Goal: Task Accomplishment & Management: Manage account settings

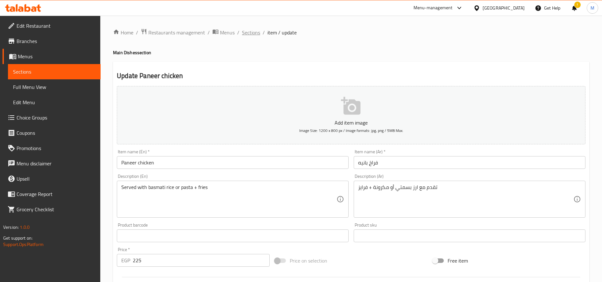
click at [252, 30] on span "Sections" at bounding box center [251, 33] width 18 height 8
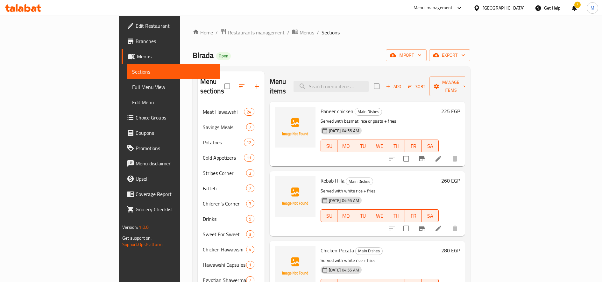
click at [228, 30] on span "Restaurants management" at bounding box center [256, 33] width 57 height 8
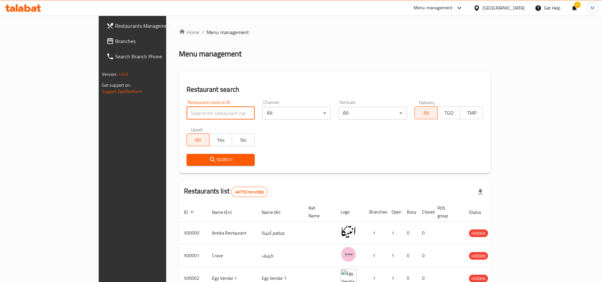
click at [187, 113] on input "search" at bounding box center [221, 113] width 68 height 13
paste input "614289"
type input "614289"
click button "Search" at bounding box center [221, 160] width 68 height 12
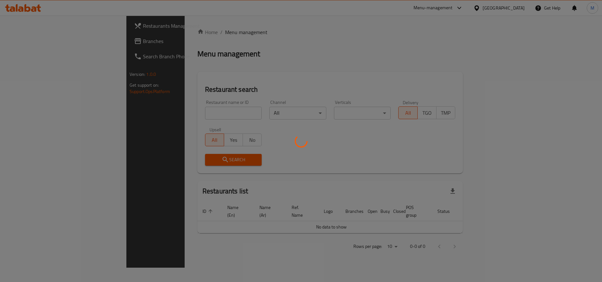
click at [467, 10] on div at bounding box center [301, 141] width 602 height 282
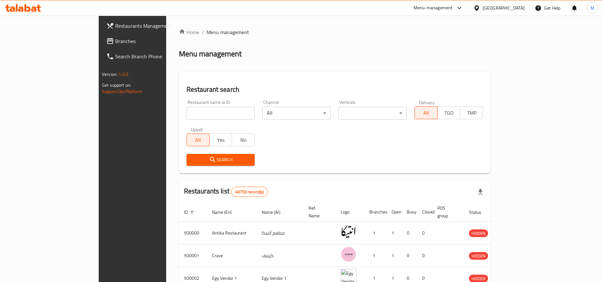
click at [453, 9] on div "Menu-management" at bounding box center [432, 8] width 39 height 8
click at [443, 68] on div "Restaurant-Management" at bounding box center [429, 70] width 50 height 7
click at [188, 104] on div "Restaurant name or ID Restaurant name or ID" at bounding box center [221, 109] width 68 height 19
click at [187, 114] on input "search" at bounding box center [221, 113] width 68 height 13
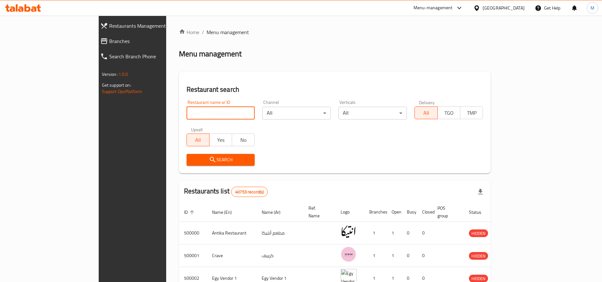
paste input "Blrada"
type input "Blrada"
click button "Search" at bounding box center [221, 160] width 68 height 12
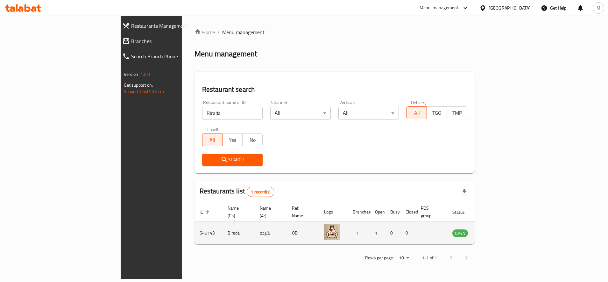
click at [503, 232] on td "enhanced table" at bounding box center [492, 233] width 22 height 23
click at [503, 230] on td "enhanced table" at bounding box center [492, 233] width 22 height 23
click at [493, 229] on icon "enhanced table" at bounding box center [490, 233] width 8 height 8
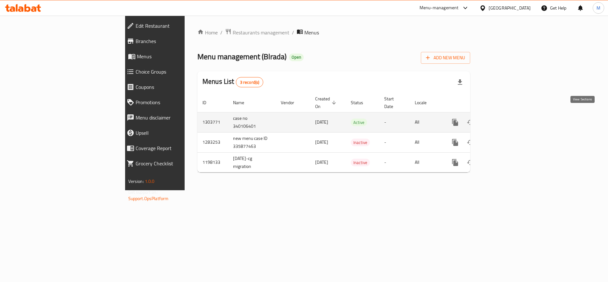
click at [505, 118] on icon "enhanced table" at bounding box center [501, 122] width 8 height 8
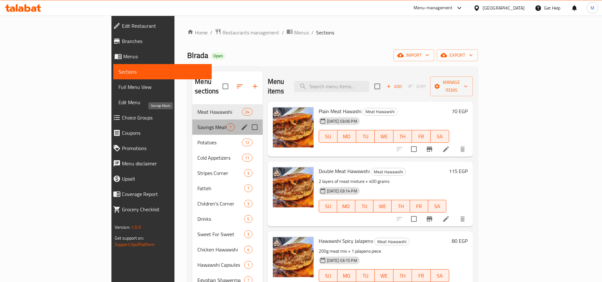
click at [197, 123] on span "Savings Meals" at bounding box center [211, 127] width 29 height 8
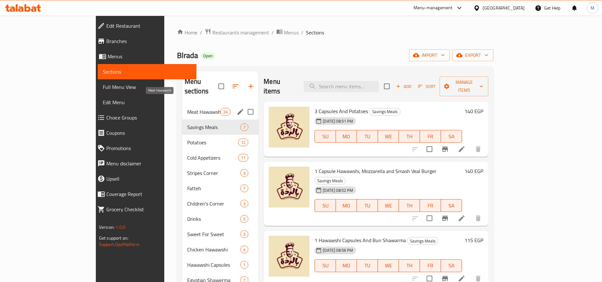
click at [187, 108] on span "Meat Hawawshi" at bounding box center [203, 112] width 33 height 8
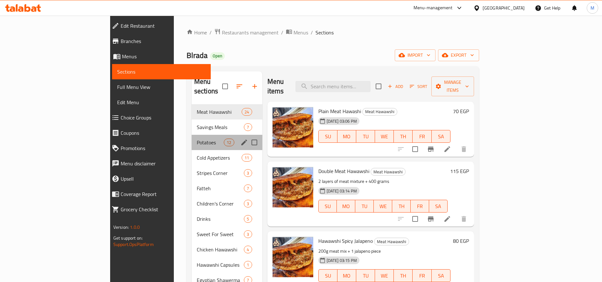
click at [192, 135] on div "Potatoes 12" at bounding box center [227, 142] width 71 height 15
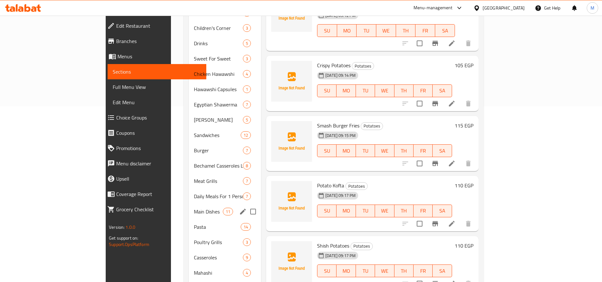
scroll to position [186, 0]
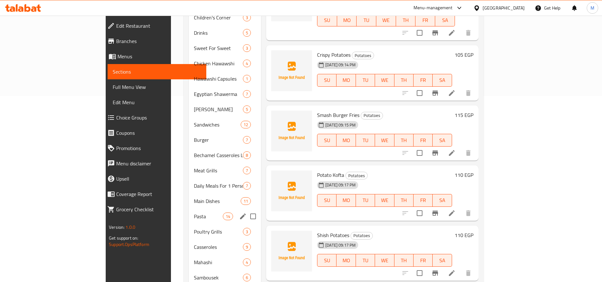
click at [189, 198] on div "Meat Hawawshi 24 Savings Meals 7 Potatoes 12 Cold Appetizers 11 Stripes Corner …" at bounding box center [225, 132] width 73 height 428
click at [194, 197] on span "Main Dishes" at bounding box center [208, 201] width 29 height 8
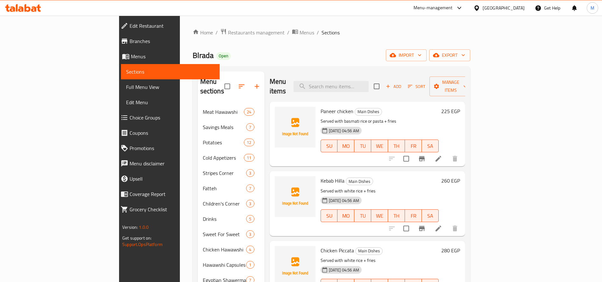
click at [460, 107] on h6 "225 EGP" at bounding box center [450, 111] width 19 height 9
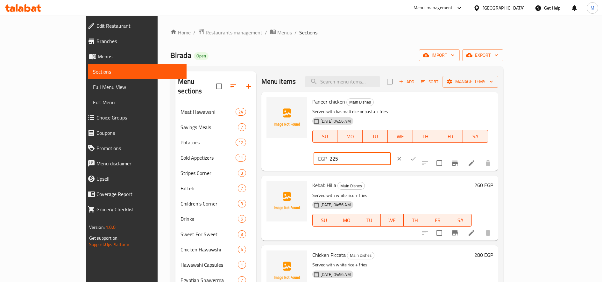
drag, startPoint x: 491, startPoint y: 102, endPoint x: 488, endPoint y: 102, distance: 3.2
click at [391, 152] on input "225" at bounding box center [359, 158] width 61 height 13
type input "245"
click at [416, 155] on icon "ok" at bounding box center [413, 158] width 6 height 6
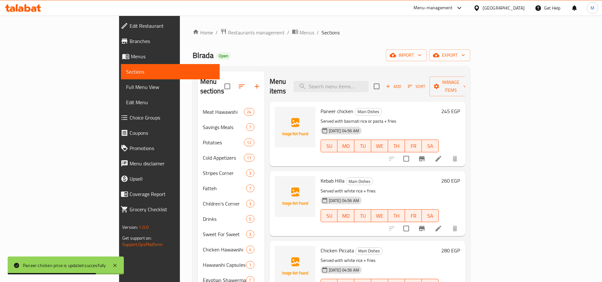
click at [460, 107] on h6 "245 EGP" at bounding box center [450, 111] width 19 height 9
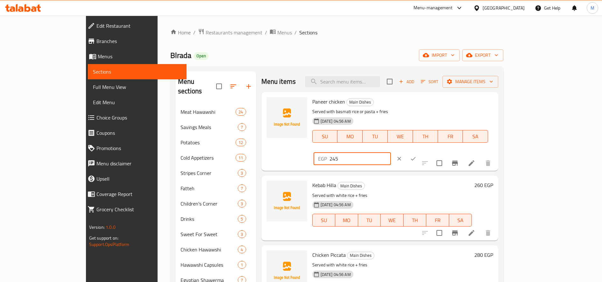
click at [391, 152] on input "245" at bounding box center [359, 158] width 61 height 13
type input "265"
click at [416, 155] on icon "ok" at bounding box center [413, 158] width 6 height 6
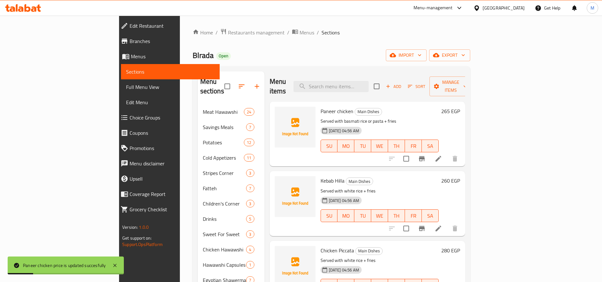
click at [460, 176] on h6 "260 EGP" at bounding box center [450, 180] width 19 height 9
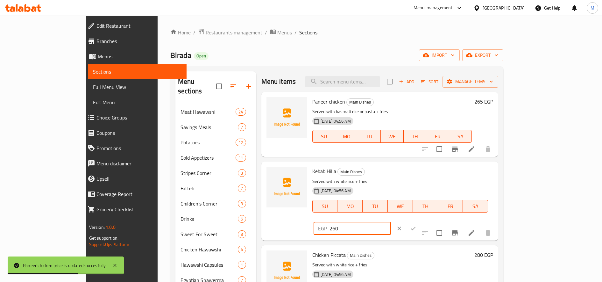
click at [391, 222] on input "260" at bounding box center [359, 228] width 61 height 13
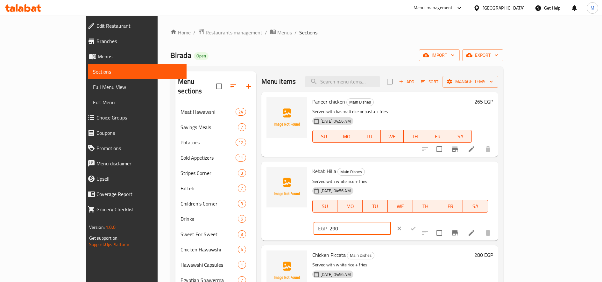
type input "290"
click at [416, 225] on icon "ok" at bounding box center [413, 228] width 6 height 6
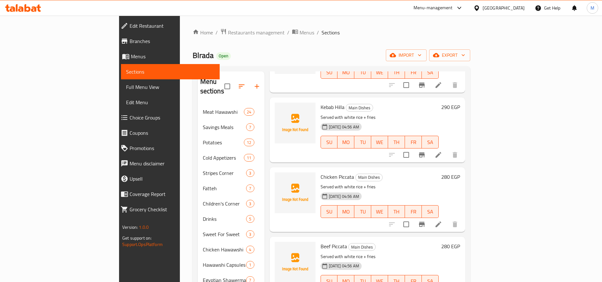
scroll to position [76, 0]
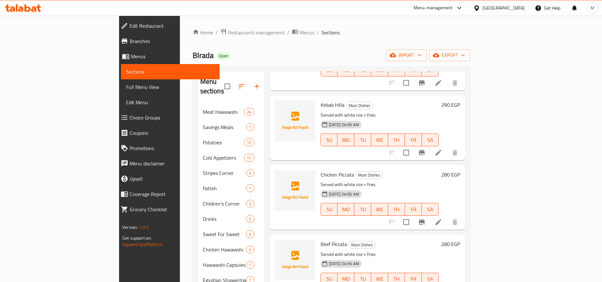
click at [460, 170] on h6 "280 EGP" at bounding box center [450, 174] width 19 height 9
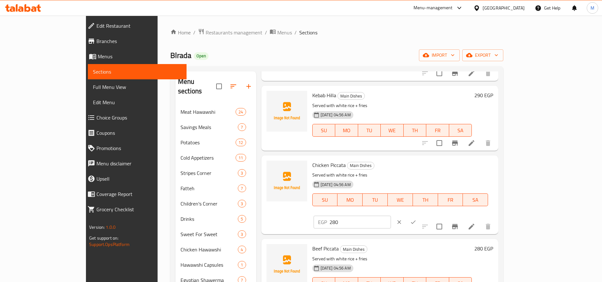
click at [391, 215] on input "280" at bounding box center [359, 221] width 61 height 13
type input "320"
click at [416, 219] on icon "ok" at bounding box center [413, 222] width 6 height 6
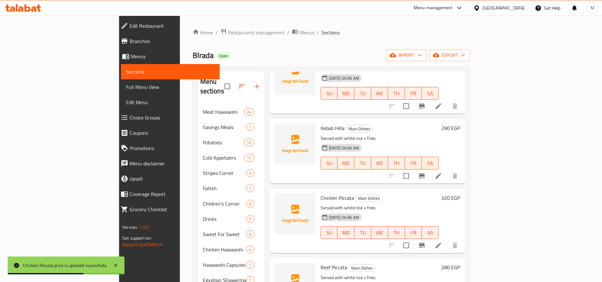
scroll to position [54, 0]
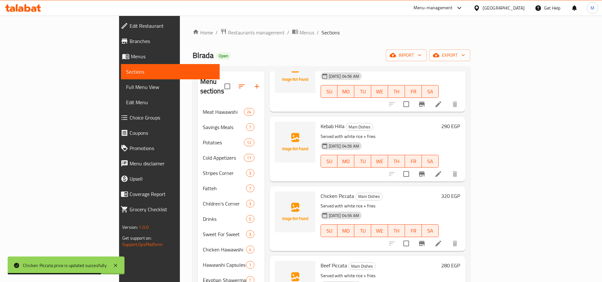
click at [460, 191] on h6 "320 EGP" at bounding box center [450, 195] width 19 height 9
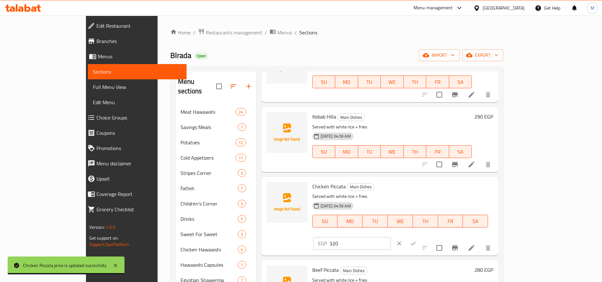
click at [391, 237] on input "320" at bounding box center [359, 243] width 61 height 13
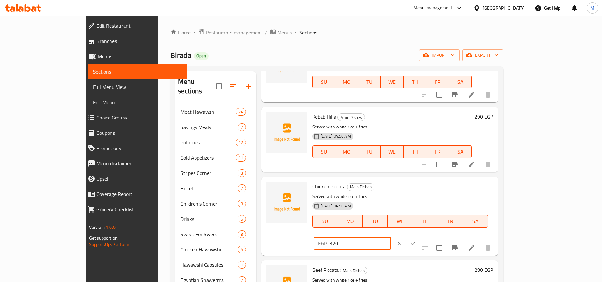
click at [391, 237] on input "320" at bounding box center [359, 243] width 61 height 13
click at [416, 240] on icon "ok" at bounding box center [413, 243] width 6 height 6
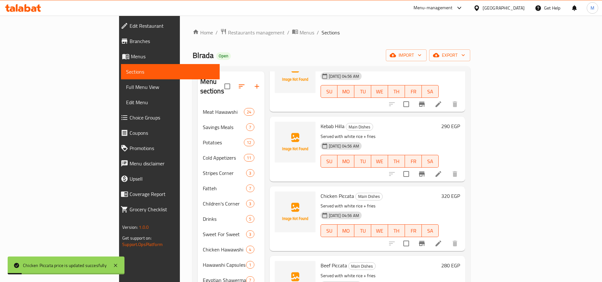
click at [460, 261] on h6 "280 EGP" at bounding box center [450, 265] width 19 height 9
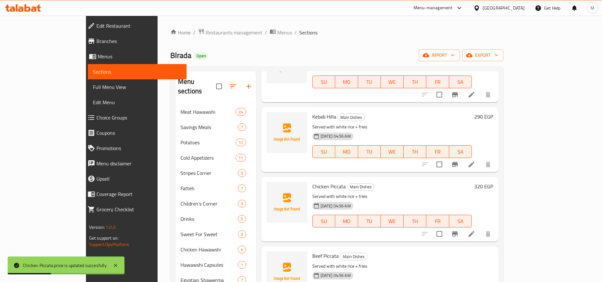
paste input "32"
type input "320"
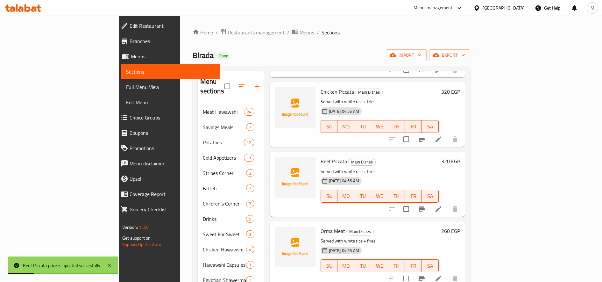
scroll to position [159, 0]
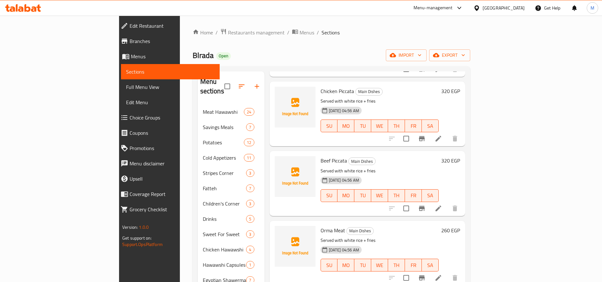
click at [460, 226] on h6 "260 EGP" at bounding box center [450, 230] width 19 height 9
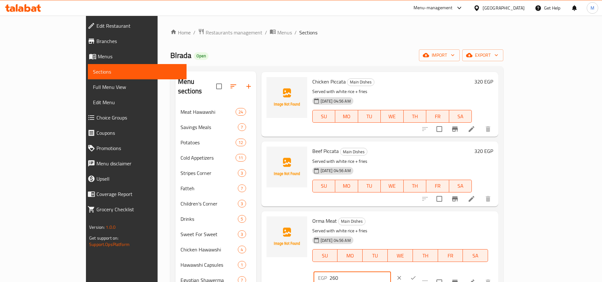
click at [391, 271] on input "260" at bounding box center [359, 277] width 61 height 13
type input "305"
click at [416, 274] on icon "ok" at bounding box center [413, 277] width 6 height 6
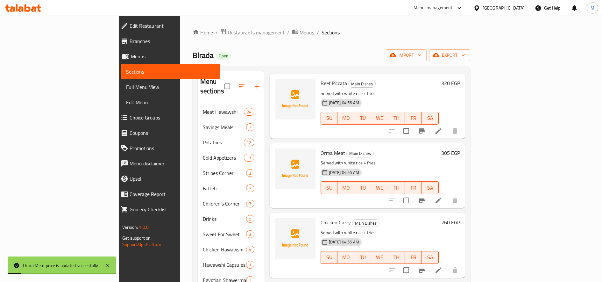
scroll to position [247, 0]
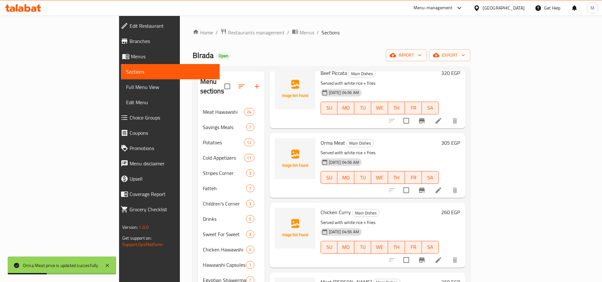
click at [460, 208] on h6 "260 EGP" at bounding box center [450, 212] width 19 height 9
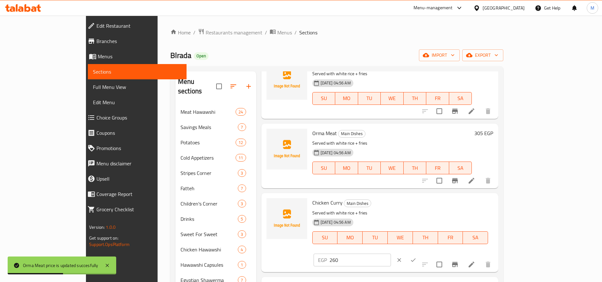
click at [391, 253] on input "260" at bounding box center [359, 259] width 61 height 13
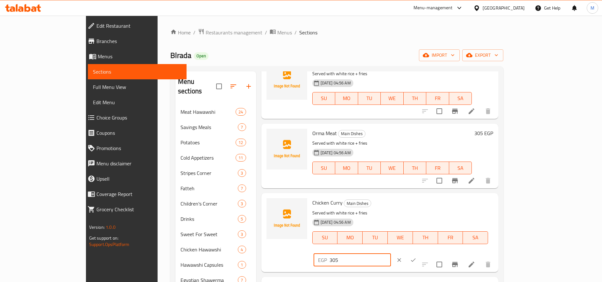
click at [391, 253] on input "305" at bounding box center [359, 259] width 61 height 13
type input "305"
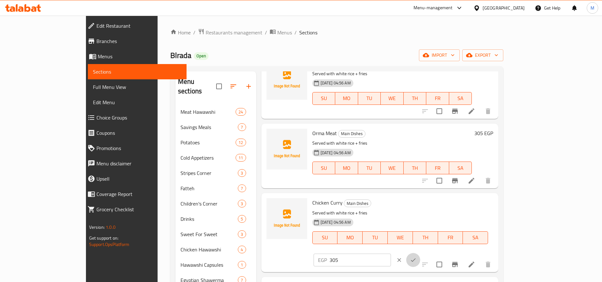
click at [416, 257] on icon "ok" at bounding box center [413, 260] width 6 height 6
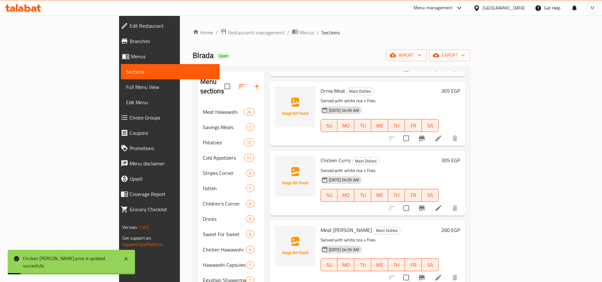
scroll to position [299, 0]
click at [460, 225] on h6 "260 EGP" at bounding box center [450, 229] width 19 height 9
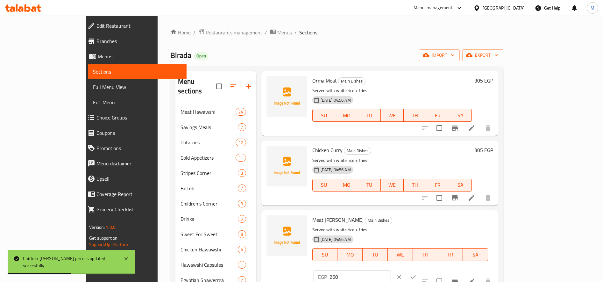
click at [391, 270] on input "260" at bounding box center [359, 276] width 61 height 13
paste input "305"
type input "305"
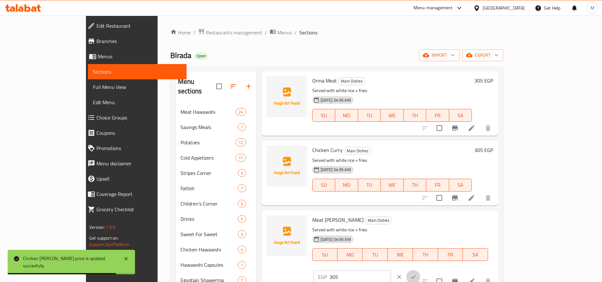
click at [416, 273] on icon "ok" at bounding box center [413, 276] width 6 height 6
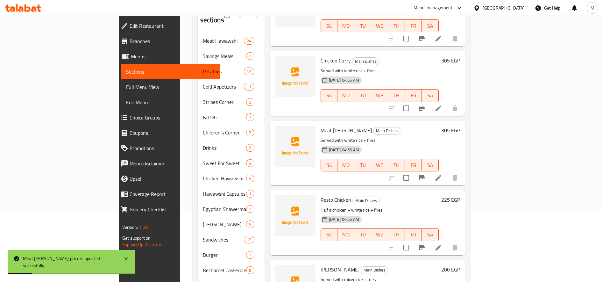
scroll to position [81, 0]
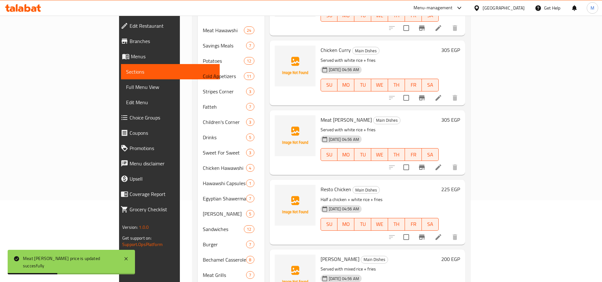
click at [465, 180] on div "Resto Chicken Main Dishes Half a chicken + white rice + fries 01-08-2025 04:56 …" at bounding box center [367, 212] width 195 height 65
click at [460, 185] on h6 "225 EGP" at bounding box center [450, 189] width 19 height 9
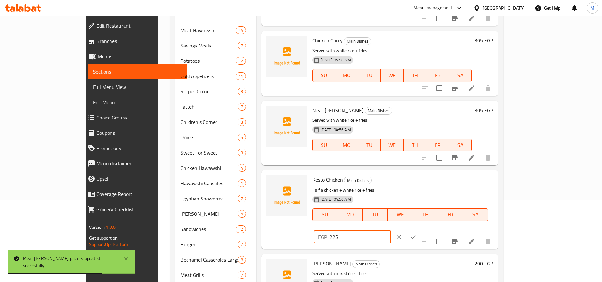
click at [391, 230] on input "225" at bounding box center [359, 236] width 61 height 13
paste input "30"
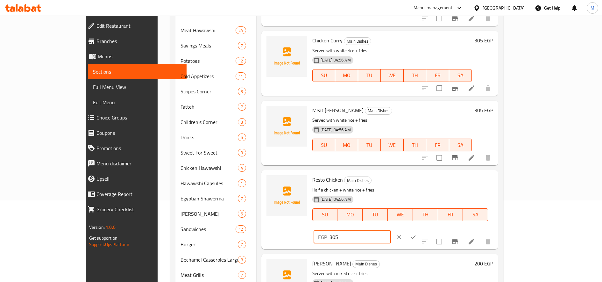
type input "305"
click at [416, 234] on icon "ok" at bounding box center [413, 237] width 6 height 6
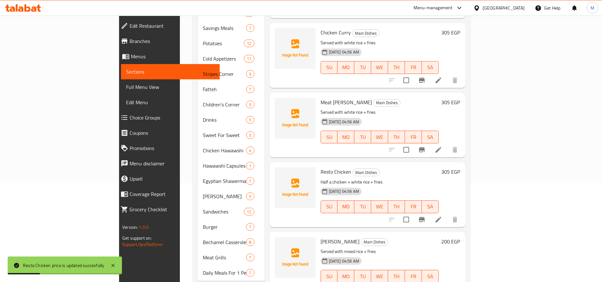
scroll to position [100, 0]
click at [460, 236] on h6 "200 EGP" at bounding box center [450, 240] width 19 height 9
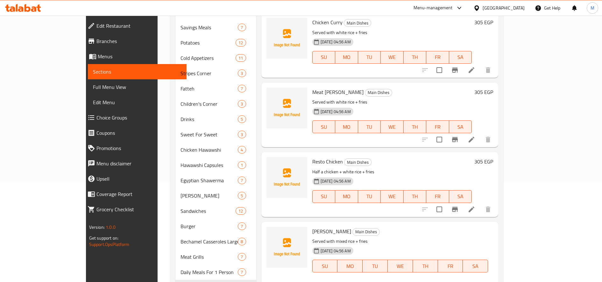
type input "235"
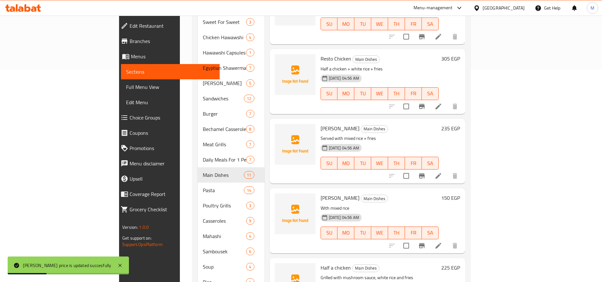
scroll to position [217, 0]
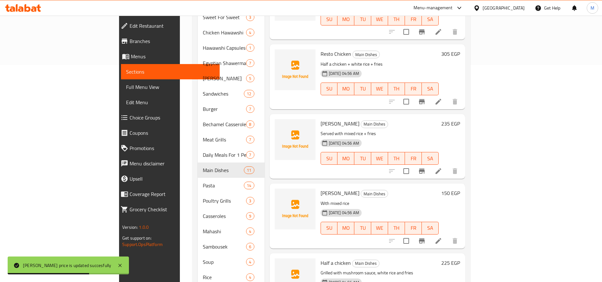
click at [460, 188] on h6 "150 EGP" at bounding box center [450, 192] width 19 height 9
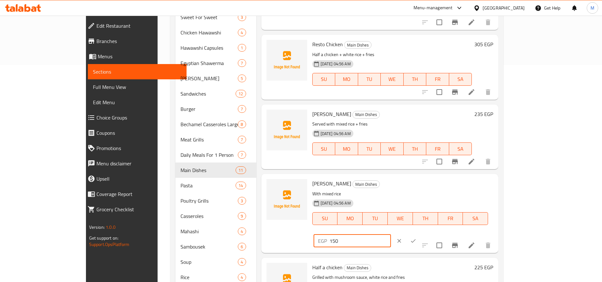
click at [391, 234] on input "150" at bounding box center [359, 240] width 61 height 13
type input "170"
click at [416, 237] on icon "ok" at bounding box center [413, 240] width 6 height 6
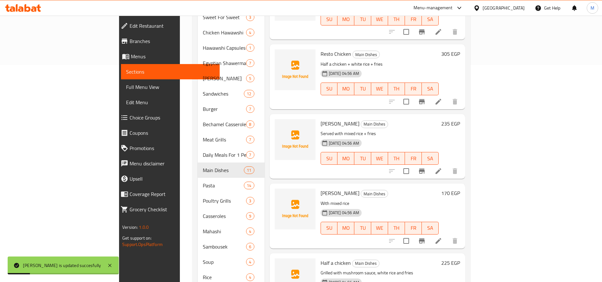
click at [441, 256] on div "Half a chicken Main Dishes Grilled with mushroom sauce, white rice and fries 01…" at bounding box center [379, 286] width 123 height 60
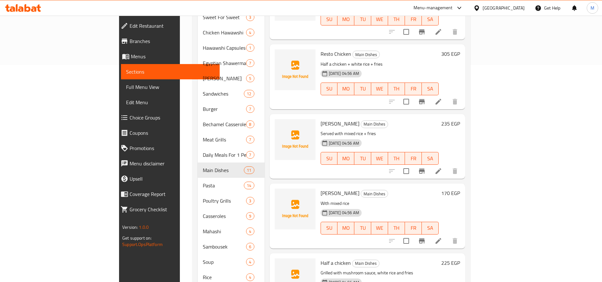
click at [460, 258] on h6 "225 EGP" at bounding box center [450, 262] width 19 height 9
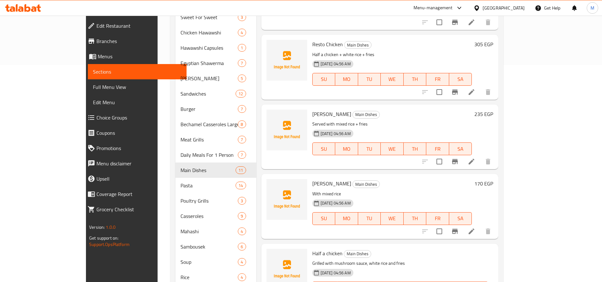
drag, startPoint x: 498, startPoint y: 256, endPoint x: 490, endPoint y: 256, distance: 7.6
type input "260"
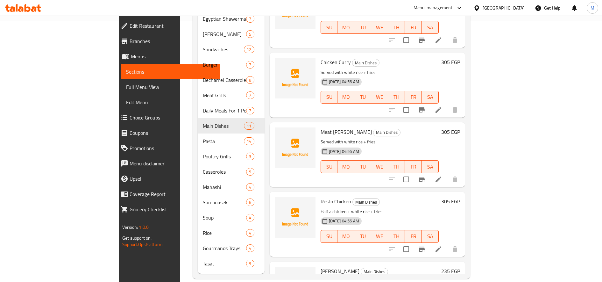
scroll to position [132, 0]
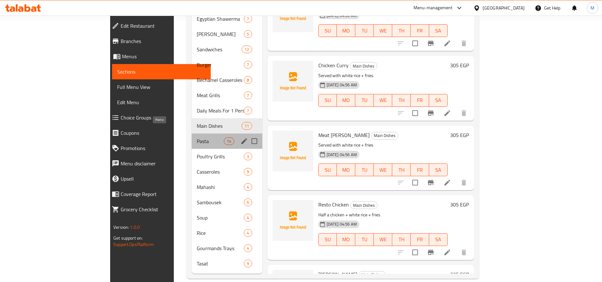
click at [197, 137] on span "Pasta" at bounding box center [210, 141] width 27 height 8
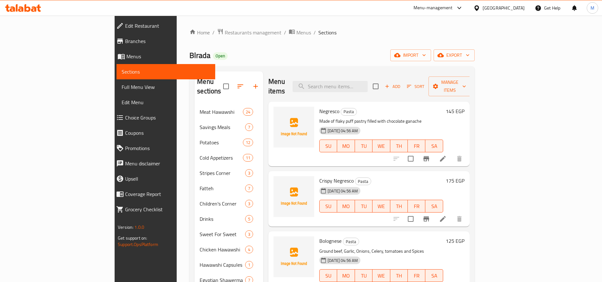
click at [464, 107] on h6 "145 EGP" at bounding box center [455, 111] width 19 height 9
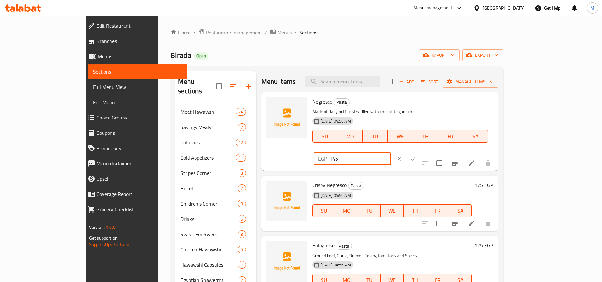
drag, startPoint x: 487, startPoint y: 106, endPoint x: 491, endPoint y: 105, distance: 4.5
click at [391, 152] on input "145" at bounding box center [359, 158] width 61 height 13
type input "165"
click at [416, 155] on icon "ok" at bounding box center [413, 158] width 6 height 6
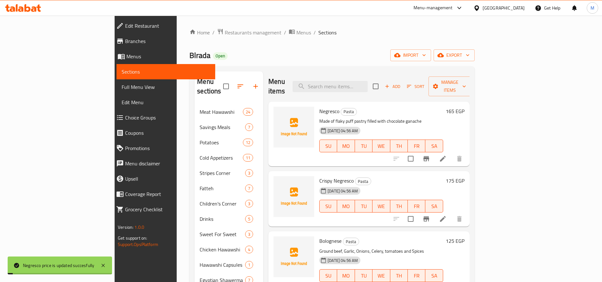
click at [464, 176] on h6 "175 EGP" at bounding box center [455, 180] width 19 height 9
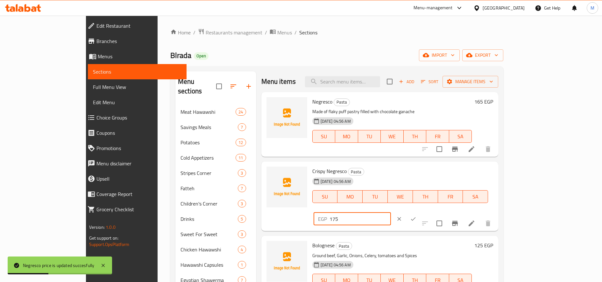
drag, startPoint x: 492, startPoint y: 173, endPoint x: 489, endPoint y: 173, distance: 3.2
click at [391, 212] on input "175" at bounding box center [359, 218] width 61 height 13
type input "195"
click at [416, 215] on icon "ok" at bounding box center [413, 218] width 6 height 6
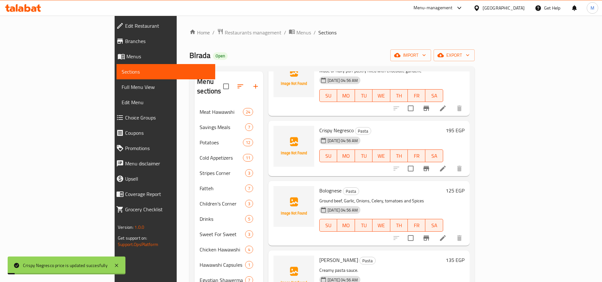
scroll to position [51, 0]
click at [464, 125] on h6 "195 EGP" at bounding box center [455, 129] width 19 height 9
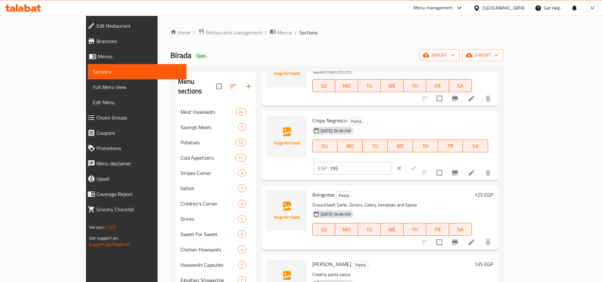
click at [391, 162] on input "195" at bounding box center [359, 168] width 61 height 13
click at [402, 165] on icon "clear" at bounding box center [399, 168] width 6 height 6
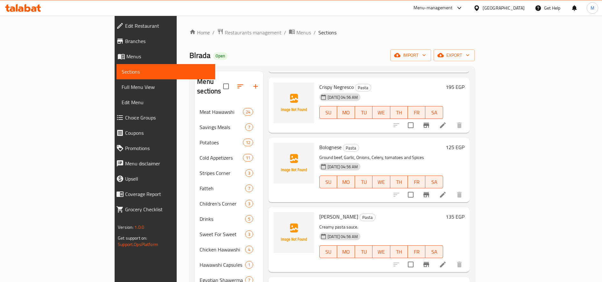
scroll to position [96, 0]
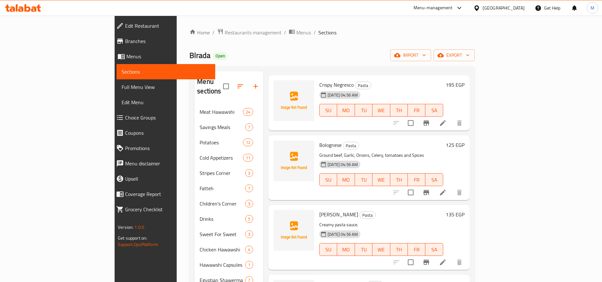
click at [464, 140] on h6 "125 EGP" at bounding box center [455, 144] width 19 height 9
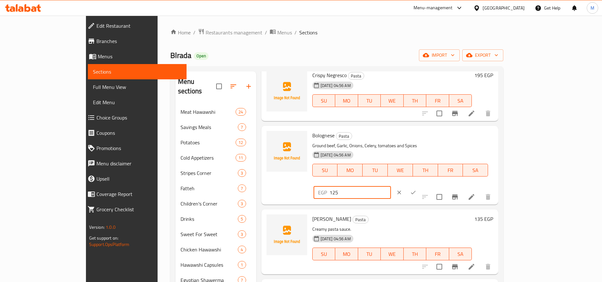
drag, startPoint x: 489, startPoint y: 137, endPoint x: 493, endPoint y: 136, distance: 4.5
click at [391, 186] on input "125" at bounding box center [359, 192] width 61 height 13
type input "145"
click at [416, 191] on icon "ok" at bounding box center [413, 193] width 5 height 4
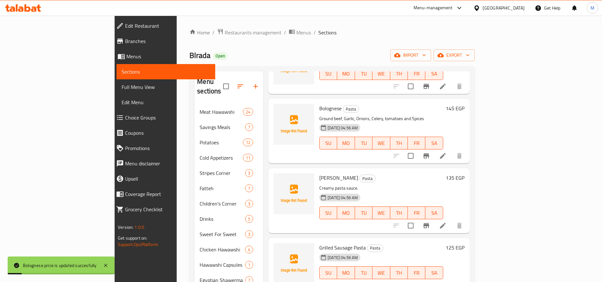
scroll to position [136, 0]
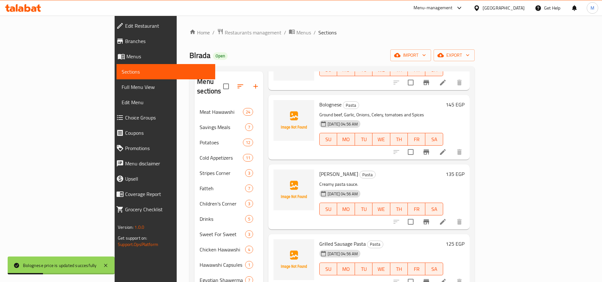
click at [464, 169] on h6 "135 EGP" at bounding box center [455, 173] width 19 height 9
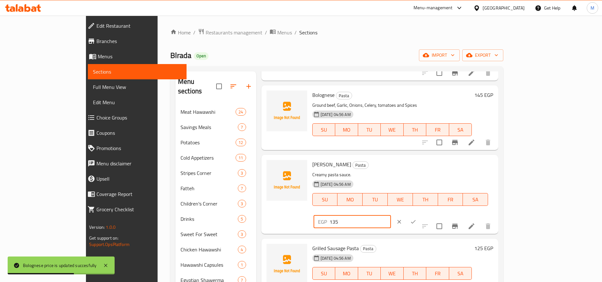
click at [391, 215] on input "135" at bounding box center [359, 221] width 61 height 13
type input "155"
click at [416, 220] on icon "ok" at bounding box center [413, 222] width 5 height 4
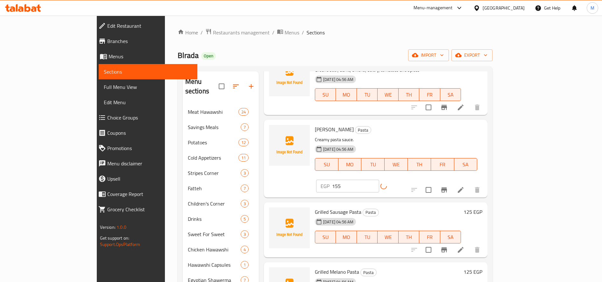
scroll to position [186, 0]
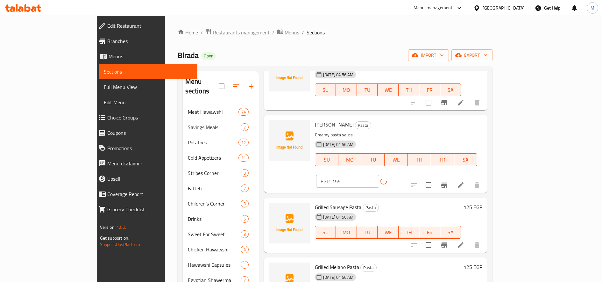
click at [482, 202] on h6 "125 EGP" at bounding box center [472, 206] width 19 height 9
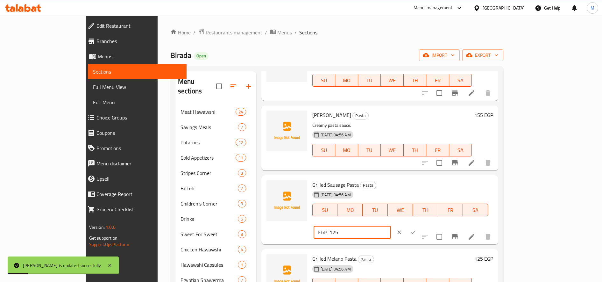
click at [391, 226] on input "125" at bounding box center [359, 232] width 61 height 13
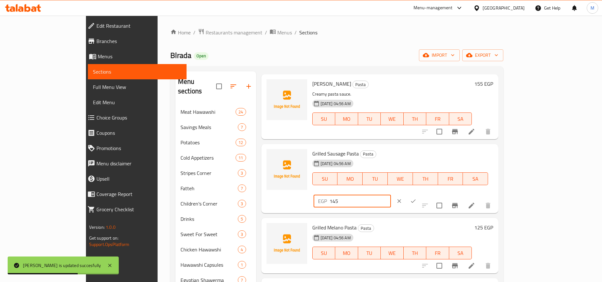
scroll to position [227, 0]
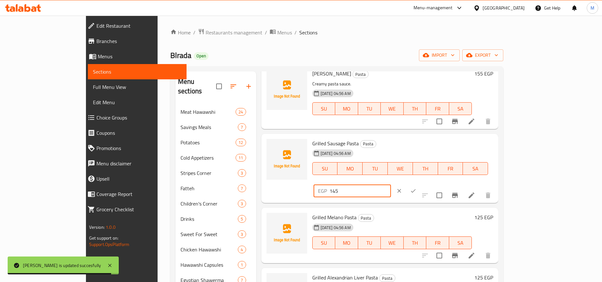
click at [391, 184] on input "145" at bounding box center [359, 190] width 61 height 13
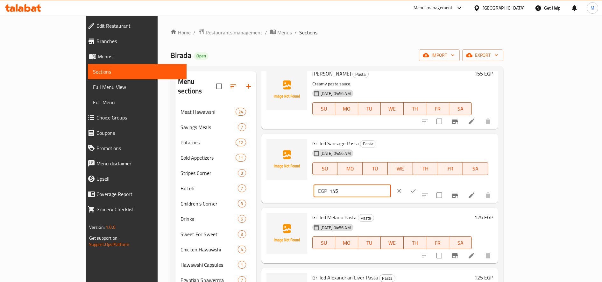
type input "145"
click at [420, 184] on button "ok" at bounding box center [413, 191] width 14 height 14
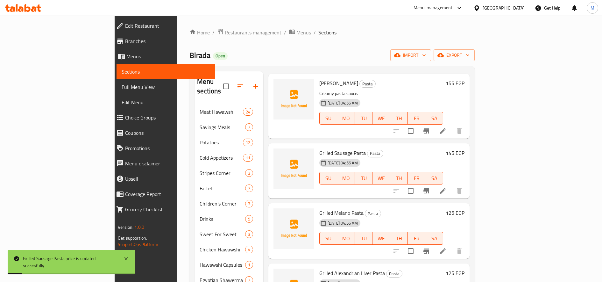
click at [464, 208] on h6 "125 EGP" at bounding box center [455, 212] width 19 height 9
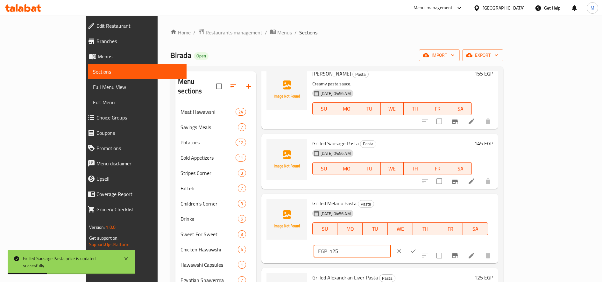
click at [391, 244] on input "125" at bounding box center [359, 250] width 61 height 13
paste input "4"
type input "145"
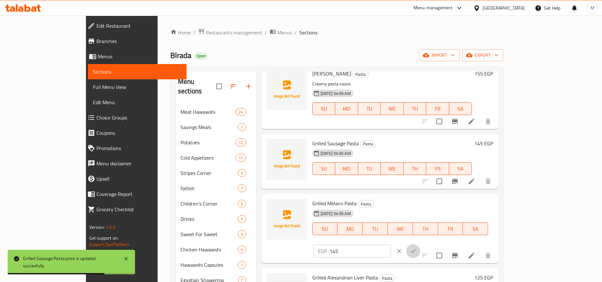
click at [416, 248] on icon "ok" at bounding box center [413, 251] width 6 height 6
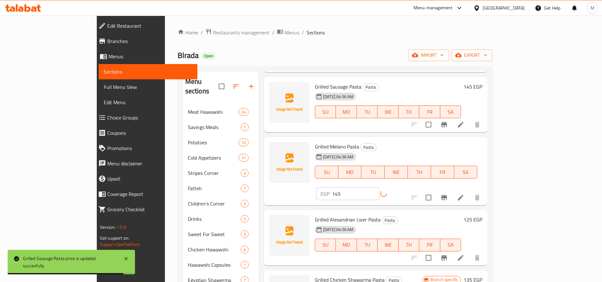
scroll to position [294, 0]
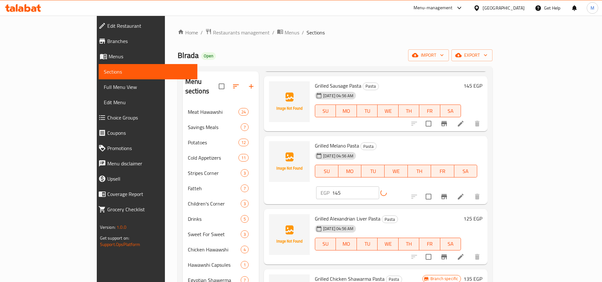
click at [482, 214] on h6 "125 EGP" at bounding box center [472, 218] width 19 height 9
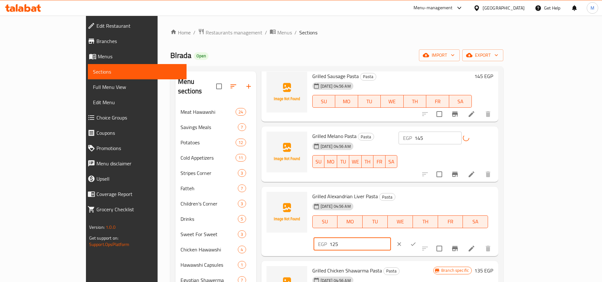
click at [391, 237] on input "125" at bounding box center [359, 243] width 61 height 13
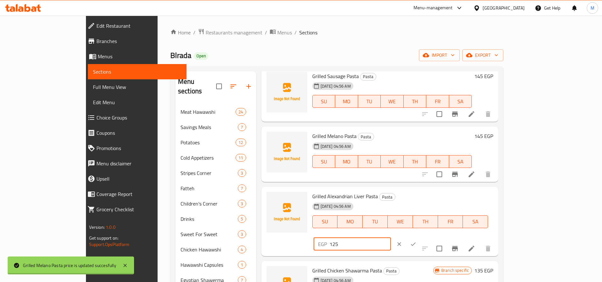
paste input "4"
click at [391, 237] on input "145" at bounding box center [359, 243] width 61 height 13
type input "145"
click at [420, 237] on button "ok" at bounding box center [413, 244] width 14 height 14
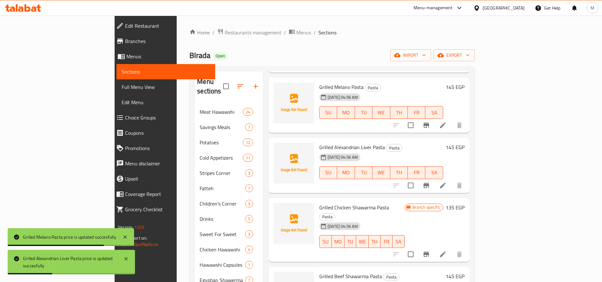
scroll to position [353, 0]
click at [464, 203] on div "Branch specific 135 EGP" at bounding box center [435, 229] width 60 height 54
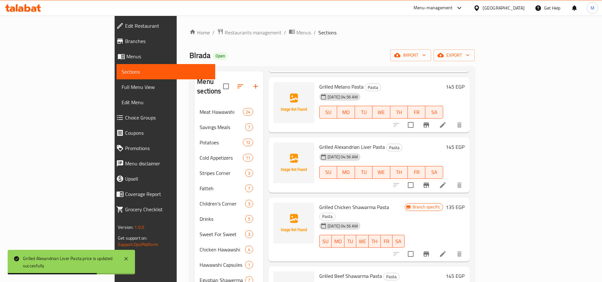
click at [464, 202] on h6 "135 EGP" at bounding box center [455, 206] width 19 height 9
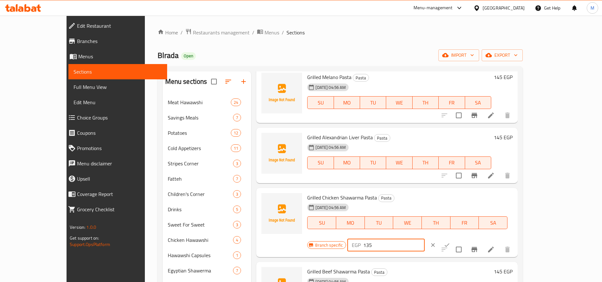
click at [425, 238] on input "135" at bounding box center [393, 244] width 61 height 13
type input "155"
click at [450, 242] on icon "ok" at bounding box center [447, 245] width 6 height 6
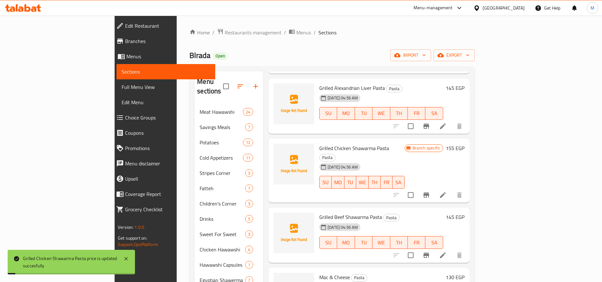
scroll to position [414, 0]
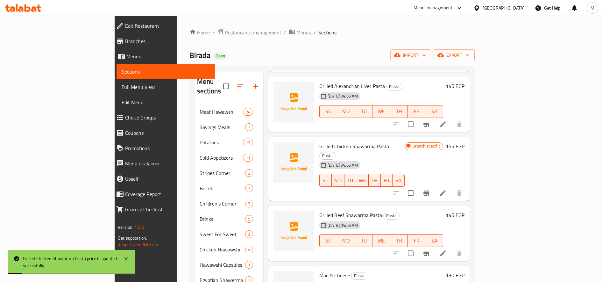
click at [464, 210] on h6 "145 EGP" at bounding box center [455, 214] width 19 height 9
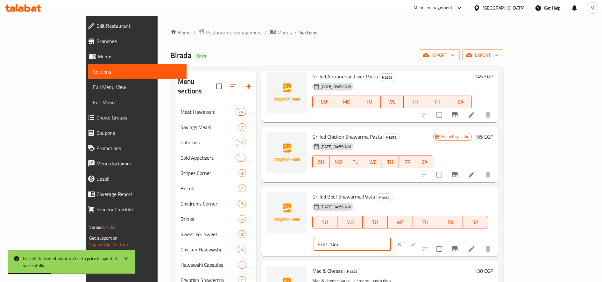
click at [391, 238] on input "145" at bounding box center [359, 244] width 61 height 13
type input "165"
click at [420, 237] on button "ok" at bounding box center [413, 244] width 14 height 14
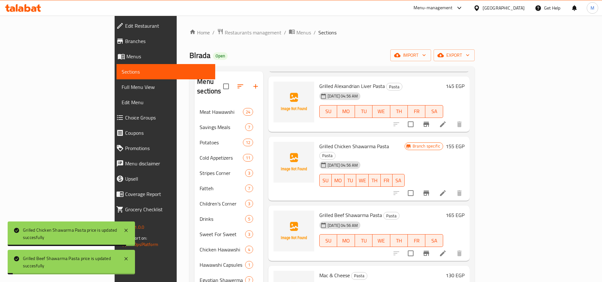
click at [464, 210] on div "165 EGP" at bounding box center [453, 232] width 21 height 45
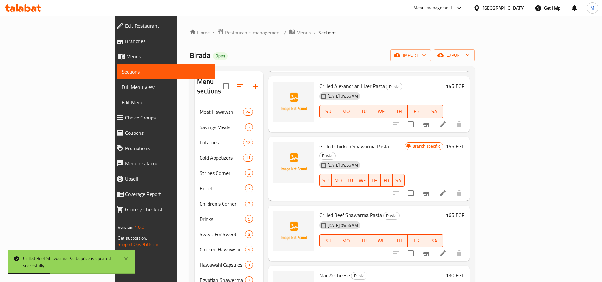
scroll to position [450, 0]
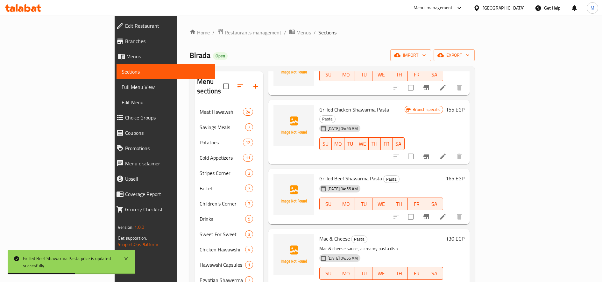
click at [464, 234] on h6 "130 EGP" at bounding box center [455, 238] width 19 height 9
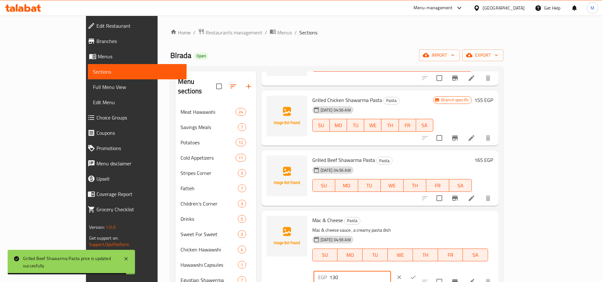
click at [391, 271] on input "130" at bounding box center [359, 277] width 61 height 13
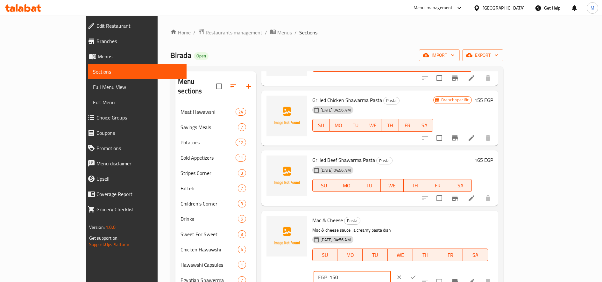
type input "150"
click at [420, 270] on button "ok" at bounding box center [413, 277] width 14 height 14
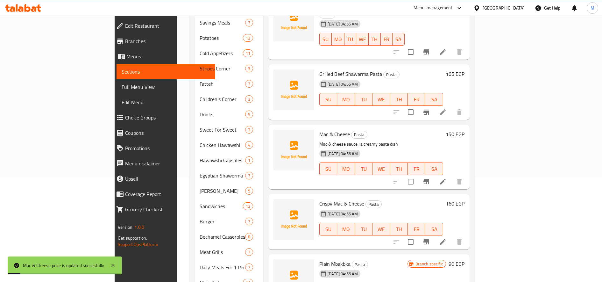
scroll to position [106, 0]
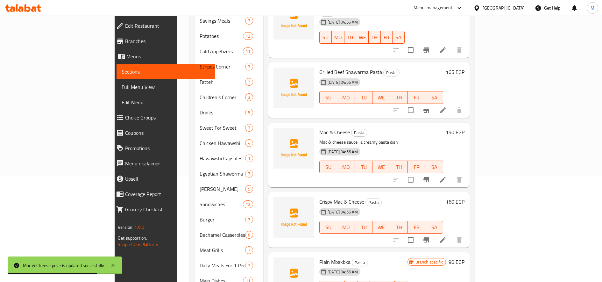
click at [464, 197] on h6 "160 EGP" at bounding box center [455, 201] width 19 height 9
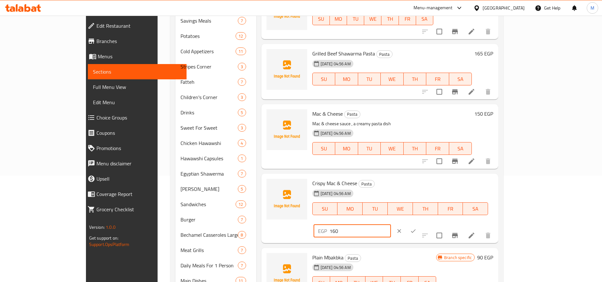
click at [391, 224] on input "160" at bounding box center [359, 230] width 61 height 13
type input "180"
click at [416, 228] on icon "ok" at bounding box center [413, 231] width 6 height 6
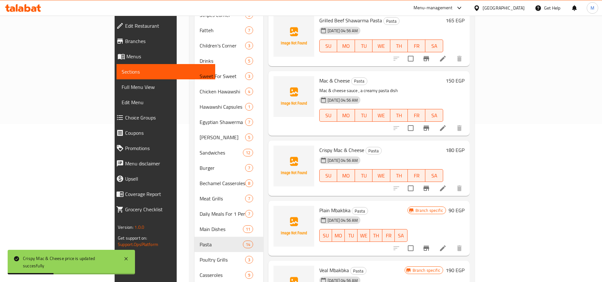
scroll to position [164, 0]
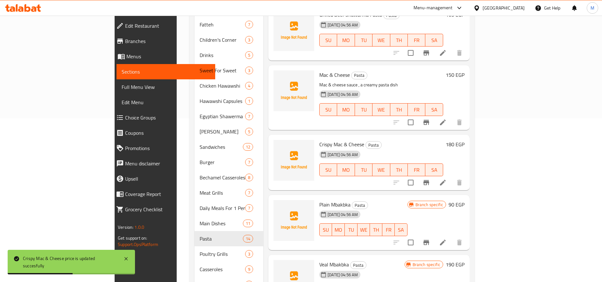
click at [464, 200] on h6 "90 EGP" at bounding box center [456, 204] width 16 height 9
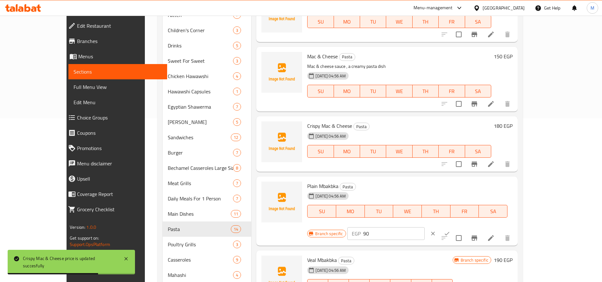
click at [425, 227] on input "90" at bounding box center [393, 233] width 61 height 13
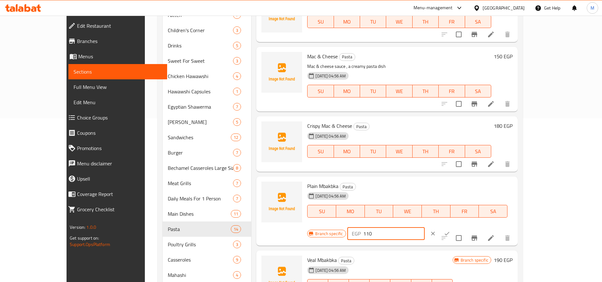
type input "110"
click at [450, 230] on icon "ok" at bounding box center [447, 233] width 6 height 6
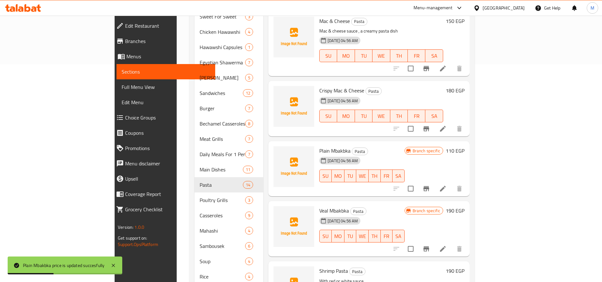
scroll to position [223, 0]
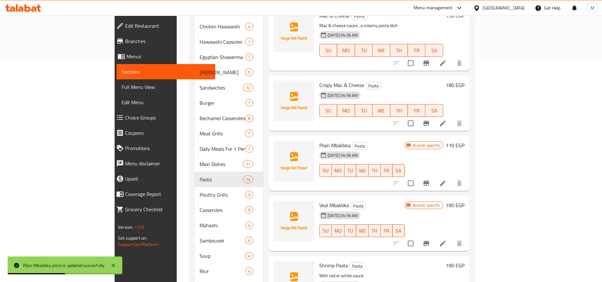
click at [464, 201] on div "Branch specific 190 EGP" at bounding box center [435, 223] width 60 height 45
click at [464, 201] on h6 "190 EGP" at bounding box center [455, 205] width 19 height 9
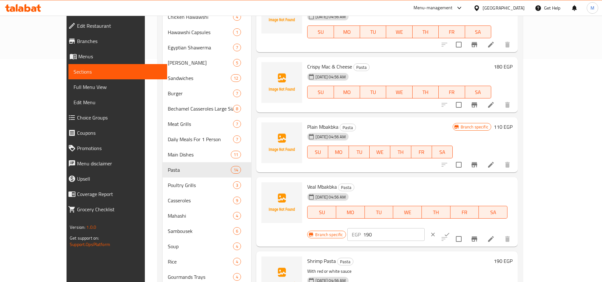
click at [425, 228] on input "190" at bounding box center [393, 234] width 61 height 13
type input "220"
click at [450, 231] on icon "ok" at bounding box center [447, 234] width 6 height 6
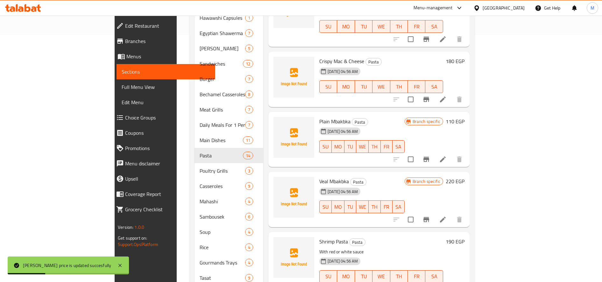
scroll to position [261, 0]
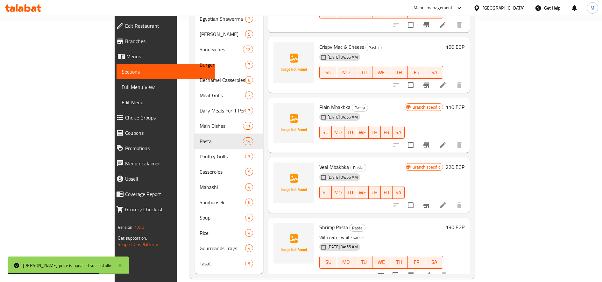
click at [464, 222] on h6 "190 EGP" at bounding box center [455, 226] width 19 height 9
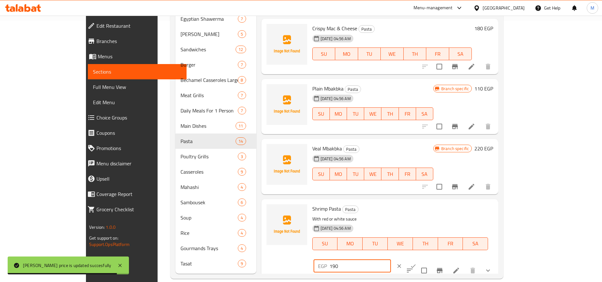
click at [391, 259] on input "190" at bounding box center [359, 265] width 61 height 13
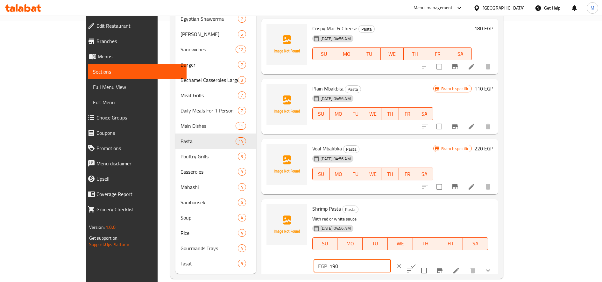
type input "3"
type input "220"
click at [416, 263] on icon "ok" at bounding box center [413, 266] width 6 height 6
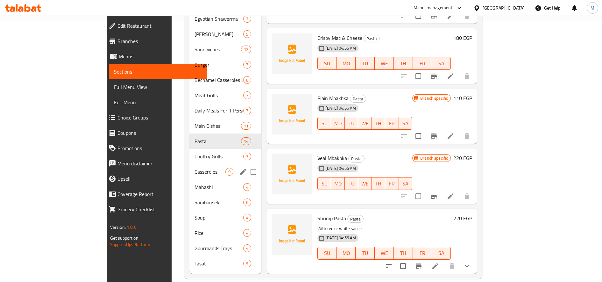
click at [189, 164] on div "Casseroles 9" at bounding box center [225, 171] width 72 height 15
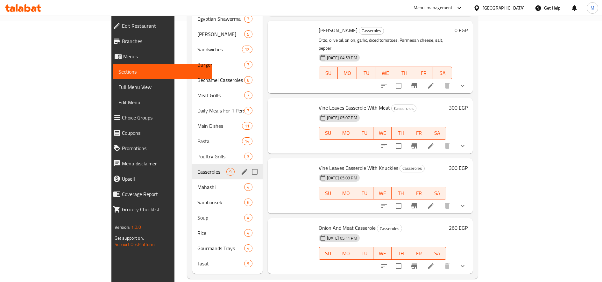
scroll to position [122, 0]
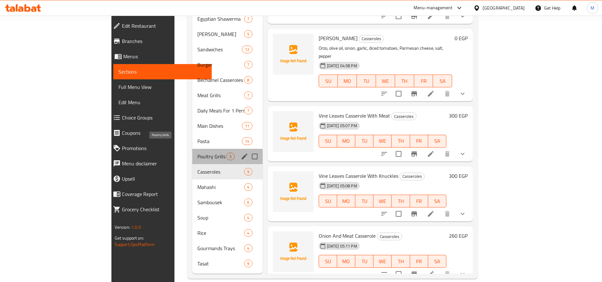
click at [197, 152] on span "Poultry Grills" at bounding box center [211, 156] width 29 height 8
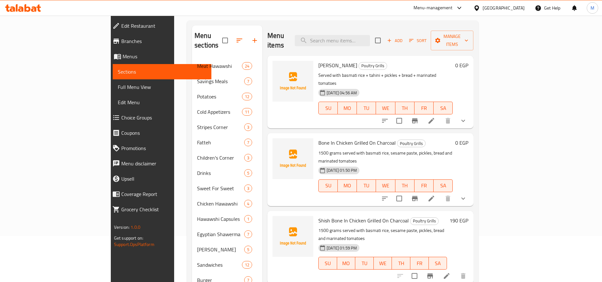
scroll to position [46, 0]
click at [434, 117] on icon at bounding box center [431, 120] width 6 height 6
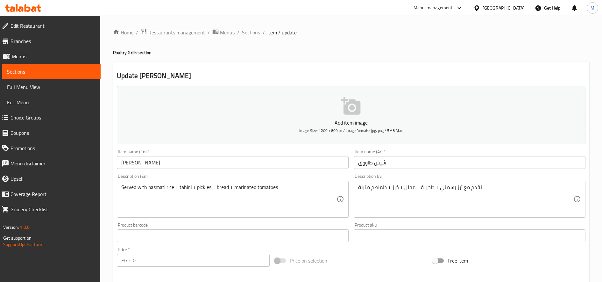
click at [256, 34] on span "Sections" at bounding box center [251, 33] width 18 height 8
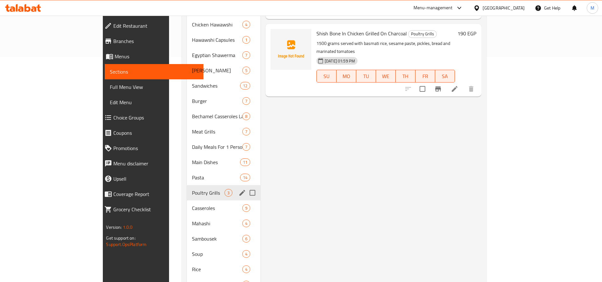
scroll to position [226, 0]
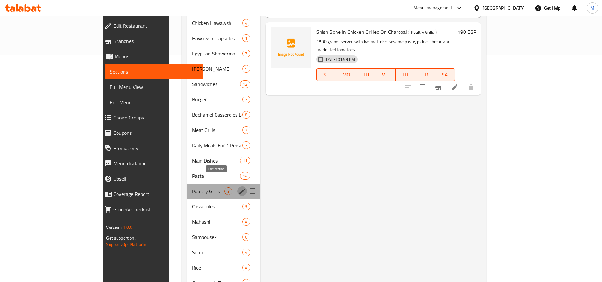
click at [237, 186] on button "edit" at bounding box center [242, 191] width 10 height 10
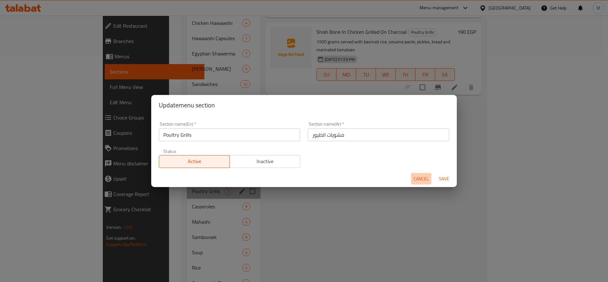
click at [414, 179] on span "Cancel" at bounding box center [420, 179] width 15 height 8
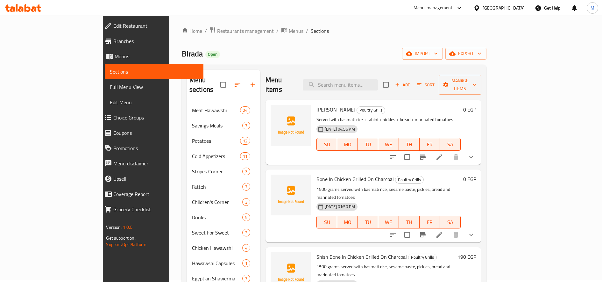
scroll to position [0, 0]
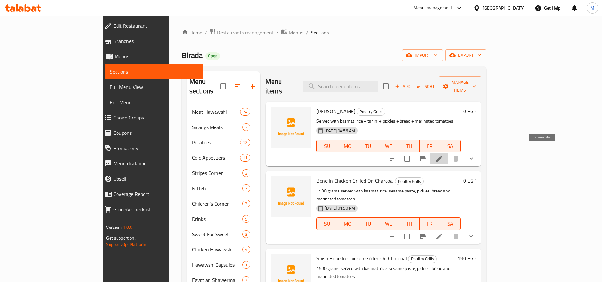
click at [443, 155] on icon at bounding box center [439, 159] width 8 height 8
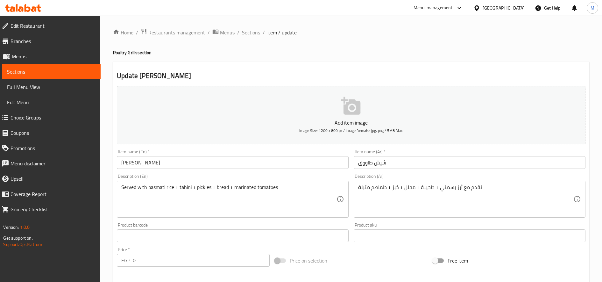
scroll to position [182, 0]
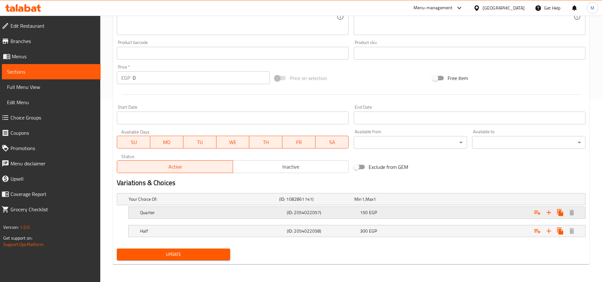
click at [439, 200] on div "Expand" at bounding box center [503, 199] width 151 height 3
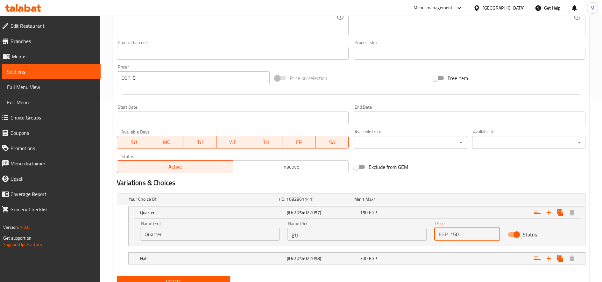
click at [457, 236] on input "150" at bounding box center [475, 234] width 50 height 13
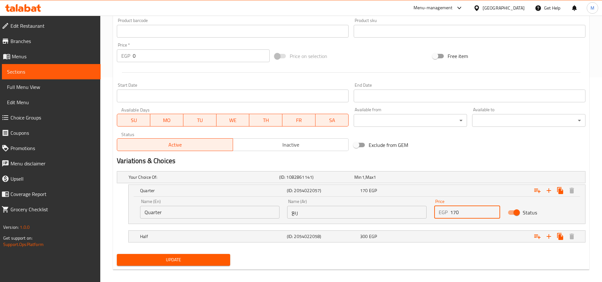
scroll to position [210, 0]
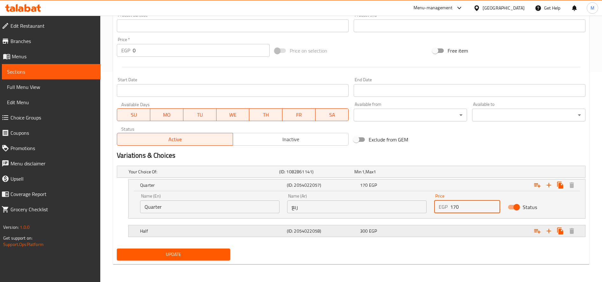
type input "170"
click at [462, 173] on div "Expand" at bounding box center [503, 171] width 151 height 3
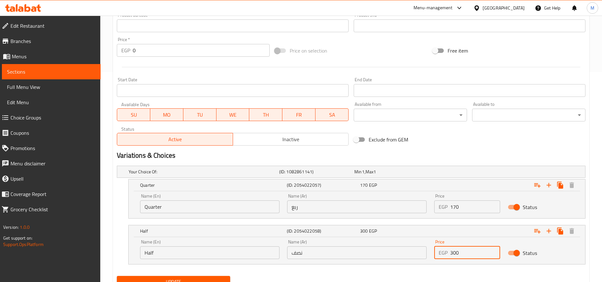
click at [453, 254] on input "300" at bounding box center [475, 252] width 50 height 13
type input "350"
click at [117, 276] on button "Update" at bounding box center [173, 282] width 113 height 12
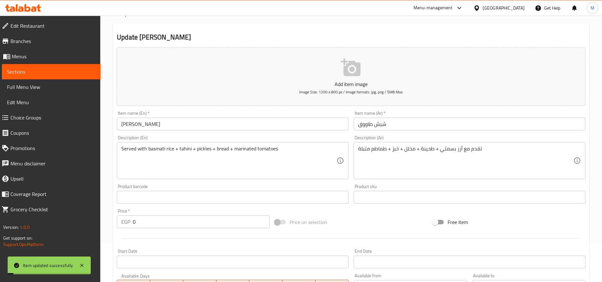
scroll to position [0, 0]
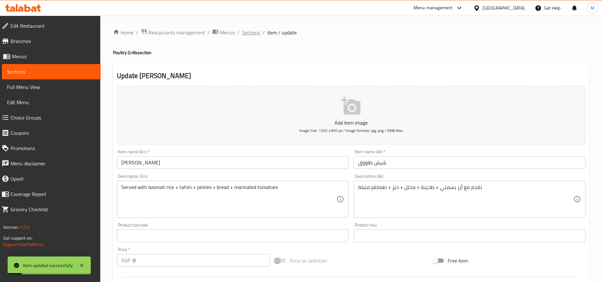
click at [247, 31] on span "Sections" at bounding box center [251, 33] width 18 height 8
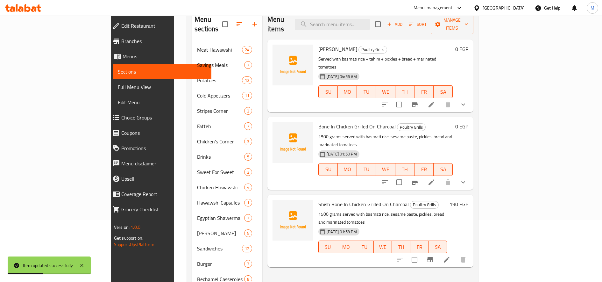
scroll to position [63, 0]
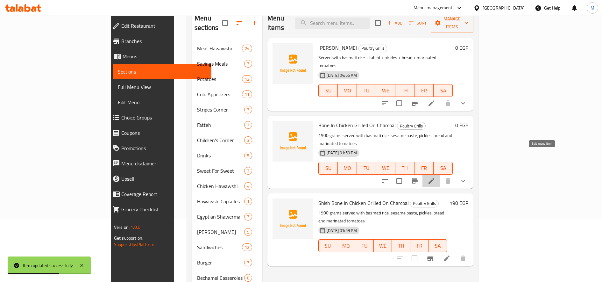
click at [435, 177] on icon at bounding box center [431, 181] width 8 height 8
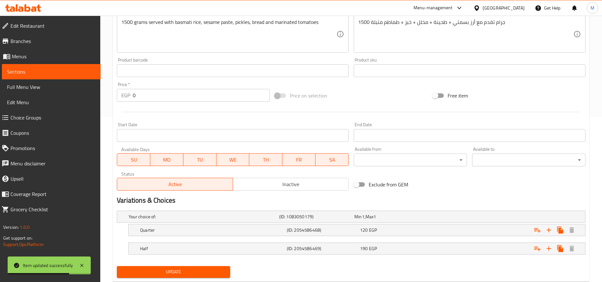
scroll to position [182, 0]
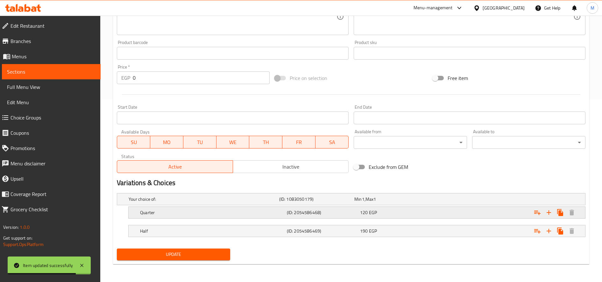
click at [416, 203] on div "120 EGP" at bounding box center [390, 198] width 75 height 9
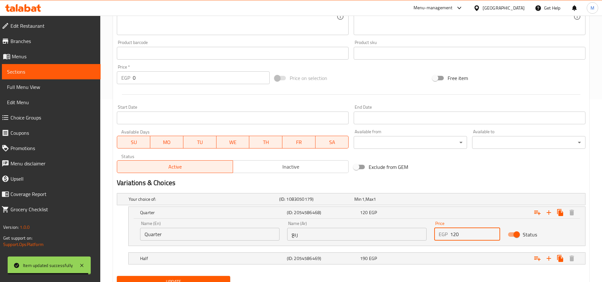
click at [453, 234] on input "120" at bounding box center [475, 234] width 50 height 13
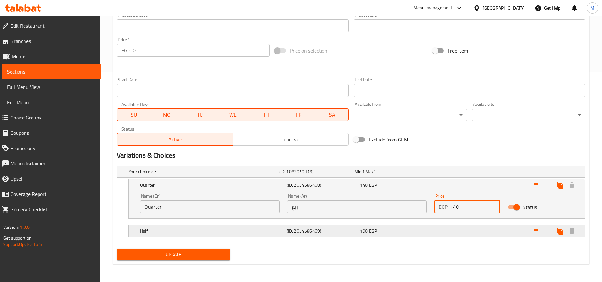
type input "140"
click at [457, 173] on div "Expand" at bounding box center [503, 171] width 151 height 3
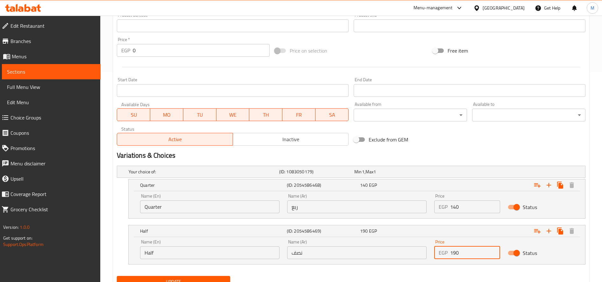
click at [455, 253] on input "190" at bounding box center [475, 252] width 50 height 13
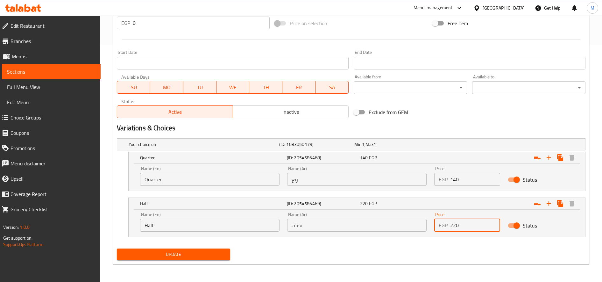
type input "220"
click at [117, 248] on button "Update" at bounding box center [173, 254] width 113 height 12
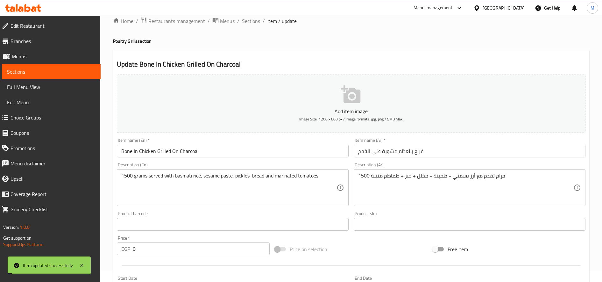
scroll to position [0, 0]
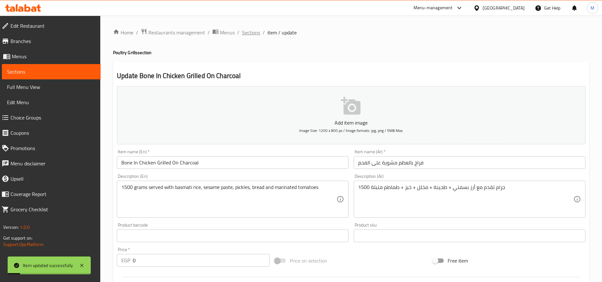
click at [254, 32] on span "Sections" at bounding box center [251, 33] width 18 height 8
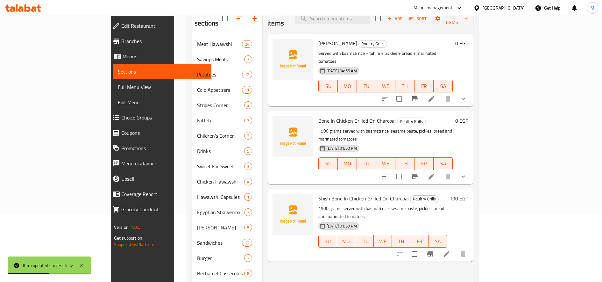
scroll to position [68, 0]
click at [450, 250] on icon at bounding box center [447, 254] width 8 height 8
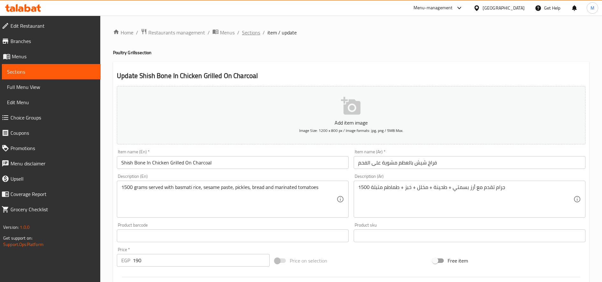
click at [258, 35] on span "Sections" at bounding box center [251, 33] width 18 height 8
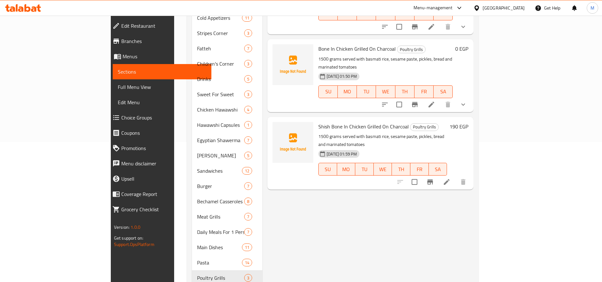
scroll to position [139, 0]
click at [468, 122] on h6 "190 EGP" at bounding box center [458, 126] width 19 height 9
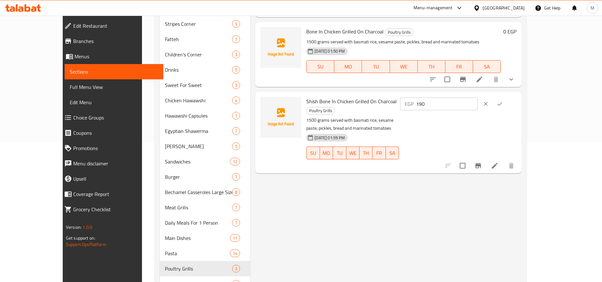
click at [477, 98] on input "190" at bounding box center [446, 103] width 61 height 13
type input "220"
click at [507, 105] on button "ok" at bounding box center [500, 104] width 14 height 14
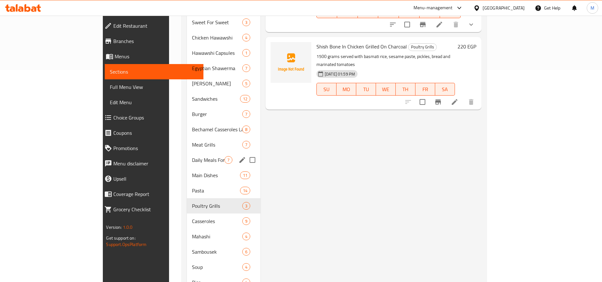
scroll to position [212, 0]
click at [192, 217] on span "Casseroles" at bounding box center [208, 221] width 32 height 8
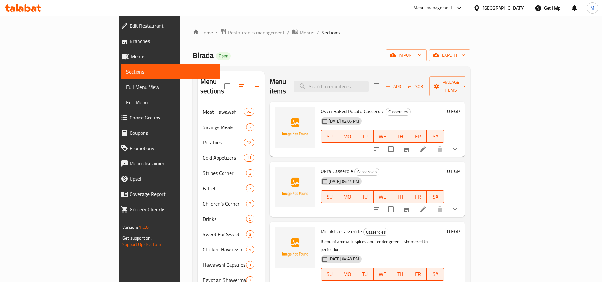
click at [462, 141] on button "show more" at bounding box center [454, 148] width 15 height 15
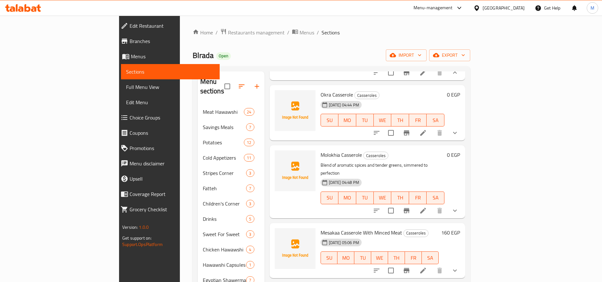
scroll to position [166, 0]
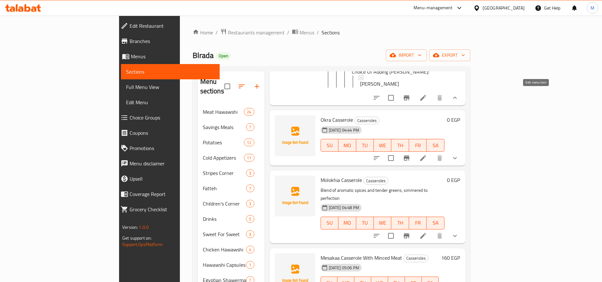
click at [427, 94] on icon at bounding box center [423, 98] width 8 height 8
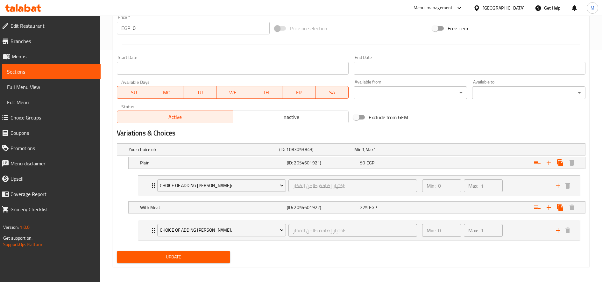
scroll to position [235, 0]
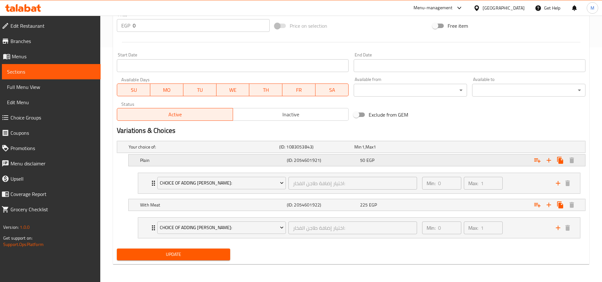
click at [438, 148] on div "Expand" at bounding box center [503, 146] width 151 height 3
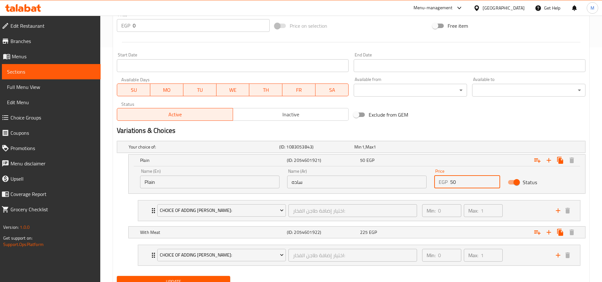
click at [450, 182] on input "50" at bounding box center [475, 181] width 50 height 13
type input "60"
click at [429, 154] on div "With Meat (ID: 2054601922) 225 EGP" at bounding box center [352, 147] width 451 height 14
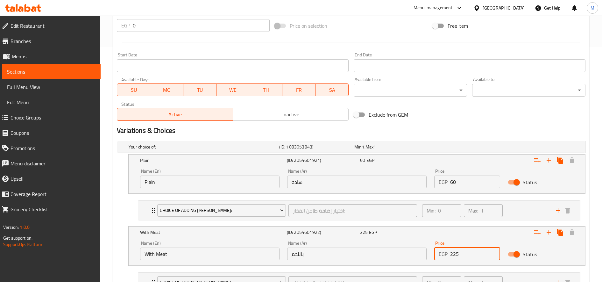
drag, startPoint x: 465, startPoint y: 257, endPoint x: 453, endPoint y: 256, distance: 12.4
click at [453, 256] on input "225" at bounding box center [475, 253] width 50 height 13
type input "260"
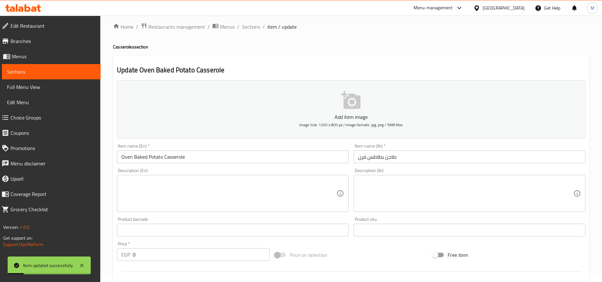
scroll to position [0, 0]
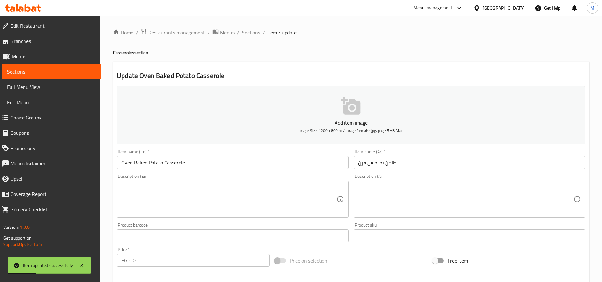
click at [255, 32] on span "Sections" at bounding box center [251, 33] width 18 height 8
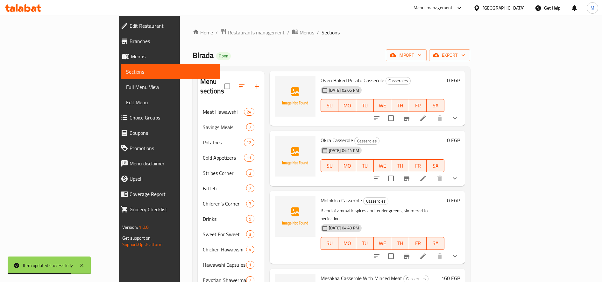
scroll to position [20, 0]
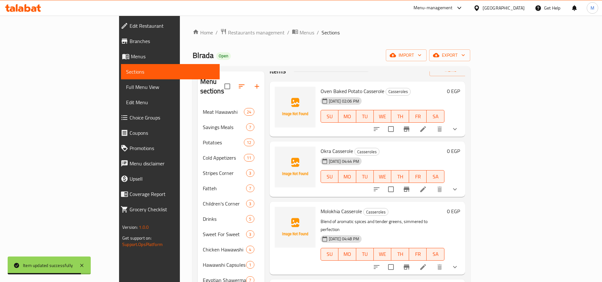
click at [432, 183] on li at bounding box center [423, 188] width 18 height 11
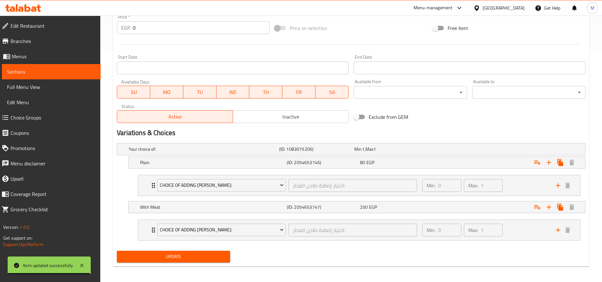
scroll to position [235, 0]
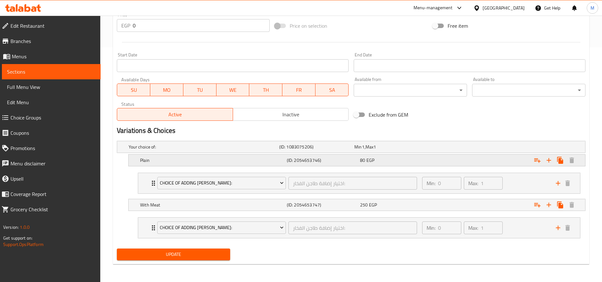
click at [475, 148] on div "Expand" at bounding box center [503, 146] width 151 height 3
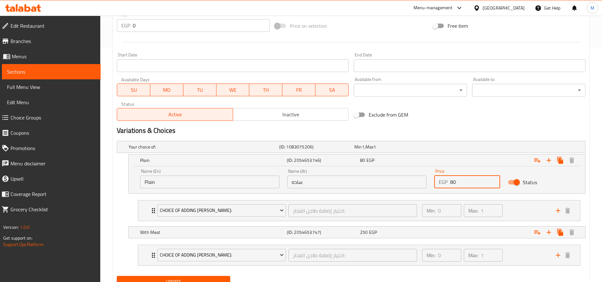
click at [450, 183] on input "80" at bounding box center [475, 181] width 50 height 13
type input "90"
click at [434, 148] on div "Expand" at bounding box center [503, 146] width 151 height 3
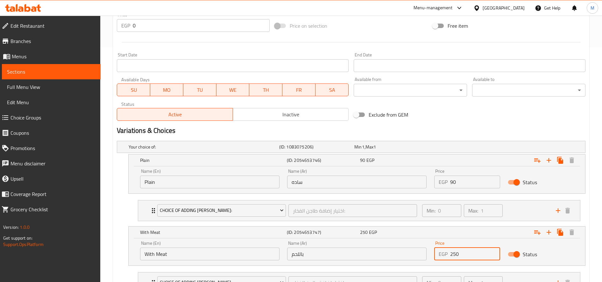
click at [452, 253] on input "250" at bounding box center [475, 253] width 50 height 13
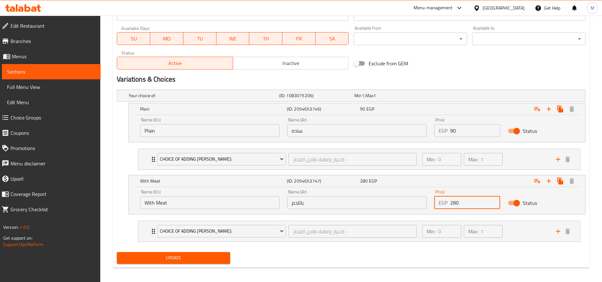
scroll to position [286, 0]
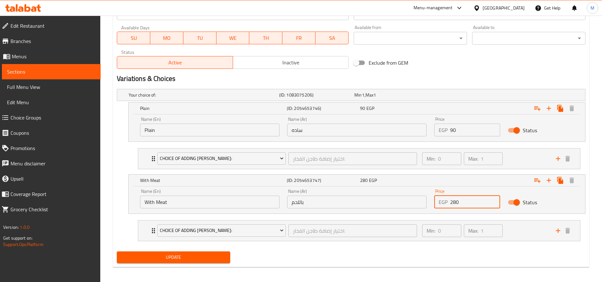
type input "280"
click at [117, 251] on button "Update" at bounding box center [173, 257] width 113 height 12
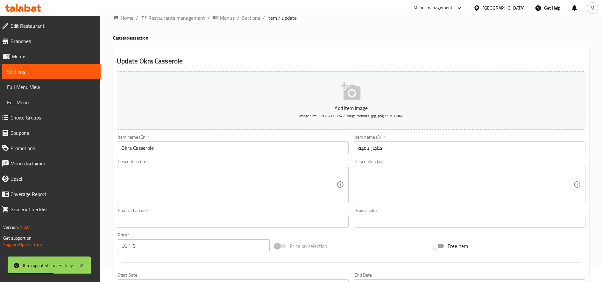
scroll to position [3, 0]
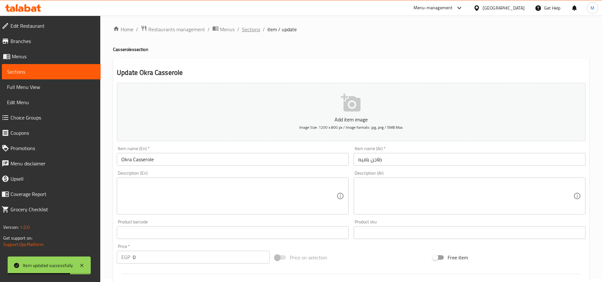
click at [248, 26] on span "Sections" at bounding box center [251, 29] width 18 height 8
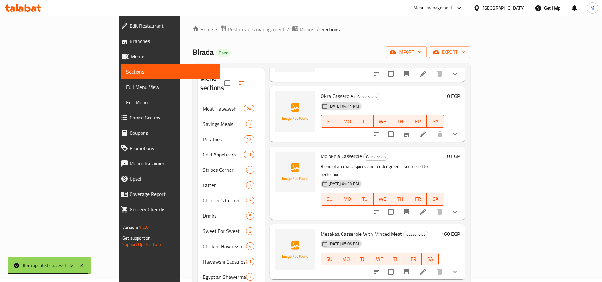
scroll to position [76, 0]
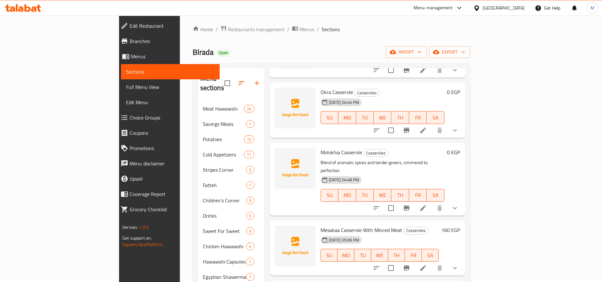
click at [432, 202] on li at bounding box center [423, 207] width 18 height 11
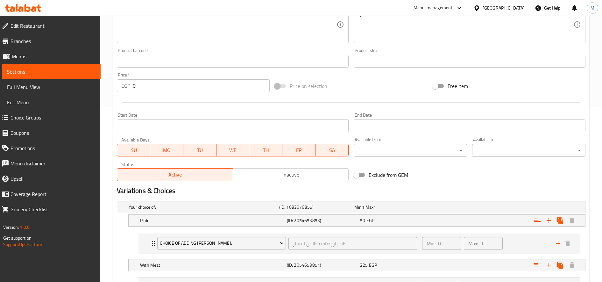
scroll to position [235, 0]
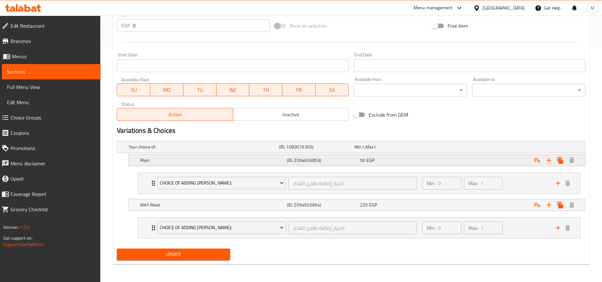
click at [467, 148] on div "Expand" at bounding box center [503, 146] width 151 height 3
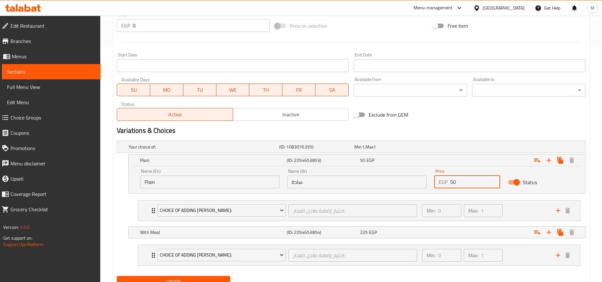
drag, startPoint x: 450, startPoint y: 183, endPoint x: 455, endPoint y: 182, distance: 5.1
click at [455, 182] on div "EGP 50 Price" at bounding box center [467, 181] width 66 height 13
type input "60"
click at [426, 150] on div "225 EGP" at bounding box center [390, 147] width 73 height 6
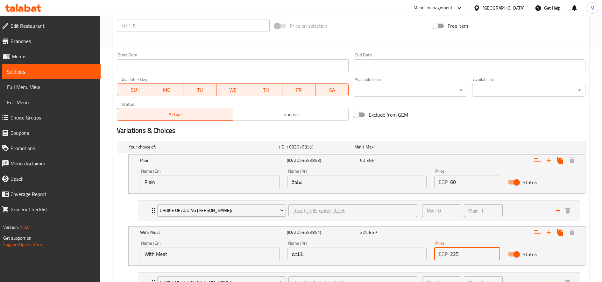
drag, startPoint x: 453, startPoint y: 253, endPoint x: 468, endPoint y: 254, distance: 14.6
click at [468, 254] on input "225" at bounding box center [475, 253] width 50 height 13
type input "260"
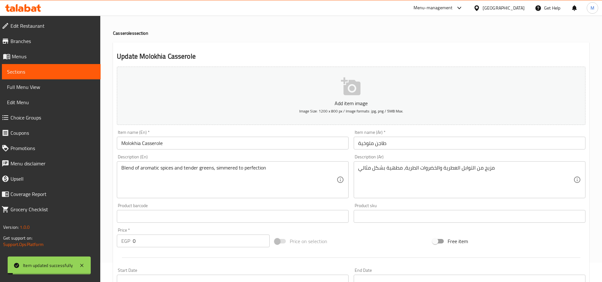
scroll to position [0, 0]
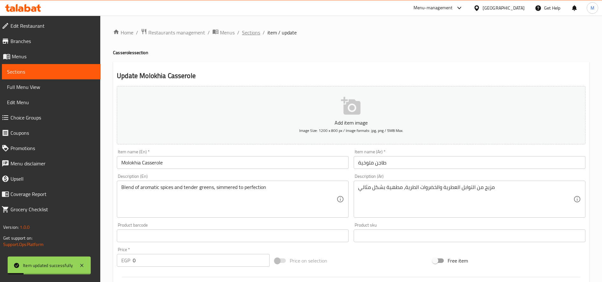
click at [254, 34] on span "Sections" at bounding box center [251, 33] width 18 height 8
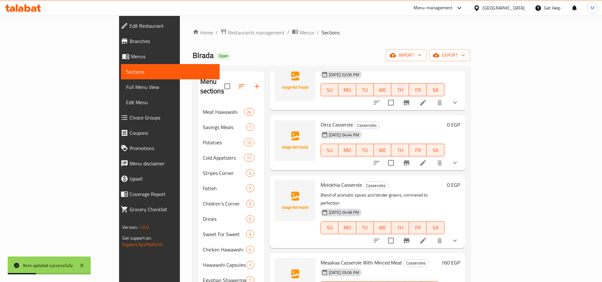
scroll to position [48, 0]
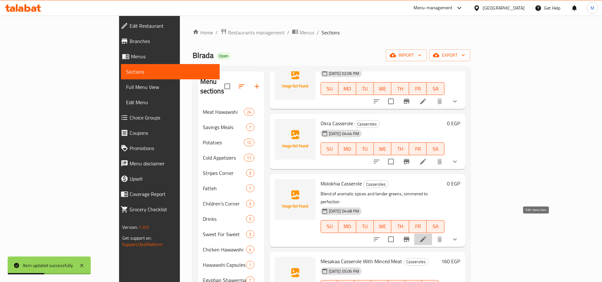
click at [427, 235] on icon at bounding box center [423, 239] width 8 height 8
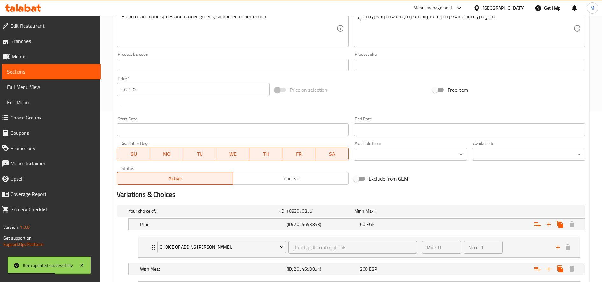
scroll to position [235, 0]
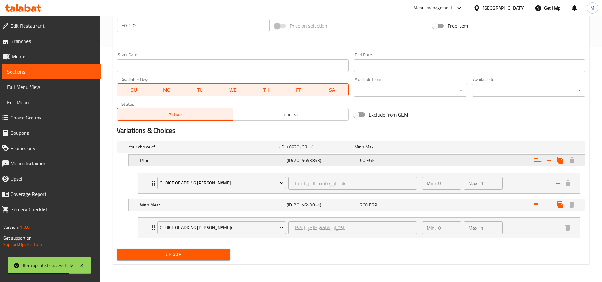
click at [441, 148] on div "Expand" at bounding box center [503, 146] width 151 height 3
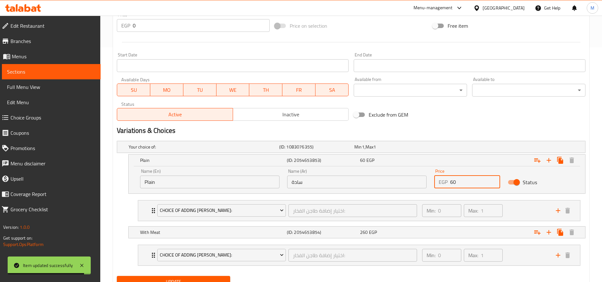
click at [452, 179] on div "EGP 60 Price" at bounding box center [467, 181] width 66 height 13
type input "70"
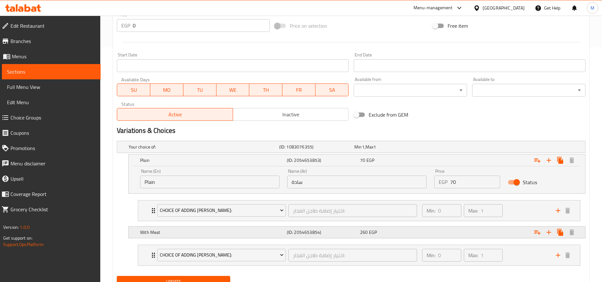
click at [434, 148] on div "Expand" at bounding box center [503, 146] width 151 height 3
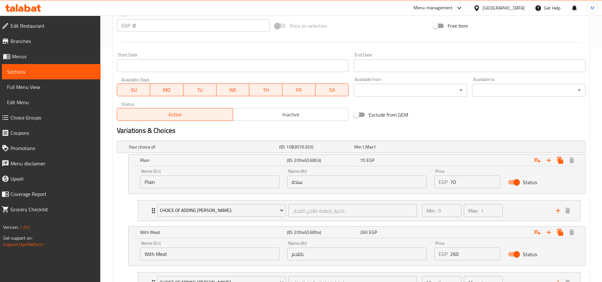
click at [457, 250] on input "260" at bounding box center [475, 253] width 50 height 13
type input "305"
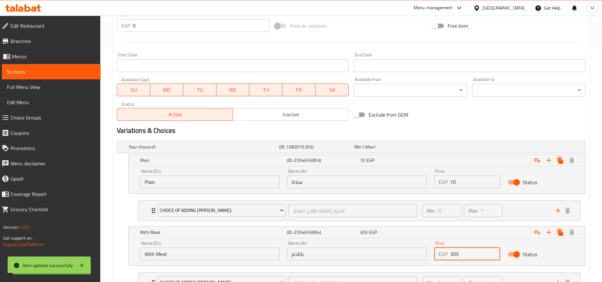
scroll to position [0, 0]
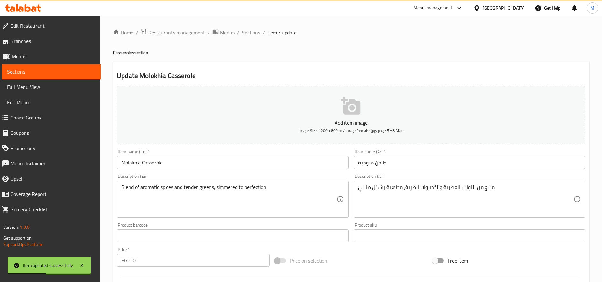
click at [256, 32] on span "Sections" at bounding box center [251, 33] width 18 height 8
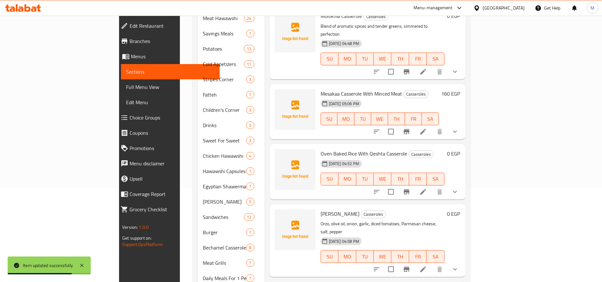
scroll to position [94, 0]
click at [427, 127] on icon at bounding box center [423, 131] width 8 height 8
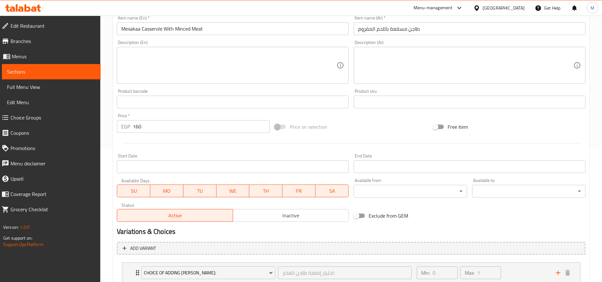
scroll to position [179, 0]
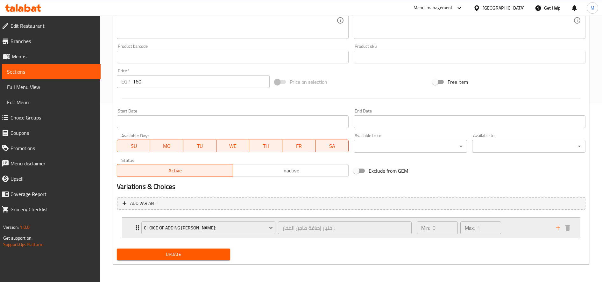
click at [526, 222] on div "Min: 0 ​ Max: 1 ​" at bounding box center [482, 227] width 139 height 20
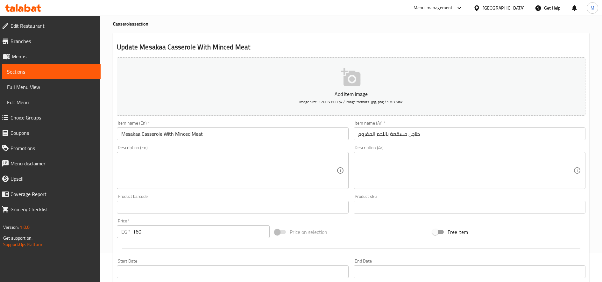
scroll to position [0, 0]
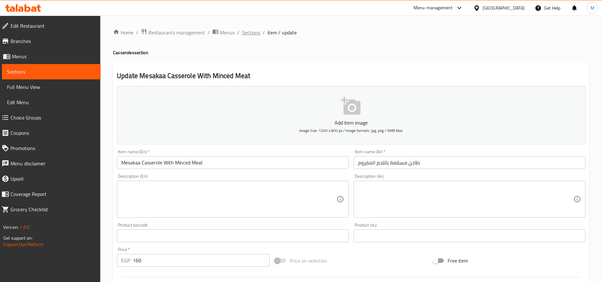
click at [250, 30] on span "Sections" at bounding box center [251, 33] width 18 height 8
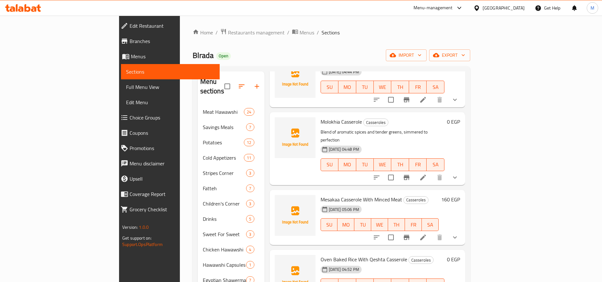
scroll to position [122, 0]
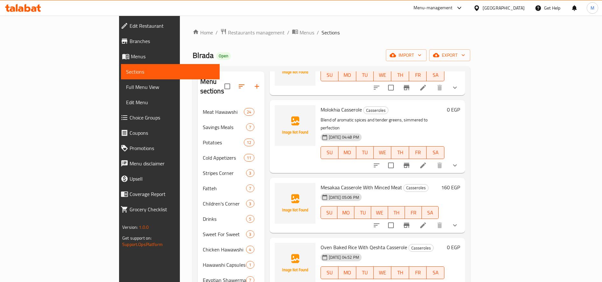
click at [460, 183] on h6 "160 EGP" at bounding box center [450, 187] width 19 height 9
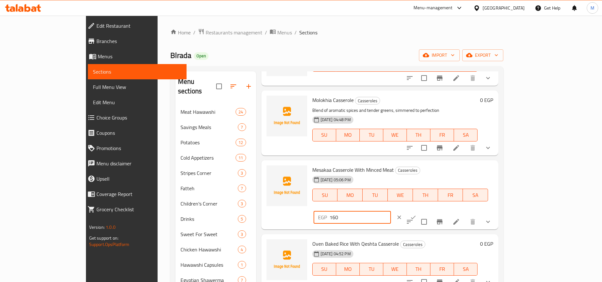
click at [391, 211] on input "160" at bounding box center [359, 217] width 61 height 13
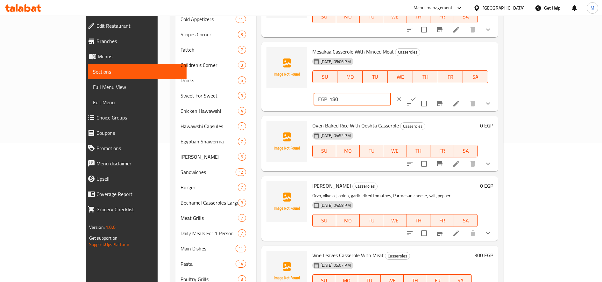
scroll to position [101, 0]
type input "180"
click at [498, 44] on div "Mesakaa Casserole With Minced Meat Casseroles 01-08-2025 05:06 PM SU MO TU WE T…" at bounding box center [379, 76] width 237 height 69
click at [416, 96] on icon "ok" at bounding box center [413, 99] width 6 height 6
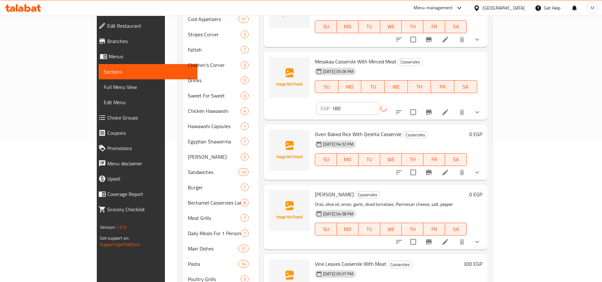
click at [482, 259] on h6 "300 EGP" at bounding box center [472, 263] width 19 height 9
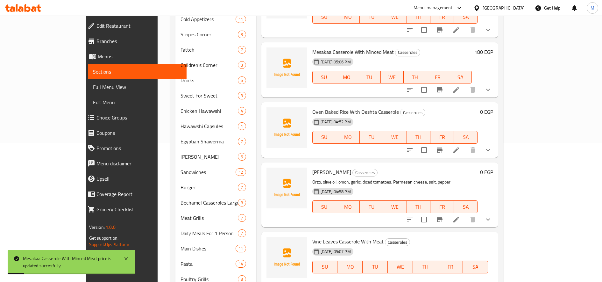
drag, startPoint x: 493, startPoint y: 244, endPoint x: 489, endPoint y: 244, distance: 4.2
type input "350"
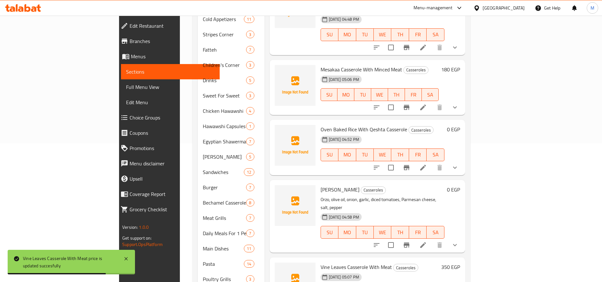
click at [432, 162] on li at bounding box center [423, 167] width 18 height 11
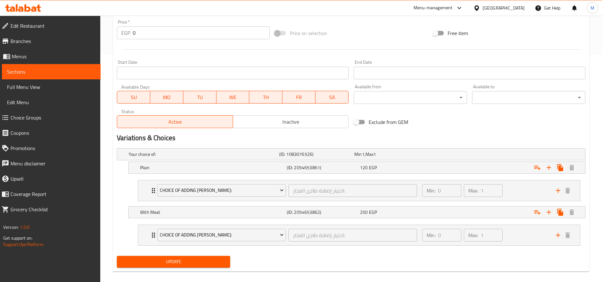
scroll to position [235, 0]
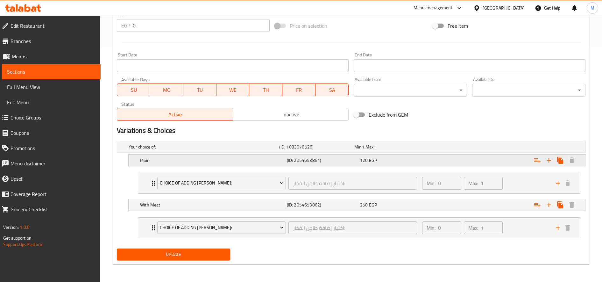
click at [398, 150] on div "120 EGP" at bounding box center [390, 147] width 73 height 6
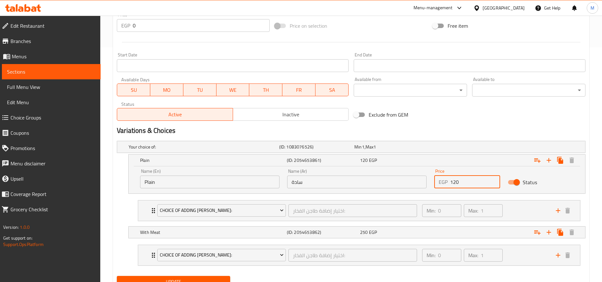
drag, startPoint x: 456, startPoint y: 184, endPoint x: 451, endPoint y: 184, distance: 5.1
click at [451, 184] on input "120" at bounding box center [475, 181] width 50 height 13
click at [453, 184] on input "120" at bounding box center [475, 181] width 50 height 13
type input "140"
click at [451, 148] on div "Expand" at bounding box center [503, 146] width 151 height 3
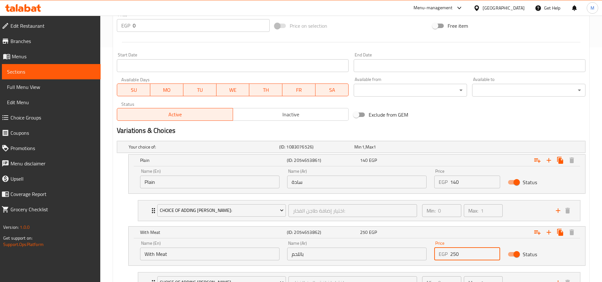
click at [455, 254] on input "250" at bounding box center [475, 253] width 50 height 13
type input "280"
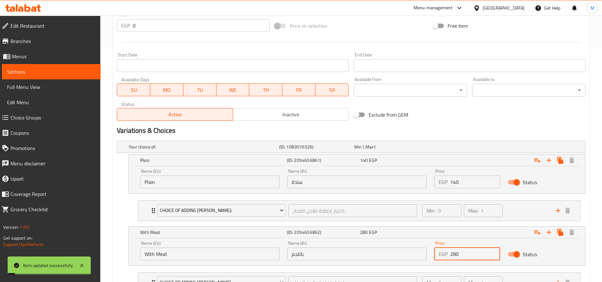
scroll to position [0, 0]
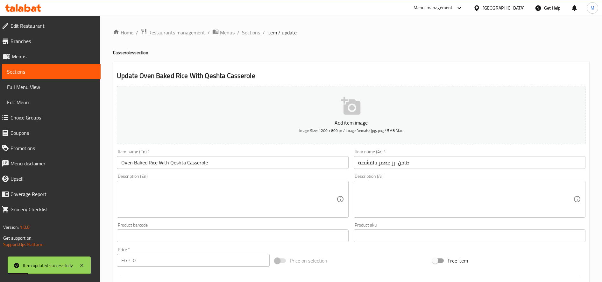
click at [252, 32] on span "Sections" at bounding box center [251, 33] width 18 height 8
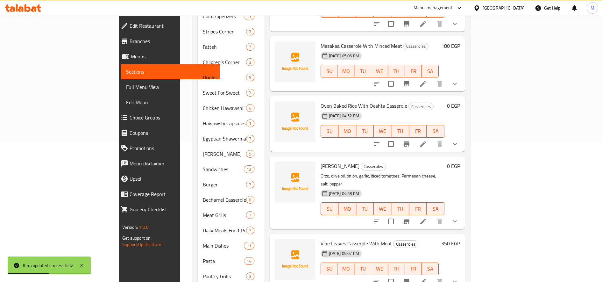
scroll to position [142, 0]
click at [427, 217] on icon at bounding box center [423, 221] width 8 height 8
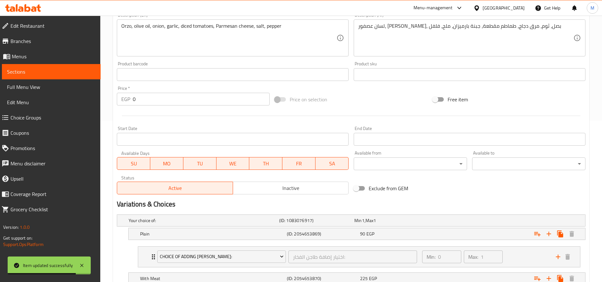
scroll to position [235, 0]
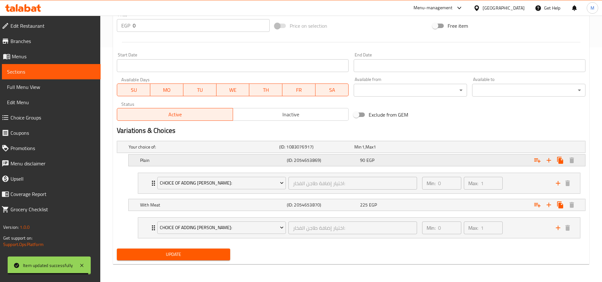
click at [460, 148] on div "Expand" at bounding box center [503, 146] width 151 height 3
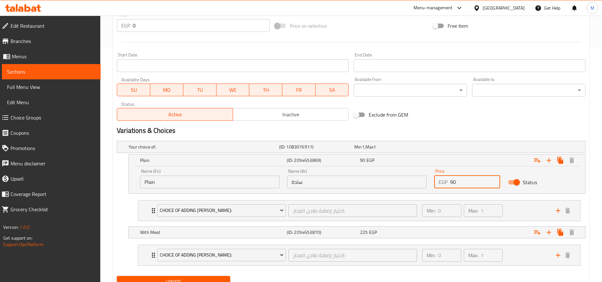
click at [462, 183] on input "90" at bounding box center [475, 181] width 50 height 13
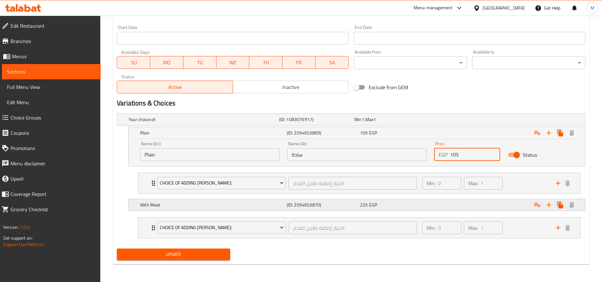
type input "105"
click at [448, 121] on div "Expand" at bounding box center [503, 119] width 151 height 3
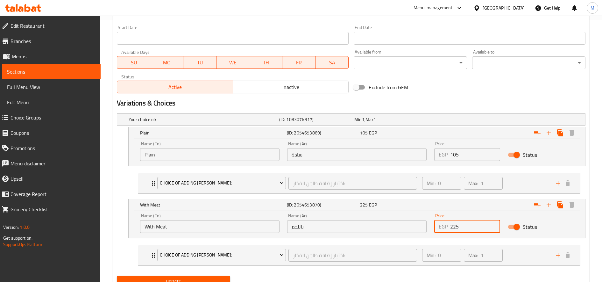
click at [455, 225] on input "225" at bounding box center [475, 226] width 50 height 13
type input "260"
click at [117, 276] on button "Update" at bounding box center [173, 282] width 113 height 12
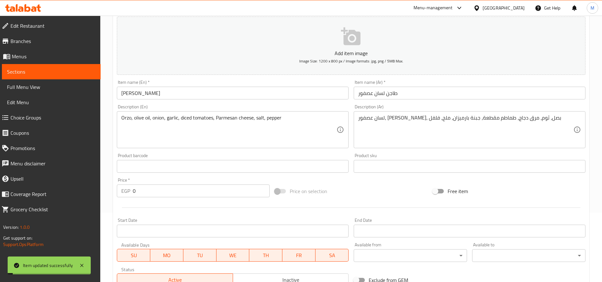
scroll to position [0, 0]
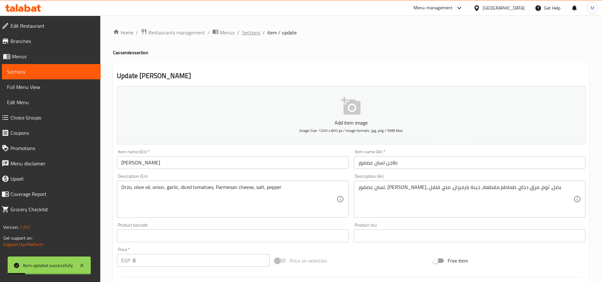
click at [250, 31] on span "Sections" at bounding box center [251, 33] width 18 height 8
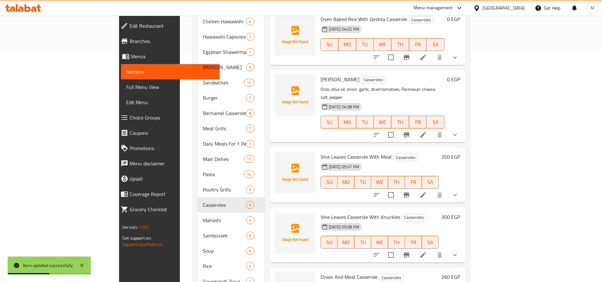
scroll to position [261, 0]
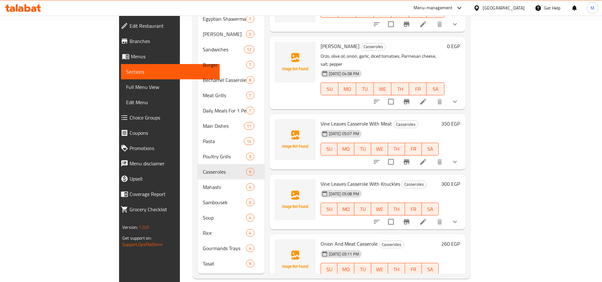
click at [460, 239] on h6 "260 EGP" at bounding box center [450, 243] width 19 height 9
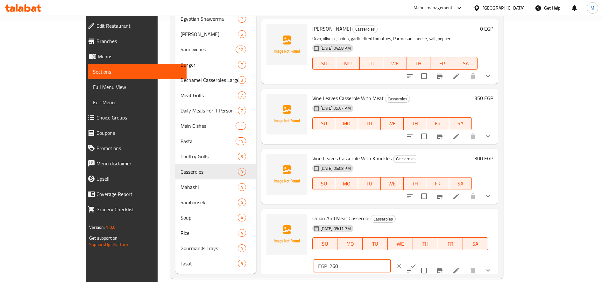
click at [391, 259] on input "260" at bounding box center [359, 265] width 61 height 13
type input "305"
click at [416, 263] on icon "ok" at bounding box center [413, 266] width 6 height 6
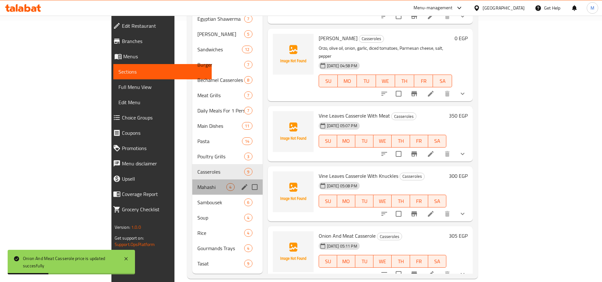
click at [197, 183] on span "Mahashi" at bounding box center [211, 187] width 29 height 8
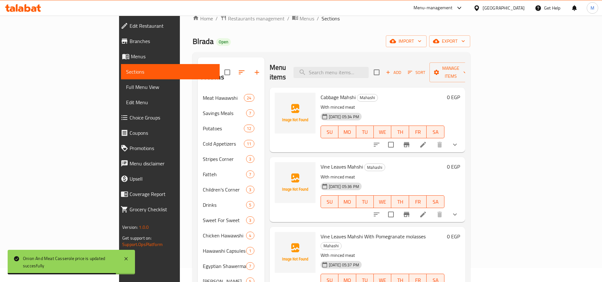
scroll to position [16, 0]
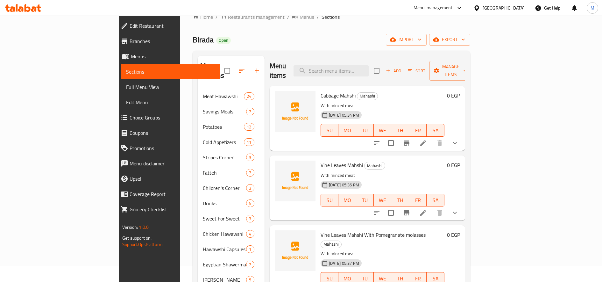
click at [462, 135] on div at bounding box center [416, 142] width 94 height 15
click at [459, 139] on icon "show more" at bounding box center [455, 143] width 8 height 8
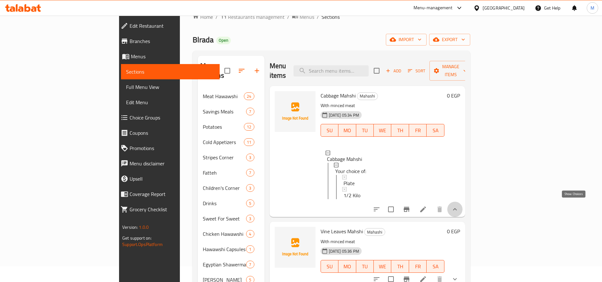
click at [459, 205] on icon "show more" at bounding box center [455, 209] width 8 height 8
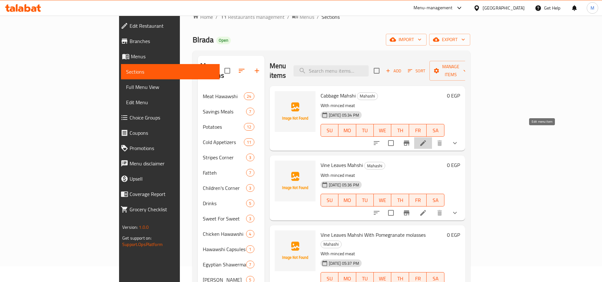
click at [427, 139] on icon at bounding box center [423, 143] width 8 height 8
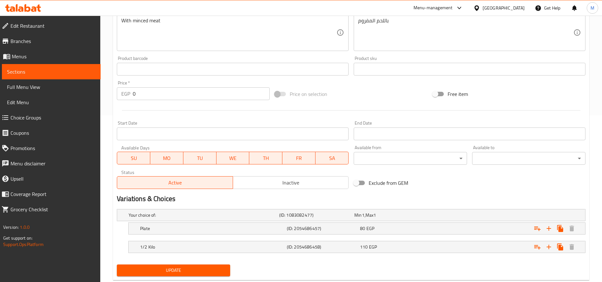
scroll to position [182, 0]
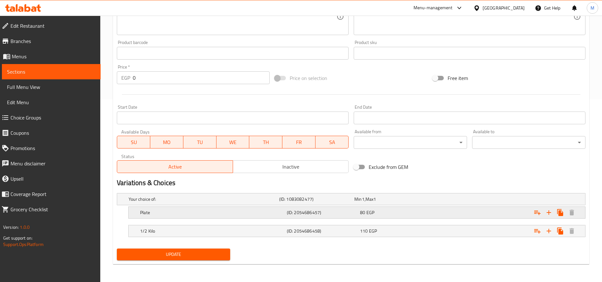
click at [466, 200] on div "Expand" at bounding box center [503, 199] width 151 height 3
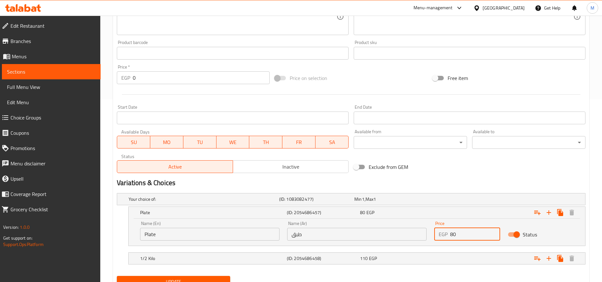
click at [450, 231] on div "EGP 80 Price" at bounding box center [467, 234] width 66 height 13
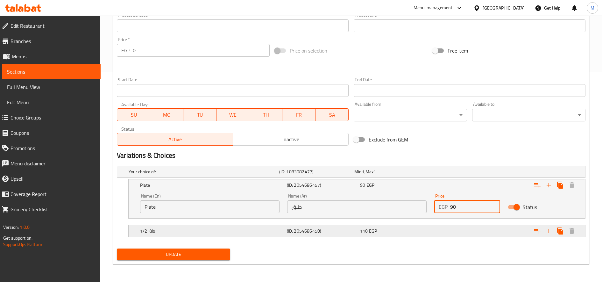
type input "90"
click at [450, 173] on div "Expand" at bounding box center [503, 171] width 151 height 3
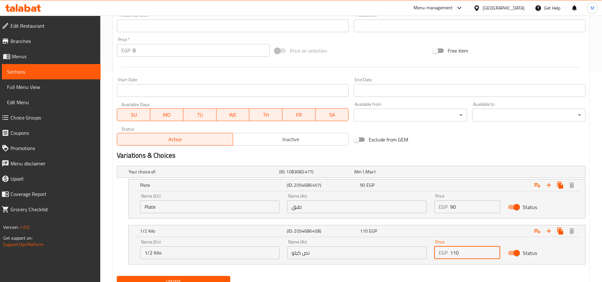
click at [454, 251] on input "110" at bounding box center [475, 252] width 50 height 13
type input "130"
click at [117, 276] on button "Update" at bounding box center [173, 282] width 113 height 12
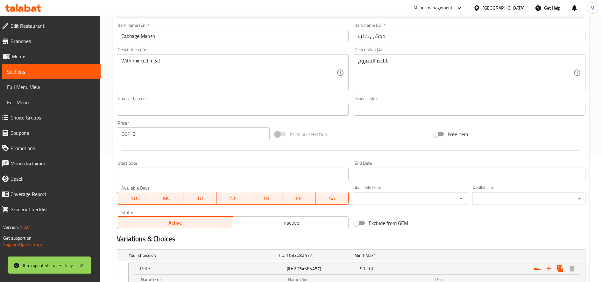
scroll to position [0, 0]
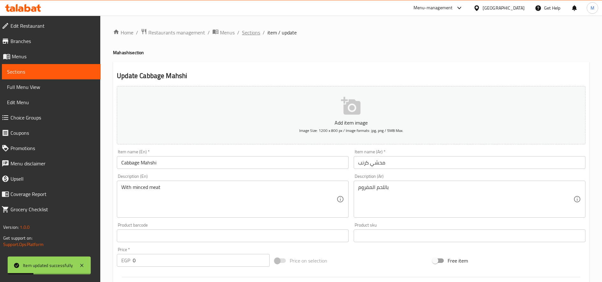
click at [254, 31] on span "Sections" at bounding box center [251, 33] width 18 height 8
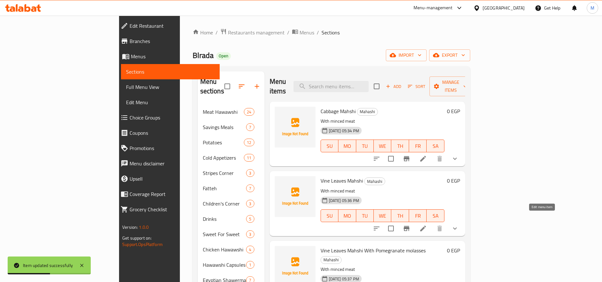
click at [426, 225] on icon at bounding box center [423, 228] width 6 height 6
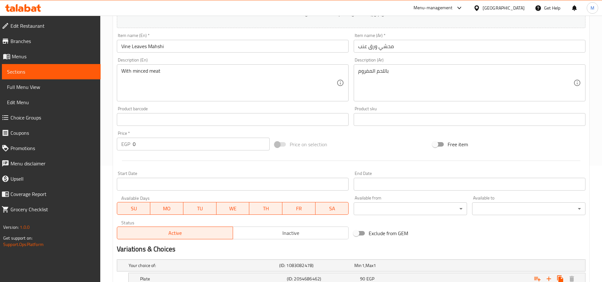
scroll to position [182, 0]
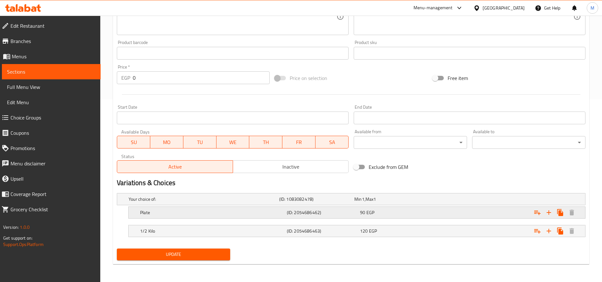
click at [443, 200] on div "Expand" at bounding box center [503, 199] width 151 height 3
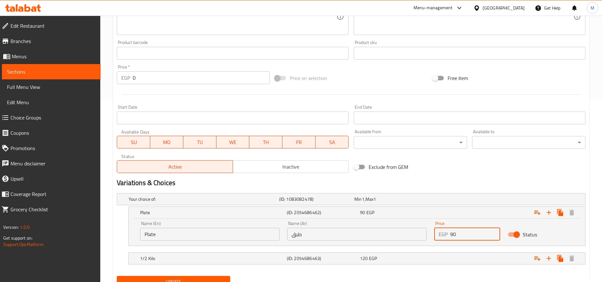
click at [452, 235] on input "90" at bounding box center [475, 234] width 50 height 13
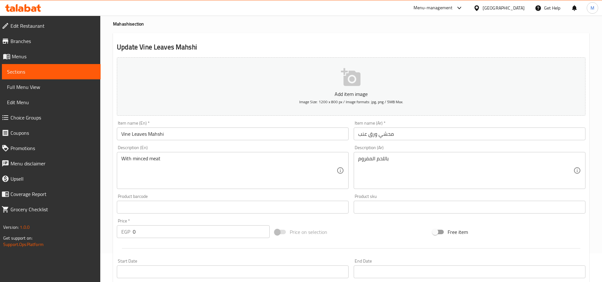
scroll to position [0, 0]
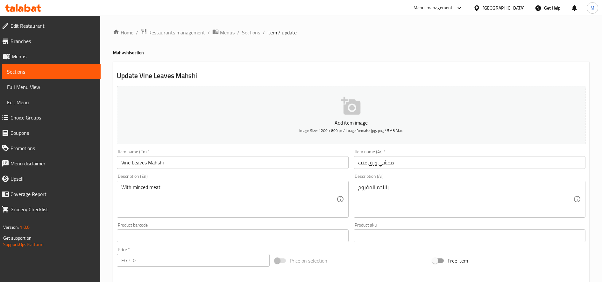
click at [251, 30] on span "Sections" at bounding box center [251, 33] width 18 height 8
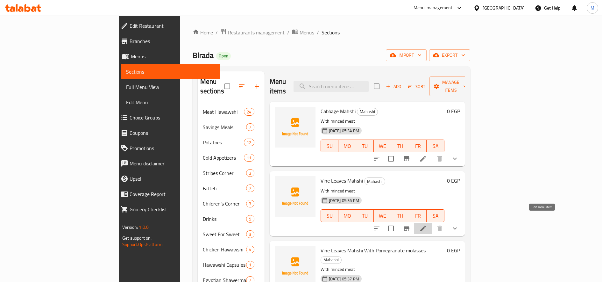
click at [427, 224] on icon at bounding box center [423, 228] width 8 height 8
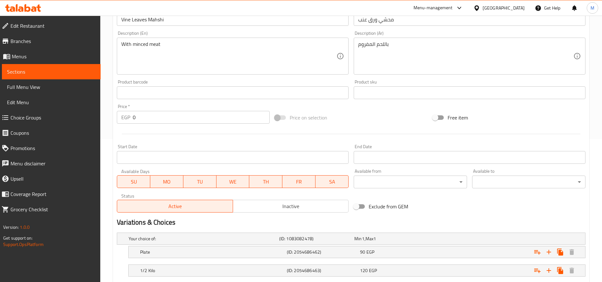
scroll to position [182, 0]
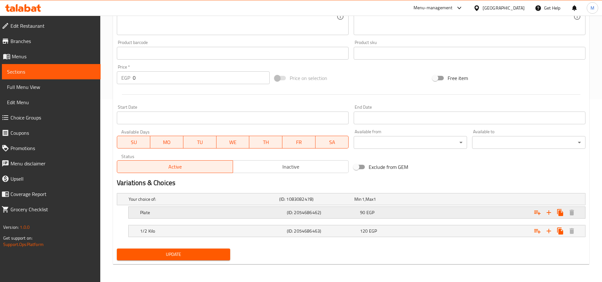
click at [458, 200] on div "Expand" at bounding box center [503, 199] width 151 height 3
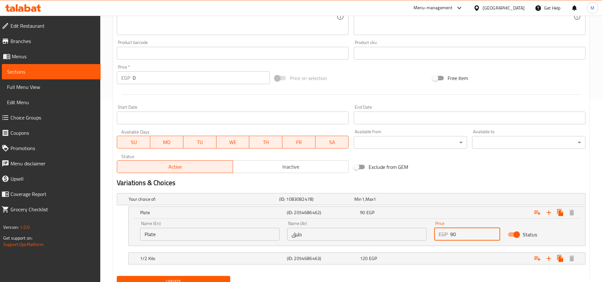
click at [460, 237] on input "90" at bounding box center [475, 234] width 50 height 13
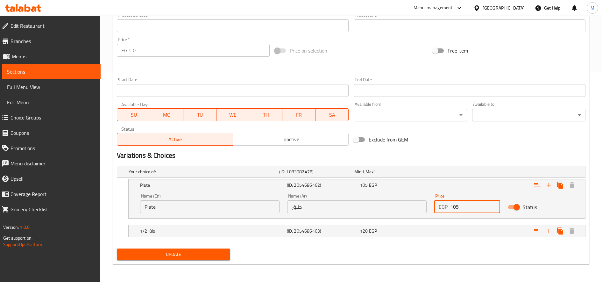
type input "105"
click at [468, 222] on nav at bounding box center [351, 222] width 469 height 5
click at [467, 173] on div "Expand" at bounding box center [503, 171] width 151 height 3
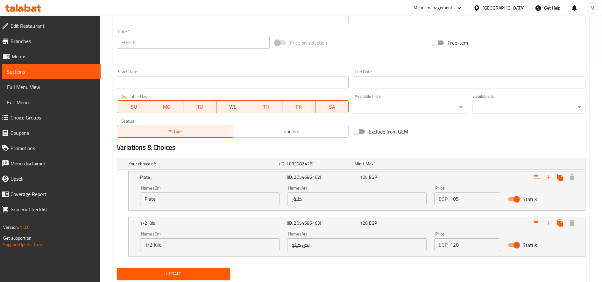
scroll to position [219, 0]
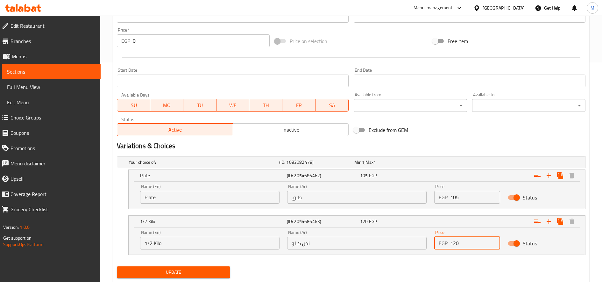
click at [455, 242] on input "120" at bounding box center [475, 243] width 50 height 13
type input "140"
click at [117, 266] on button "Update" at bounding box center [173, 272] width 113 height 12
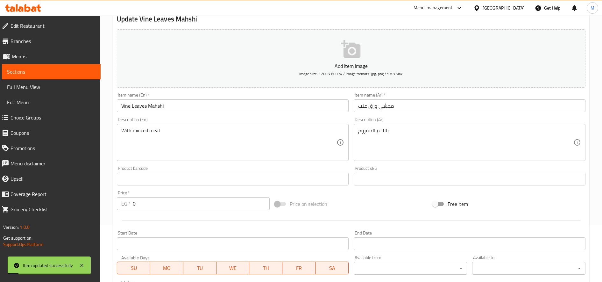
scroll to position [0, 0]
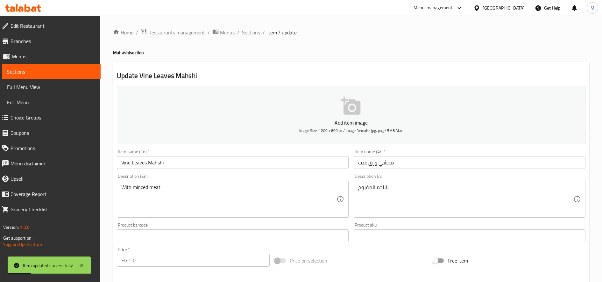
click at [257, 30] on span "Sections" at bounding box center [251, 33] width 18 height 8
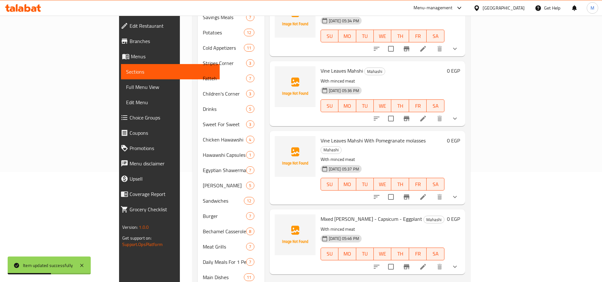
scroll to position [110, 0]
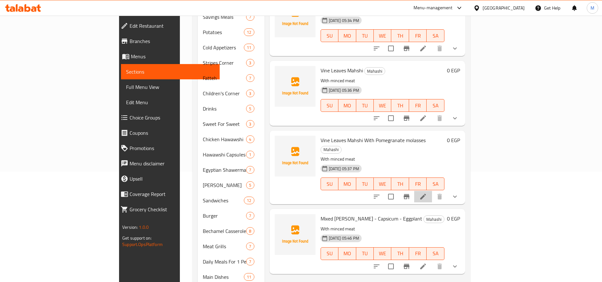
click at [432, 191] on li at bounding box center [423, 196] width 18 height 11
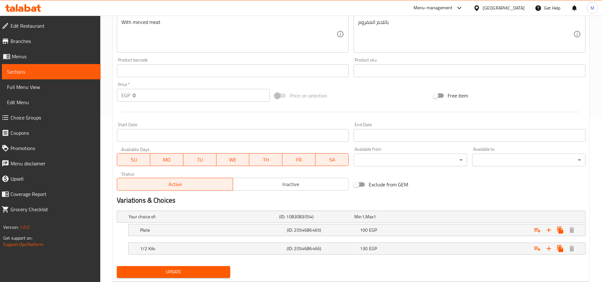
scroll to position [182, 0]
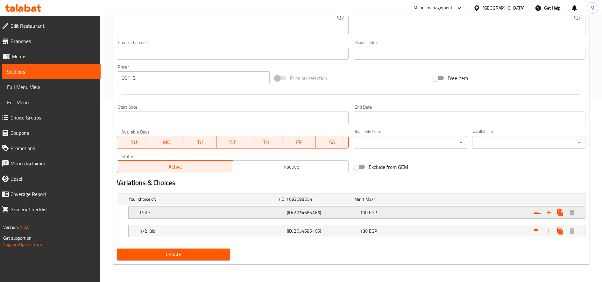
click at [428, 203] on div "100 EGP" at bounding box center [390, 198] width 75 height 9
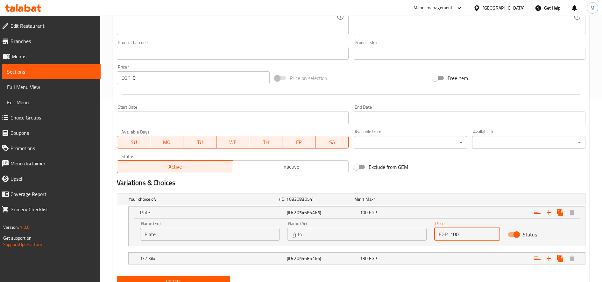
click at [455, 232] on input "100" at bounding box center [475, 234] width 50 height 13
click at [467, 233] on input "100" at bounding box center [475, 234] width 50 height 13
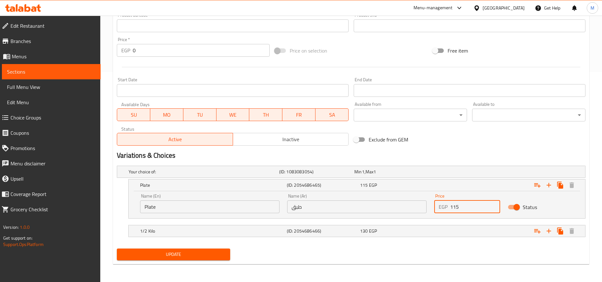
type input "115"
click at [467, 173] on div "Expand" at bounding box center [503, 171] width 151 height 3
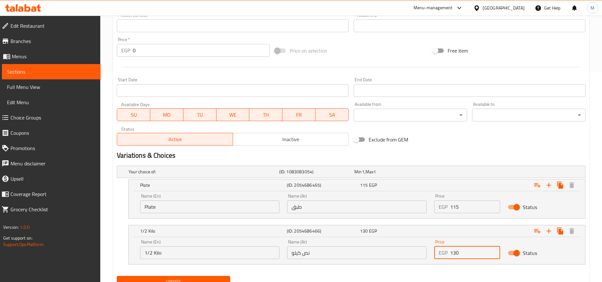
click at [454, 252] on input "130" at bounding box center [475, 252] width 50 height 13
type input "150"
click at [117, 276] on button "Update" at bounding box center [173, 282] width 113 height 12
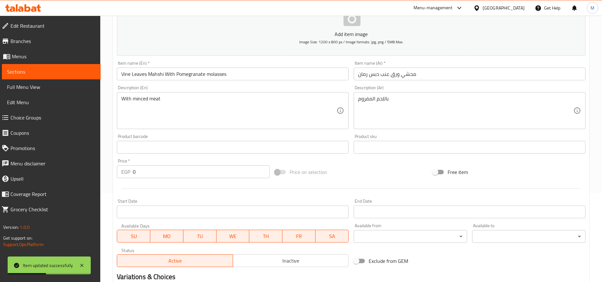
scroll to position [0, 0]
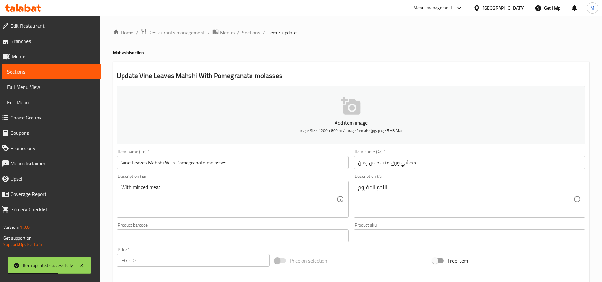
click at [254, 35] on span "Sections" at bounding box center [251, 33] width 18 height 8
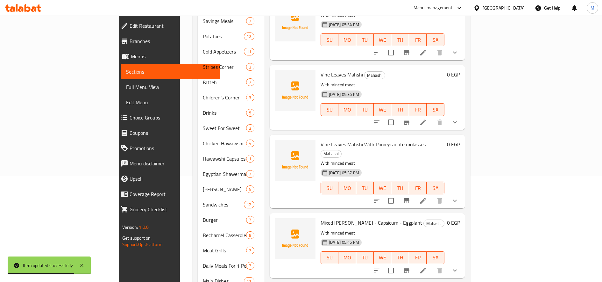
scroll to position [107, 0]
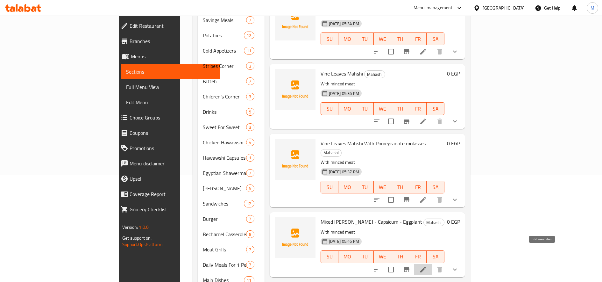
click at [427, 265] on icon at bounding box center [423, 269] width 8 height 8
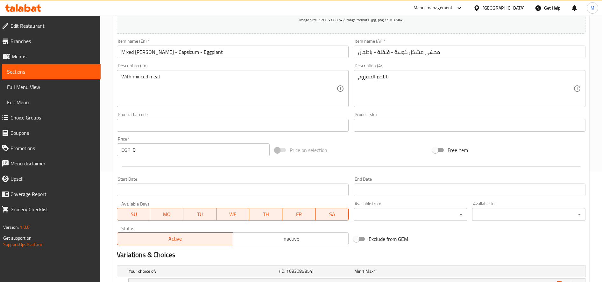
scroll to position [182, 0]
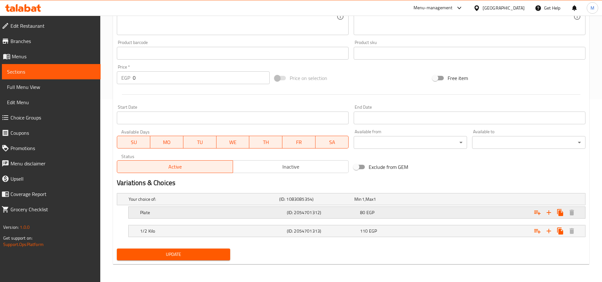
click at [441, 200] on div "Expand" at bounding box center [503, 199] width 151 height 3
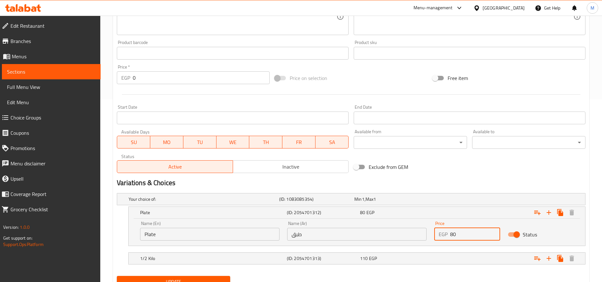
drag, startPoint x: 454, startPoint y: 235, endPoint x: 448, endPoint y: 235, distance: 5.1
click at [448, 235] on div "EGP 80 Price" at bounding box center [467, 234] width 66 height 13
click at [449, 235] on div "EGP 80 Price" at bounding box center [467, 234] width 66 height 13
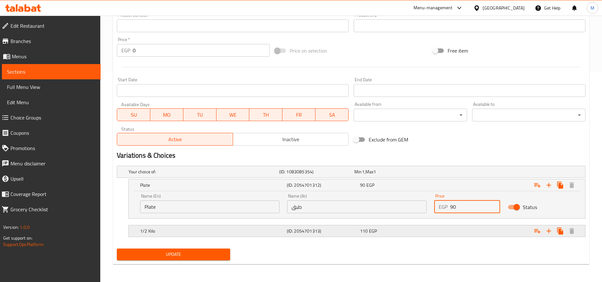
type input "90"
click at [450, 173] on div "Expand" at bounding box center [503, 171] width 151 height 3
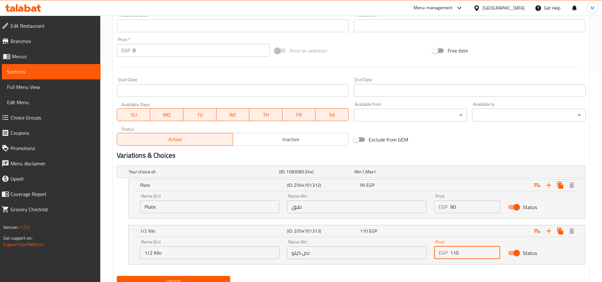
click at [455, 252] on input "110" at bounding box center [475, 252] width 50 height 13
type input "130"
click at [117, 276] on button "Update" at bounding box center [173, 282] width 113 height 12
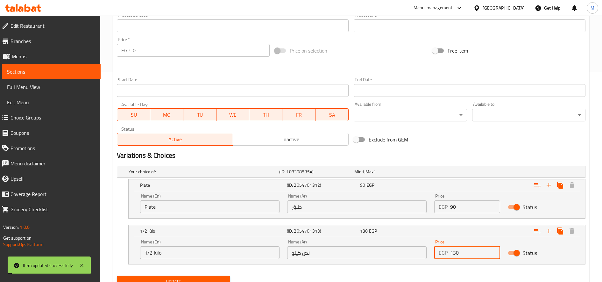
scroll to position [0, 0]
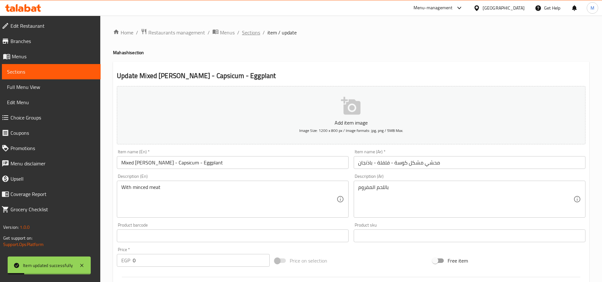
click at [249, 36] on span "Sections" at bounding box center [251, 33] width 18 height 8
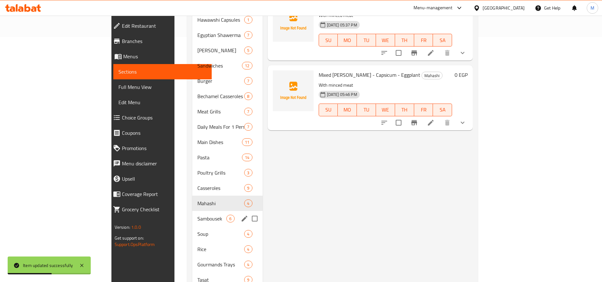
scroll to position [261, 0]
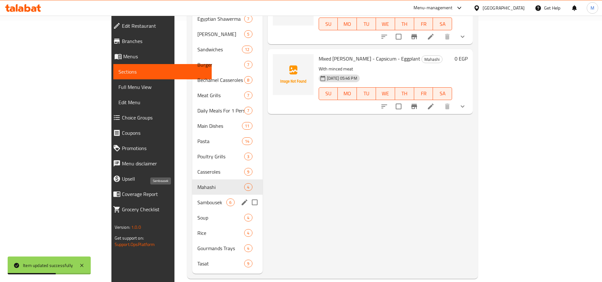
click at [197, 198] on span "Sambousek" at bounding box center [211, 202] width 29 height 8
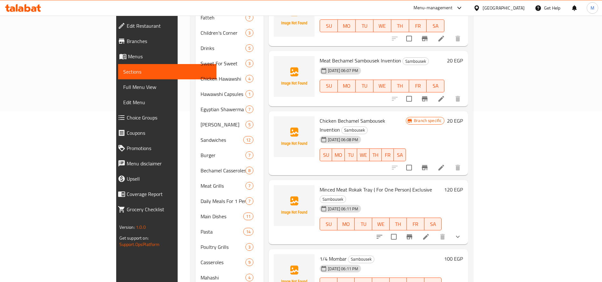
scroll to position [181, 0]
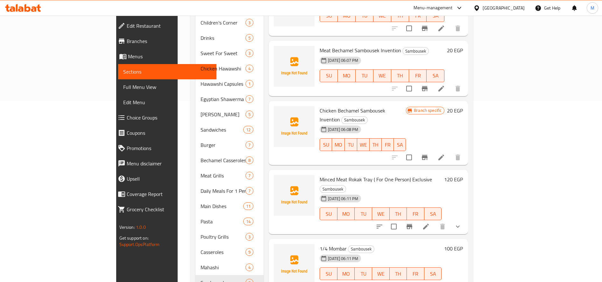
click at [463, 175] on h6 "120 EGP" at bounding box center [453, 179] width 19 height 9
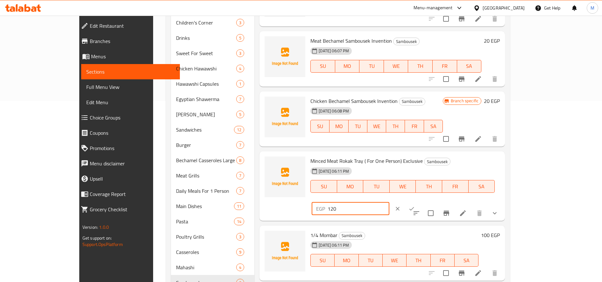
click at [389, 202] on input "120" at bounding box center [358, 208] width 61 height 13
type input "140"
click at [415, 205] on icon "ok" at bounding box center [411, 208] width 6 height 6
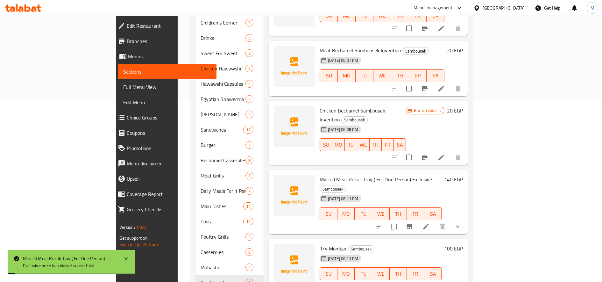
click at [463, 244] on h6 "100 EGP" at bounding box center [453, 248] width 19 height 9
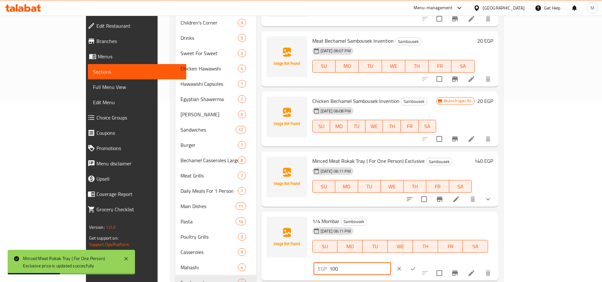
drag, startPoint x: 496, startPoint y: 223, endPoint x: 503, endPoint y: 223, distance: 6.7
click at [391, 262] on input "100" at bounding box center [359, 268] width 61 height 13
type input "115"
click at [416, 265] on icon "ok" at bounding box center [413, 268] width 6 height 6
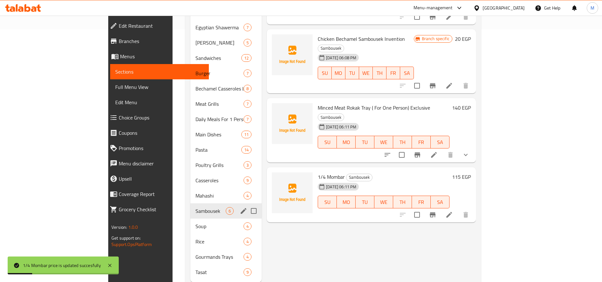
scroll to position [254, 0]
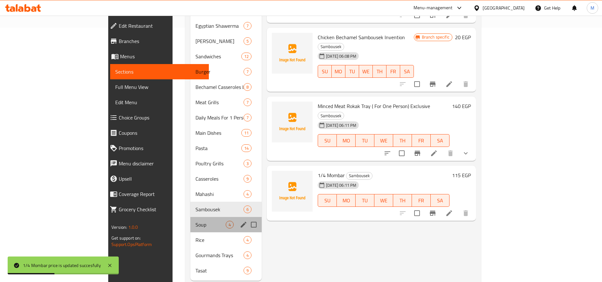
click at [190, 217] on div "Soup 4" at bounding box center [225, 224] width 71 height 15
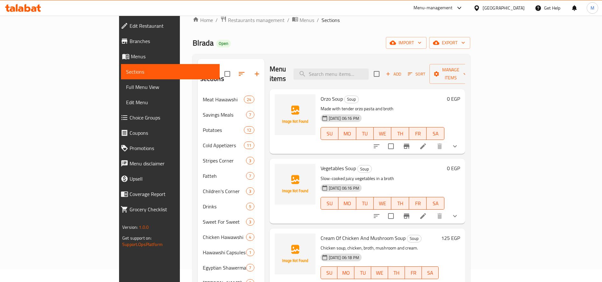
scroll to position [18, 0]
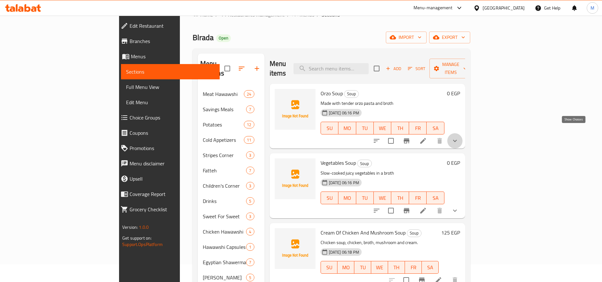
click at [459, 137] on icon "show more" at bounding box center [455, 141] width 8 height 8
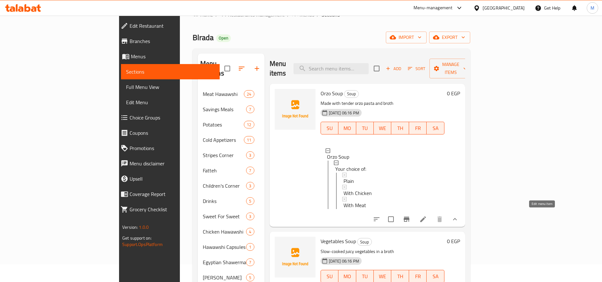
click at [426, 216] on icon at bounding box center [423, 219] width 6 height 6
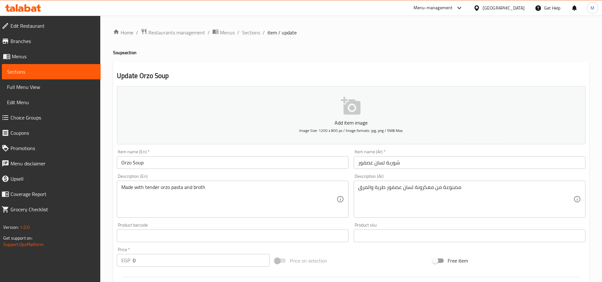
scroll to position [201, 0]
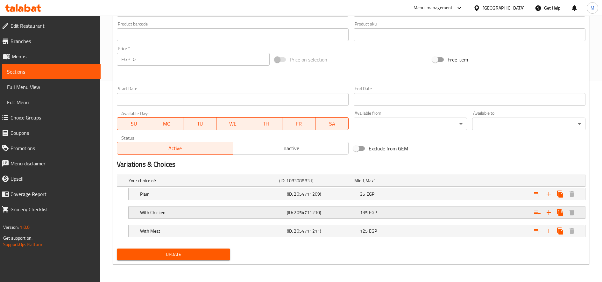
click at [399, 184] on div "135 EGP" at bounding box center [390, 180] width 73 height 6
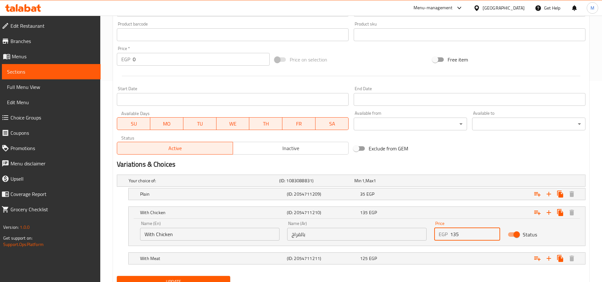
drag, startPoint x: 456, startPoint y: 236, endPoint x: 453, endPoint y: 236, distance: 3.2
click at [453, 236] on input "135" at bounding box center [475, 234] width 50 height 13
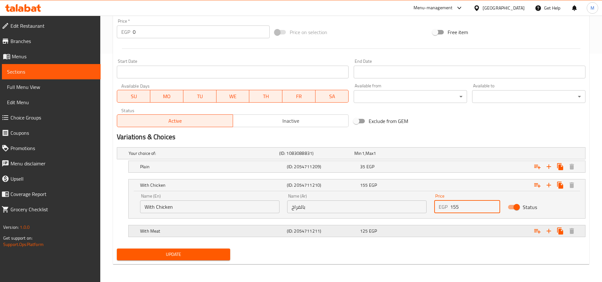
type input "155"
click at [453, 154] on div "Expand" at bounding box center [503, 153] width 151 height 3
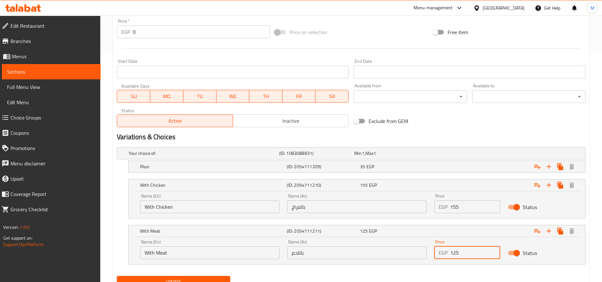
drag, startPoint x: 452, startPoint y: 253, endPoint x: 456, endPoint y: 253, distance: 3.5
click at [456, 253] on input "125" at bounding box center [475, 252] width 50 height 13
type input "145"
click at [117, 276] on button "Update" at bounding box center [173, 282] width 113 height 12
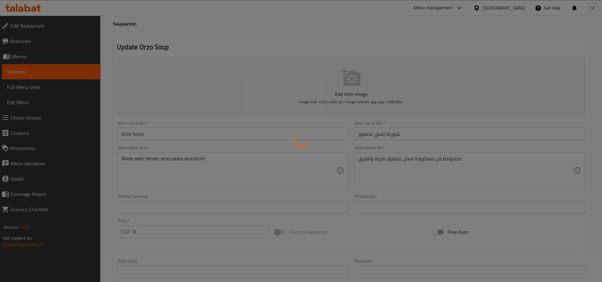
scroll to position [0, 0]
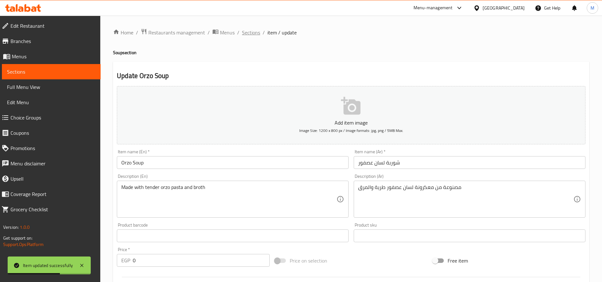
click at [256, 30] on span "Sections" at bounding box center [251, 33] width 18 height 8
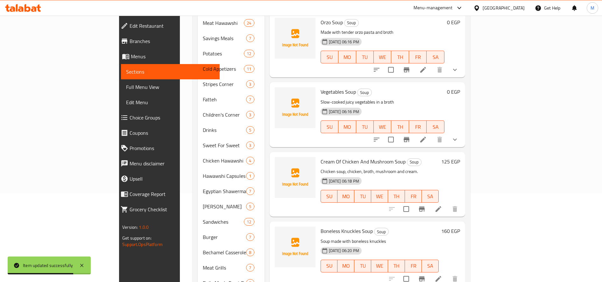
scroll to position [104, 0]
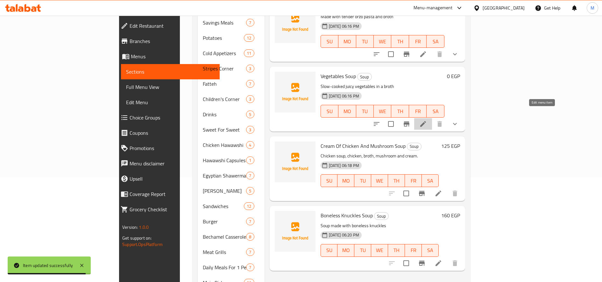
click at [426, 121] on icon at bounding box center [423, 124] width 6 height 6
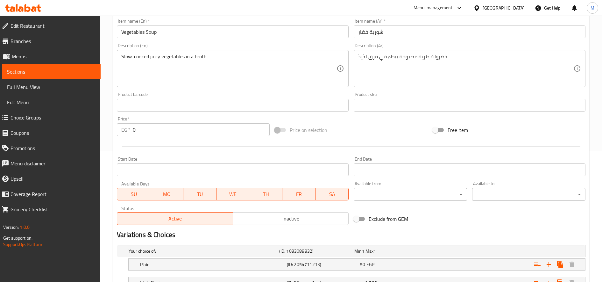
scroll to position [201, 0]
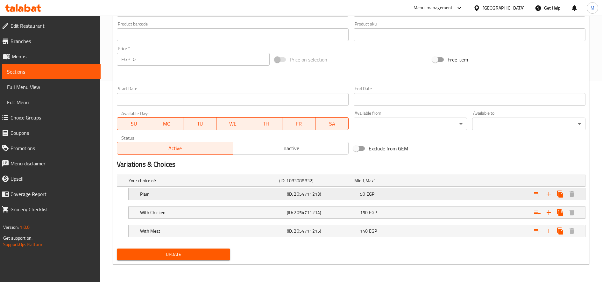
click at [395, 184] on div "50 EGP" at bounding box center [390, 180] width 73 height 6
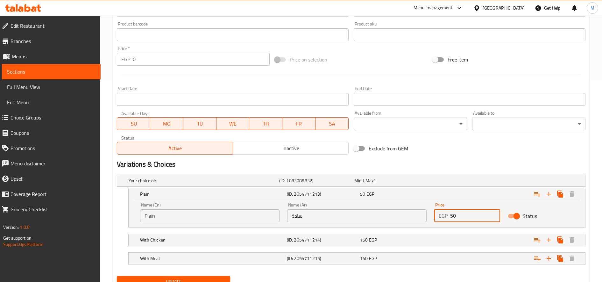
drag, startPoint x: 454, startPoint y: 217, endPoint x: 450, endPoint y: 217, distance: 3.8
click at [450, 217] on input "50" at bounding box center [475, 215] width 50 height 13
type input "60"
click at [438, 182] on div "Expand" at bounding box center [503, 180] width 151 height 3
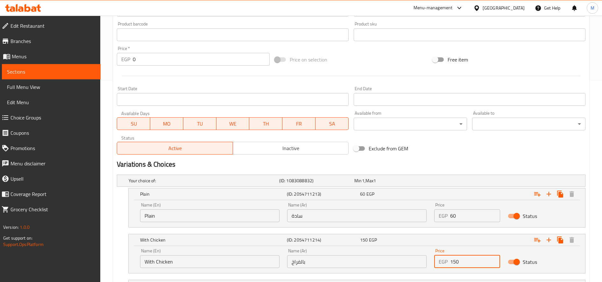
click at [453, 261] on input "150" at bounding box center [475, 261] width 50 height 13
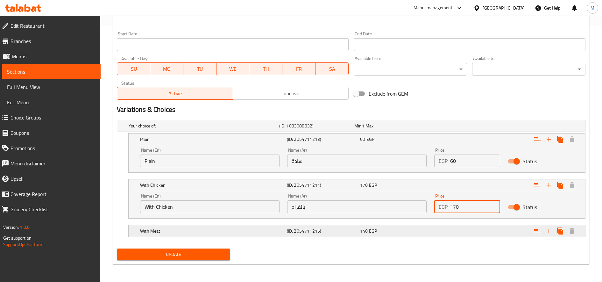
type input "170"
click at [470, 127] on div "Expand" at bounding box center [503, 125] width 151 height 3
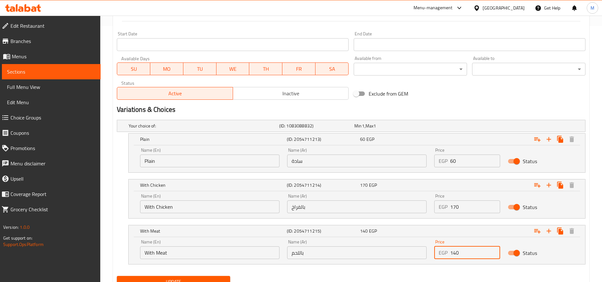
click at [457, 252] on input "140" at bounding box center [475, 252] width 50 height 13
type input "160"
click at [117, 276] on button "Update" at bounding box center [173, 282] width 113 height 12
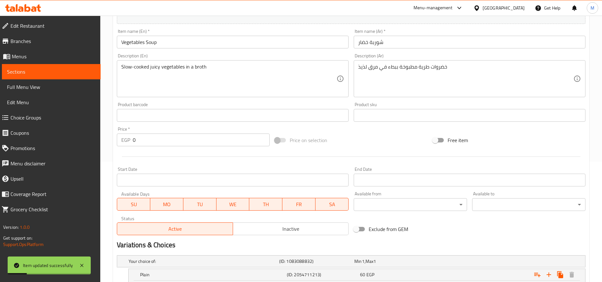
scroll to position [0, 0]
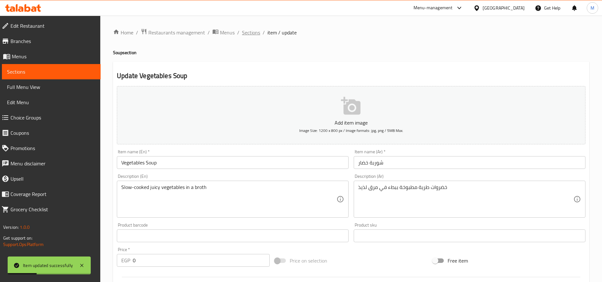
click at [257, 31] on span "Sections" at bounding box center [251, 33] width 18 height 8
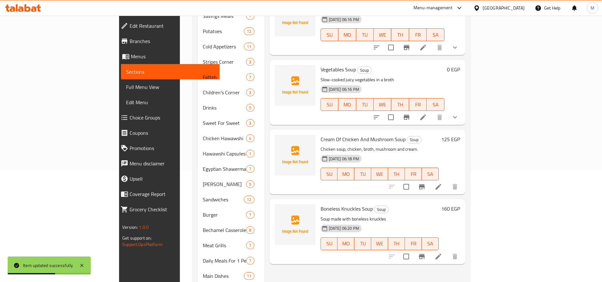
scroll to position [121, 0]
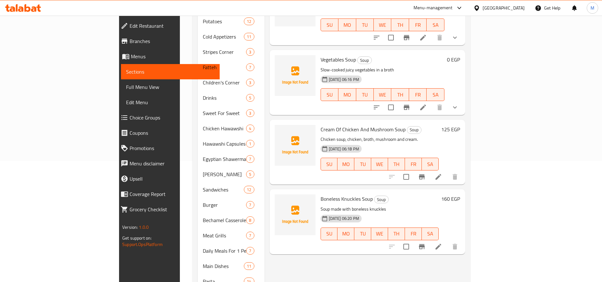
click at [460, 125] on h6 "125 EGP" at bounding box center [450, 129] width 19 height 9
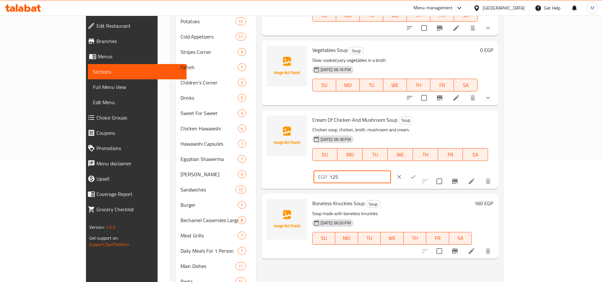
click at [391, 170] on input "125" at bounding box center [359, 176] width 61 height 13
type input "145"
click at [420, 170] on button "ok" at bounding box center [413, 177] width 14 height 14
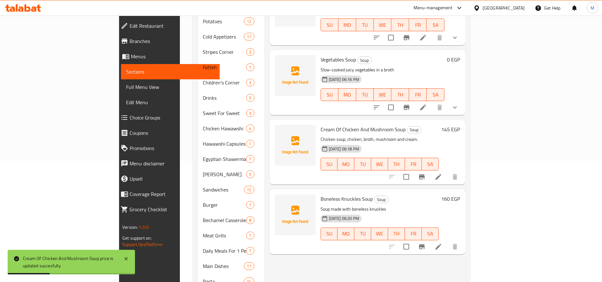
click at [460, 194] on h6 "160 EGP" at bounding box center [450, 198] width 19 height 9
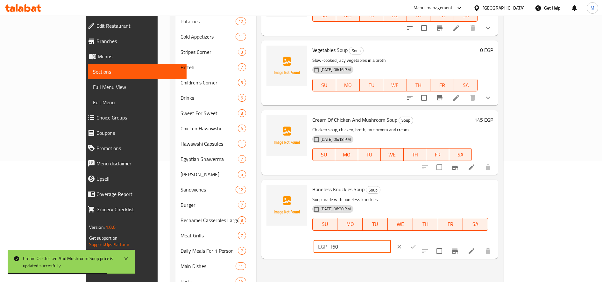
drag, startPoint x: 495, startPoint y: 188, endPoint x: 498, endPoint y: 191, distance: 4.3
click at [391, 240] on input "160" at bounding box center [359, 246] width 61 height 13
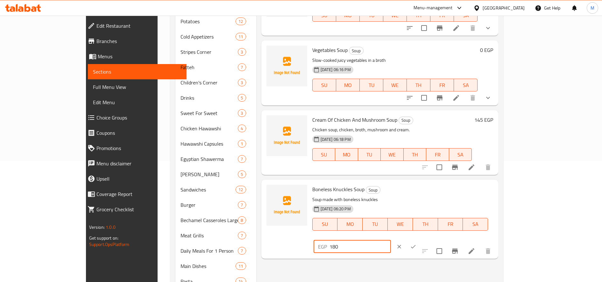
type input "180"
click at [420, 239] on button "ok" at bounding box center [413, 246] width 14 height 14
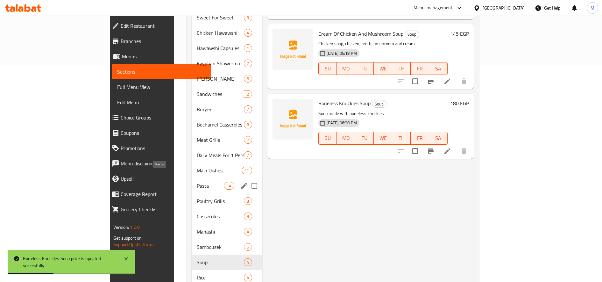
scroll to position [261, 0]
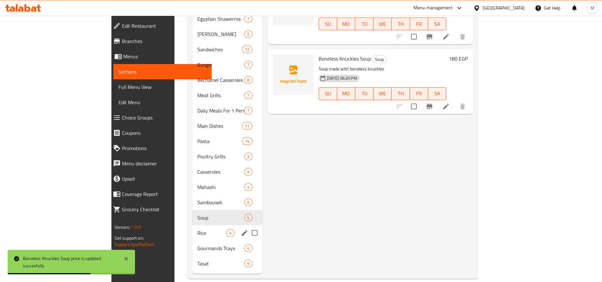
click at [192, 228] on div "Rice 4" at bounding box center [227, 232] width 70 height 15
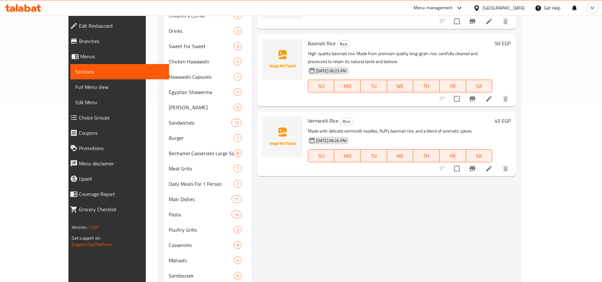
scroll to position [261, 0]
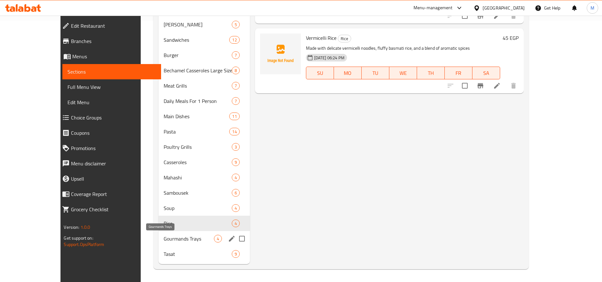
click at [159, 243] on div "Gourmands Trays 4" at bounding box center [204, 238] width 91 height 15
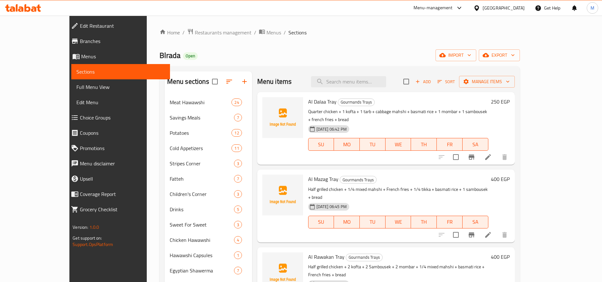
click at [510, 101] on h6 "250 EGP" at bounding box center [500, 101] width 19 height 9
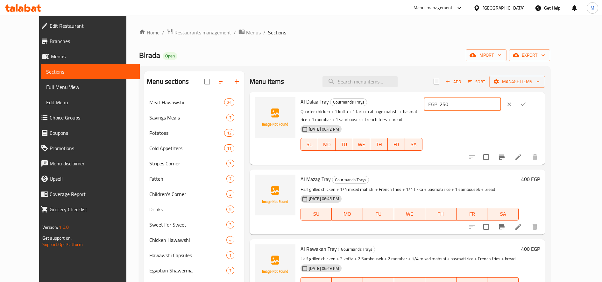
click at [496, 105] on input "250" at bounding box center [470, 104] width 61 height 13
type input "280"
click at [526, 102] on icon "ok" at bounding box center [523, 104] width 6 height 6
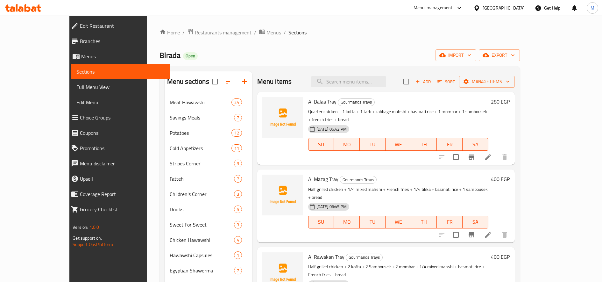
click at [510, 174] on h6 "400 EGP" at bounding box center [500, 178] width 19 height 9
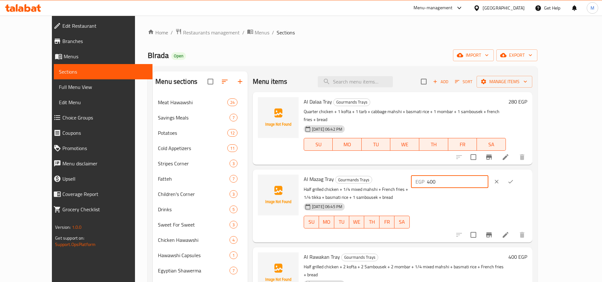
click at [488, 175] on input "400" at bounding box center [457, 181] width 61 height 13
click at [488, 175] on input "470" at bounding box center [457, 181] width 61 height 13
type input "470"
click at [514, 178] on icon "ok" at bounding box center [510, 181] width 6 height 6
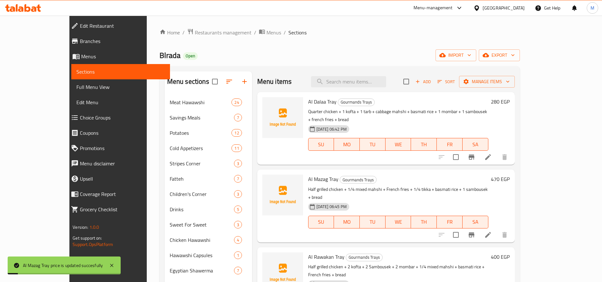
click at [510, 252] on h6 "400 EGP" at bounding box center [500, 256] width 19 height 9
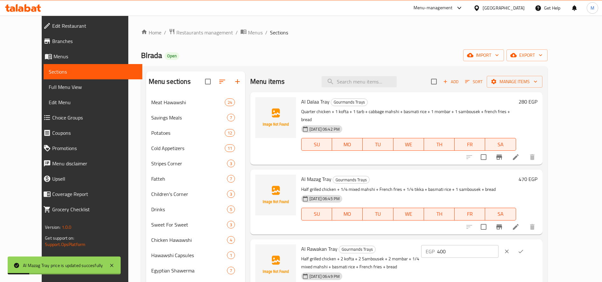
click at [498, 247] on input "400" at bounding box center [467, 251] width 61 height 13
paste input "7"
type input "470"
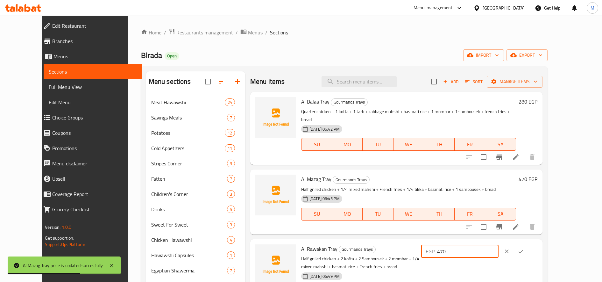
click at [524, 248] on icon "ok" at bounding box center [521, 251] width 6 height 6
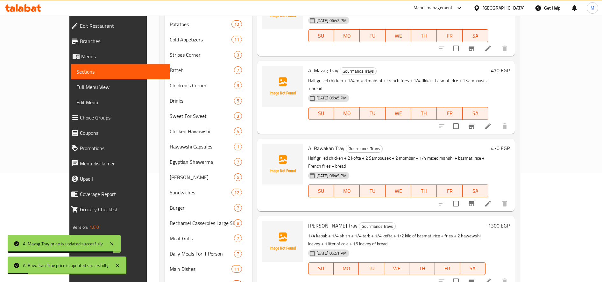
scroll to position [112, 0]
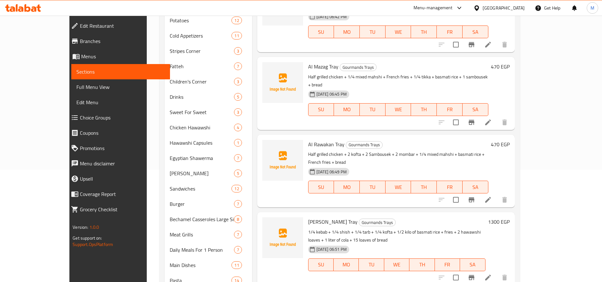
click at [510, 217] on h6 "1300 EGP" at bounding box center [499, 221] width 22 height 9
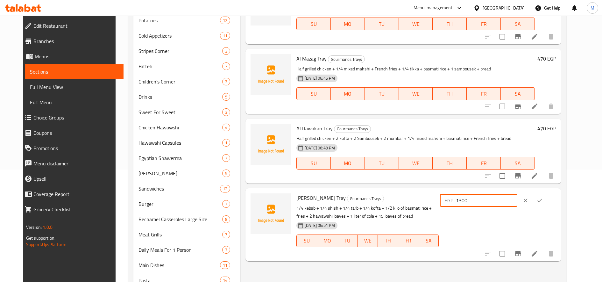
click at [495, 202] on input "1300" at bounding box center [486, 200] width 61 height 13
type input "1500"
click at [547, 195] on button "ok" at bounding box center [540, 200] width 14 height 14
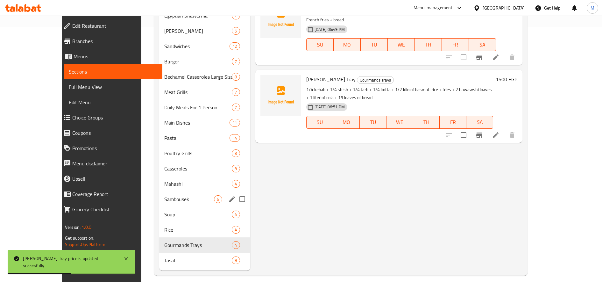
scroll to position [261, 0]
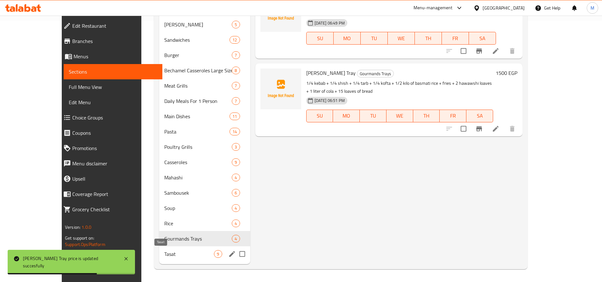
click at [164, 255] on span "Tasat" at bounding box center [189, 254] width 50 height 8
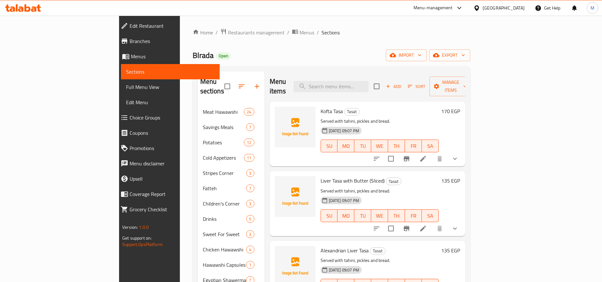
click at [460, 107] on h6 "170 EGP" at bounding box center [450, 111] width 19 height 9
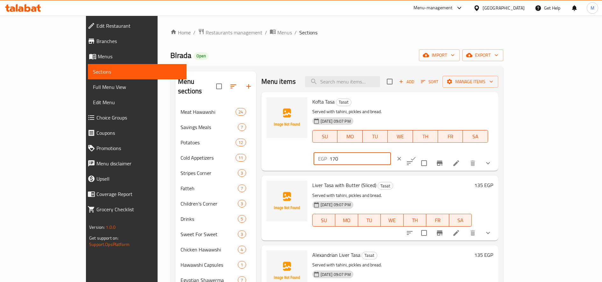
click at [391, 152] on input "170" at bounding box center [359, 158] width 61 height 13
type input "190"
click at [420, 152] on button "ok" at bounding box center [413, 159] width 14 height 14
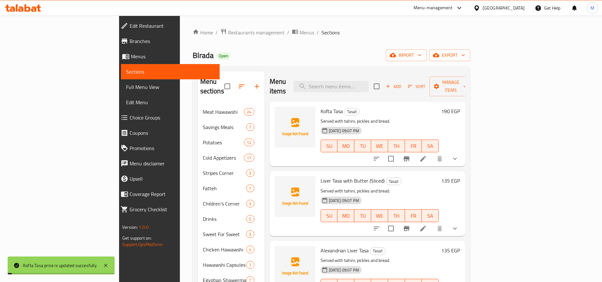
click at [460, 176] on h6 "135 EGP" at bounding box center [450, 180] width 19 height 9
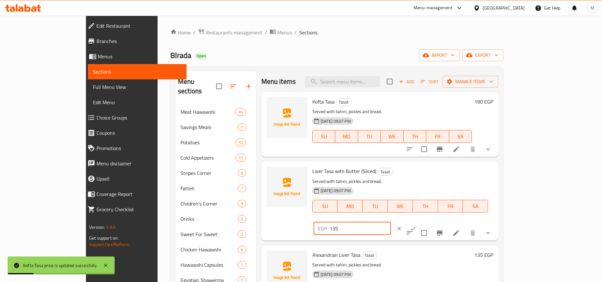
click at [391, 222] on input "135" at bounding box center [359, 228] width 61 height 13
type input "155"
click at [406, 221] on button "clear" at bounding box center [399, 228] width 14 height 14
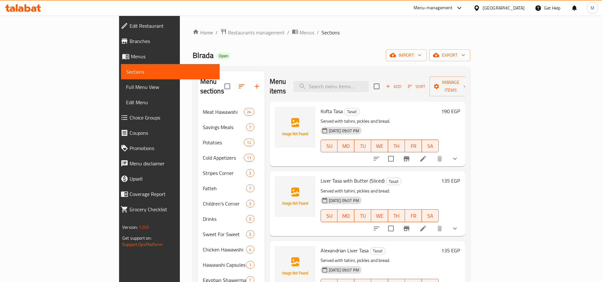
click at [460, 176] on h6 "135 EGP" at bounding box center [450, 180] width 19 height 9
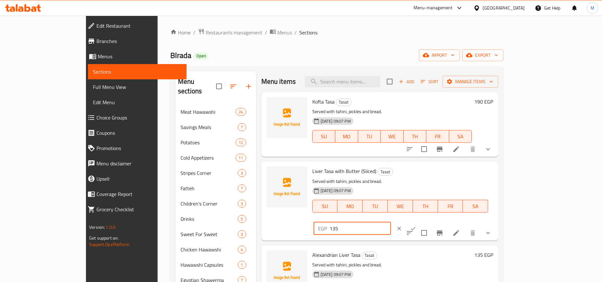
click at [391, 222] on input "135" at bounding box center [359, 228] width 61 height 13
type input "155"
click at [416, 225] on icon "ok" at bounding box center [413, 228] width 6 height 6
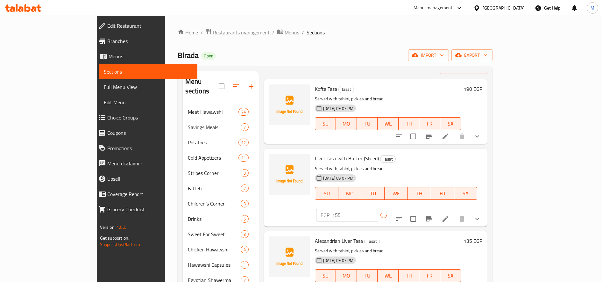
scroll to position [27, 0]
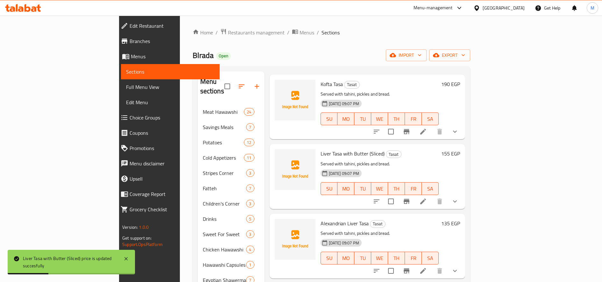
click at [460, 149] on h6 "155 EGP" at bounding box center [450, 153] width 19 height 9
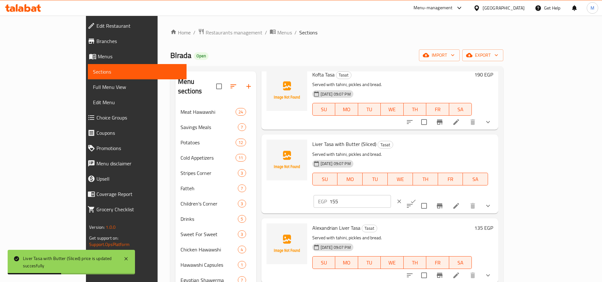
click at [391, 195] on input "155" at bounding box center [359, 201] width 61 height 13
click at [402, 198] on icon "clear" at bounding box center [399, 201] width 6 height 6
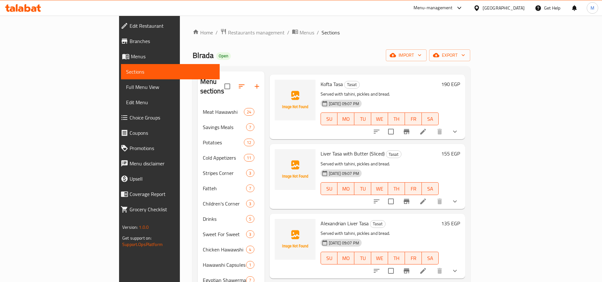
click at [460, 219] on h6 "135 EGP" at bounding box center [450, 223] width 19 height 9
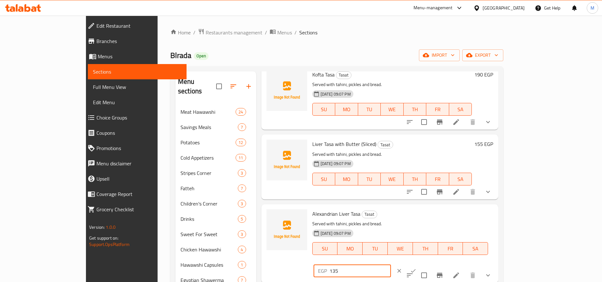
click at [391, 264] on input "135" at bounding box center [359, 270] width 61 height 13
paste input "5"
type input "155"
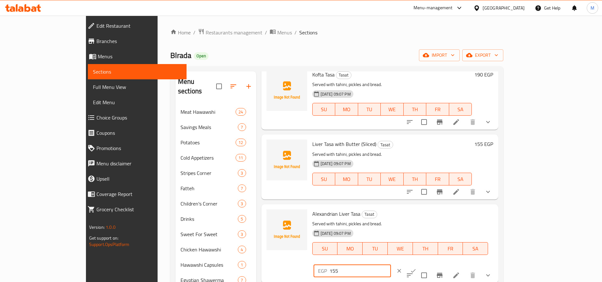
click at [420, 264] on button "ok" at bounding box center [413, 271] width 14 height 14
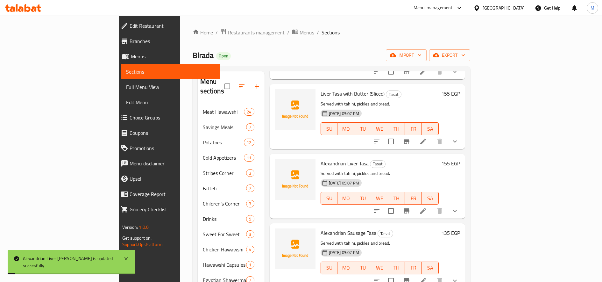
scroll to position [89, 0]
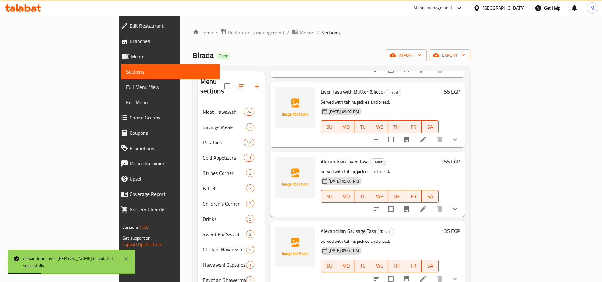
click at [460, 226] on h6 "135 EGP" at bounding box center [450, 230] width 19 height 9
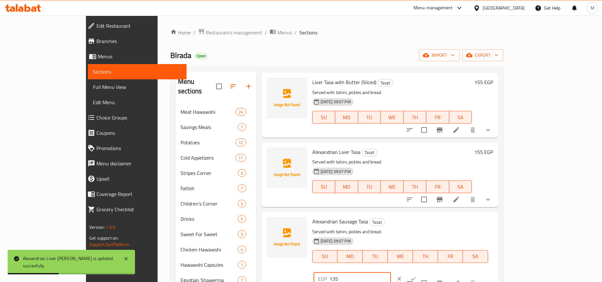
click at [391, 272] on input "135" at bounding box center [359, 278] width 61 height 13
paste input "5"
type input "155"
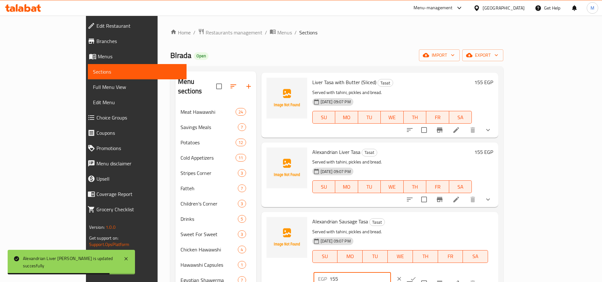
click at [416, 275] on icon "ok" at bounding box center [413, 278] width 6 height 6
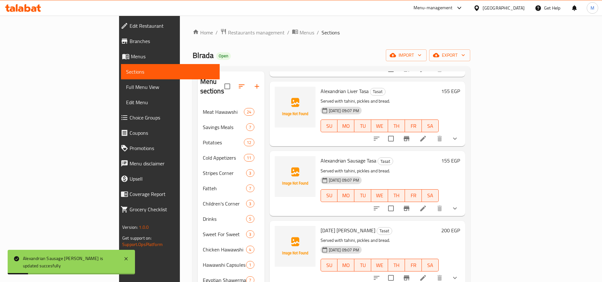
scroll to position [173, 0]
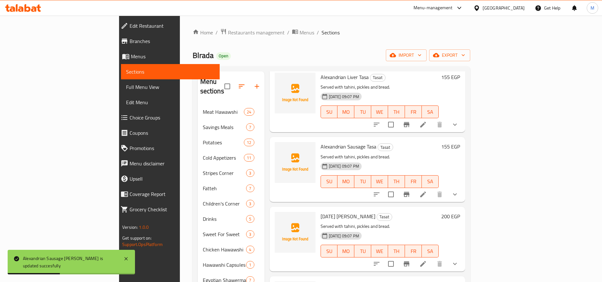
click at [460, 212] on h6 "200 EGP" at bounding box center [450, 216] width 19 height 9
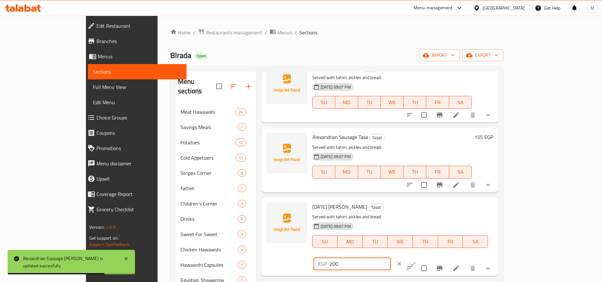
click at [391, 257] on input "200" at bounding box center [359, 263] width 61 height 13
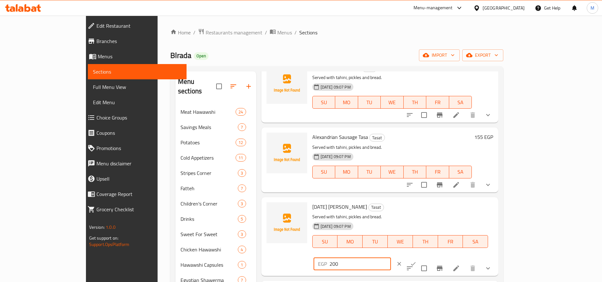
click at [391, 257] on input "200" at bounding box center [359, 263] width 61 height 13
type input "235"
click at [416, 260] on icon "ok" at bounding box center [413, 263] width 6 height 6
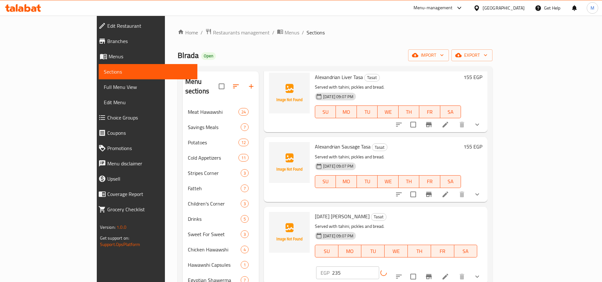
scroll to position [188, 0]
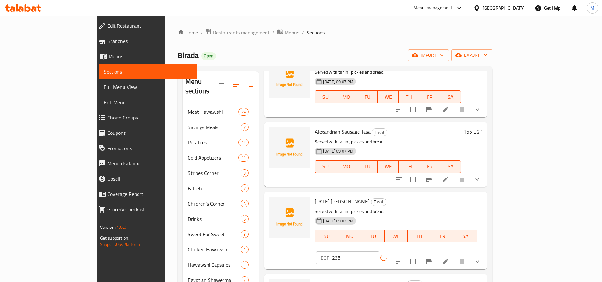
click at [482, 279] on h6 "155 EGP" at bounding box center [472, 283] width 19 height 9
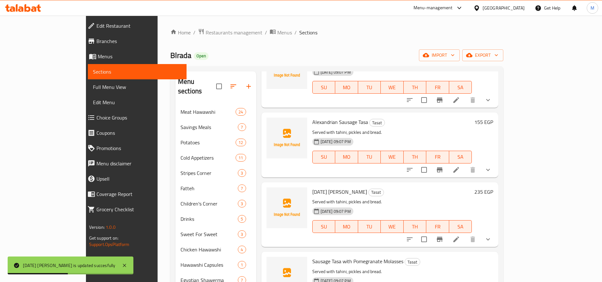
type input "175"
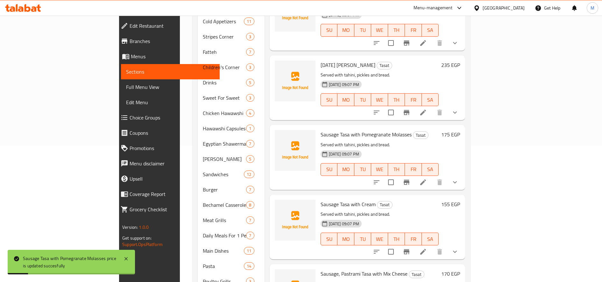
scroll to position [147, 0]
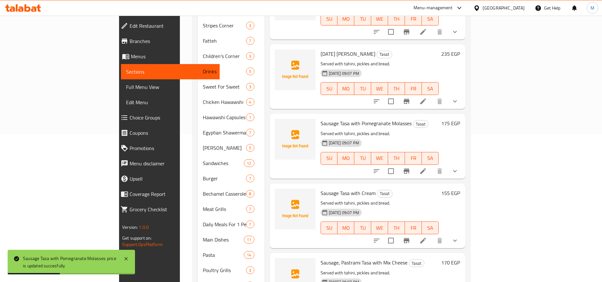
click at [460, 188] on h6 "155 EGP" at bounding box center [450, 192] width 19 height 9
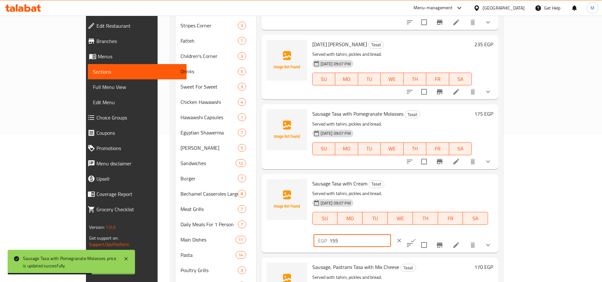
click at [391, 234] on input "155" at bounding box center [359, 240] width 61 height 13
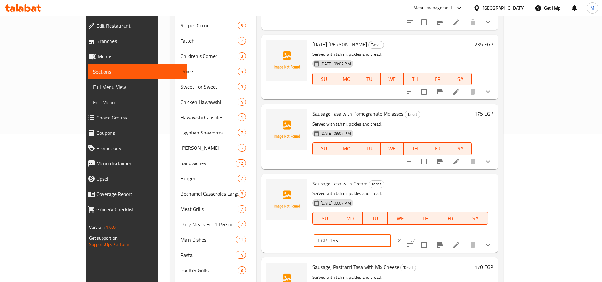
click at [391, 234] on input "155" at bounding box center [359, 240] width 61 height 13
type input "175"
click at [416, 237] on icon "ok" at bounding box center [413, 240] width 6 height 6
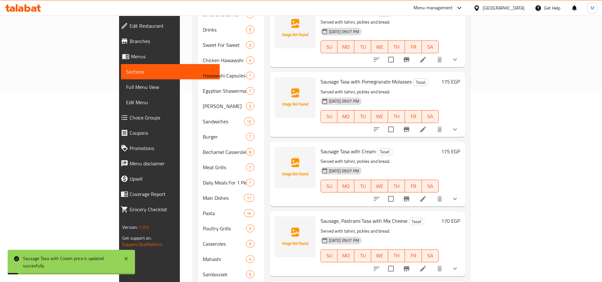
scroll to position [212, 0]
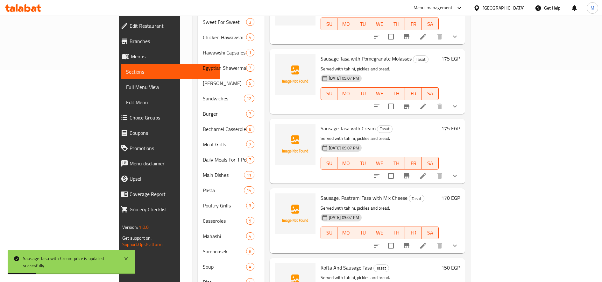
click at [460, 193] on h6 "170 EGP" at bounding box center [450, 197] width 19 height 9
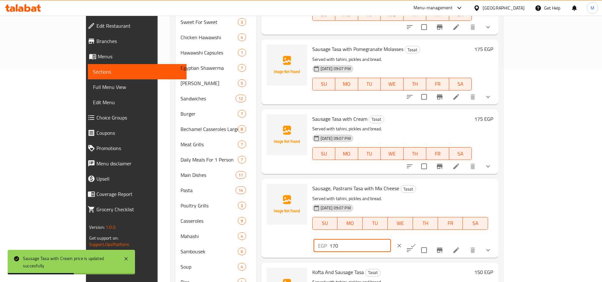
drag, startPoint x: 490, startPoint y: 189, endPoint x: 494, endPoint y: 191, distance: 4.2
click at [391, 239] on input "170" at bounding box center [359, 245] width 61 height 13
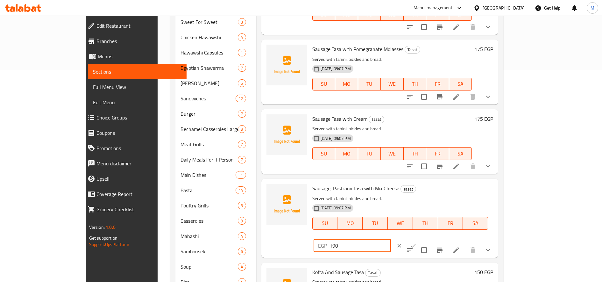
type input "190"
click at [416, 244] on icon "ok" at bounding box center [413, 246] width 5 height 4
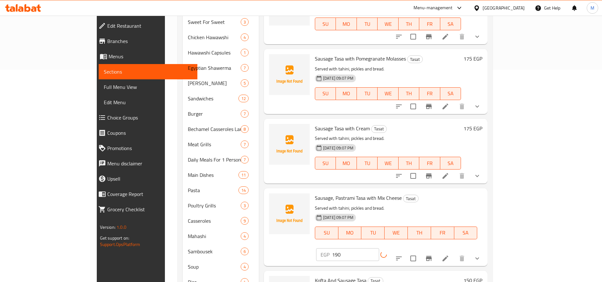
scroll to position [261, 0]
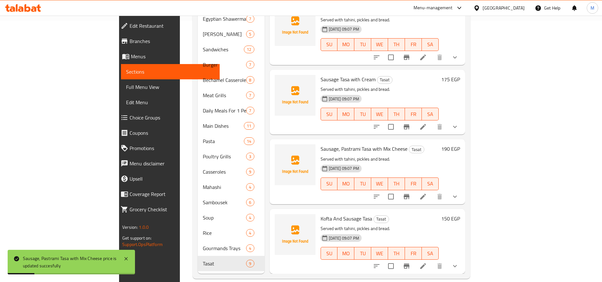
click at [460, 214] on h6 "150 EGP" at bounding box center [450, 218] width 19 height 9
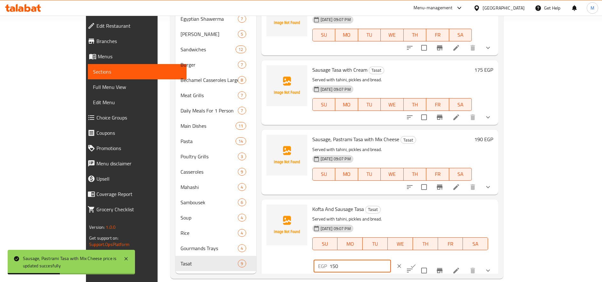
click at [391, 259] on input "150" at bounding box center [359, 265] width 61 height 13
type input "170"
click at [416, 263] on icon "ok" at bounding box center [413, 266] width 6 height 6
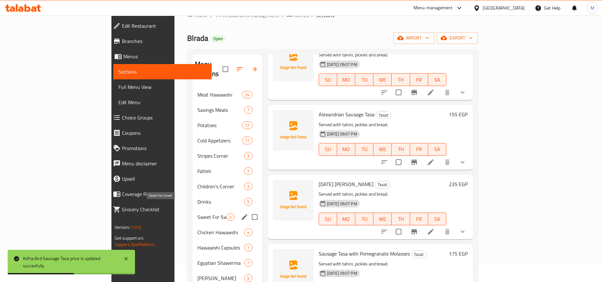
scroll to position [0, 0]
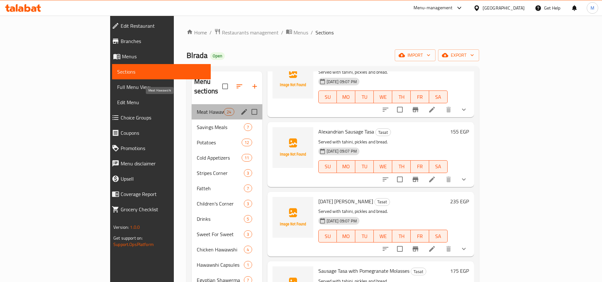
click at [197, 108] on span "Meat Hawawshi" at bounding box center [210, 112] width 27 height 8
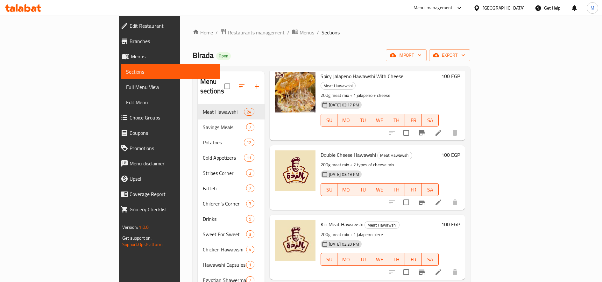
scroll to position [234, 0]
click at [321, 150] on span "Double Cheese Hawawshi" at bounding box center [348, 155] width 55 height 10
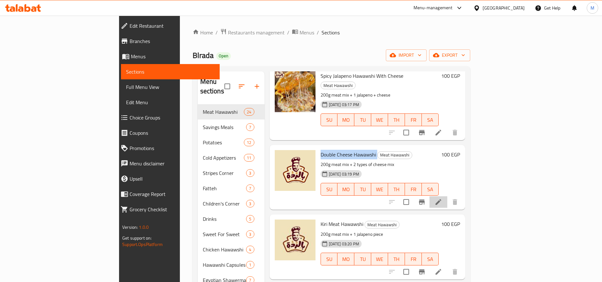
click at [447, 196] on li at bounding box center [438, 201] width 18 height 11
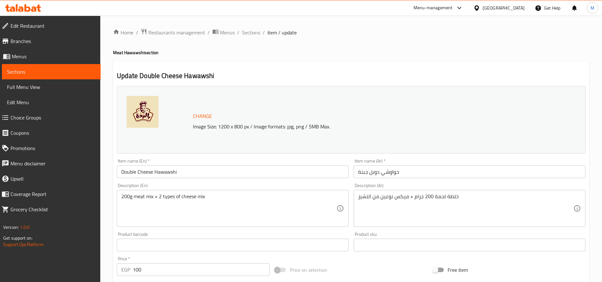
click at [417, 173] on input "حواوشي دوبل جبنة" at bounding box center [470, 171] width 232 height 13
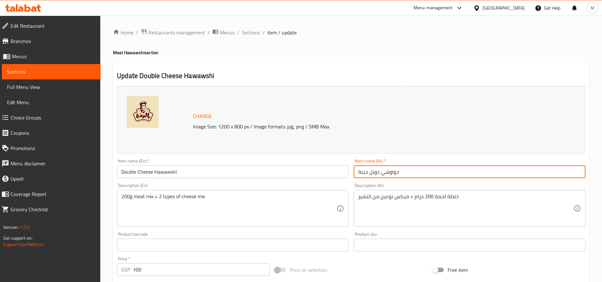
click at [417, 173] on input "حواوشي دوبل جبنة" at bounding box center [470, 171] width 232 height 13
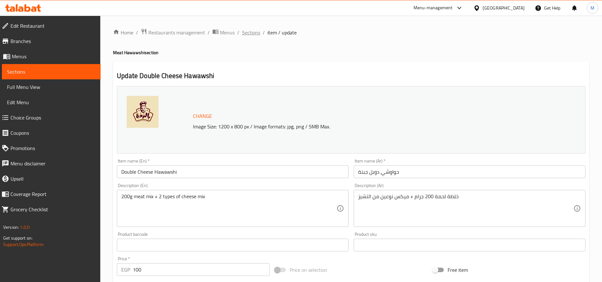
click at [251, 33] on span "Sections" at bounding box center [251, 33] width 18 height 8
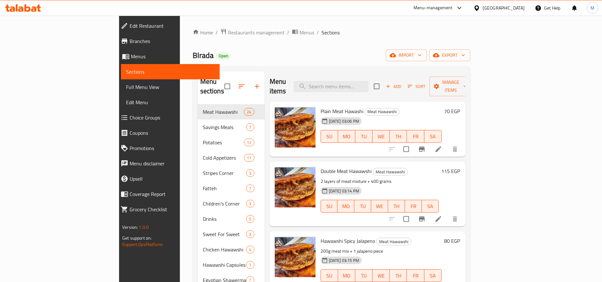
click at [238, 85] on icon "button" at bounding box center [242, 86] width 8 height 8
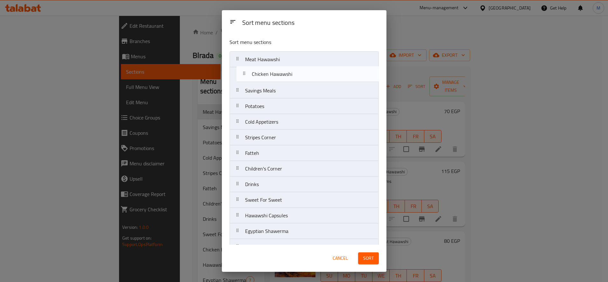
drag, startPoint x: 240, startPoint y: 200, endPoint x: 247, endPoint y: 70, distance: 130.4
click at [247, 70] on nav "Meat Hawawshi Savings Meals Potatoes Cold Appetizers Stripes Corner Fatteh Chil…" at bounding box center [303, 269] width 149 height 437
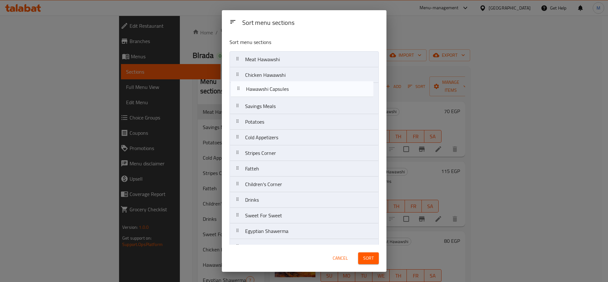
drag, startPoint x: 240, startPoint y: 218, endPoint x: 241, endPoint y: 87, distance: 130.5
click at [241, 87] on nav "Meat Hawawshi Chicken Hawawshi Savings Meals Potatoes Cold Appetizers Stripes C…" at bounding box center [303, 269] width 149 height 437
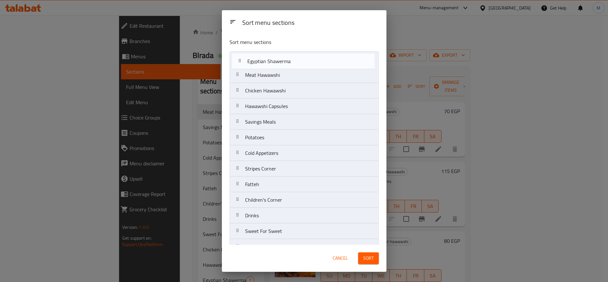
drag, startPoint x: 237, startPoint y: 173, endPoint x: 241, endPoint y: 60, distance: 113.4
click at [241, 60] on nav "Meat Hawawshi Chicken Hawawshi Hawawshi Capsules Savings Meals Potatoes Cold Ap…" at bounding box center [303, 269] width 149 height 437
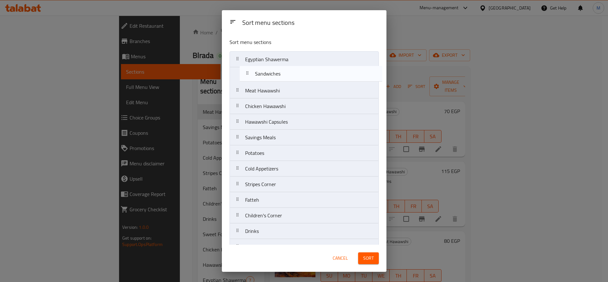
drag, startPoint x: 239, startPoint y: 225, endPoint x: 249, endPoint y: 73, distance: 152.5
click at [249, 73] on nav "Egyptian Shawerma Meat Hawawshi Chicken Hawawshi Hawawshi Capsules Savings Meal…" at bounding box center [303, 269] width 149 height 437
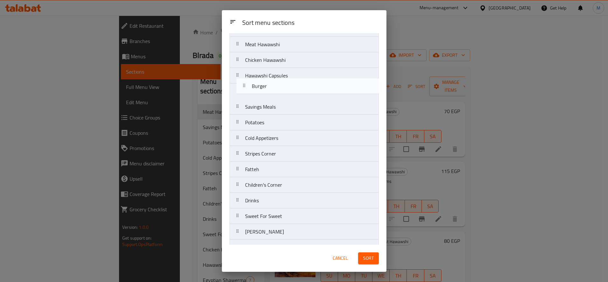
scroll to position [46, 0]
drag, startPoint x: 240, startPoint y: 157, endPoint x: 249, endPoint y: 88, distance: 69.3
click at [249, 88] on nav "Egyptian Shawerma Sandwiches Meat Hawawshi Chicken Hawawshi Hawawshi Capsules S…" at bounding box center [303, 223] width 149 height 437
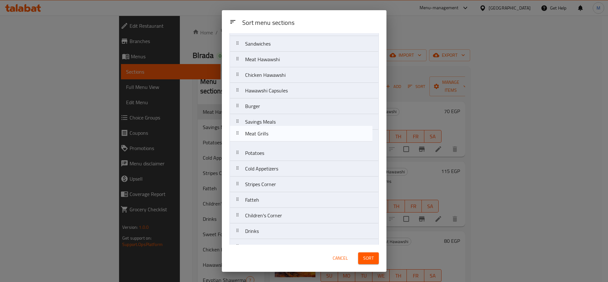
drag, startPoint x: 242, startPoint y: 188, endPoint x: 242, endPoint y: 134, distance: 53.8
click at [242, 134] on nav "Egyptian Shawerma Sandwiches Meat Hawawshi Chicken Hawawshi Hawawshi Capsules B…" at bounding box center [303, 238] width 149 height 437
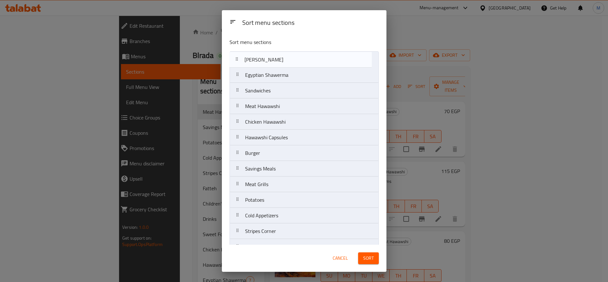
scroll to position [0, 0]
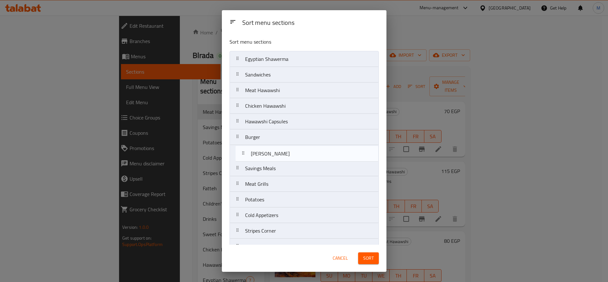
drag, startPoint x: 241, startPoint y: 195, endPoint x: 247, endPoint y: 150, distance: 46.3
click at [247, 150] on nav "Egyptian Shawerma Sandwiches Meat Hawawshi Chicken Hawawshi Hawawshi Capsules B…" at bounding box center [303, 269] width 149 height 437
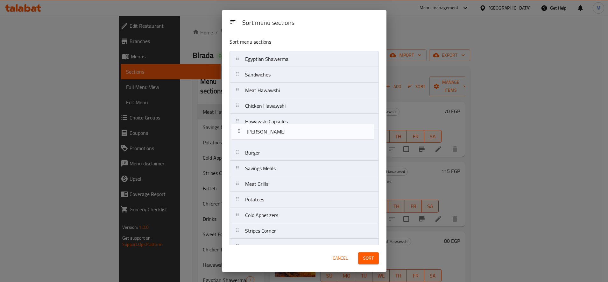
drag, startPoint x: 238, startPoint y: 152, endPoint x: 239, endPoint y: 128, distance: 24.5
click at [239, 128] on nav "Egyptian Shawerma Sandwiches Meat Hawawshi Chicken Hawawshi Hawawshi Capsules B…" at bounding box center [303, 269] width 149 height 437
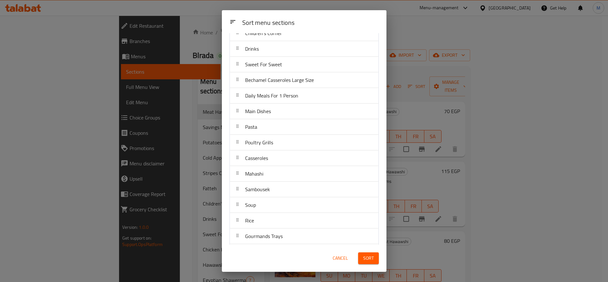
scroll to position [229, 0]
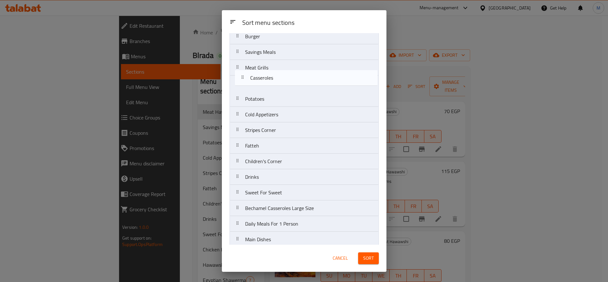
drag, startPoint x: 240, startPoint y: 151, endPoint x: 244, endPoint y: 79, distance: 72.3
click at [244, 79] on nav "Egyptian Shawerma Sandwiches Meat Hawawshi Chicken Hawawshi Hawawshi Capsules M…" at bounding box center [303, 153] width 149 height 437
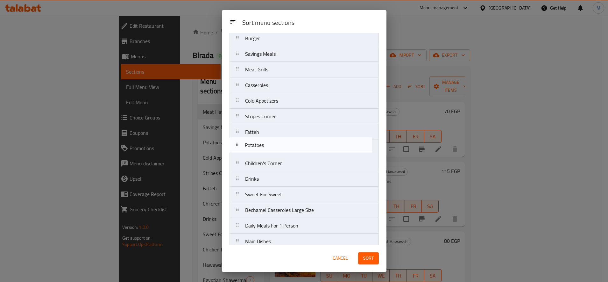
drag, startPoint x: 239, startPoint y: 100, endPoint x: 238, endPoint y: 148, distance: 48.7
click at [238, 148] on nav "Egyptian Shawerma Sandwiches Meat Hawawshi Chicken Hawawshi Hawawshi Capsules M…" at bounding box center [303, 155] width 149 height 437
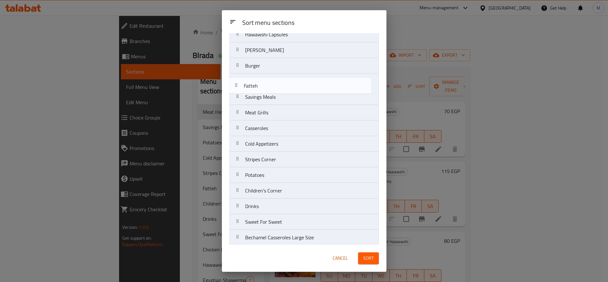
scroll to position [87, 0]
drag, startPoint x: 237, startPoint y: 132, endPoint x: 237, endPoint y: 99, distance: 32.5
click at [237, 99] on nav "Egyptian Shawerma Sandwiches Meat Hawawshi Chicken Hawawshi Hawawshi Capsules M…" at bounding box center [303, 183] width 149 height 437
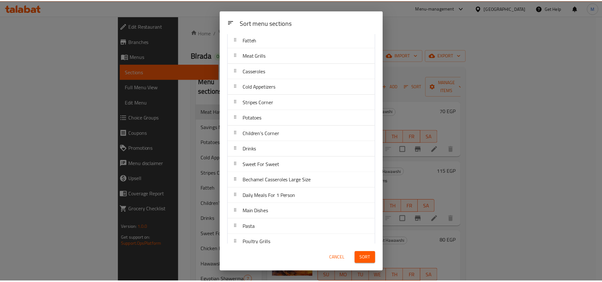
scroll to position [247, 0]
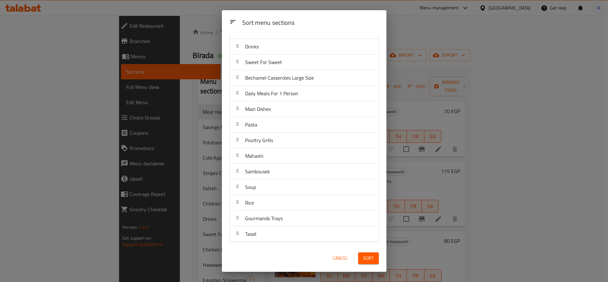
click at [363, 257] on button "Sort" at bounding box center [368, 258] width 21 height 12
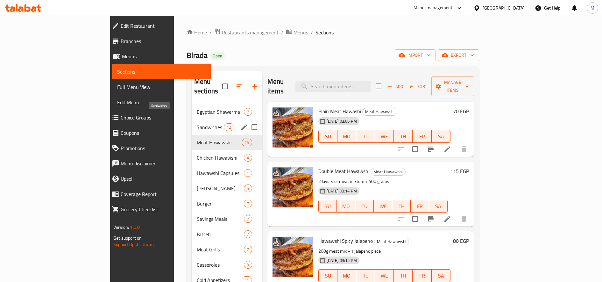
click at [197, 123] on span "Sandwiches" at bounding box center [210, 127] width 27 height 8
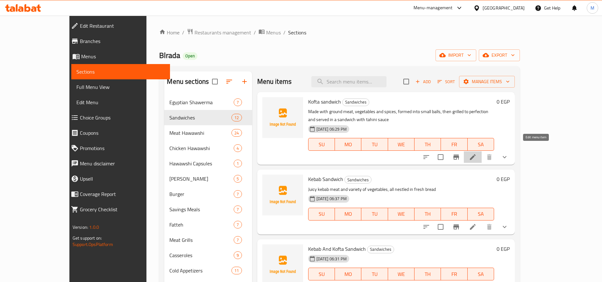
click at [477, 153] on icon at bounding box center [473, 157] width 8 height 8
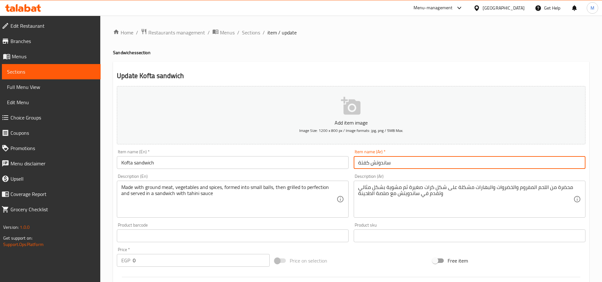
click at [396, 166] on input "ساندوتش كفتة" at bounding box center [470, 162] width 232 height 13
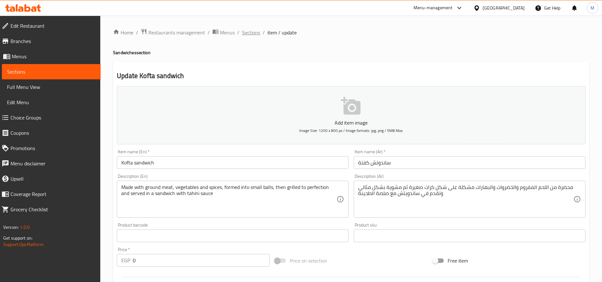
click at [250, 32] on span "Sections" at bounding box center [251, 33] width 18 height 8
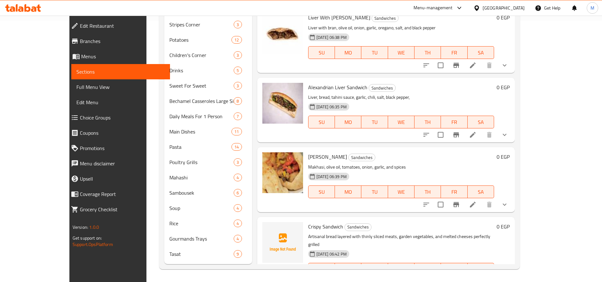
scroll to position [161, 0]
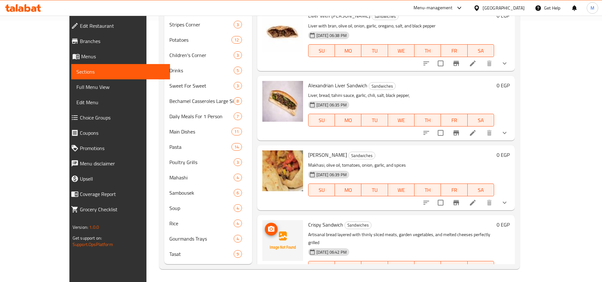
click at [268, 226] on icon "upload picture" at bounding box center [271, 229] width 6 height 6
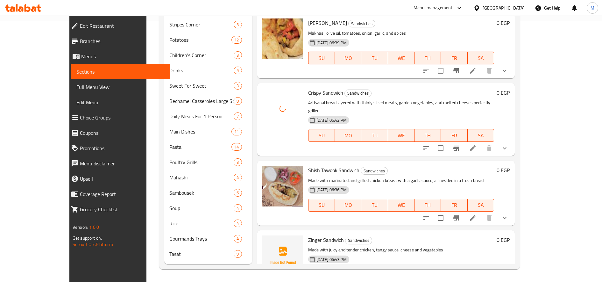
scroll to position [368, 0]
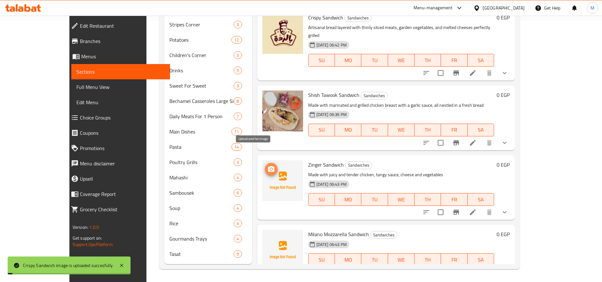
click at [267, 165] on icon "upload picture" at bounding box center [271, 169] width 8 height 8
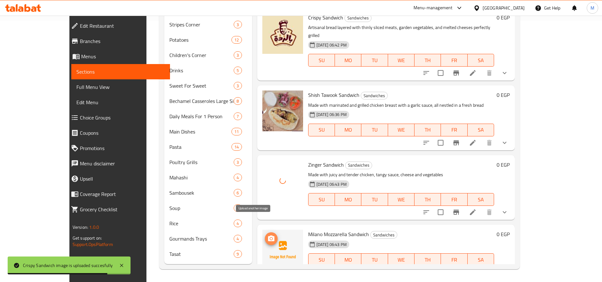
click at [268, 235] on icon "upload picture" at bounding box center [271, 238] width 6 height 6
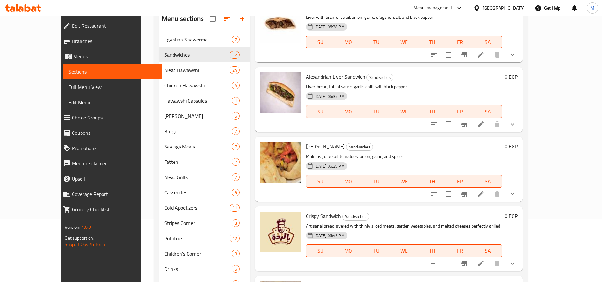
scroll to position [0, 0]
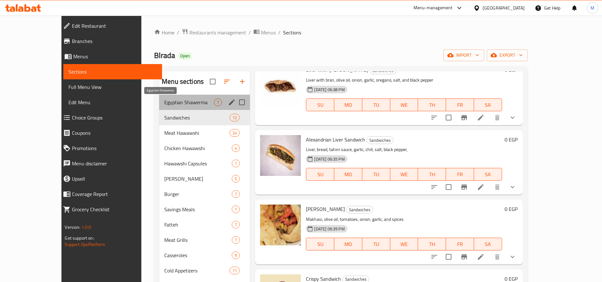
click at [171, 103] on span "Egyptian Shawerma" at bounding box center [189, 102] width 50 height 8
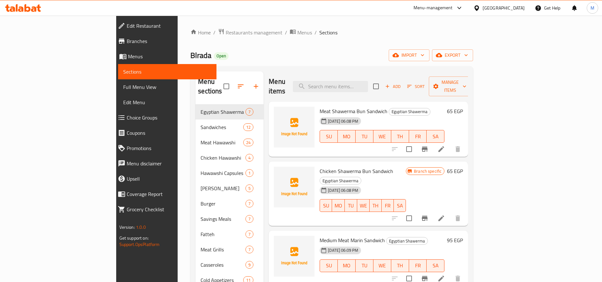
click at [450, 143] on li at bounding box center [441, 148] width 18 height 11
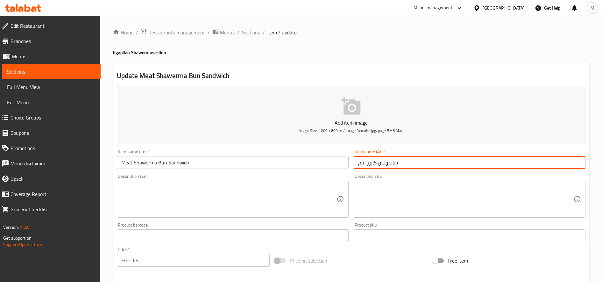
click at [405, 166] on input "ساندوتش كايزر لحم" at bounding box center [470, 162] width 232 height 13
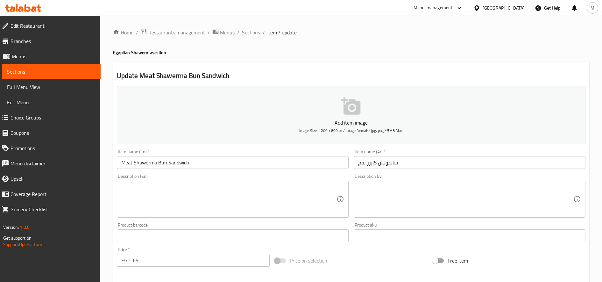
click at [254, 33] on span "Sections" at bounding box center [251, 33] width 18 height 8
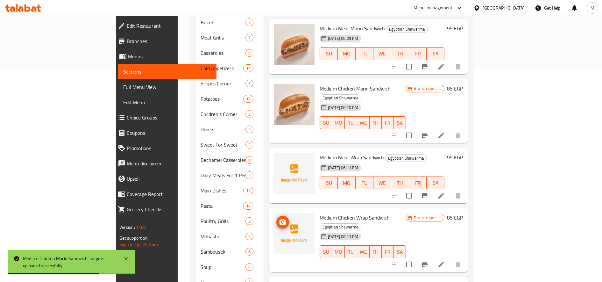
scroll to position [212, 0]
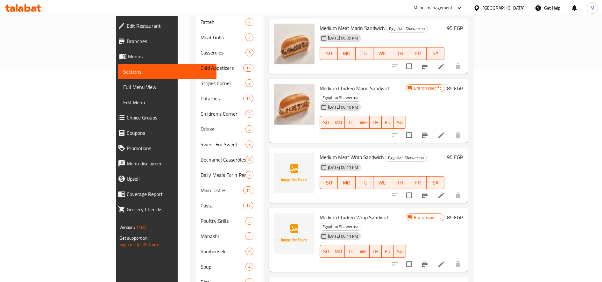
click at [325, 152] on span "Medium Meat Wrap Sandwich" at bounding box center [352, 157] width 64 height 10
click at [325, 150] on div "Medium Meat Wrap Sandwich Egyptian Shawerma 31-07-2025 06:11 PM SU MO TU WE TH …" at bounding box center [382, 175] width 130 height 50
copy h6 "Medium Meat Wrap Sandwich"
click at [445, 191] on icon at bounding box center [441, 195] width 8 height 8
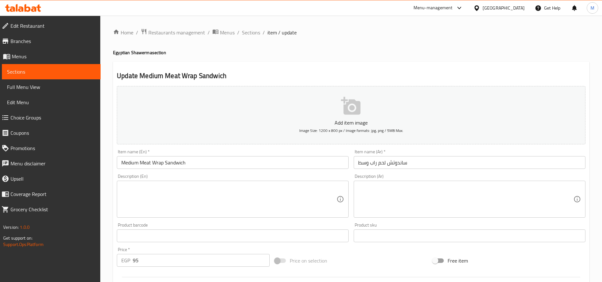
click at [424, 163] on input "ساندوتش لحم راب وسط" at bounding box center [470, 162] width 232 height 13
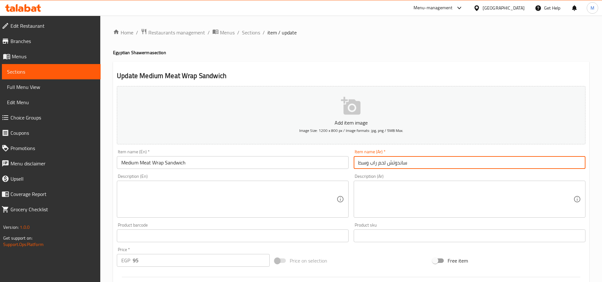
click at [424, 163] on input "ساندوتش لحم راب وسط" at bounding box center [470, 162] width 232 height 13
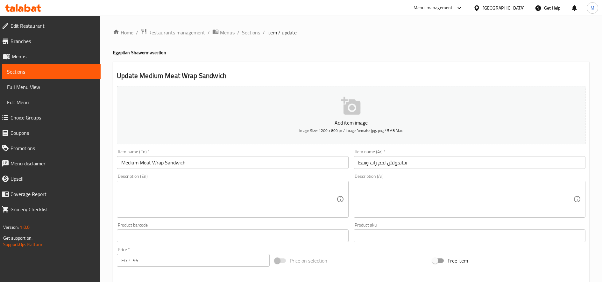
click at [249, 31] on span "Sections" at bounding box center [251, 33] width 18 height 8
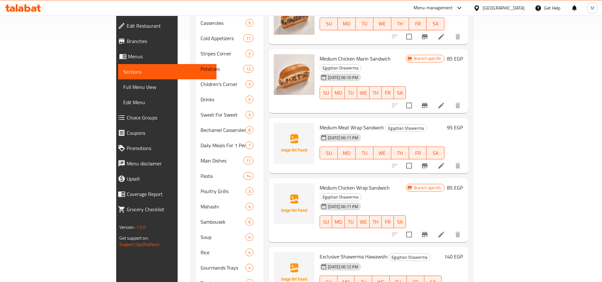
scroll to position [261, 0]
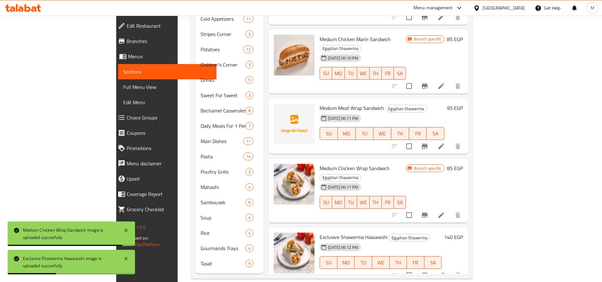
click at [320, 103] on span "Medium Meat Wrap Sandwich" at bounding box center [352, 108] width 64 height 10
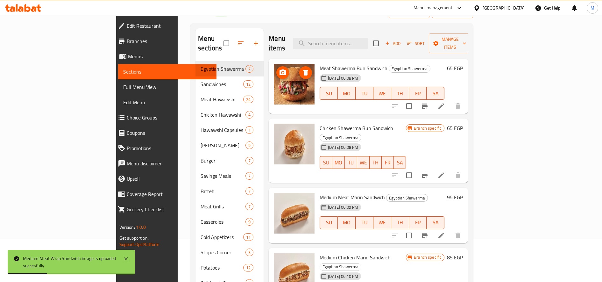
scroll to position [32, 0]
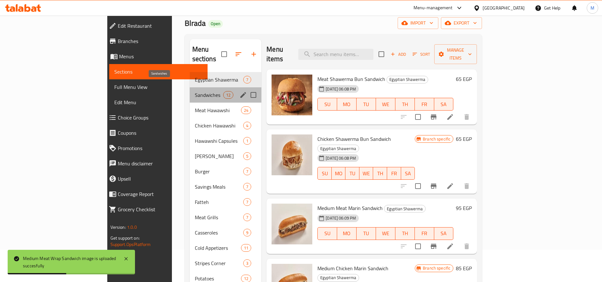
click at [195, 91] on span "Sandwiches" at bounding box center [209, 95] width 28 height 8
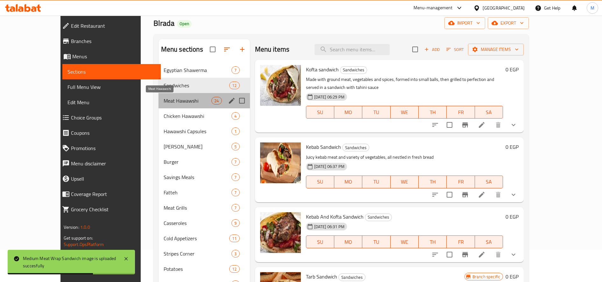
click at [164, 102] on span "Meat Hawawshi" at bounding box center [188, 101] width 48 height 8
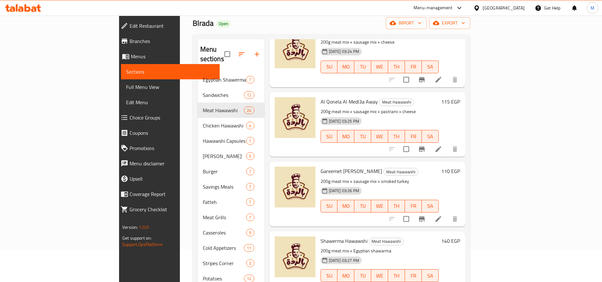
scroll to position [687, 0]
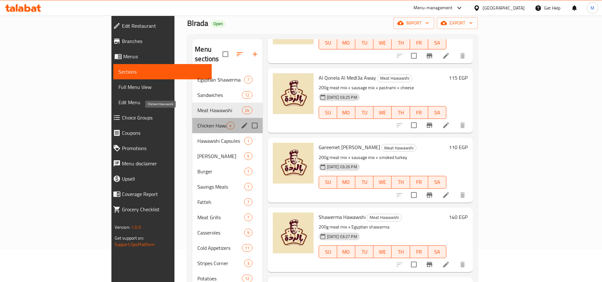
click at [197, 122] on span "Chicken Hawawshi" at bounding box center [211, 126] width 29 height 8
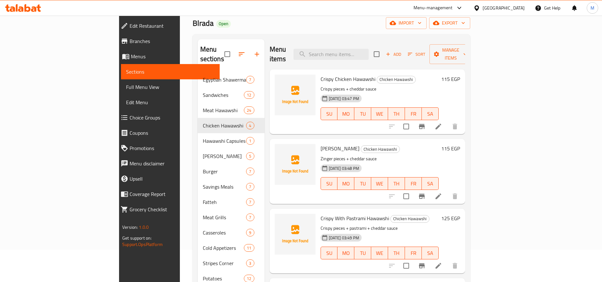
click at [442, 123] on icon at bounding box center [438, 127] width 8 height 8
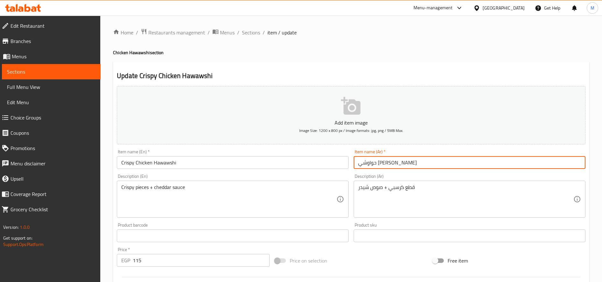
click at [405, 161] on input "حواوشي تشيكن كريسي" at bounding box center [470, 162] width 232 height 13
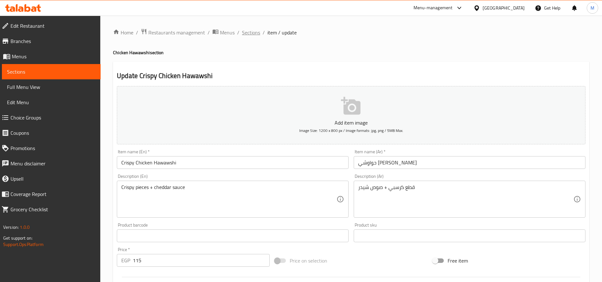
click at [251, 36] on span "Sections" at bounding box center [251, 33] width 18 height 8
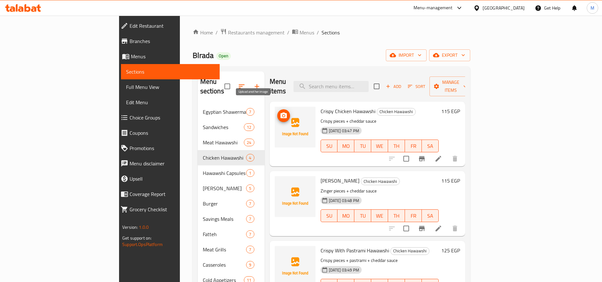
click at [277, 110] on button "upload picture" at bounding box center [283, 115] width 13 height 13
click at [282, 184] on circle "upload picture" at bounding box center [283, 185] width 2 height 2
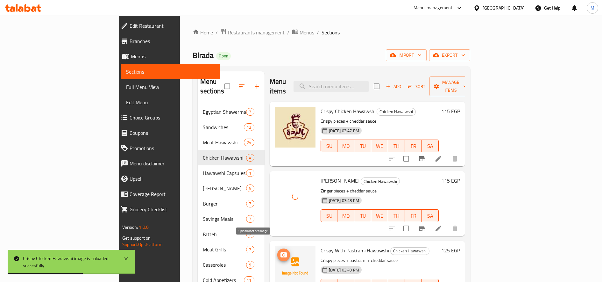
click at [280, 251] on icon "upload picture" at bounding box center [284, 255] width 8 height 8
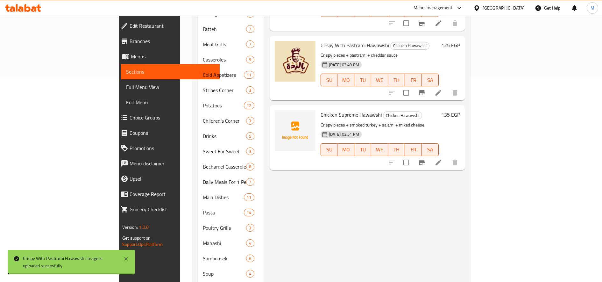
scroll to position [206, 0]
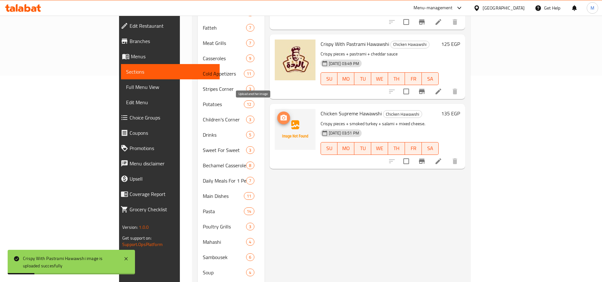
click at [280, 114] on icon "upload picture" at bounding box center [284, 118] width 8 height 8
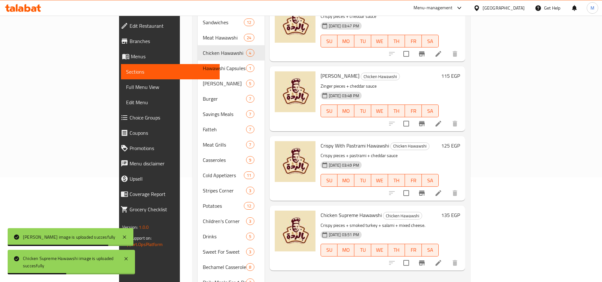
scroll to position [59, 0]
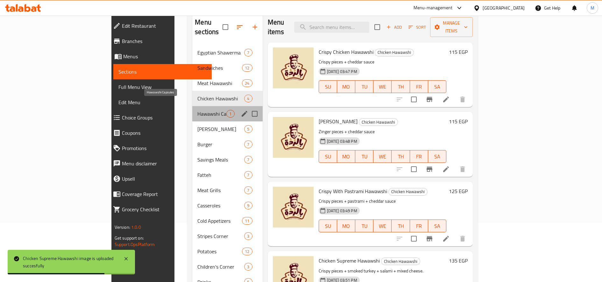
click at [197, 110] on span "Hawawshi Capsules" at bounding box center [211, 114] width 29 height 8
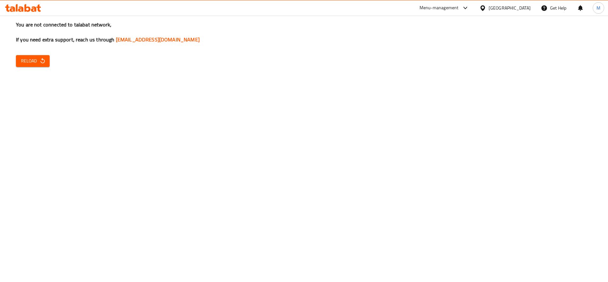
click at [37, 57] on span "Reload" at bounding box center [33, 61] width 24 height 8
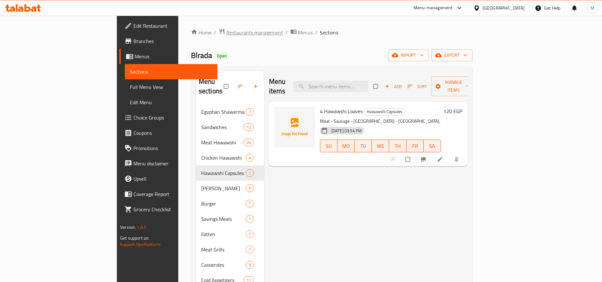
click at [226, 36] on span "Restaurants management" at bounding box center [254, 33] width 57 height 8
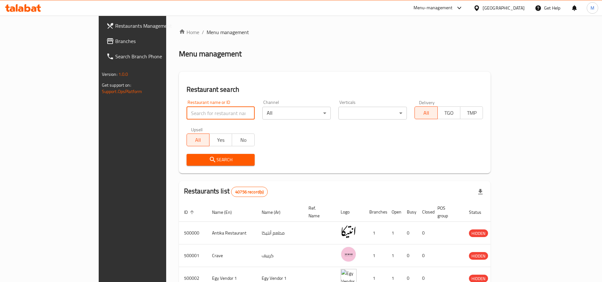
click at [187, 113] on input "search" at bounding box center [221, 113] width 68 height 13
paste input "695731"
type input "695731"
click button "Search" at bounding box center [221, 160] width 68 height 12
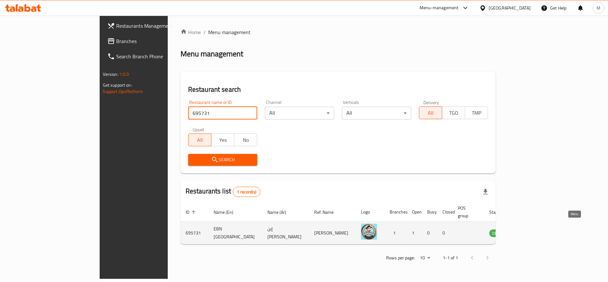
click at [530, 229] on icon "enhanced table" at bounding box center [527, 233] width 8 height 8
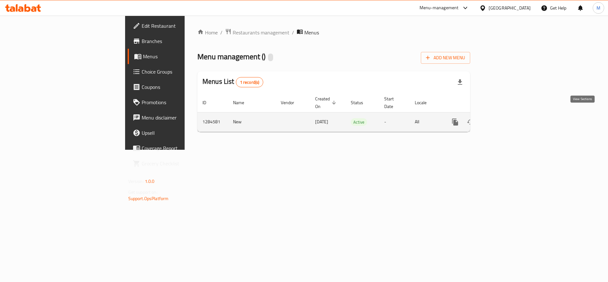
click at [505, 118] on icon "enhanced table" at bounding box center [501, 122] width 8 height 8
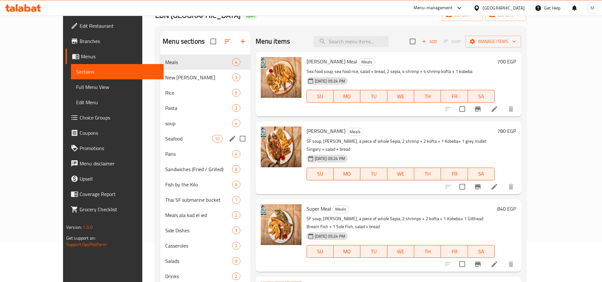
scroll to position [41, 0]
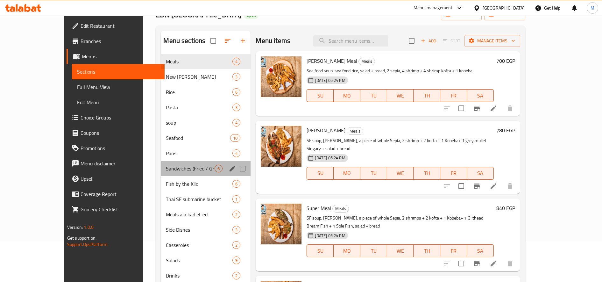
click at [161, 172] on div "Sandwiches (Fried / Grilled) 6" at bounding box center [206, 168] width 90 height 15
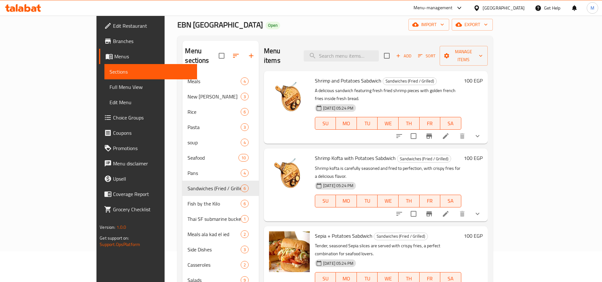
click at [483, 76] on h6 "100 EGP" at bounding box center [473, 80] width 19 height 9
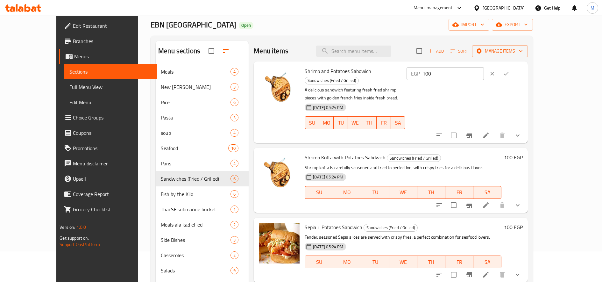
click at [484, 76] on input "100" at bounding box center [452, 73] width 61 height 13
type input "145"
click at [509, 74] on icon "ok" at bounding box center [506, 73] width 6 height 6
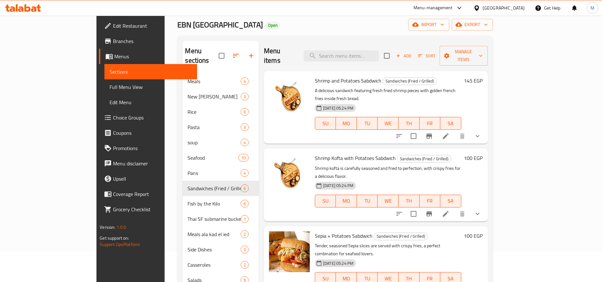
click at [483, 153] on h6 "100 EGP" at bounding box center [473, 157] width 19 height 9
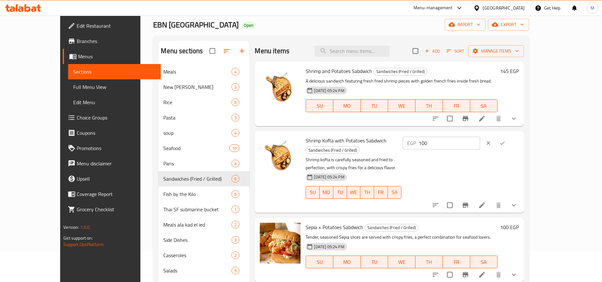
click at [480, 142] on input "100" at bounding box center [449, 143] width 61 height 13
type input "145"
click at [505, 142] on icon "ok" at bounding box center [502, 143] width 6 height 6
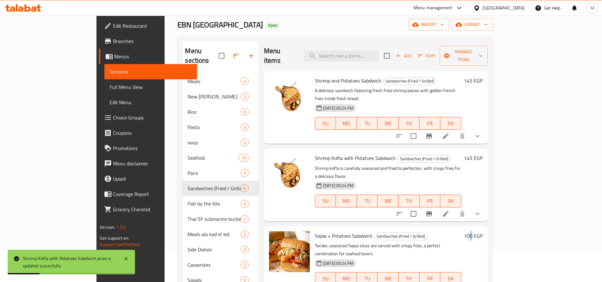
click at [483, 231] on h6 "100 EGP" at bounding box center [473, 235] width 19 height 9
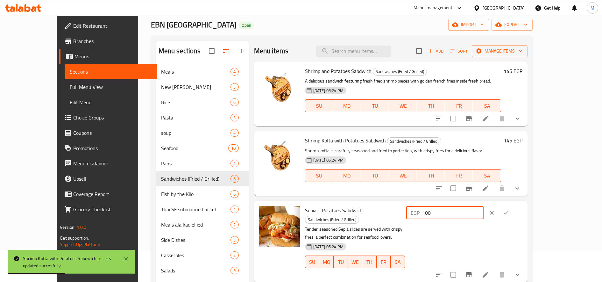
click at [484, 215] on input "100" at bounding box center [452, 212] width 61 height 13
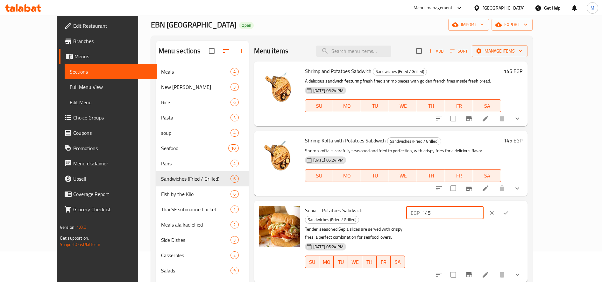
type input "145"
click at [509, 211] on icon "ok" at bounding box center [506, 212] width 6 height 6
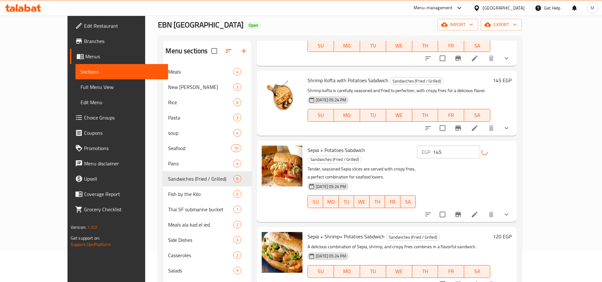
scroll to position [71, 0]
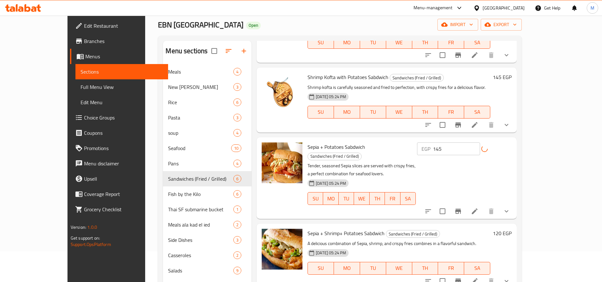
click at [512, 229] on h6 "120 EGP" at bounding box center [502, 233] width 19 height 9
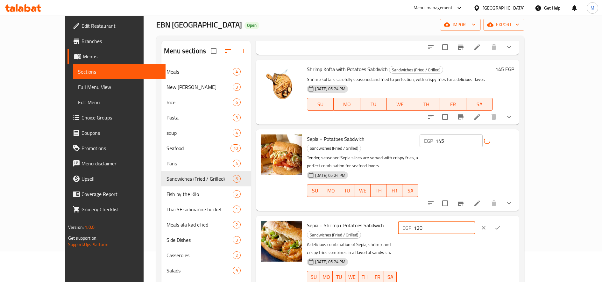
click at [475, 221] on input "120" at bounding box center [444, 227] width 61 height 13
type input "170"
click at [505, 221] on button "ok" at bounding box center [498, 228] width 14 height 14
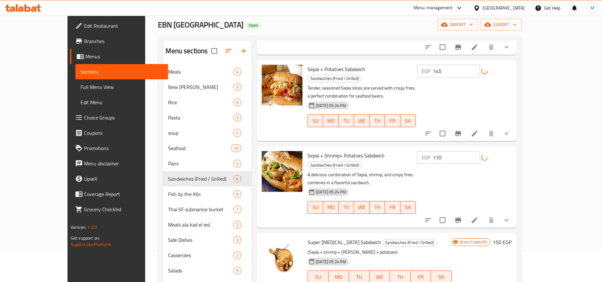
scroll to position [149, 0]
click at [512, 237] on h6 "150 EGP" at bounding box center [502, 241] width 19 height 9
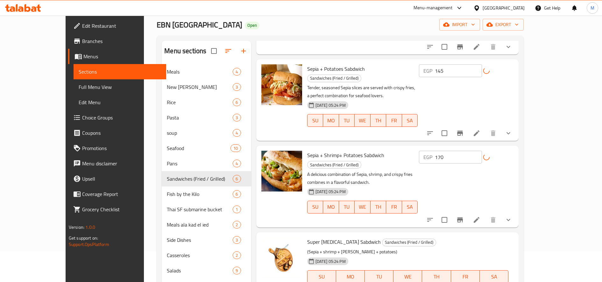
type input "185"
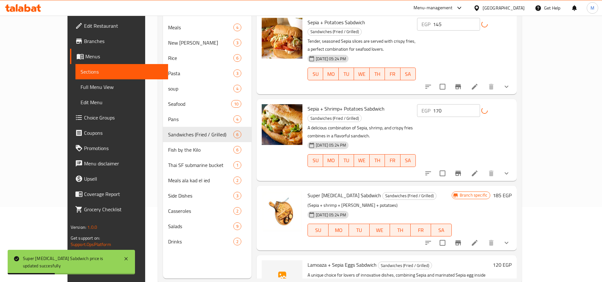
scroll to position [89, 0]
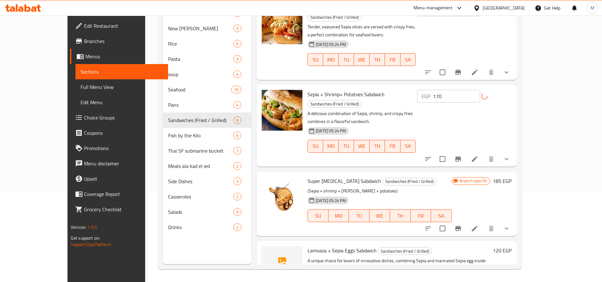
click at [512, 246] on h6 "120 EGP" at bounding box center [502, 250] width 19 height 9
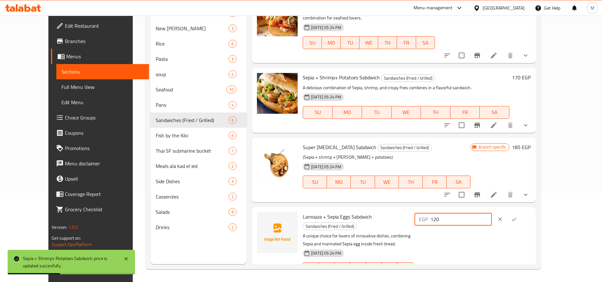
drag, startPoint x: 491, startPoint y: 211, endPoint x: 488, endPoint y: 211, distance: 3.5
click at [488, 213] on input "120" at bounding box center [460, 219] width 61 height 13
type input "170"
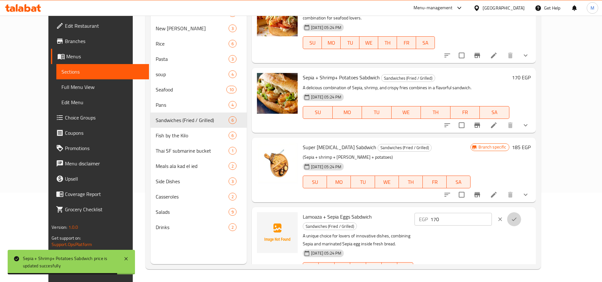
click at [517, 216] on icon "ok" at bounding box center [514, 219] width 6 height 6
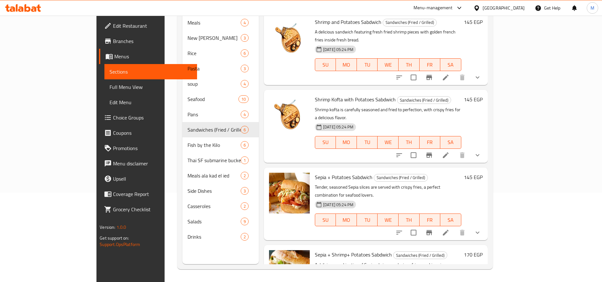
scroll to position [0, 0]
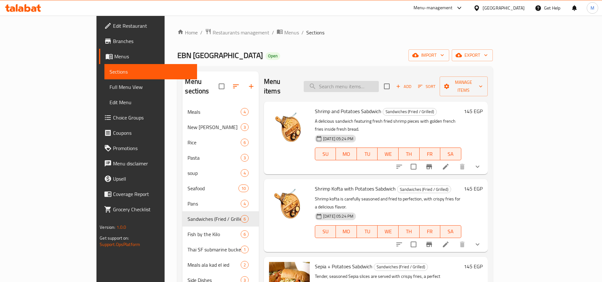
click at [371, 81] on input "search" at bounding box center [341, 86] width 75 height 11
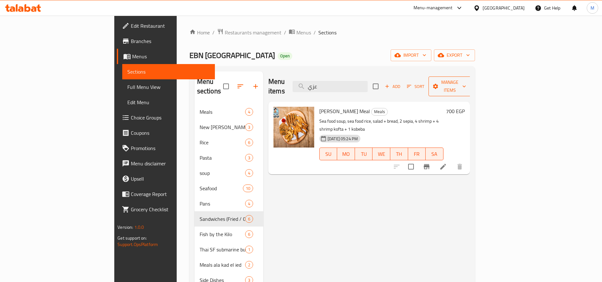
type input "عزي"
click at [465, 107] on h6 "700 EGP" at bounding box center [455, 111] width 19 height 9
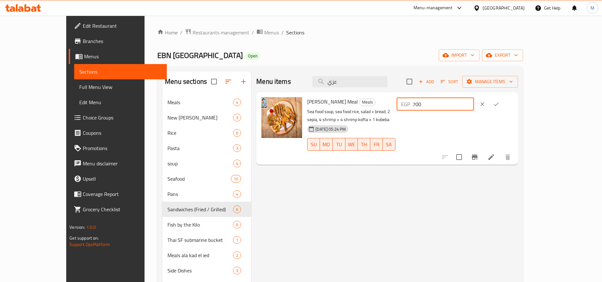
click at [474, 103] on input "700" at bounding box center [443, 104] width 61 height 13
type input "720"
click at [499, 101] on icon "ok" at bounding box center [496, 104] width 6 height 6
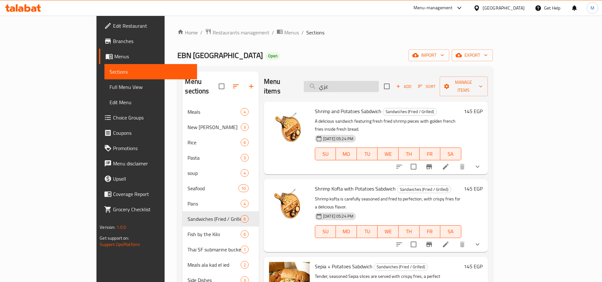
click at [373, 85] on input "عزي" at bounding box center [341, 86] width 75 height 11
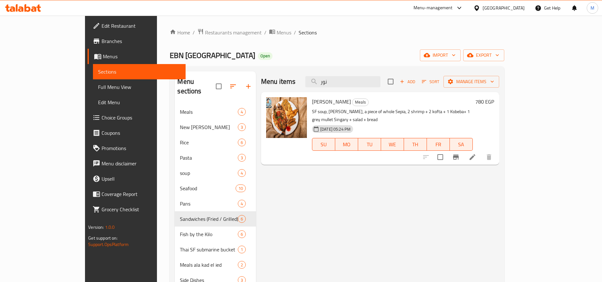
type input "نور"
click at [494, 102] on h6 "780 EGP" at bounding box center [484, 101] width 19 height 9
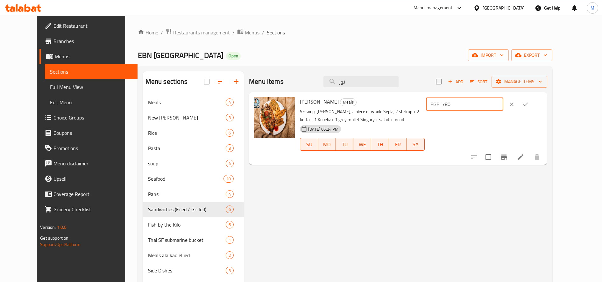
click at [503, 104] on input "780" at bounding box center [472, 104] width 61 height 13
type input "900"
click at [529, 104] on icon "ok" at bounding box center [525, 104] width 6 height 6
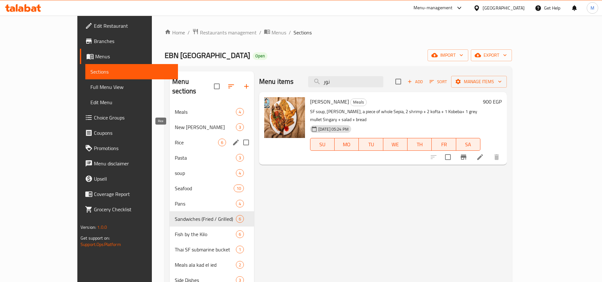
click at [175, 138] on span "Rice" at bounding box center [196, 142] width 43 height 8
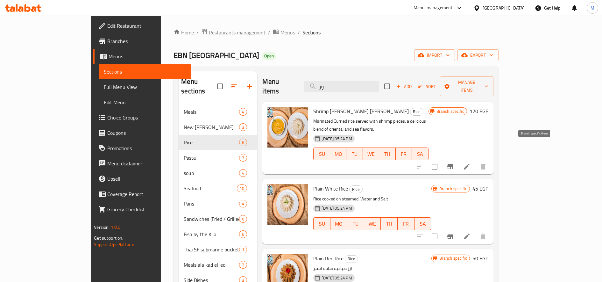
click at [453, 164] on icon "Branch-specific-item" at bounding box center [450, 166] width 6 height 5
click at [488, 107] on h6 "120 EGP" at bounding box center [479, 111] width 19 height 9
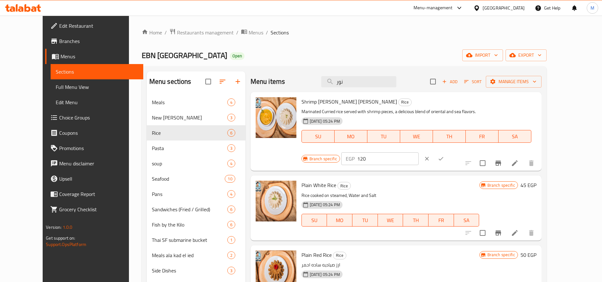
click at [419, 152] on input "120" at bounding box center [387, 158] width 61 height 13
type input "140"
click at [444, 155] on icon "ok" at bounding box center [441, 158] width 6 height 6
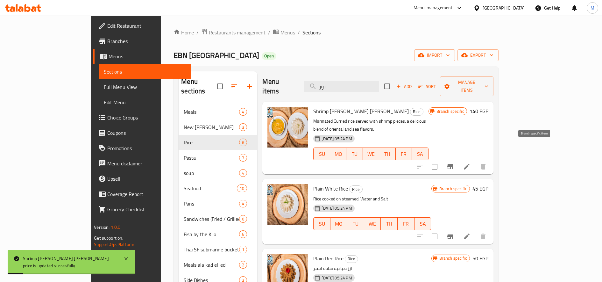
click at [454, 163] on icon "Branch-specific-item" at bounding box center [450, 167] width 8 height 8
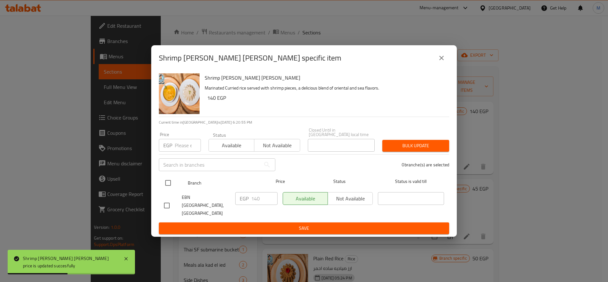
click at [169, 182] on input "checkbox" at bounding box center [167, 182] width 13 height 13
checkbox input "true"
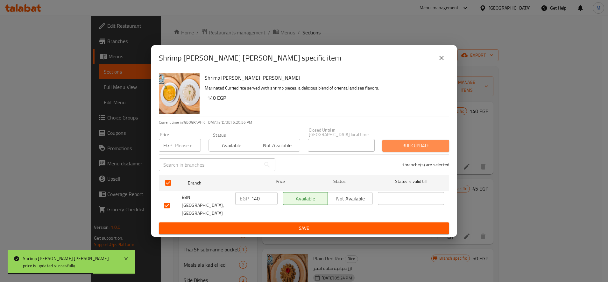
click at [393, 145] on span "Bulk update" at bounding box center [415, 146] width 57 height 8
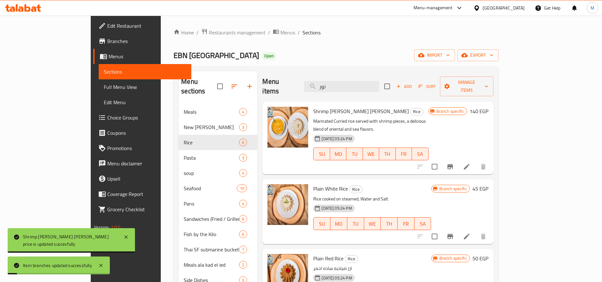
click at [454, 232] on icon "Branch-specific-item" at bounding box center [450, 236] width 8 height 8
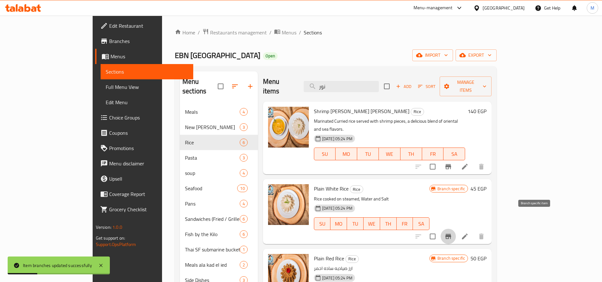
click at [486, 184] on h6 "45 EGP" at bounding box center [478, 188] width 16 height 9
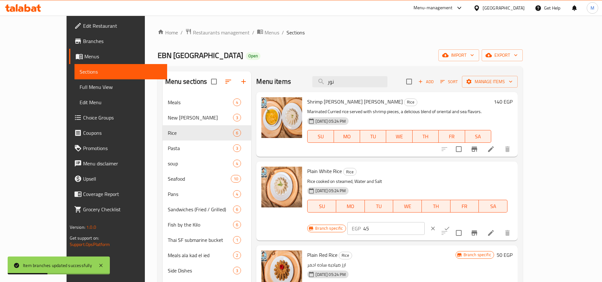
click at [425, 222] on input "45" at bounding box center [393, 228] width 61 height 13
type input "50"
click at [449, 226] on icon "ok" at bounding box center [447, 228] width 5 height 4
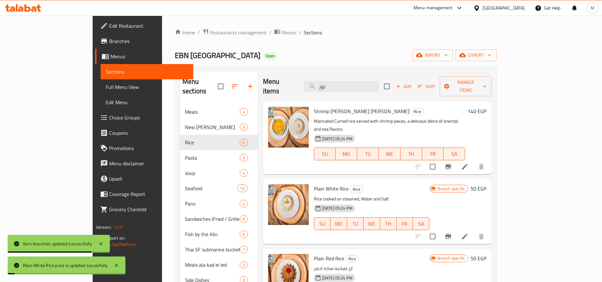
click at [451, 234] on icon "Branch-specific-item" at bounding box center [448, 236] width 6 height 5
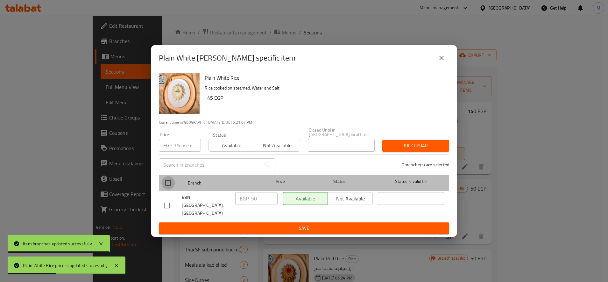
click at [170, 184] on input "checkbox" at bounding box center [167, 182] width 13 height 13
checkbox input "true"
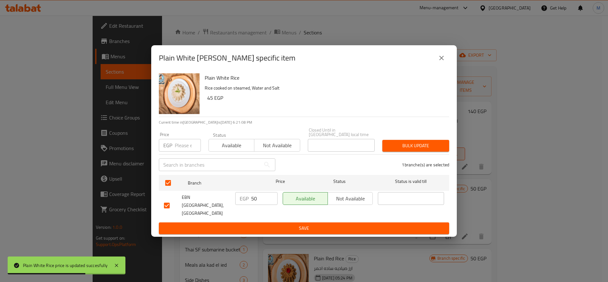
click at [415, 151] on button "Bulk update" at bounding box center [415, 146] width 67 height 12
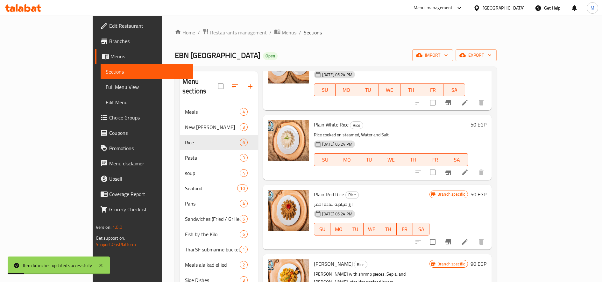
scroll to position [65, 0]
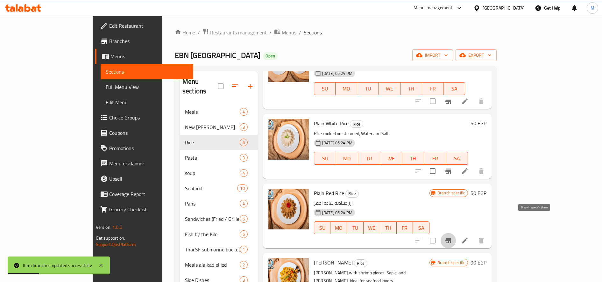
click at [456, 233] on button "Branch-specific-item" at bounding box center [448, 240] width 15 height 15
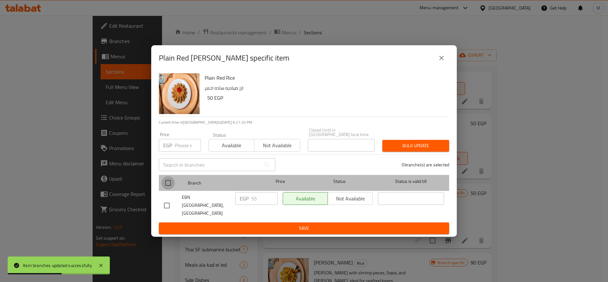
click at [170, 185] on input "checkbox" at bounding box center [167, 182] width 13 height 13
checkbox input "true"
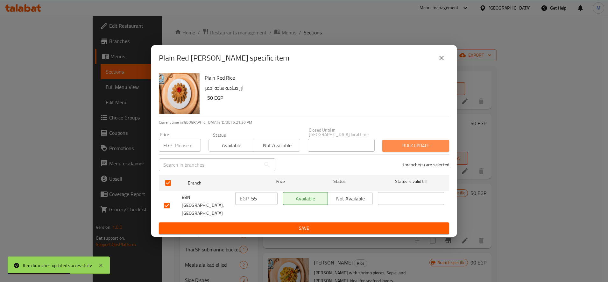
click at [406, 150] on span "Bulk update" at bounding box center [415, 146] width 57 height 8
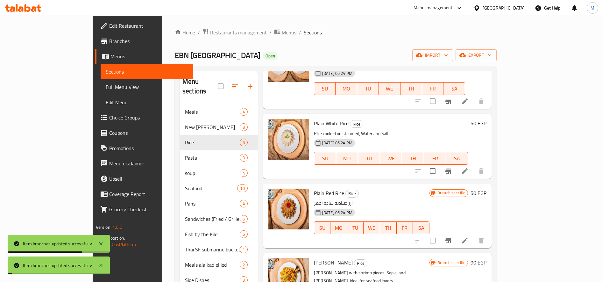
click at [486, 188] on h6 "50 EGP" at bounding box center [478, 192] width 16 height 9
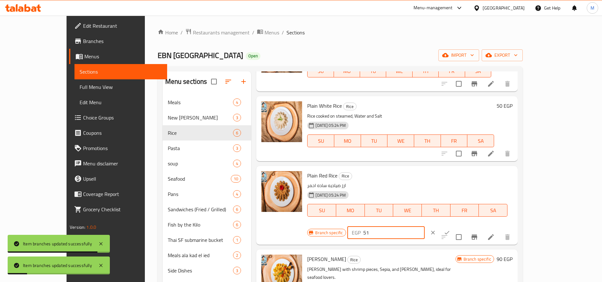
click at [425, 226] on input "51" at bounding box center [393, 232] width 61 height 13
click at [425, 226] on input "52" at bounding box center [393, 232] width 61 height 13
click at [425, 226] on input "53" at bounding box center [393, 232] width 61 height 13
click at [425, 226] on input "54" at bounding box center [393, 232] width 61 height 13
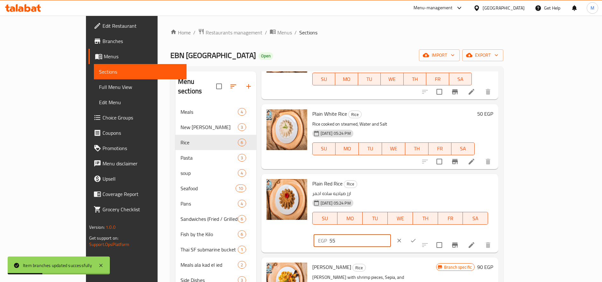
type input "55"
click at [391, 234] on input "55" at bounding box center [359, 240] width 61 height 13
click at [416, 237] on icon "ok" at bounding box center [413, 240] width 6 height 6
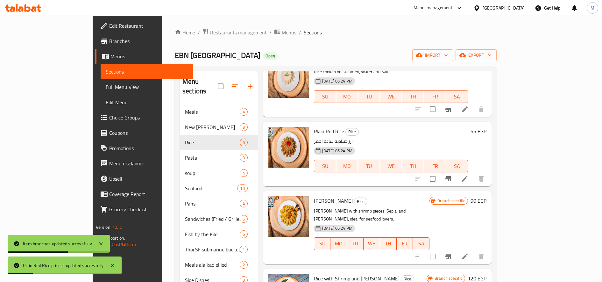
scroll to position [127, 0]
click at [486, 196] on h6 "90 EGP" at bounding box center [478, 200] width 16 height 9
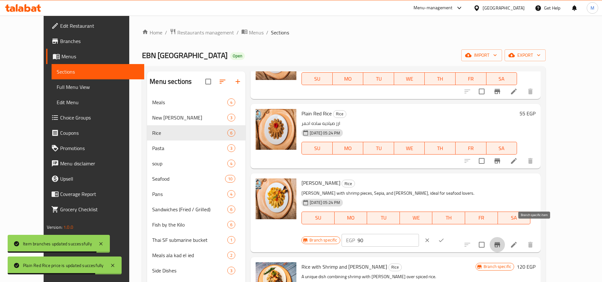
click at [505, 237] on button "Branch-specific-item" at bounding box center [497, 244] width 15 height 15
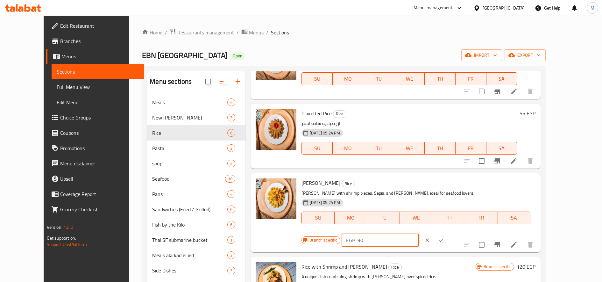
click at [419, 234] on input "90" at bounding box center [387, 240] width 61 height 13
type input "100"
click at [444, 237] on icon "ok" at bounding box center [441, 240] width 6 height 6
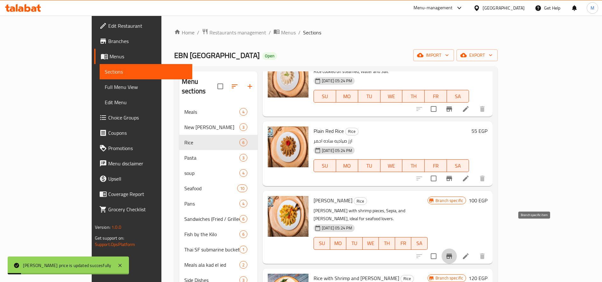
click at [453, 252] on icon "Branch-specific-item" at bounding box center [449, 256] width 8 height 8
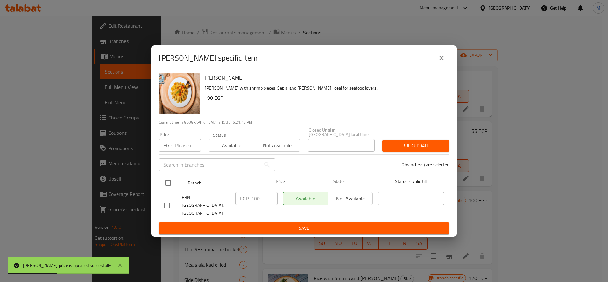
click at [168, 180] on input "checkbox" at bounding box center [167, 182] width 13 height 13
checkbox input "true"
click at [420, 150] on span "Bulk update" at bounding box center [415, 146] width 57 height 8
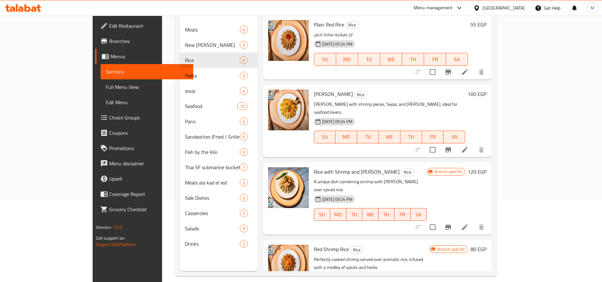
scroll to position [89, 0]
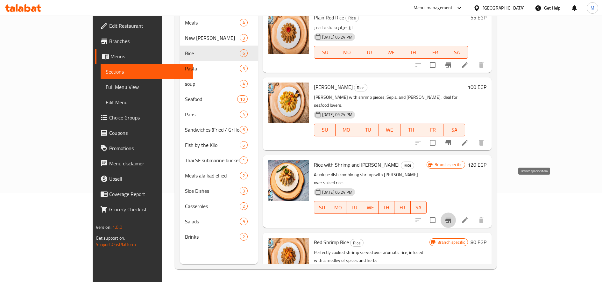
click at [452, 216] on icon "Branch-specific-item" at bounding box center [448, 220] width 8 height 8
click at [486, 160] on h6 "120 EGP" at bounding box center [477, 164] width 19 height 9
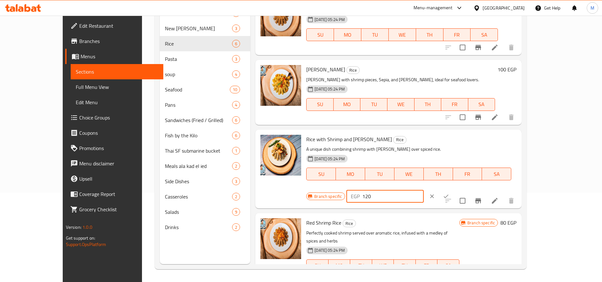
click at [424, 190] on input "120" at bounding box center [392, 196] width 61 height 13
type input "140"
click at [449, 193] on icon "ok" at bounding box center [446, 196] width 6 height 6
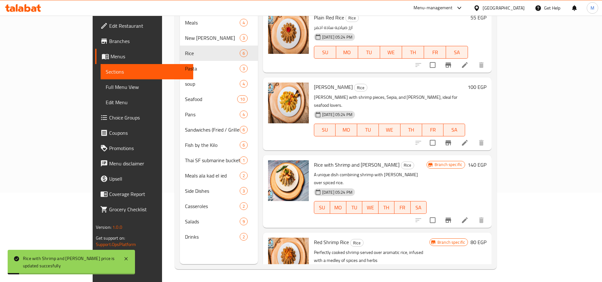
click at [452, 216] on icon "Branch-specific-item" at bounding box center [448, 220] width 8 height 8
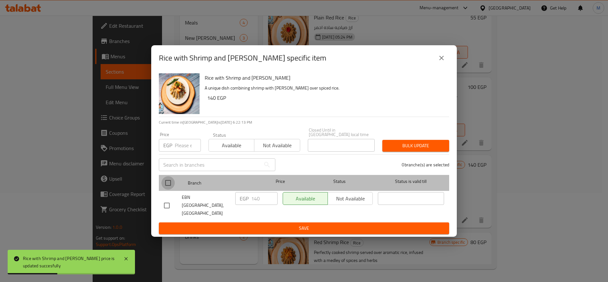
click at [167, 180] on input "checkbox" at bounding box center [167, 182] width 13 height 13
checkbox input "true"
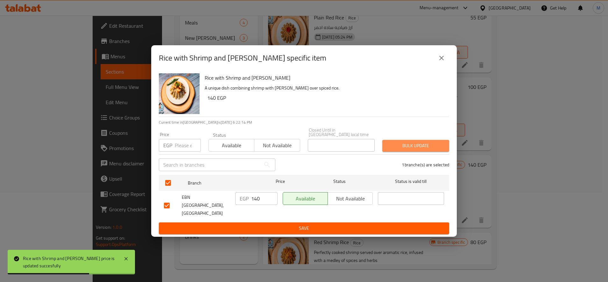
click at [392, 143] on button "Bulk update" at bounding box center [415, 146] width 67 height 12
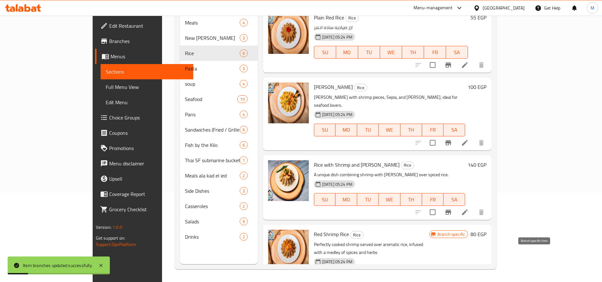
click at [486, 229] on h6 "80 EGP" at bounding box center [478, 233] width 16 height 9
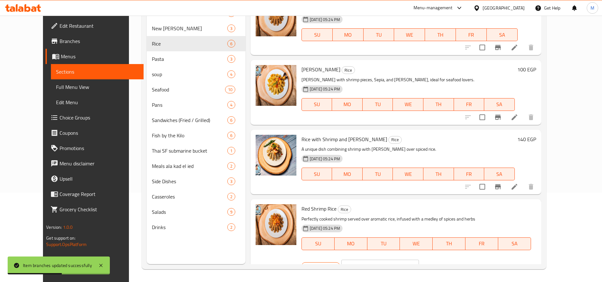
click at [419, 259] on input "81" at bounding box center [387, 265] width 61 height 13
click at [419, 259] on input "82" at bounding box center [387, 265] width 61 height 13
click at [419, 259] on input "83" at bounding box center [387, 265] width 61 height 13
click at [419, 259] on input "84" at bounding box center [387, 265] width 61 height 13
type input "85"
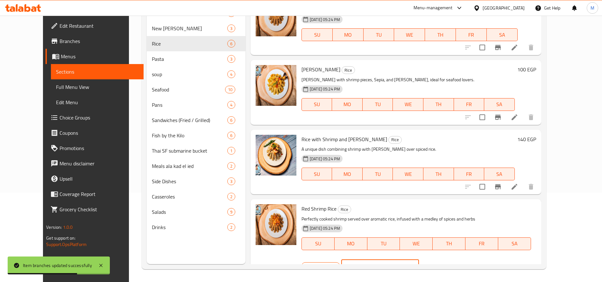
click at [419, 259] on input "85" at bounding box center [387, 265] width 61 height 13
click at [448, 259] on button "ok" at bounding box center [441, 266] width 14 height 14
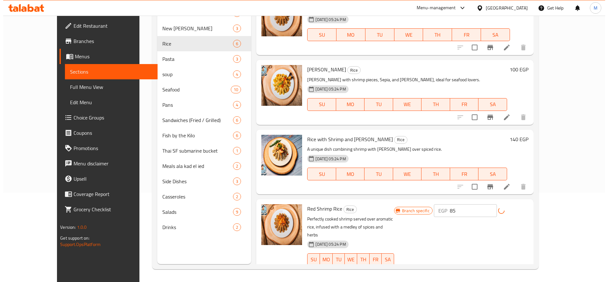
scroll to position [159, 0]
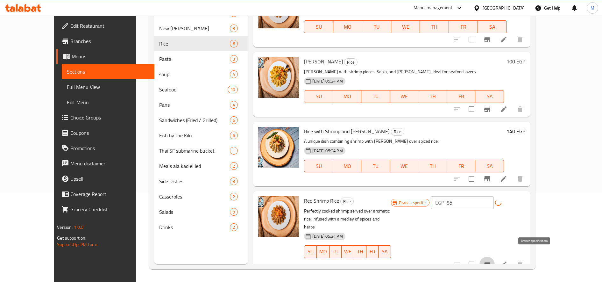
click at [490, 262] on icon "Branch-specific-item" at bounding box center [487, 264] width 6 height 5
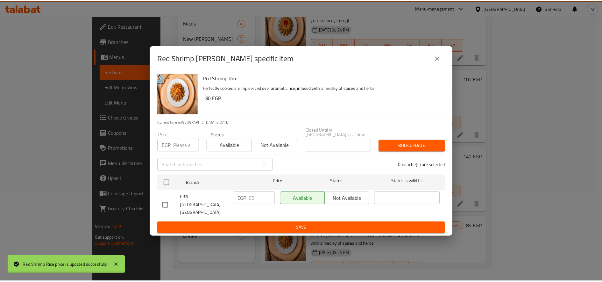
scroll to position [152, 0]
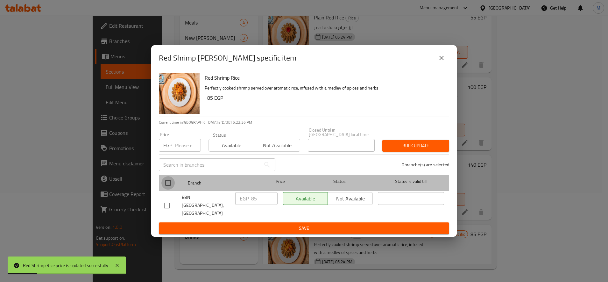
click at [170, 183] on input "checkbox" at bounding box center [167, 182] width 13 height 13
checkbox input "true"
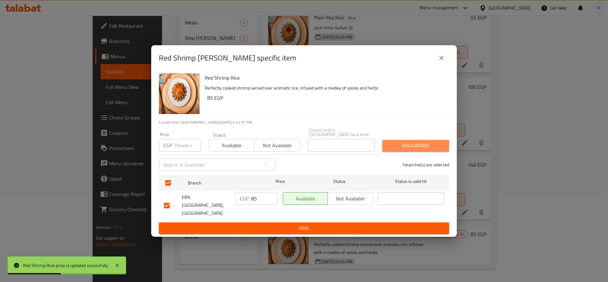
click at [397, 141] on button "Bulk update" at bounding box center [415, 146] width 67 height 12
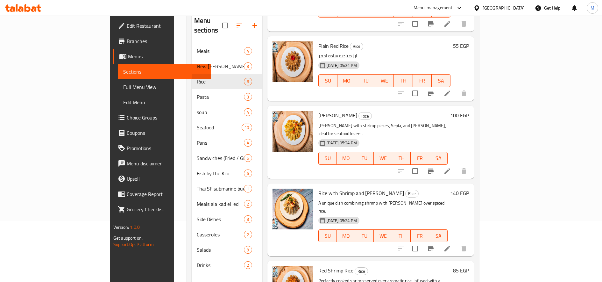
scroll to position [89, 0]
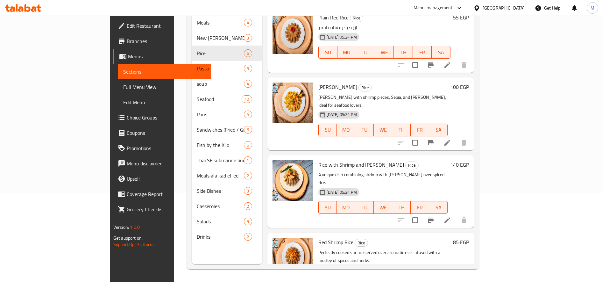
click at [469, 237] on h6 "85 EGP" at bounding box center [461, 241] width 16 height 9
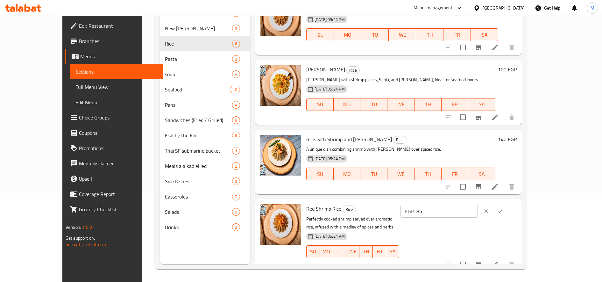
click at [478, 205] on input "85" at bounding box center [446, 211] width 61 height 13
type input "100"
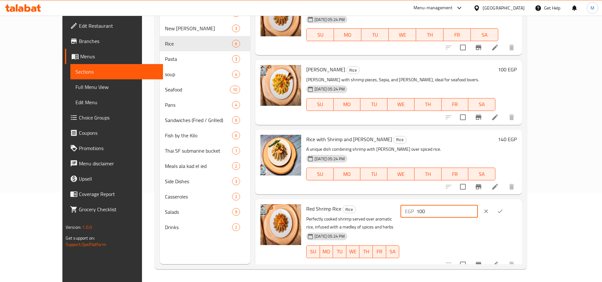
click at [503, 209] on icon "ok" at bounding box center [500, 211] width 6 height 6
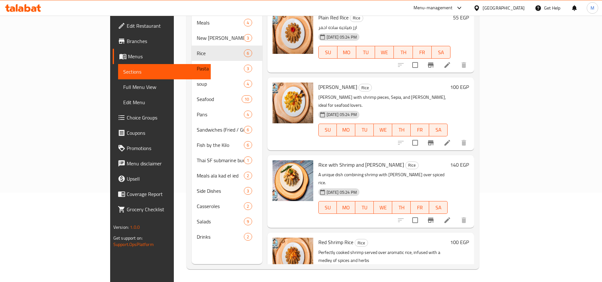
click at [469, 160] on h6 "140 EGP" at bounding box center [459, 164] width 19 height 9
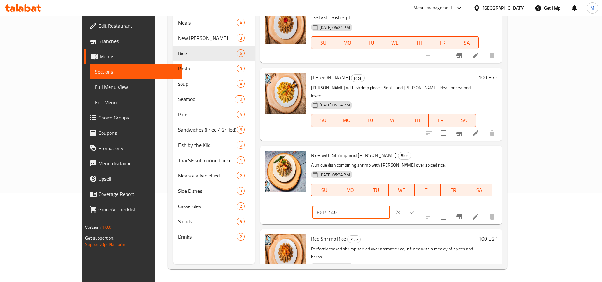
click at [390, 206] on input "140" at bounding box center [358, 212] width 61 height 13
type input "150"
click at [419, 205] on button "ok" at bounding box center [412, 212] width 14 height 14
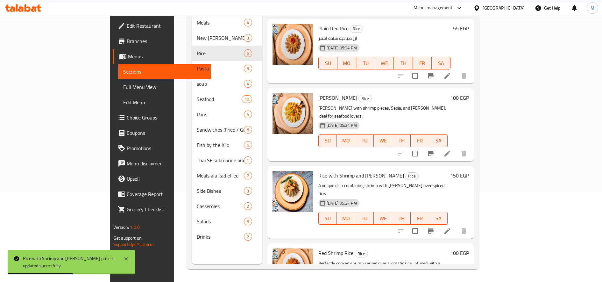
scroll to position [140, 0]
click at [469, 94] on h6 "100 EGP" at bounding box center [459, 98] width 19 height 9
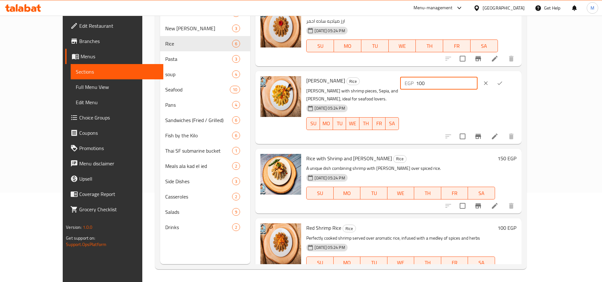
click at [477, 79] on input "100" at bounding box center [446, 83] width 61 height 13
type input "120"
click at [503, 81] on icon "ok" at bounding box center [500, 83] width 6 height 6
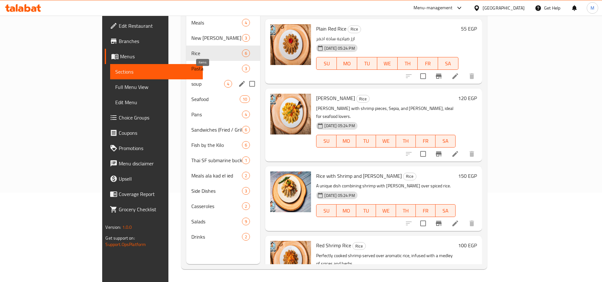
scroll to position [0, 0]
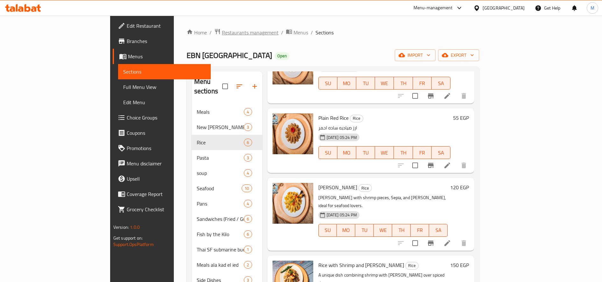
click at [222, 33] on span "Restaurants management" at bounding box center [250, 33] width 57 height 8
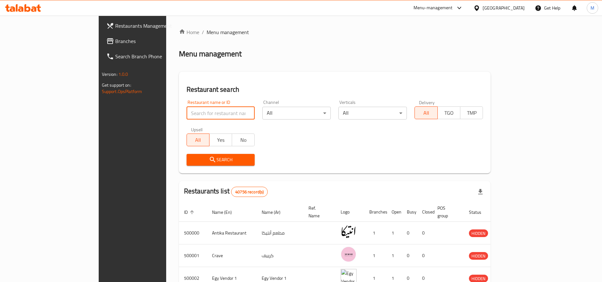
click at [201, 110] on input "search" at bounding box center [221, 113] width 68 height 13
type input "big pizza"
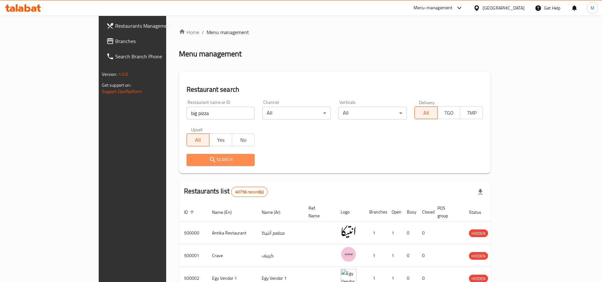
click at [192, 156] on span "Search" at bounding box center [221, 160] width 58 height 8
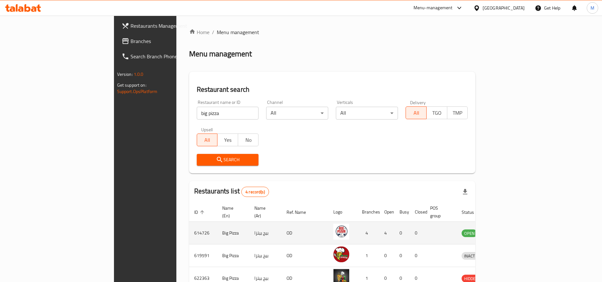
click at [513, 230] on td "enhanced table" at bounding box center [502, 233] width 22 height 23
click at [504, 229] on icon "enhanced table" at bounding box center [500, 233] width 8 height 8
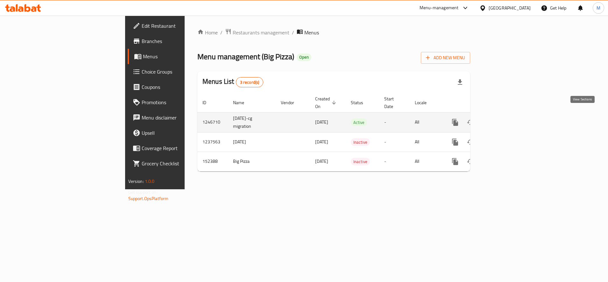
click at [505, 118] on icon "enhanced table" at bounding box center [501, 122] width 8 height 8
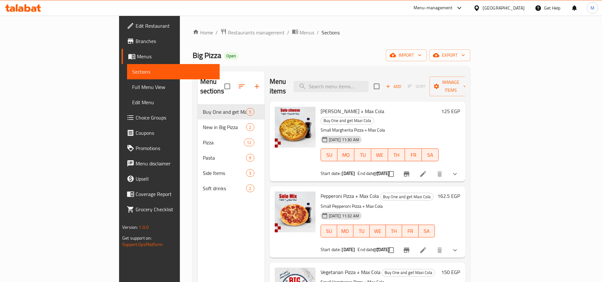
scroll to position [47, 0]
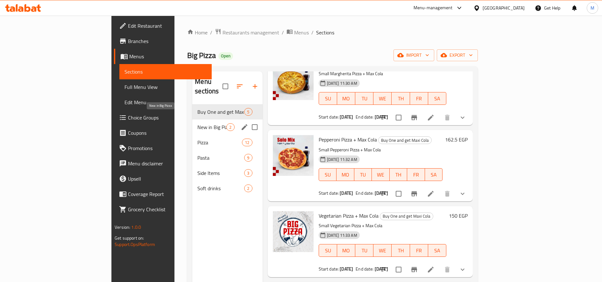
click at [197, 123] on span "New in Big Pizza" at bounding box center [211, 127] width 29 height 8
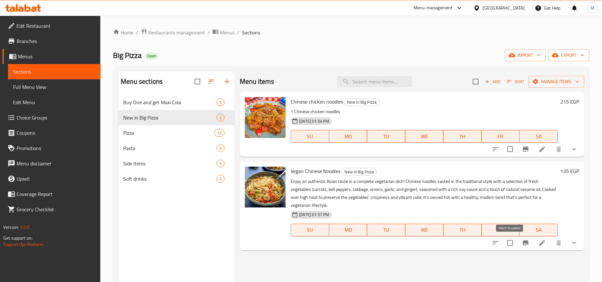
click at [505, 244] on input "checkbox" at bounding box center [509, 242] width 13 height 13
checkbox input "true"
click at [509, 147] on input "checkbox" at bounding box center [509, 148] width 13 height 13
checkbox input "true"
click at [549, 79] on span "Manage items" at bounding box center [556, 82] width 46 height 8
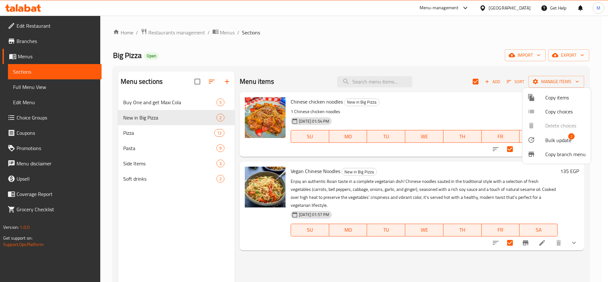
click at [555, 143] on span "Bulk update" at bounding box center [558, 140] width 26 height 8
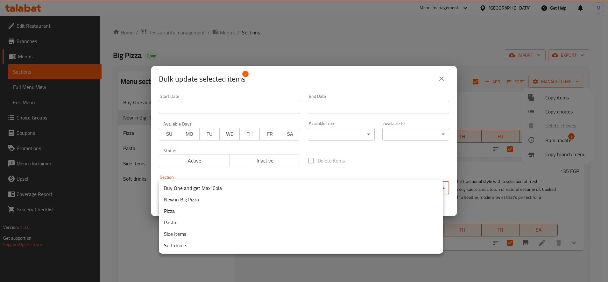
click at [295, 183] on body "​ Menu-management Egypt Get Help M Edit Restaurant Branches Menus Sections Full…" at bounding box center [304, 149] width 608 height 266
click at [255, 222] on li "Pasta" at bounding box center [301, 221] width 284 height 11
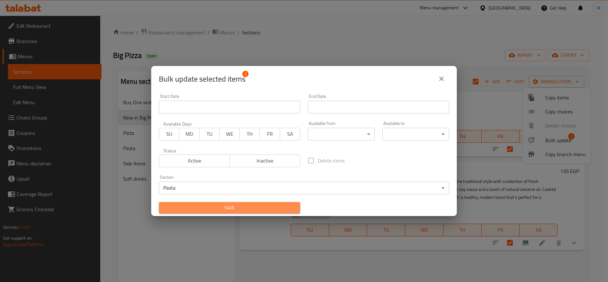
click at [292, 206] on span "Save" at bounding box center [229, 208] width 131 height 8
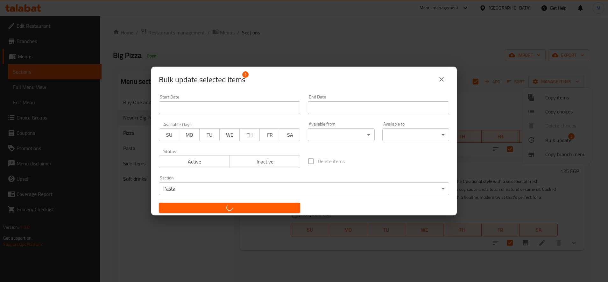
checkbox input "false"
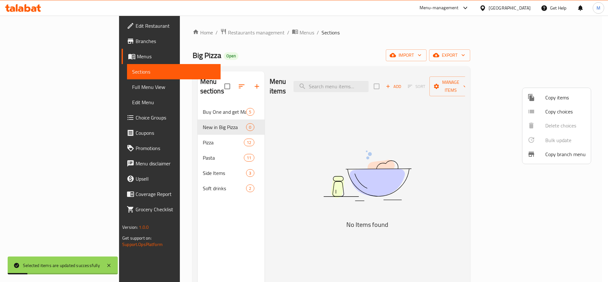
click at [477, 140] on div at bounding box center [304, 141] width 608 height 282
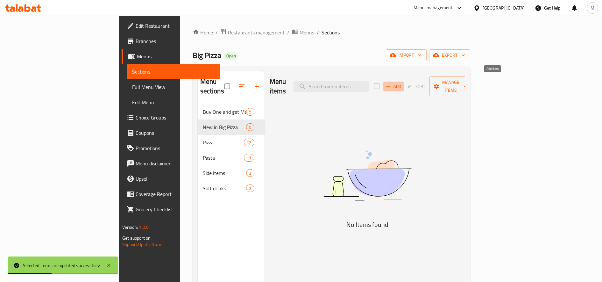
click at [404, 86] on button "Add" at bounding box center [393, 86] width 20 height 10
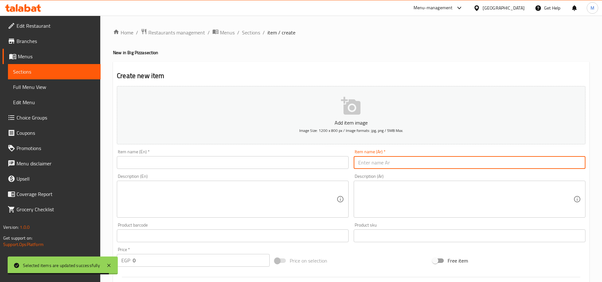
click at [439, 160] on input "text" at bounding box center [470, 162] width 232 height 13
paste input "بيتزا سيراتشا تشيكن"
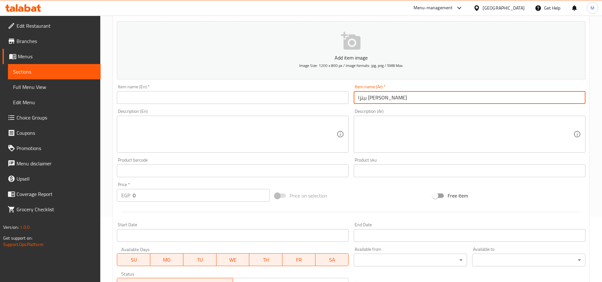
scroll to position [70, 0]
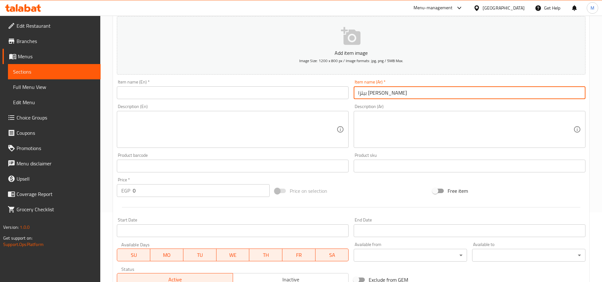
type input "بيتزا سيراتشا تشيكن"
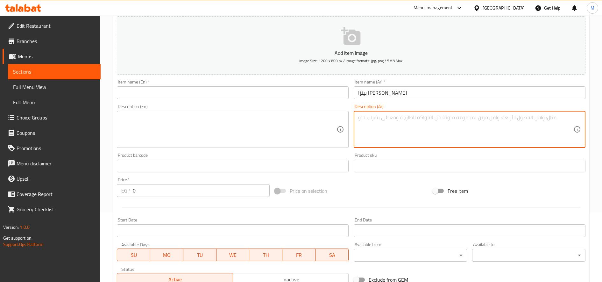
paste textarea "يبقى بيتزا سيراتشا تشيكن سوبريم فراخ كريسبي وفراخ جريل مع البيف بيكون وصوص السي…"
click at [551, 116] on textarea "يبقى بيتزا سيراتشا تشيكن سوبريم فراخ كريسبي وفراخ جريل مع البيف بيكون وصوص السي…" at bounding box center [465, 129] width 215 height 30
type textarea "بيتزا سيراتشا تشيكن سوبريم فراخ كريسبي وفراخ جريل مع البيف بيكون وصوص السيراتشا"
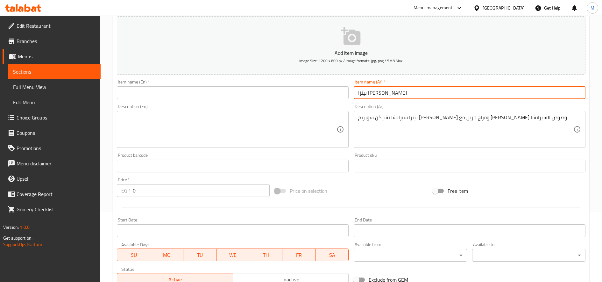
click at [498, 89] on input "بيتزا سيراتشا تشيكن" at bounding box center [470, 92] width 232 height 13
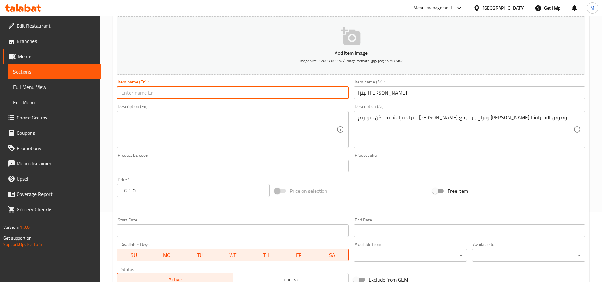
click at [287, 90] on input "text" at bounding box center [233, 92] width 232 height 13
paste input "Sriracha Chicken Pizza"
type input "Sriracha Chicken Pizza"
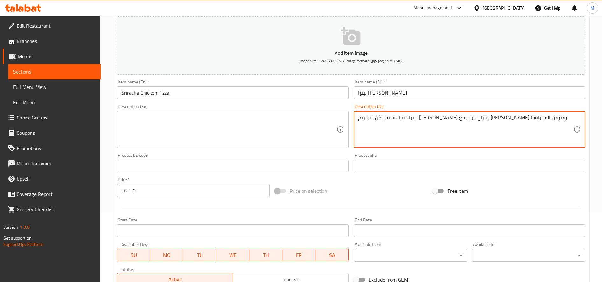
click at [400, 118] on textarea "بيتزا سيراتشا تشيكن سوبريم فراخ كريسبي وفراخ جريل مع البيف بيكون وصوص السيراتشا" at bounding box center [465, 129] width 215 height 30
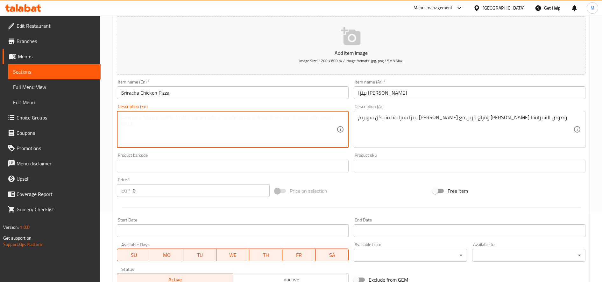
paste textarea "Sriracha Chicken Supreme Pizza: Crispy chicken and grilled chicken with beef ba…"
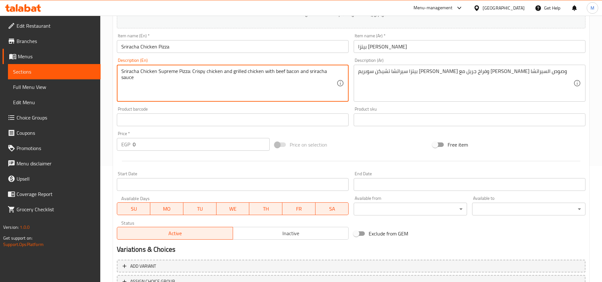
scroll to position [168, 0]
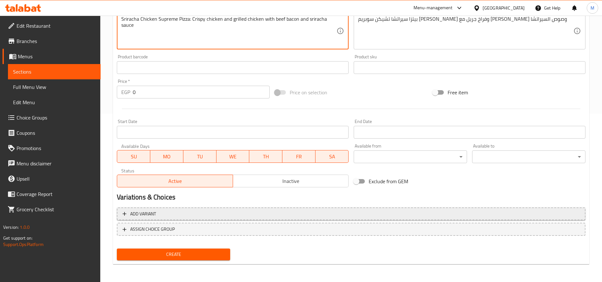
type textarea "Sriracha Chicken Supreme Pizza: Crispy chicken and grilled chicken with beef ba…"
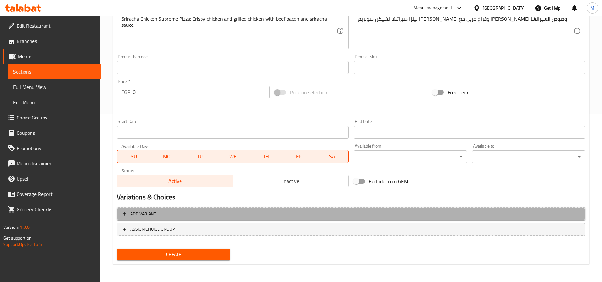
click at [443, 219] on button "Add variant" at bounding box center [351, 213] width 469 height 13
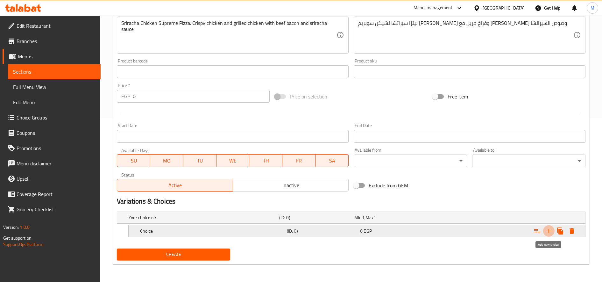
click at [547, 227] on icon "Expand" at bounding box center [549, 231] width 8 height 8
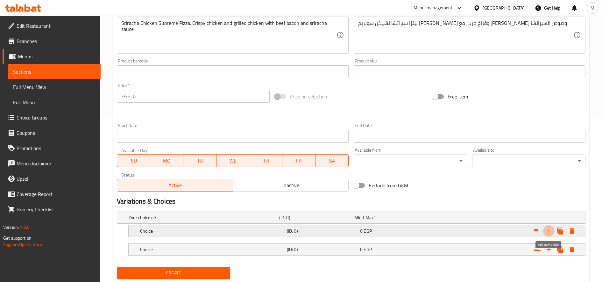
click at [547, 227] on icon "Expand" at bounding box center [549, 231] width 8 height 8
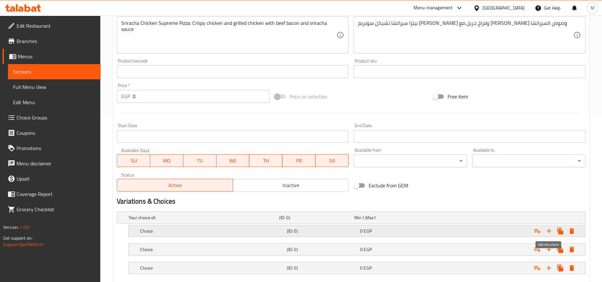
click at [547, 227] on icon "Expand" at bounding box center [549, 231] width 8 height 8
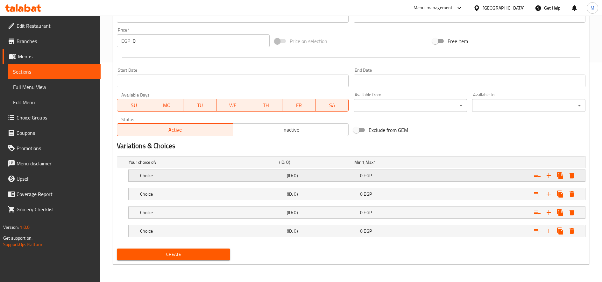
click at [449, 163] on div "Expand" at bounding box center [503, 162] width 151 height 3
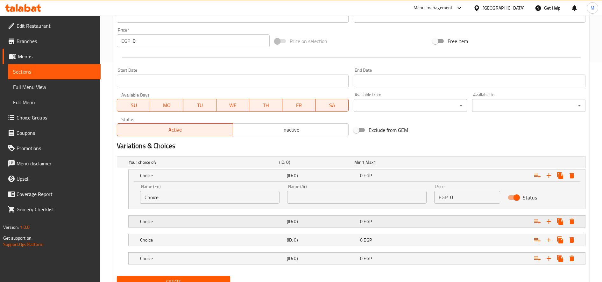
click at [455, 163] on div "Expand" at bounding box center [503, 162] width 151 height 3
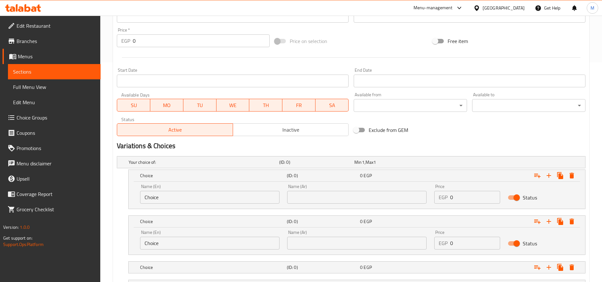
scroll to position [249, 0]
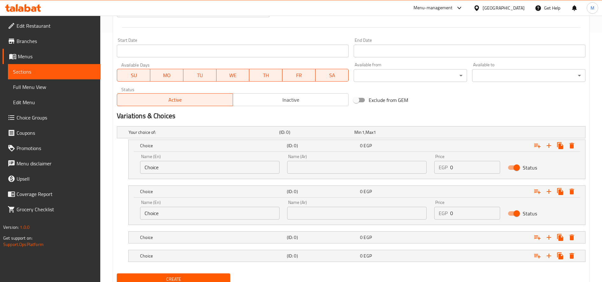
click at [460, 248] on nav at bounding box center [351, 246] width 469 height 5
click at [464, 133] on div "Expand" at bounding box center [503, 132] width 151 height 3
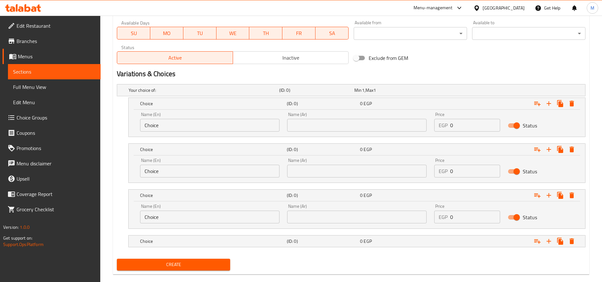
scroll to position [292, 0]
click at [456, 91] on div "Expand" at bounding box center [503, 89] width 151 height 3
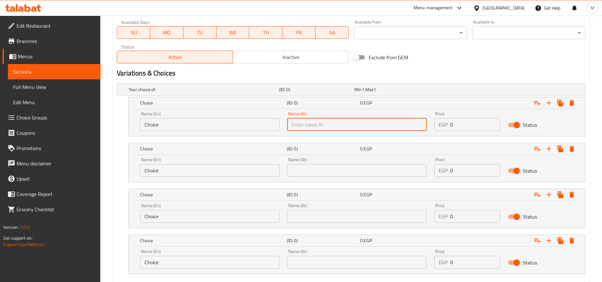
click at [315, 122] on input "text" at bounding box center [356, 124] width 139 height 13
paste input "هاف"
type input "هاف"
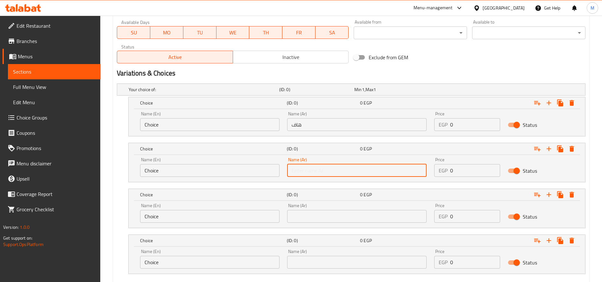
click at [313, 166] on input "text" at bounding box center [356, 170] width 139 height 13
paste input "صغير"
type input "صغير"
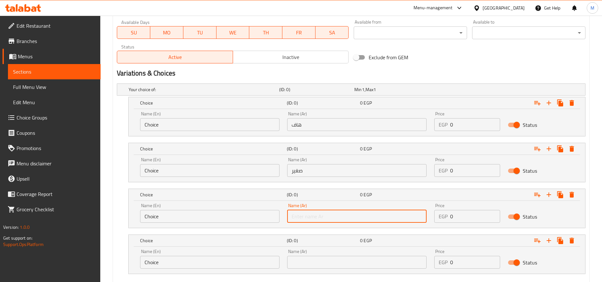
click at [316, 212] on input "text" at bounding box center [356, 216] width 139 height 13
paste input "وسط"
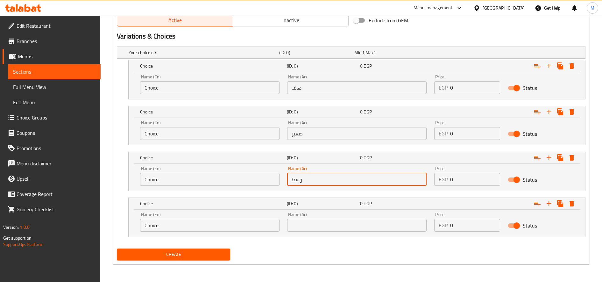
type input "وسط"
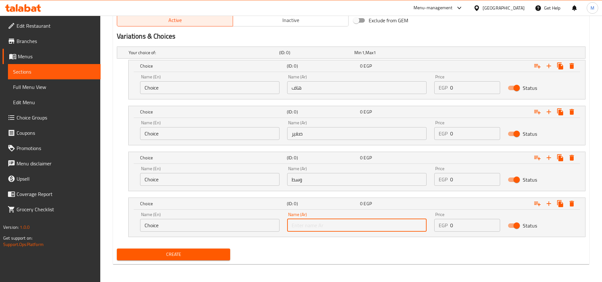
paste input "كبير"
click at [342, 221] on input "text" at bounding box center [356, 225] width 139 height 13
type input "كبير"
click at [214, 86] on input "Choice" at bounding box center [209, 87] width 139 height 13
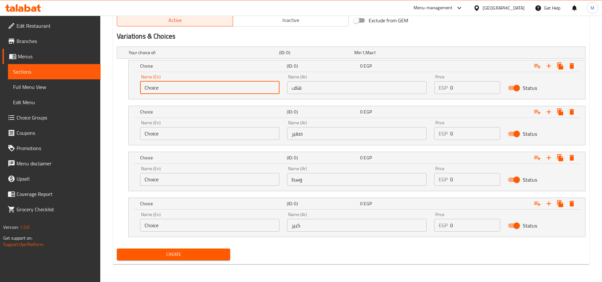
click at [214, 86] on input "Choice" at bounding box center [209, 87] width 139 height 13
type input "ا"
type input "Half"
click at [148, 132] on input "Choice" at bounding box center [209, 133] width 139 height 13
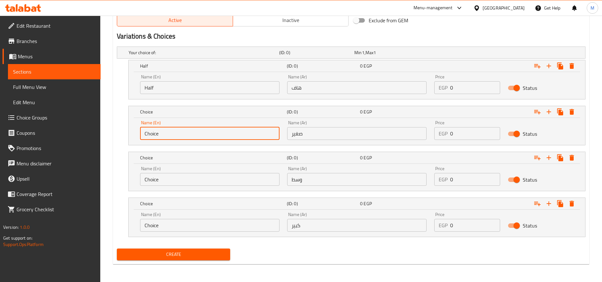
click at [148, 132] on input "Choice" at bounding box center [209, 133] width 139 height 13
type input "Small"
click at [190, 178] on input "Choice" at bounding box center [209, 179] width 139 height 13
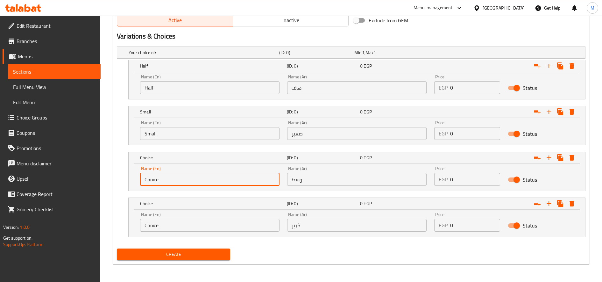
click at [190, 178] on input "Choice" at bounding box center [209, 179] width 139 height 13
click at [190, 178] on input "text" at bounding box center [209, 179] width 139 height 13
type input "Medium"
click at [170, 227] on input "Choice" at bounding box center [209, 225] width 139 height 13
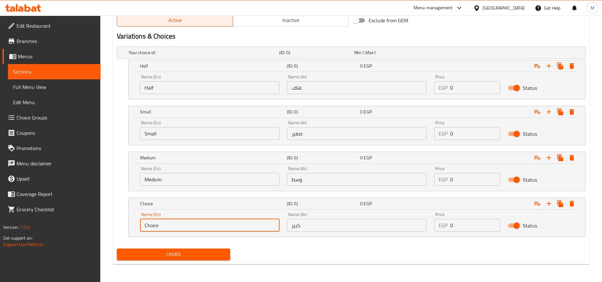
click at [170, 227] on input "Choice" at bounding box center [209, 225] width 139 height 13
click at [170, 227] on input "text" at bounding box center [209, 225] width 139 height 13
type input "Larg"
click at [458, 85] on input "0" at bounding box center [475, 87] width 50 height 13
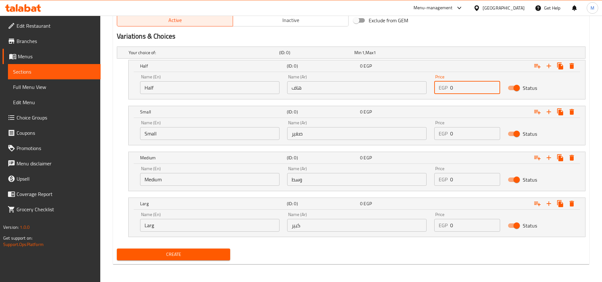
click at [458, 85] on input "0" at bounding box center [475, 87] width 50 height 13
paste input "115"
type input "115"
click at [463, 131] on input "0" at bounding box center [475, 133] width 50 height 13
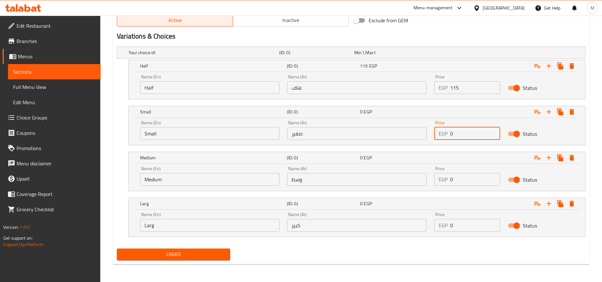
click at [463, 131] on input "0" at bounding box center [475, 133] width 50 height 13
paste input "21"
type input "210"
click at [462, 181] on input "0" at bounding box center [475, 179] width 50 height 13
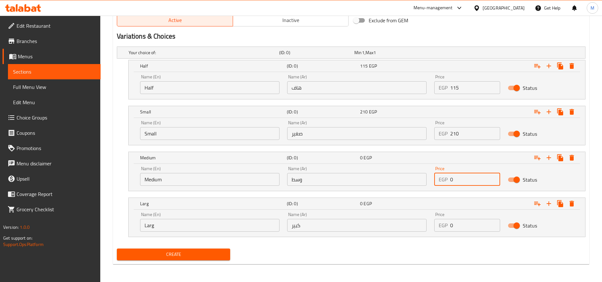
click at [462, 181] on input "0" at bounding box center [475, 179] width 50 height 13
paste input "315"
type input "315"
click at [470, 220] on input "0" at bounding box center [475, 225] width 50 height 13
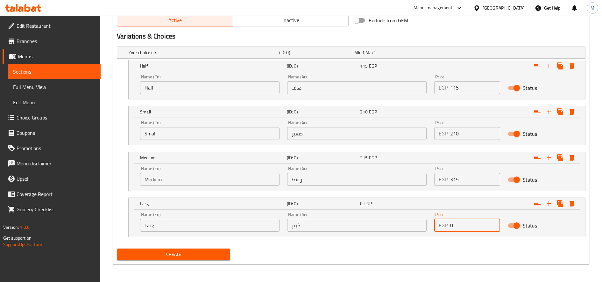
click at [470, 220] on input "0" at bounding box center [475, 225] width 50 height 13
paste input "385"
type input "385"
click at [170, 255] on span "Create" at bounding box center [173, 254] width 103 height 8
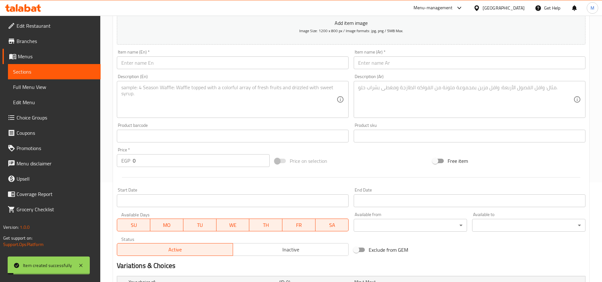
scroll to position [0, 0]
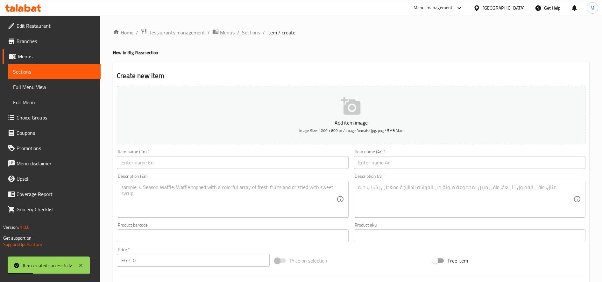
click at [444, 160] on input "text" at bounding box center [470, 162] width 232 height 13
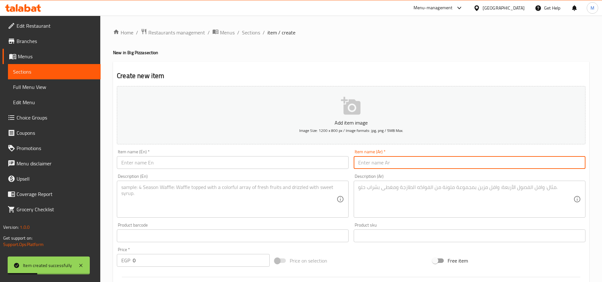
paste input "بيتزا بافلو تشيكن"
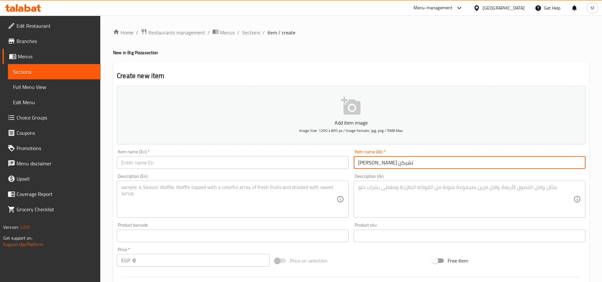
type input "بيتزا بافلو تشيكن"
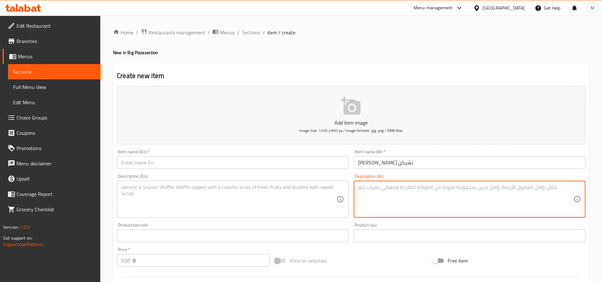
click at [438, 191] on textarea at bounding box center [465, 199] width 215 height 30
paste textarea "فراخ كريسبي حار، مع الهالبينو، وصوص البافلو"
type textarea "فراخ كريسبي حار، مع الهالبينو، وصوص البافلو"
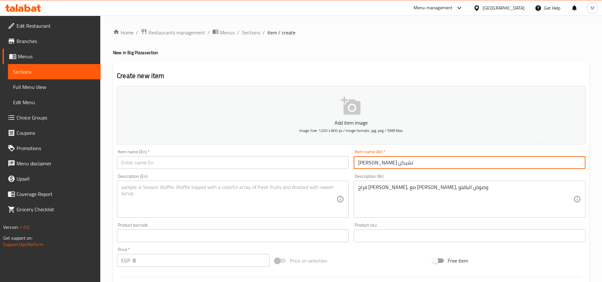
click at [406, 166] on input "بيتزا بافلو تشيكن" at bounding box center [470, 162] width 232 height 13
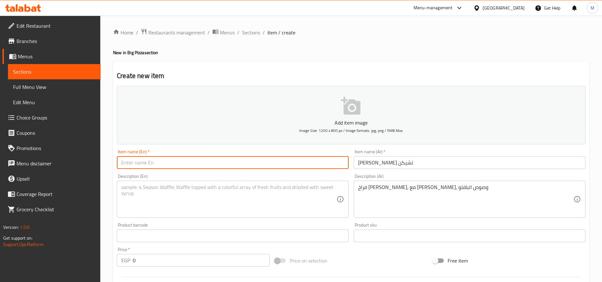
click at [214, 160] on input "text" at bounding box center [233, 162] width 232 height 13
paste input "Buffalo Chicken Pizza"
type input "Buffalo Chicken Pizza"
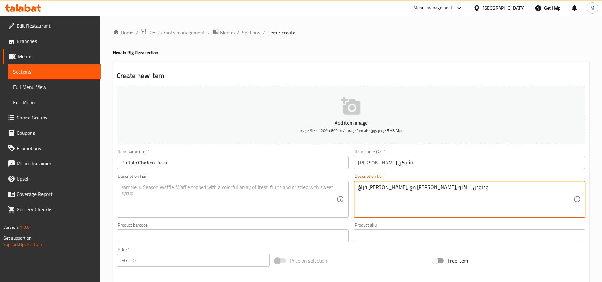
click at [413, 188] on textarea "فراخ كريسبي حار، مع الهالبينو، وصوص البافلو" at bounding box center [465, 199] width 215 height 30
paste textarea "سبي حار، مع الهالبينو، وصوص البافلو"
type textarea "فراخ كرسبي حار، مع الهالبينو، وصوص البافلو"
click at [187, 197] on textarea at bounding box center [228, 199] width 215 height 30
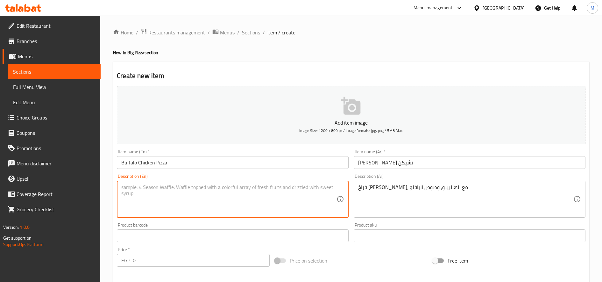
paste textarea "Spicy crispy chicken, with jalapenos, and buffalo sauce"
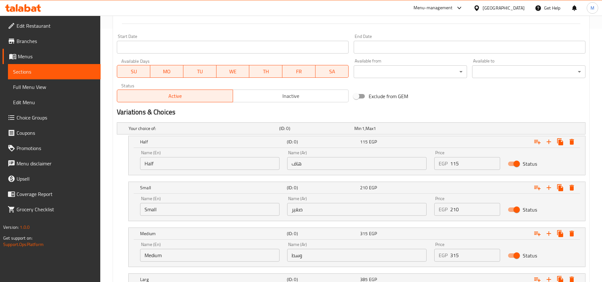
scroll to position [329, 0]
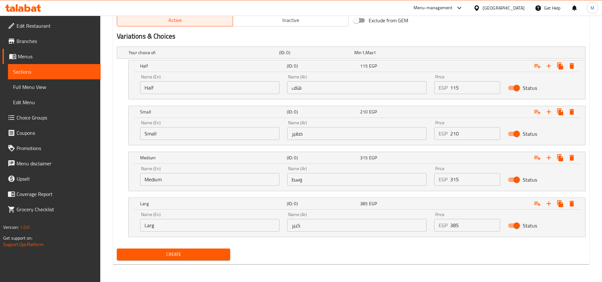
type textarea "Spicy crispy chicken, with jalapenos, and buffalo sauce"
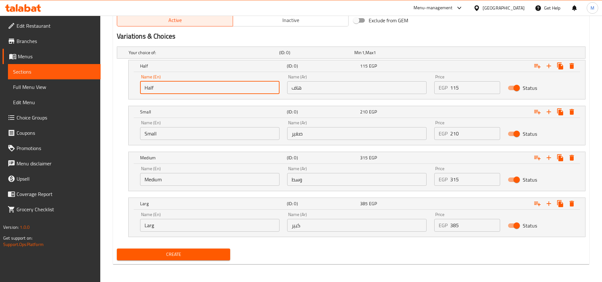
click at [177, 90] on input "Half" at bounding box center [209, 87] width 139 height 13
type input "\"
click at [177, 90] on input "text" at bounding box center [209, 87] width 139 height 13
type input "Half"
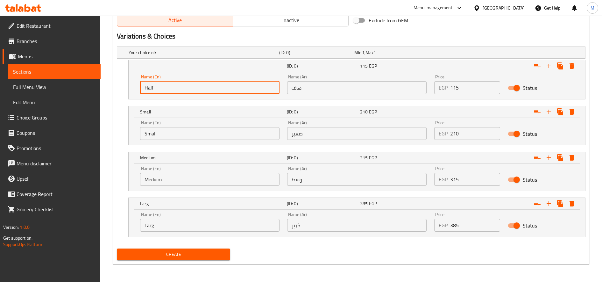
type input "هاف"
type input "صغير"
type input "وسط"
type input "كبير"
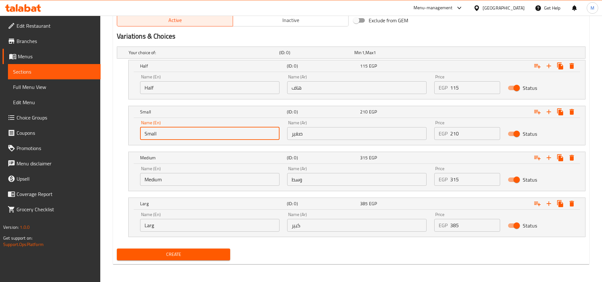
click at [168, 130] on input "Small" at bounding box center [209, 133] width 139 height 13
type input "Choice"
click at [168, 130] on input "text" at bounding box center [209, 133] width 139 height 13
type input "Small"
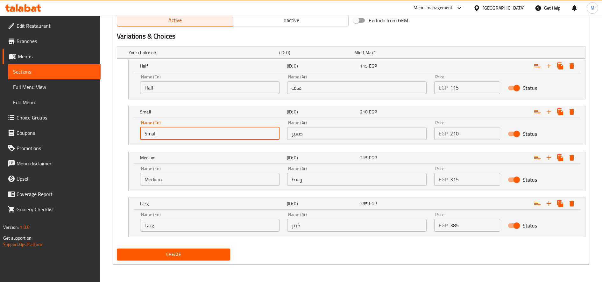
click at [175, 184] on input "Medium" at bounding box center [209, 179] width 139 height 13
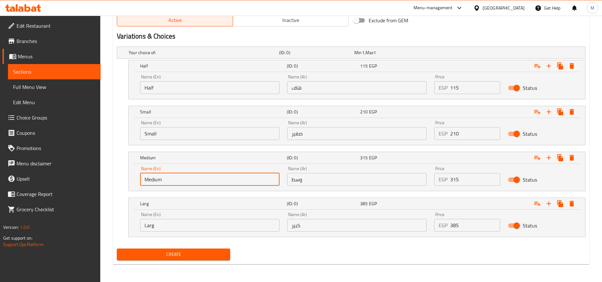
click at [175, 184] on input "Medium" at bounding box center [209, 179] width 139 height 13
type input "Choice"
click at [175, 184] on input "text" at bounding box center [209, 179] width 139 height 13
type input "Medium"
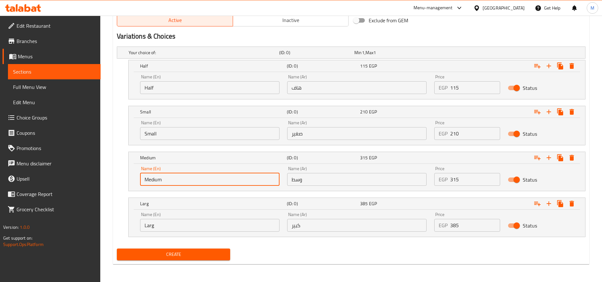
click at [183, 222] on input "Larg" at bounding box center [209, 225] width 139 height 13
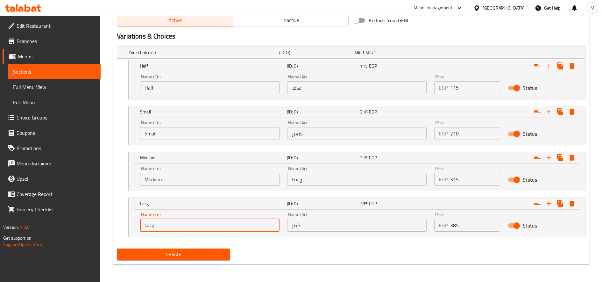
click at [183, 222] on input "Larg" at bounding box center [209, 225] width 139 height 13
type input "Choice"
click at [183, 222] on input "text" at bounding box center [209, 225] width 139 height 13
type input "Larg"
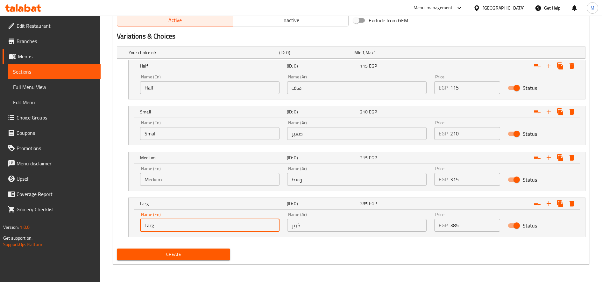
click at [467, 92] on input "115" at bounding box center [475, 87] width 50 height 13
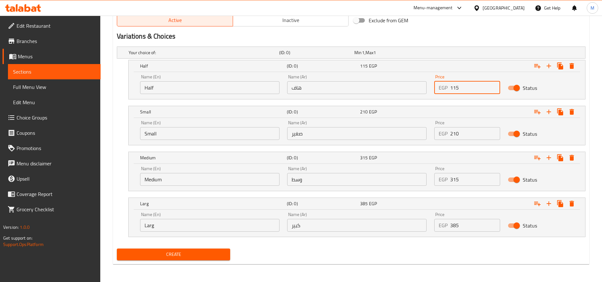
click at [467, 92] on input "115" at bounding box center [475, 87] width 50 height 13
click at [467, 92] on input "0" at bounding box center [475, 87] width 50 height 13
paste input "115"
type input "115"
click at [469, 136] on input "210" at bounding box center [475, 133] width 50 height 13
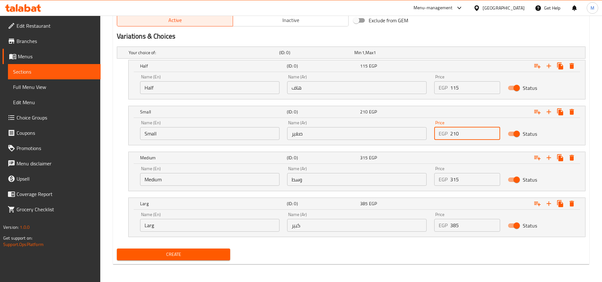
click at [469, 136] on input "210" at bounding box center [475, 133] width 50 height 13
click at [469, 136] on input "0" at bounding box center [475, 133] width 50 height 13
paste input "205"
type input "205"
click at [464, 178] on input "315" at bounding box center [475, 179] width 50 height 13
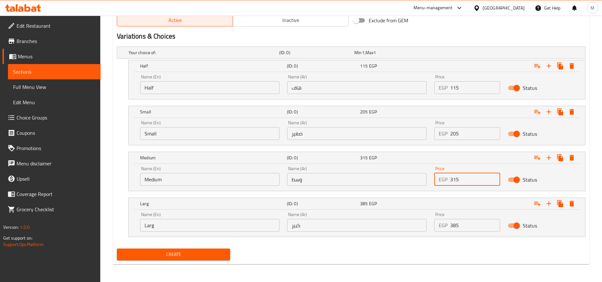
click at [464, 178] on input "315" at bounding box center [475, 179] width 50 height 13
paste input "315"
type input "315"
click at [472, 226] on input "385" at bounding box center [475, 225] width 50 height 13
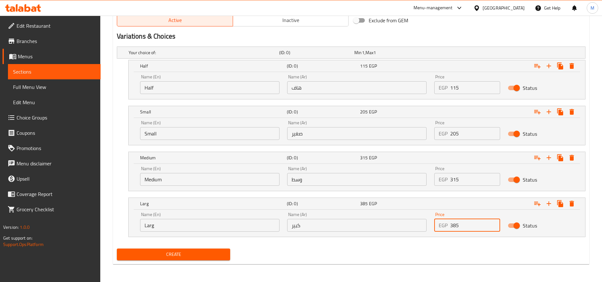
click at [472, 226] on input "385" at bounding box center [475, 225] width 50 height 13
click at [472, 226] on input "0" at bounding box center [475, 225] width 50 height 13
paste input "365"
type input "365"
click at [117, 248] on button "Create" at bounding box center [173, 254] width 113 height 12
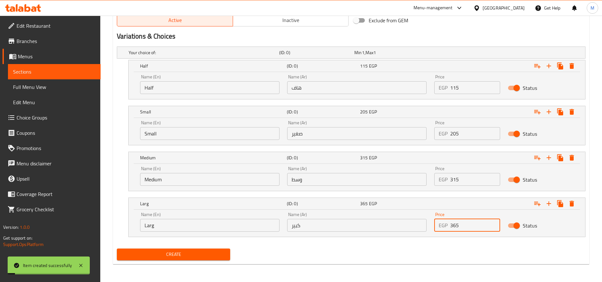
type input "0"
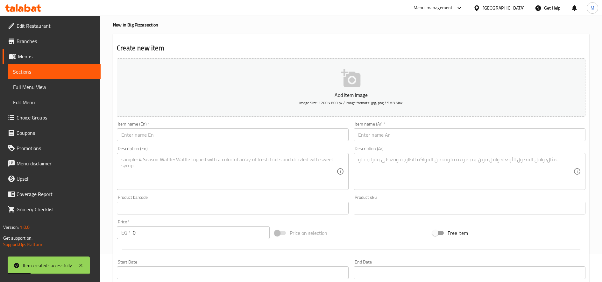
scroll to position [0, 0]
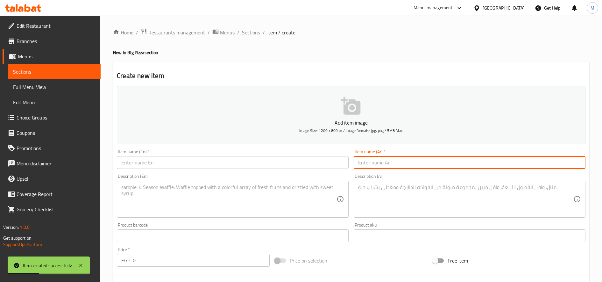
click at [410, 162] on input "text" at bounding box center [470, 162] width 232 height 13
paste input "بيتزا سوبر سوبريم"
type input "بيتزا سوبر سوبريم"
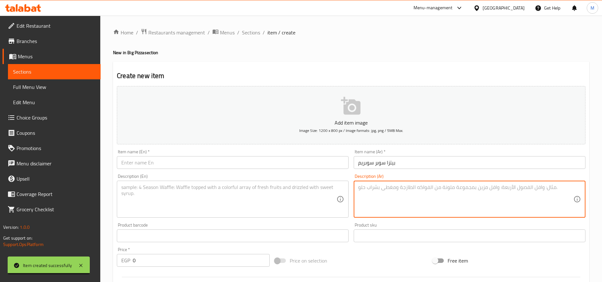
click at [454, 186] on textarea at bounding box center [465, 199] width 215 height 30
paste textarea "بيبروني، سلامي، لحم مفروم، هوت دوج، متشوحين مع البصل وفلفل الالوان صنف جديد من …"
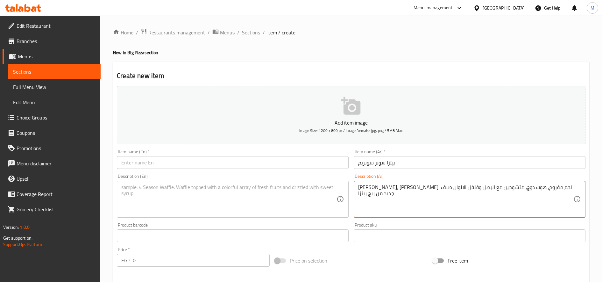
drag, startPoint x: 405, startPoint y: 187, endPoint x: 319, endPoint y: 188, distance: 85.6
click at [319, 188] on div "Add item image Image Size: 1200 x 800 px / Image formats: jpg, png / 5MB Max. I…" at bounding box center [351, 220] width 474 height 274
click at [447, 186] on textarea "بيبروني، سلامي، لحم مفروم، هوت دوج، متشوحين مع البصل وفلفل الالوان" at bounding box center [465, 199] width 215 height 30
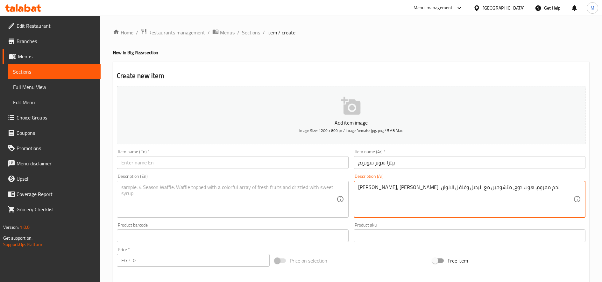
type textarea "بيبروني، سلامي، لحم مفروم، هوت دوج، متشوحين مع البصل وفلفل الالوان"
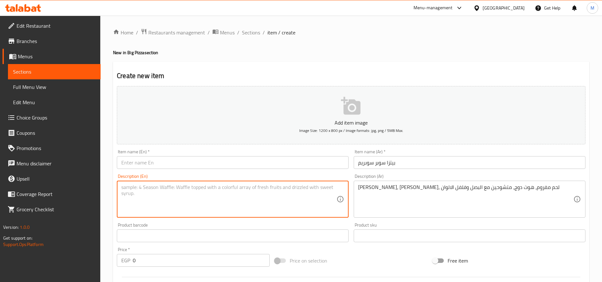
click at [207, 195] on textarea at bounding box center [228, 199] width 215 height 30
paste textarea "Pepperoni, salami, ground beef, hot dog, grilled with onions and bell peppers"
type textarea "Pepperoni, salami, ground beef, hot dog, grilled with onions and bell peppers"
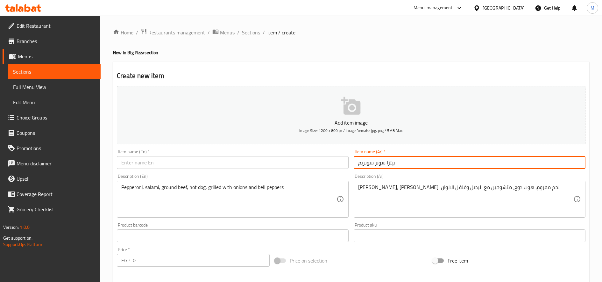
click at [364, 162] on input "بيتزا سوبر سوبريم" at bounding box center [470, 162] width 232 height 13
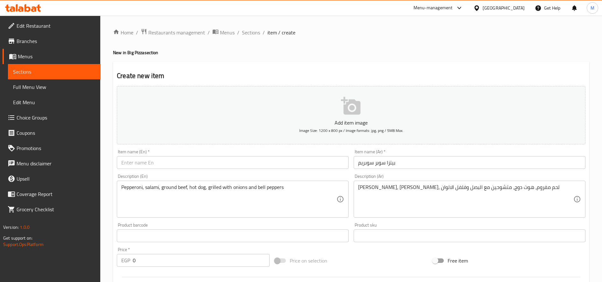
click at [245, 171] on div "Item name (En)   * Item name (En) *" at bounding box center [232, 159] width 237 height 25
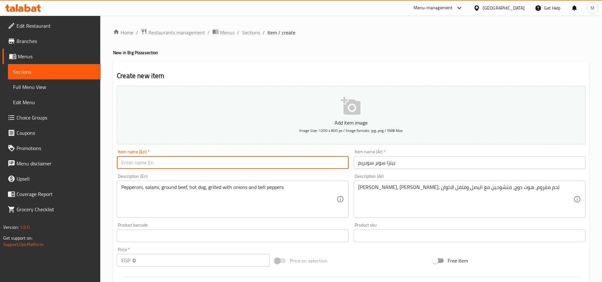
click at [250, 167] on input "text" at bounding box center [233, 162] width 232 height 13
paste input "Super Supreme Pizza"
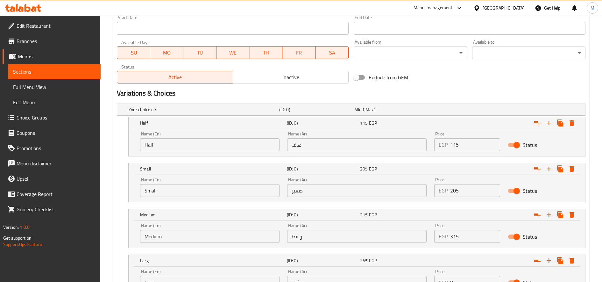
scroll to position [272, 0]
type input "Super Supreme Pizza"
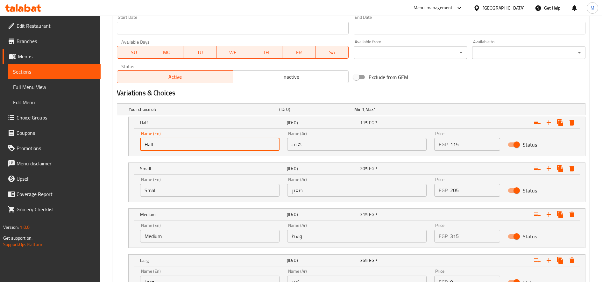
click at [216, 150] on input "Half" at bounding box center [209, 144] width 139 height 13
type input "Choice"
click at [216, 150] on input "text" at bounding box center [209, 144] width 139 height 13
type input "Half"
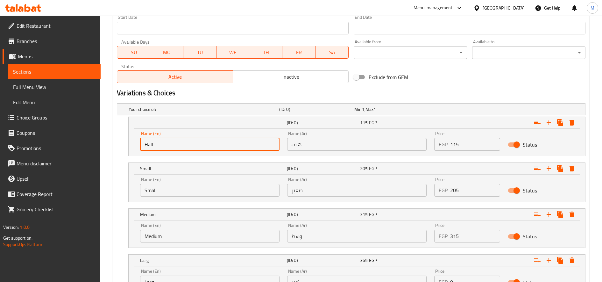
type input "هاف"
type input "صغير"
type input "وسط"
type input "كبير"
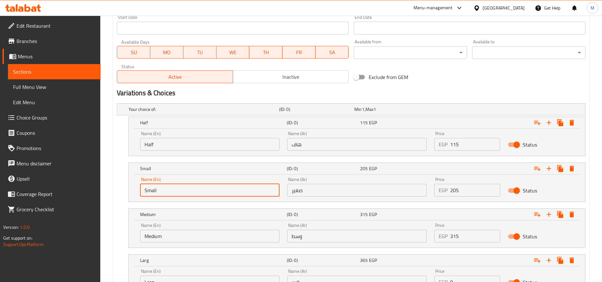
click at [198, 193] on input "Small" at bounding box center [209, 190] width 139 height 13
type input "Choice"
click at [198, 193] on input "text" at bounding box center [209, 190] width 139 height 13
type input "Small"
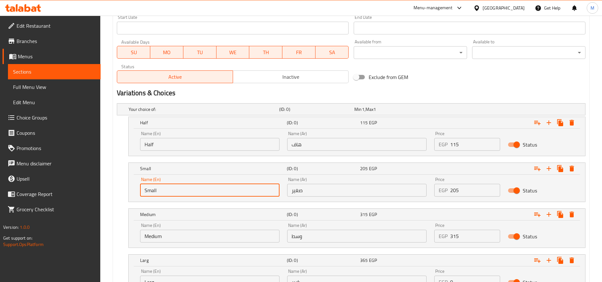
click at [170, 232] on input "Medium" at bounding box center [209, 235] width 139 height 13
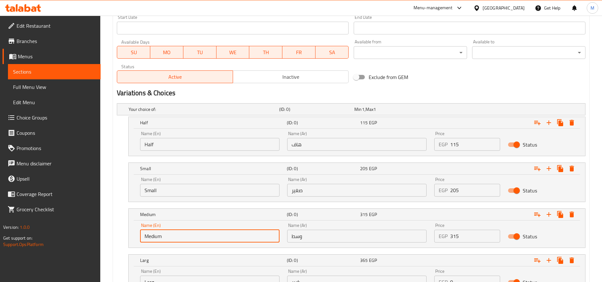
click at [170, 232] on input "Medium" at bounding box center [209, 235] width 139 height 13
type input "Choice"
click at [170, 232] on input "text" at bounding box center [209, 235] width 139 height 13
type input "Medium"
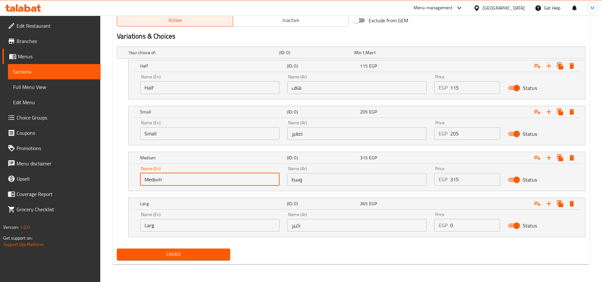
click at [200, 227] on input "Larg" at bounding box center [209, 225] width 139 height 13
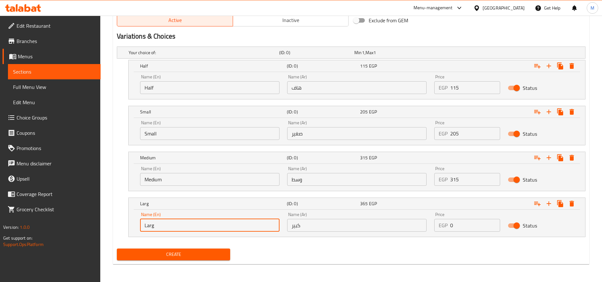
click at [200, 227] on input "Larg" at bounding box center [209, 225] width 139 height 13
type input "Choice"
click at [200, 227] on input "text" at bounding box center [209, 225] width 139 height 13
type input "Larg"
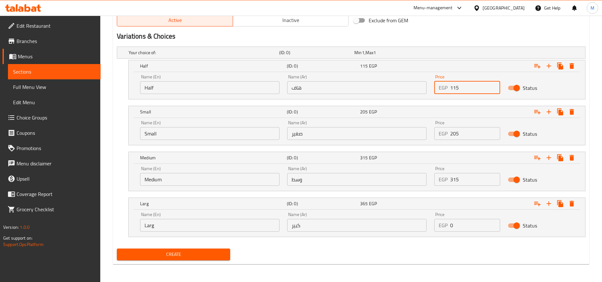
click at [453, 87] on input "115" at bounding box center [475, 87] width 50 height 13
paste input "11"
click at [453, 87] on input "0" at bounding box center [475, 87] width 50 height 13
type input "110"
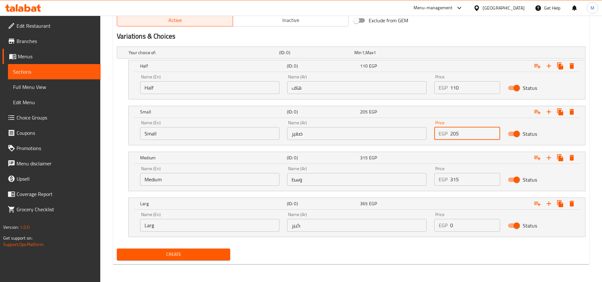
click at [456, 130] on input "205" at bounding box center [475, 133] width 50 height 13
click at [456, 130] on input "0" at bounding box center [475, 133] width 50 height 13
paste input "205"
type input "205"
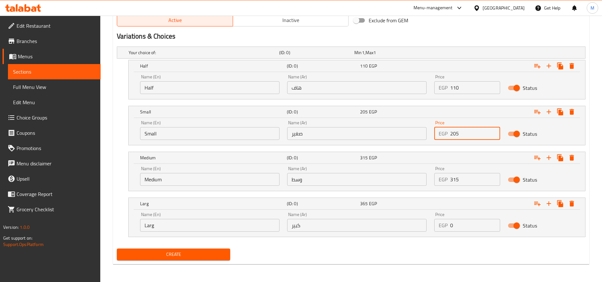
click at [477, 183] on input "315" at bounding box center [475, 179] width 50 height 13
click at [477, 183] on input "0" at bounding box center [475, 179] width 50 height 13
paste input "295"
type input "295"
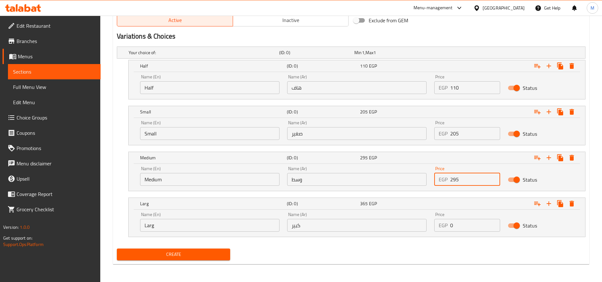
click at [477, 225] on input "0" at bounding box center [475, 225] width 50 height 13
paste input "345"
type input "345"
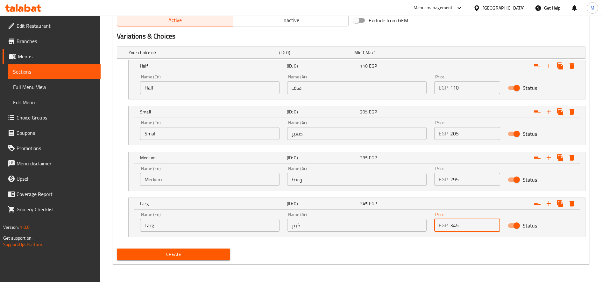
click at [117, 248] on button "Create" at bounding box center [173, 254] width 113 height 12
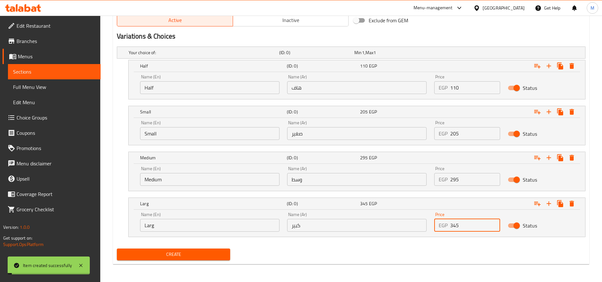
type input "0"
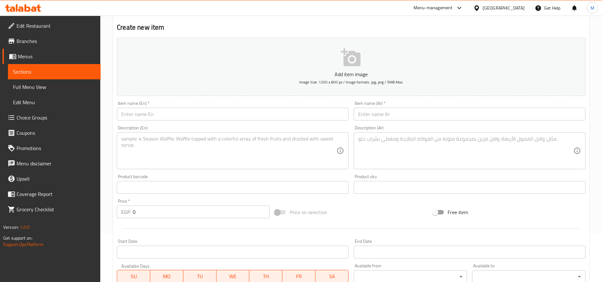
scroll to position [0, 0]
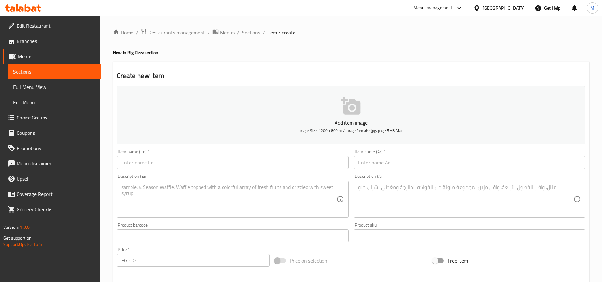
click at [418, 165] on input "text" at bounding box center [470, 162] width 232 height 13
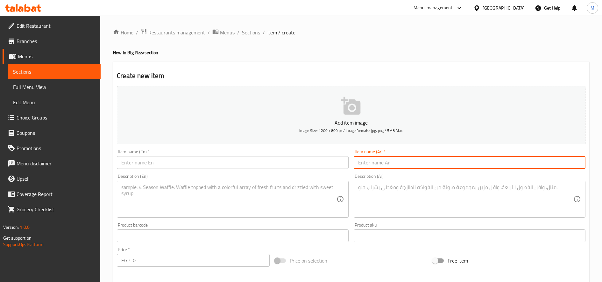
paste input "بيتزا تشيلى بيف"
type input "بيتزا تشيلى بيف"
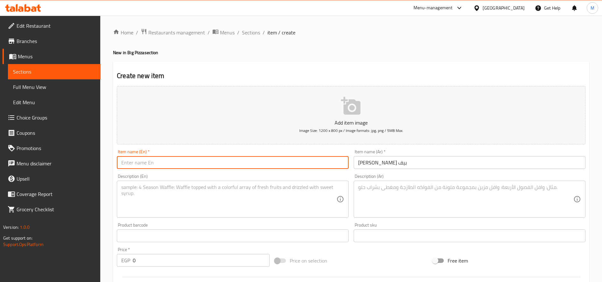
paste input "Chili Beef Pizza"
click at [232, 166] on input "text" at bounding box center [233, 162] width 232 height 13
type input "Chili Beef Pizza"
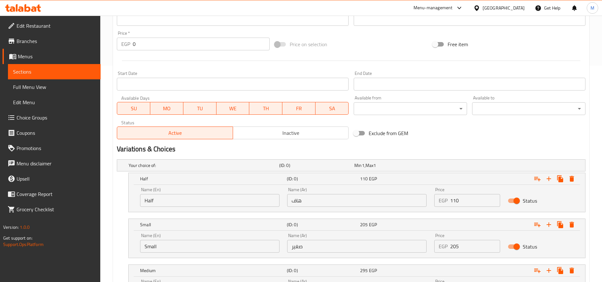
scroll to position [289, 0]
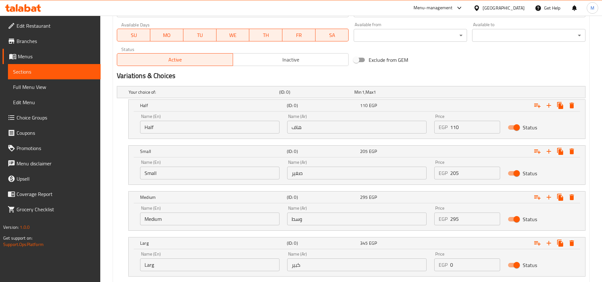
click at [212, 124] on input "Half" at bounding box center [209, 127] width 139 height 13
type input "Choice"
click at [212, 124] on input "text" at bounding box center [209, 127] width 139 height 13
type input "Half"
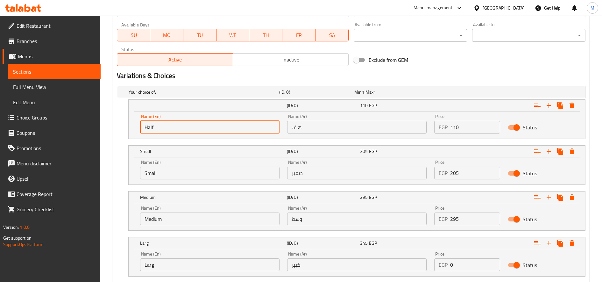
type input "هاف"
type input "صغير"
type input "وسط"
type input "كبير"
click at [194, 174] on input "Small" at bounding box center [209, 172] width 139 height 13
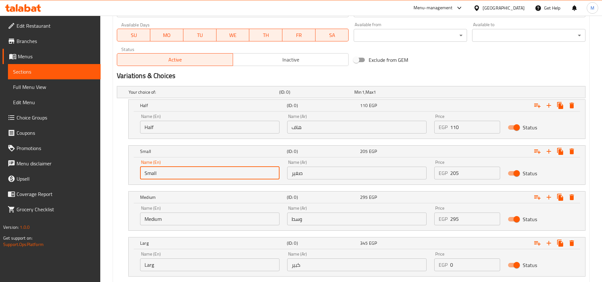
click at [194, 174] on input "Small" at bounding box center [209, 172] width 139 height 13
type input "Choice"
click at [194, 174] on input "text" at bounding box center [209, 172] width 139 height 13
type input "Small"
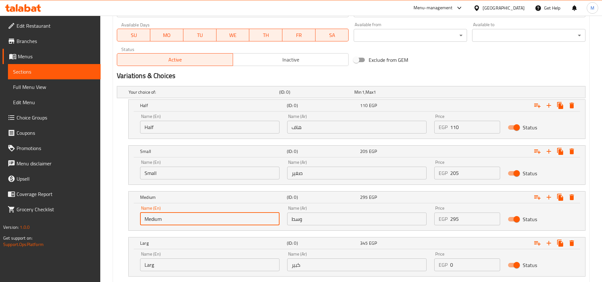
click at [181, 223] on input "Medium" at bounding box center [209, 218] width 139 height 13
type input "Choice"
click at [181, 223] on input "text" at bounding box center [209, 218] width 139 height 13
type input "Medium"
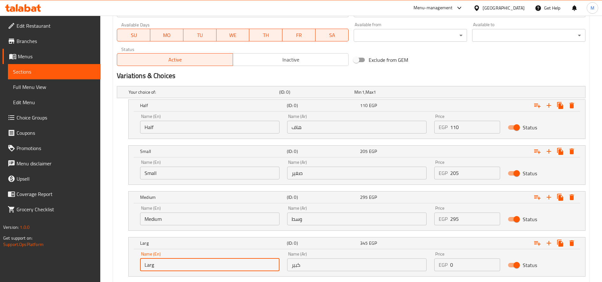
click at [192, 265] on input "Larg" at bounding box center [209, 264] width 139 height 13
type input "Choice"
click at [192, 265] on input "text" at bounding box center [209, 264] width 139 height 13
type input "Larg"
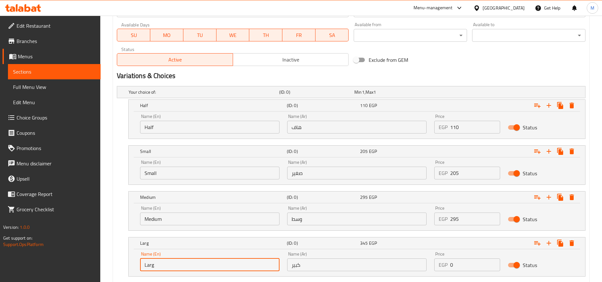
scroll to position [329, 0]
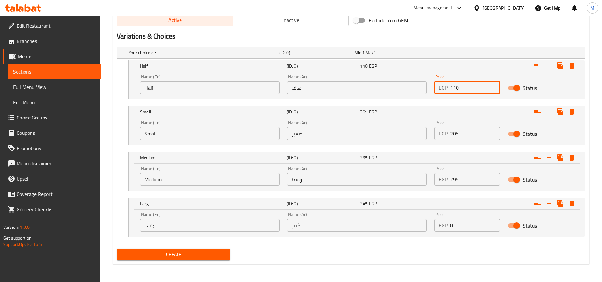
click at [460, 91] on input "110" at bounding box center [475, 87] width 50 height 13
type input "0"
click at [460, 91] on input "0" at bounding box center [475, 87] width 50 height 13
paste input "95"
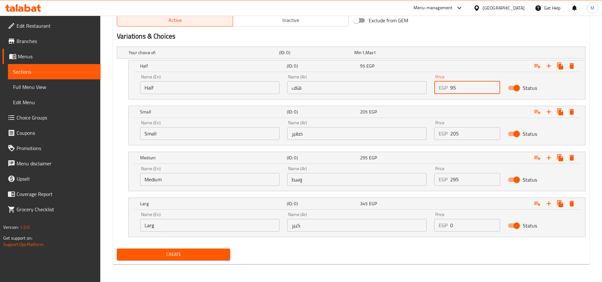
type input "95"
click at [472, 134] on input "205" at bounding box center [475, 133] width 50 height 13
paste input "19"
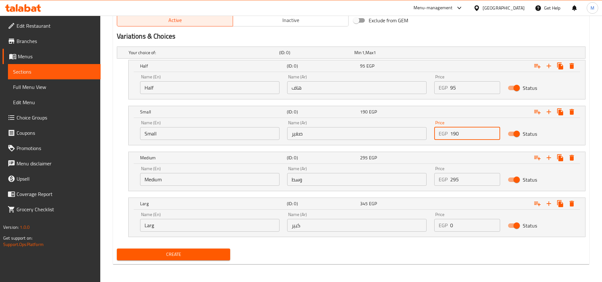
type input "190"
click at [478, 184] on input "295" at bounding box center [475, 179] width 50 height 13
paste input "26"
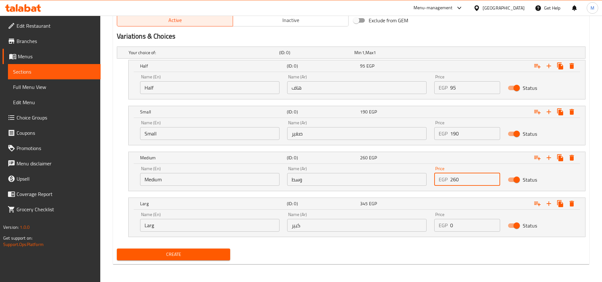
type input "260"
click at [466, 221] on input "0" at bounding box center [475, 225] width 50 height 13
paste input "315"
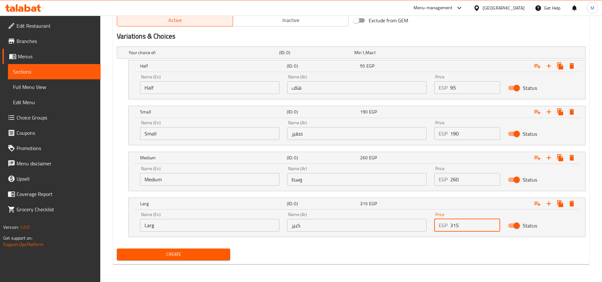
type input "315"
click at [117, 248] on button "Create" at bounding box center [173, 254] width 113 height 12
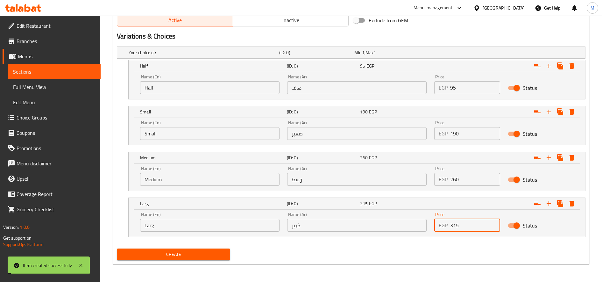
type input "0"
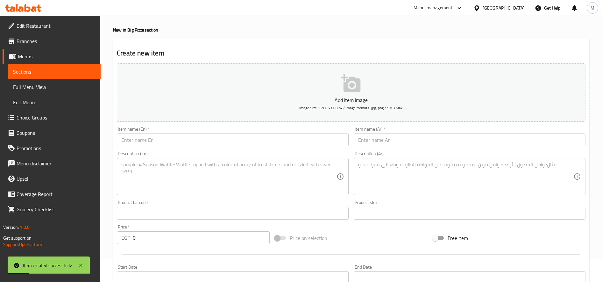
scroll to position [4, 0]
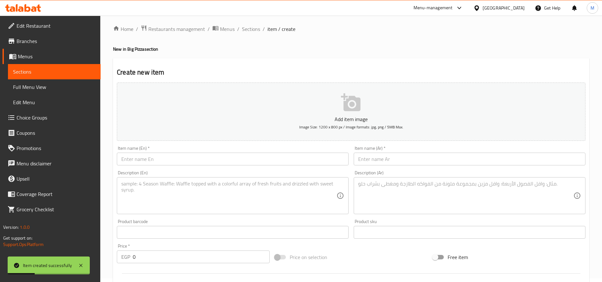
click at [409, 162] on input "text" at bounding box center [470, 158] width 232 height 13
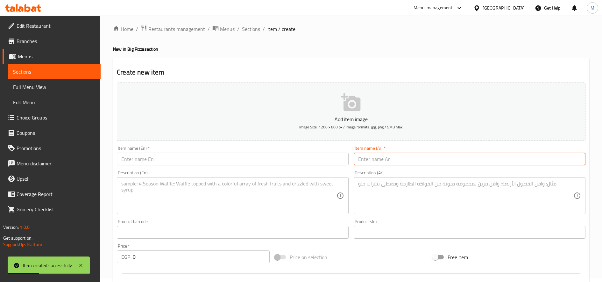
paste input "بيتزا تونة"
type input "بيتزا تونة"
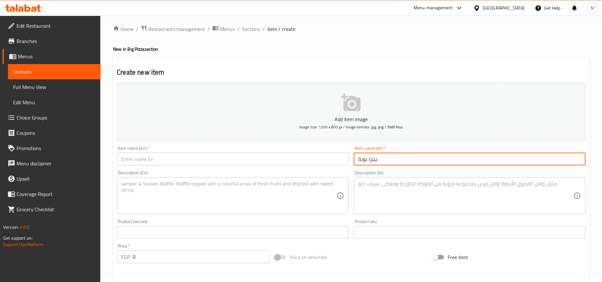
click at [320, 156] on input "text" at bounding box center [233, 158] width 232 height 13
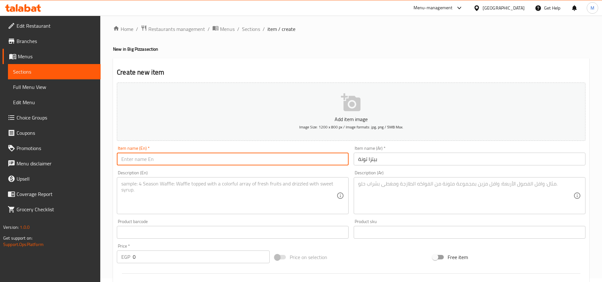
paste input "Tuna pizza"
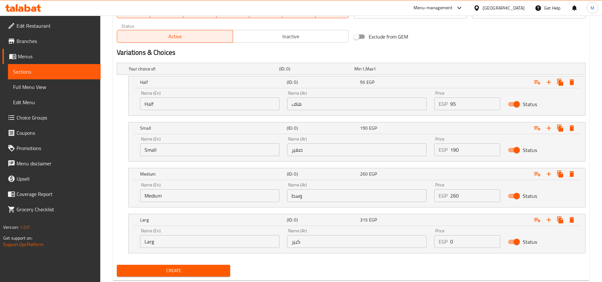
scroll to position [317, 0]
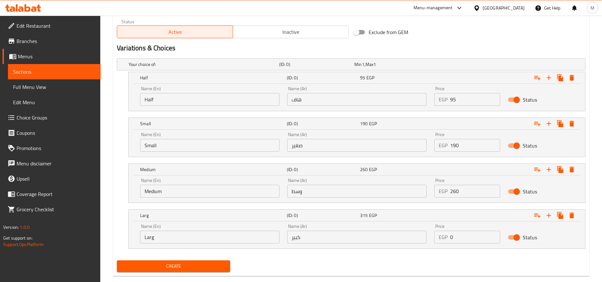
type input "Tuna pizza"
click at [232, 101] on input "Half" at bounding box center [209, 99] width 139 height 13
type input "Choice"
click at [211, 140] on input "Small" at bounding box center [209, 145] width 139 height 13
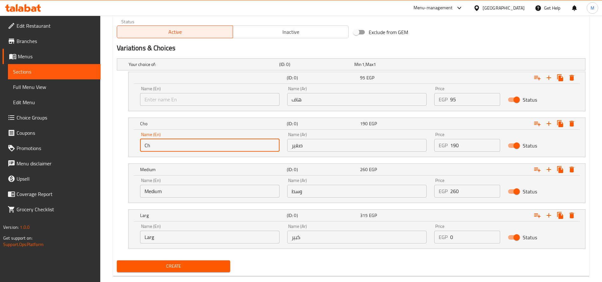
type input "C"
click at [210, 89] on div "Name (En) Name (En)" at bounding box center [209, 95] width 139 height 19
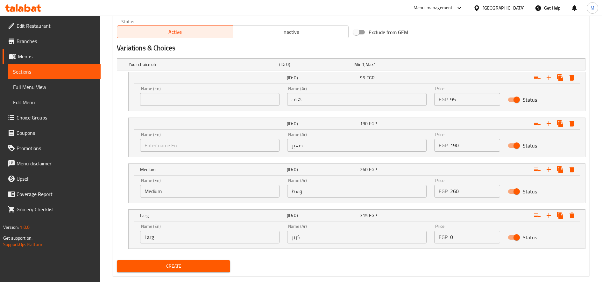
click at [210, 92] on div "Name (En) Name (En)" at bounding box center [209, 95] width 139 height 19
click at [209, 97] on input "text" at bounding box center [209, 99] width 139 height 13
type input "Half"
type input "هاف"
type input "صغير"
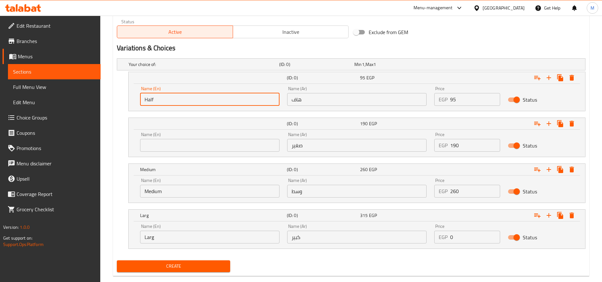
type input "وسط"
type input "كبير"
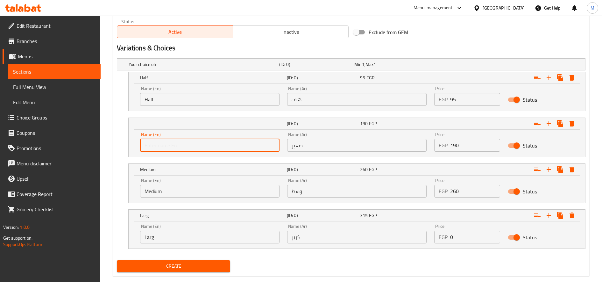
click at [198, 149] on input "text" at bounding box center [209, 145] width 139 height 13
type input "Small"
click at [182, 196] on input "Medium" at bounding box center [209, 191] width 139 height 13
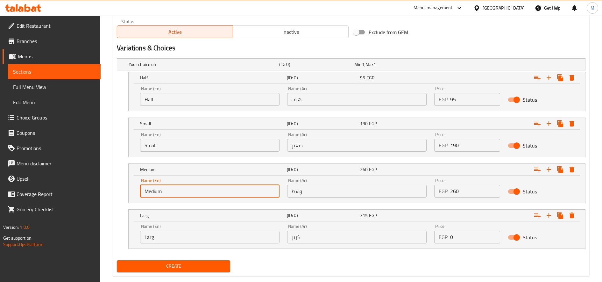
click at [182, 196] on input "Medium" at bounding box center [209, 191] width 139 height 13
type input "Choice"
click at [182, 196] on input "text" at bounding box center [209, 191] width 139 height 13
type input "Medium"
click at [177, 239] on input "Larg" at bounding box center [209, 236] width 139 height 13
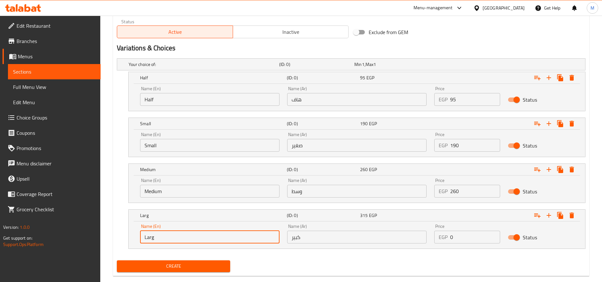
click at [177, 239] on input "Larg" at bounding box center [209, 236] width 139 height 13
type input "Choice"
click at [177, 239] on input "text" at bounding box center [209, 236] width 139 height 13
type input "Larg"
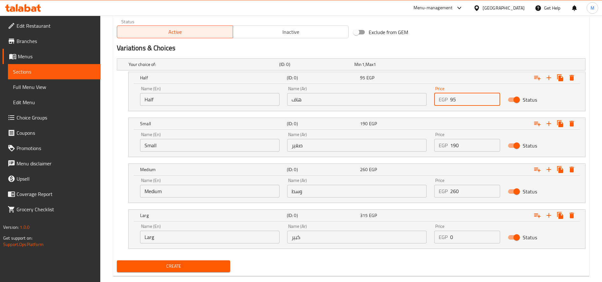
click at [460, 98] on input "95" at bounding box center [475, 99] width 50 height 13
type input "0"
paste input "125"
type input "125"
click at [472, 148] on input "190" at bounding box center [475, 145] width 50 height 13
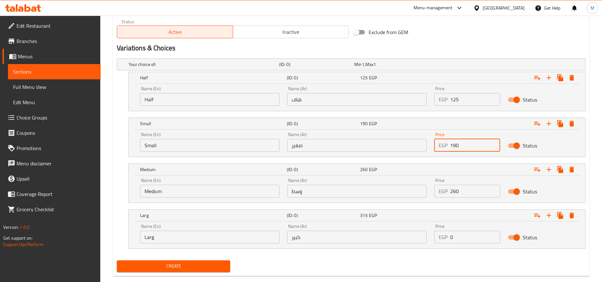
type input "0"
paste input "260"
type input "260"
click at [464, 191] on input "260" at bounding box center [475, 191] width 50 height 13
type input "0"
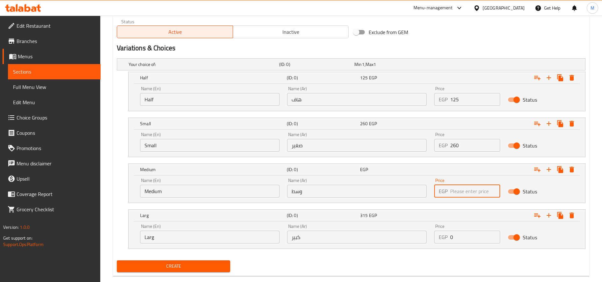
paste input "320"
type input "320"
click at [468, 243] on input "0" at bounding box center [475, 236] width 50 height 13
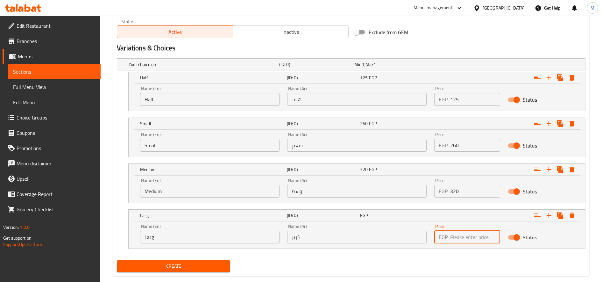
paste input "410"
type input "410"
click at [117, 260] on button "Create" at bounding box center [173, 266] width 113 height 12
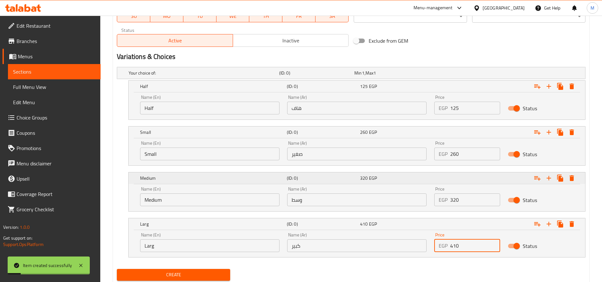
scroll to position [329, 0]
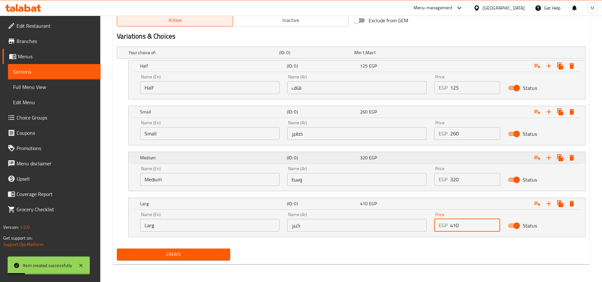
type input "0"
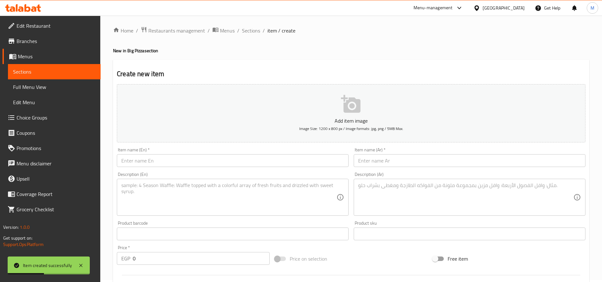
scroll to position [0, 0]
click at [247, 31] on span "Sections" at bounding box center [251, 33] width 18 height 8
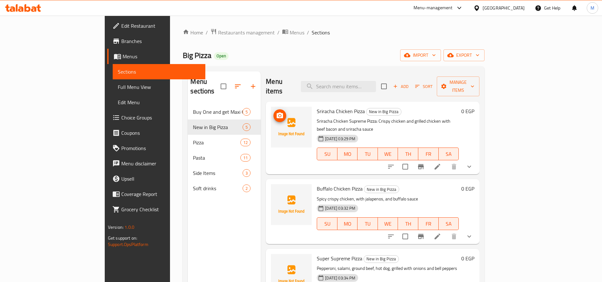
click at [276, 112] on icon "upload picture" at bounding box center [280, 116] width 8 height 8
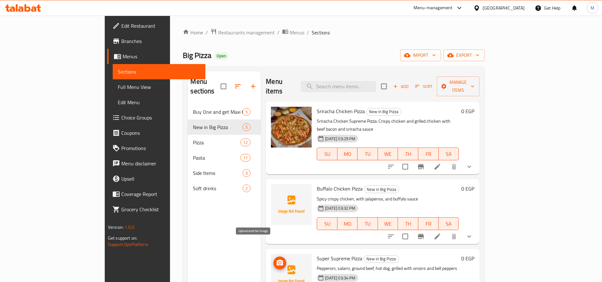
click at [276, 259] on icon "upload picture" at bounding box center [280, 263] width 8 height 8
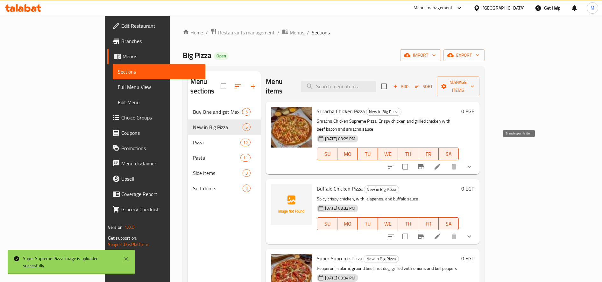
click at [425, 163] on icon "Branch-specific-item" at bounding box center [421, 167] width 8 height 8
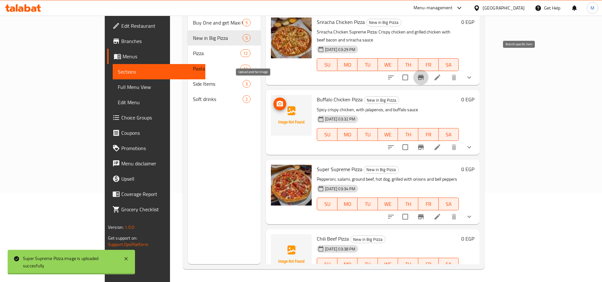
click at [276, 100] on icon "upload picture" at bounding box center [280, 104] width 8 height 8
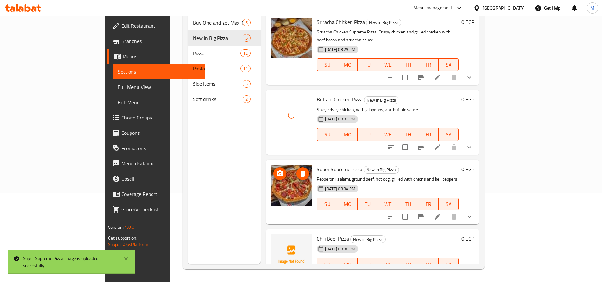
scroll to position [63, 0]
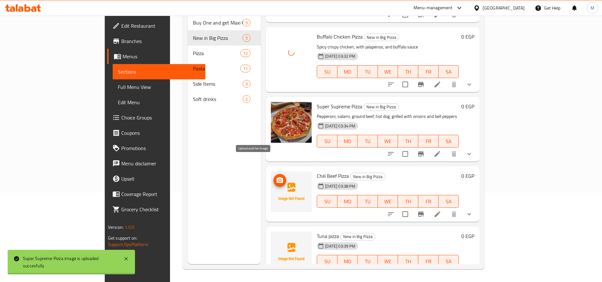
click at [277, 177] on icon "upload picture" at bounding box center [280, 180] width 6 height 6
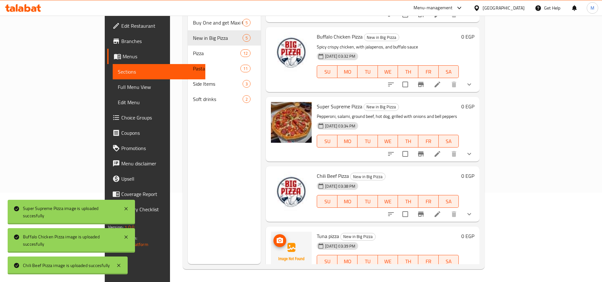
click at [276, 237] on icon "upload picture" at bounding box center [280, 241] width 8 height 8
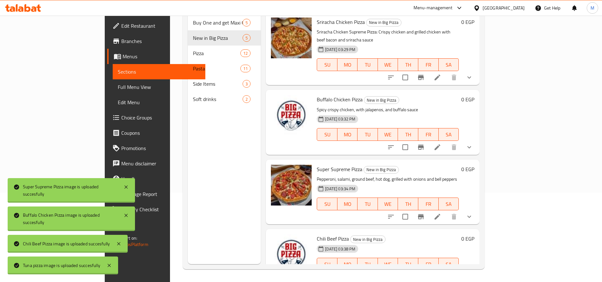
scroll to position [0, 0]
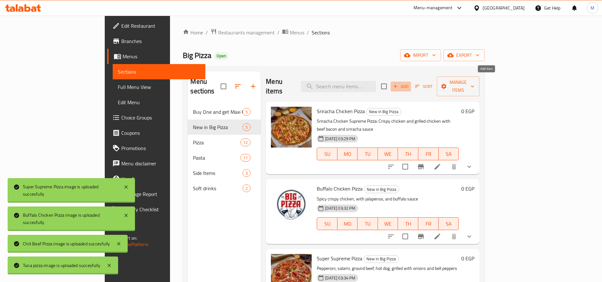
click at [411, 81] on button "Add" at bounding box center [401, 86] width 20 height 10
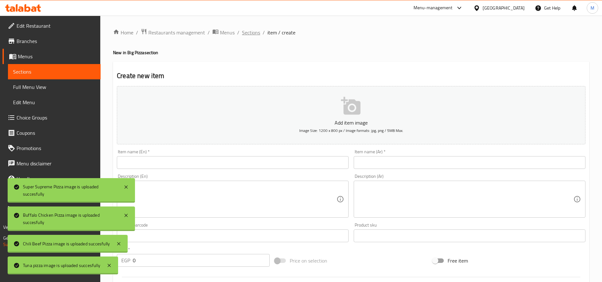
click at [251, 32] on span "Sections" at bounding box center [251, 33] width 18 height 8
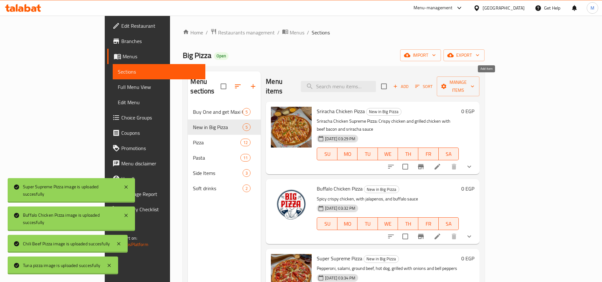
click at [411, 86] on button "Add" at bounding box center [401, 86] width 20 height 10
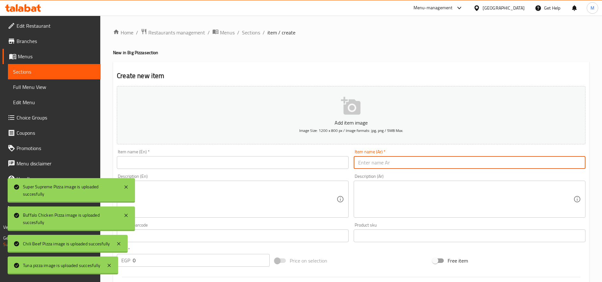
click at [404, 164] on input "text" at bounding box center [470, 162] width 232 height 13
paste input "فرايز تشيلى تشيز"
type input "فرايز تشيلى تشيز"
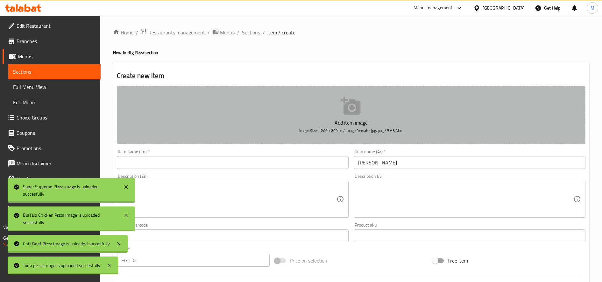
click at [355, 110] on icon "button" at bounding box center [351, 106] width 20 height 20
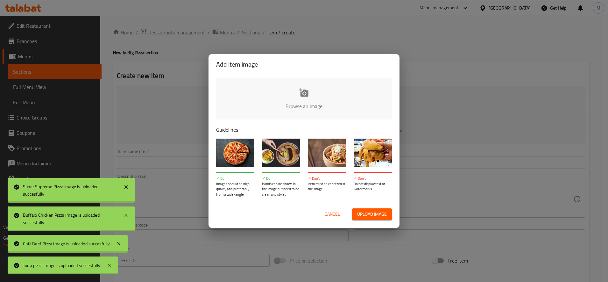
click at [298, 105] on input "file" at bounding box center [519, 108] width 606 height 60
type input "C:\fakepath\361832725_711277217678644_5782475313969018474_n.jpg"
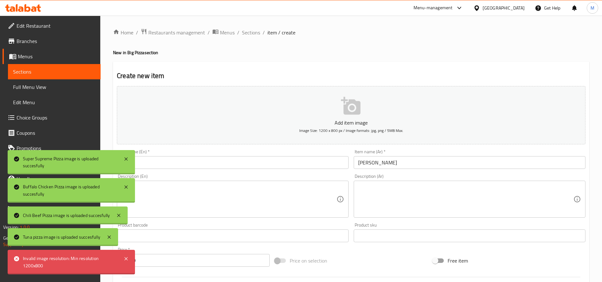
paste input "Chili Cheese Fries"
click at [196, 164] on input "Chili Cheese Fries" at bounding box center [233, 162] width 232 height 13
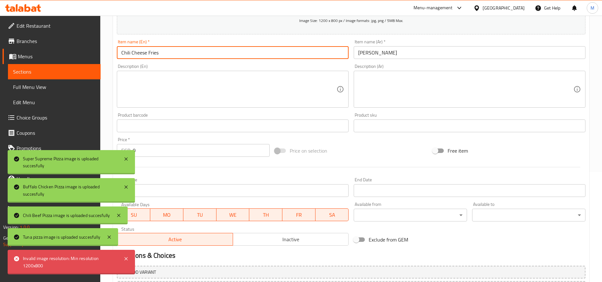
scroll to position [110, 0]
type input "Chili Cheese Fries"
click at [217, 149] on input "0" at bounding box center [201, 150] width 137 height 13
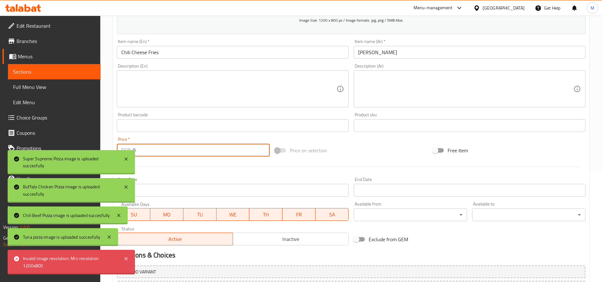
click at [217, 149] on input "0" at bounding box center [201, 150] width 137 height 13
paste input "115"
click at [217, 149] on input "115" at bounding box center [201, 150] width 137 height 13
type input "115"
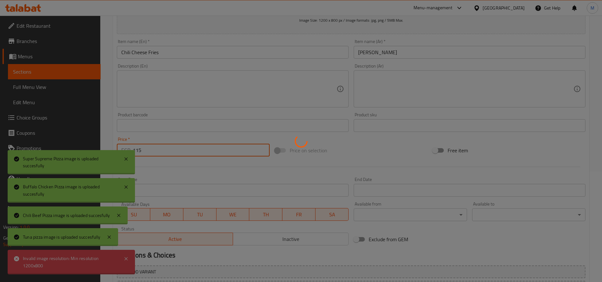
type input "0"
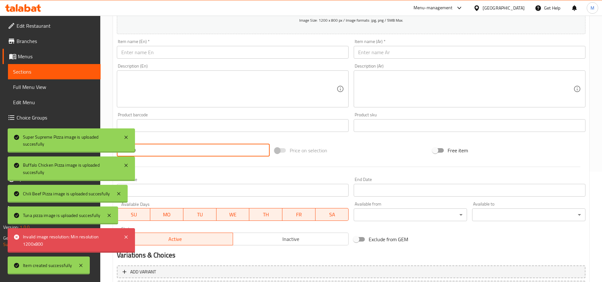
click at [387, 53] on input "text" at bounding box center [470, 52] width 232 height 13
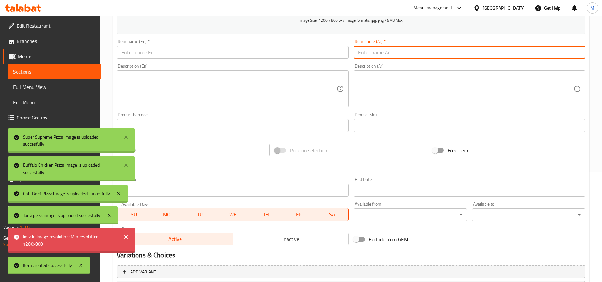
paste input "فرايز كرسبى رانش"
type input "فرايز كرسبى رانش"
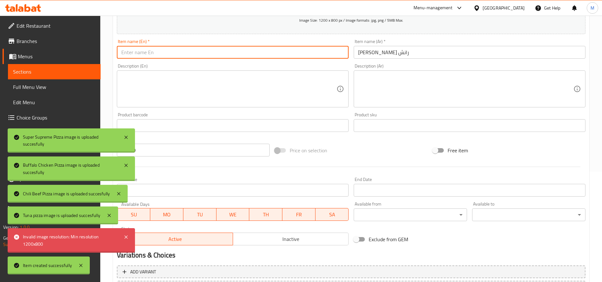
paste input "Crispy Ranch Fries"
type input "Crispy Ranch Fries"
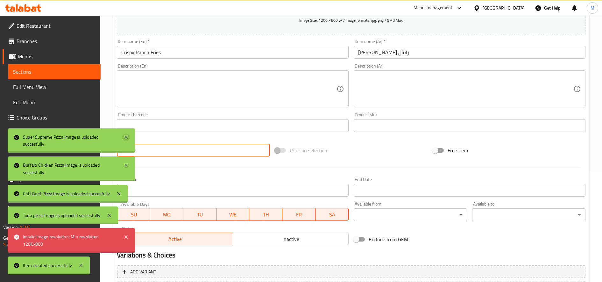
click at [127, 138] on icon at bounding box center [125, 137] width 3 height 3
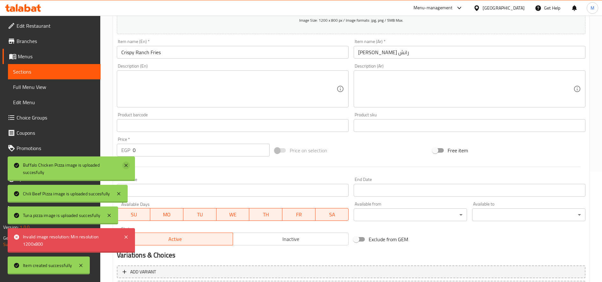
click at [125, 164] on icon at bounding box center [125, 165] width 3 height 3
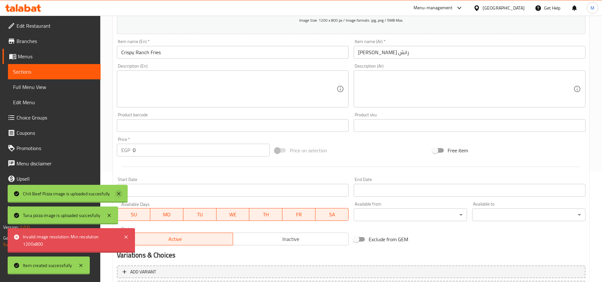
click at [119, 193] on icon at bounding box center [118, 193] width 3 height 3
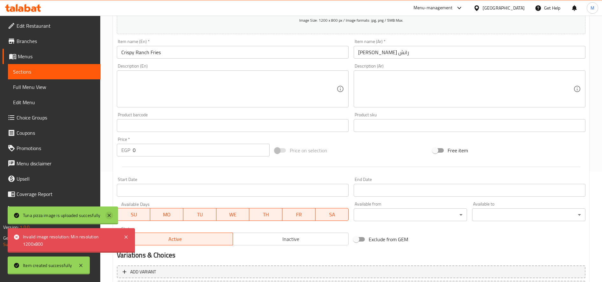
click at [109, 213] on icon at bounding box center [109, 215] width 8 height 8
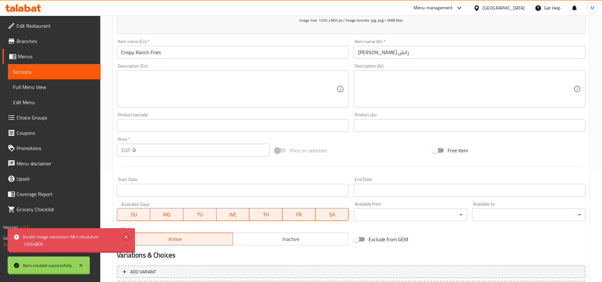
click at [126, 238] on icon at bounding box center [126, 237] width 8 height 8
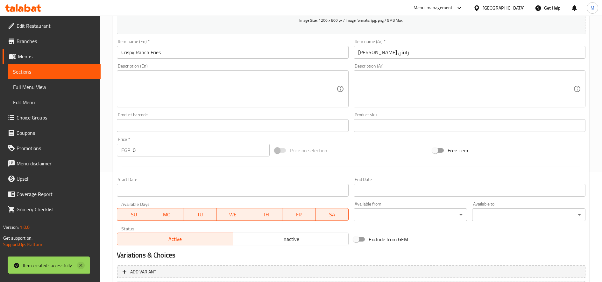
click at [81, 265] on icon at bounding box center [80, 265] width 3 height 3
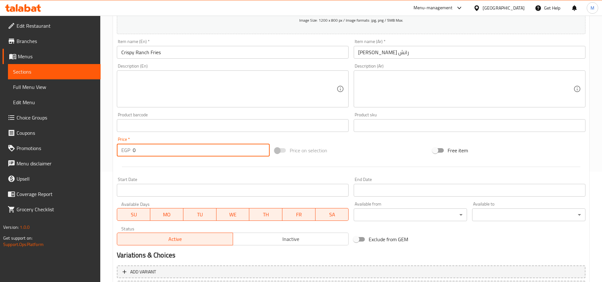
click at [212, 148] on input "0" at bounding box center [201, 150] width 137 height 13
paste input "135"
type input "135"
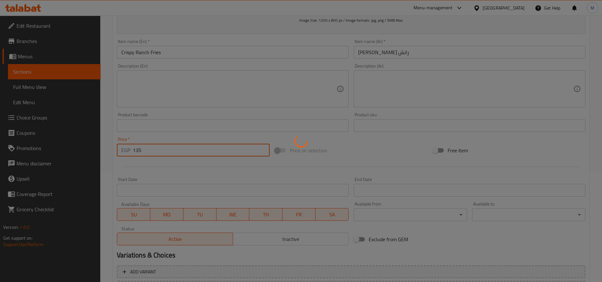
type input "0"
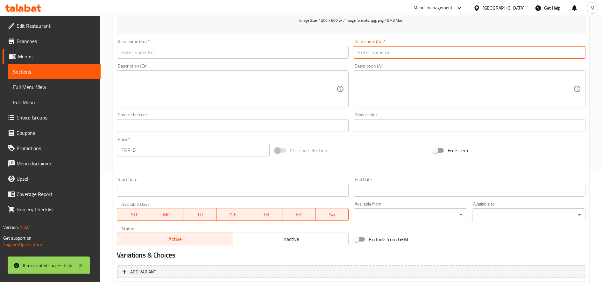
click at [374, 50] on input "text" at bounding box center [470, 52] width 232 height 13
paste input "فرايز تشيلى بيتزا"
type input "فرايز تشيلى بيتزا"
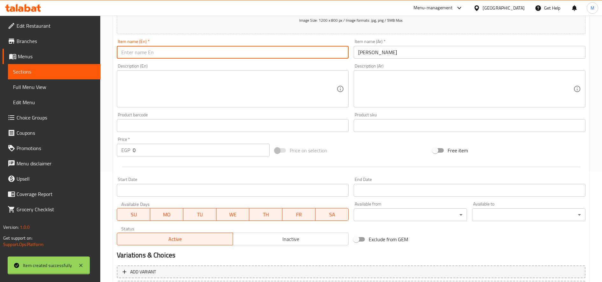
paste input "Chili Pizza Fries"
type input "Chili Pizza Fries"
click at [244, 148] on input "0" at bounding box center [201, 150] width 137 height 13
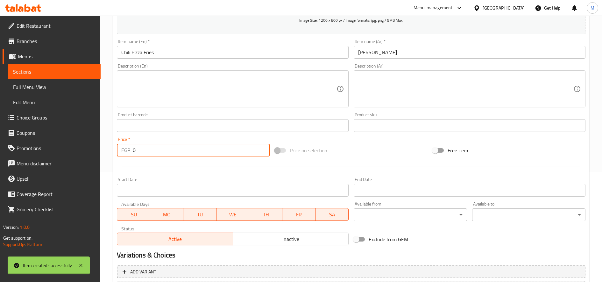
click at [244, 148] on input "0" at bounding box center [201, 150] width 137 height 13
paste input "145"
type input "145"
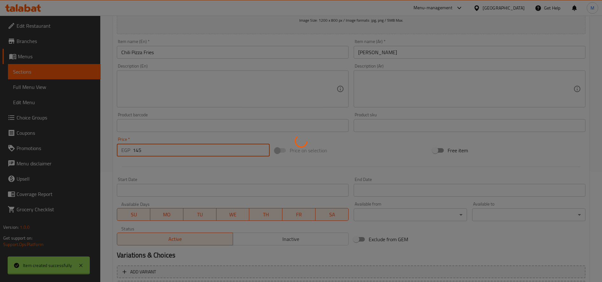
type input "0"
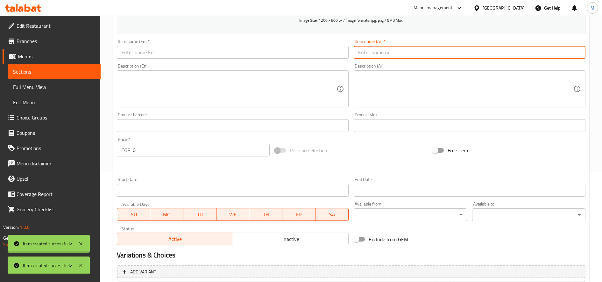
click at [412, 54] on input "text" at bounding box center [470, 52] width 232 height 13
paste input "فرايز كرمليز باربيكيو تشيكن"
type input "فرايز كرمليز باربيكيو تشيكن"
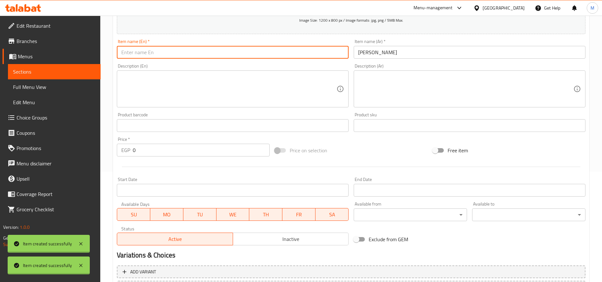
paste input "Caramelized BBQ Chicken Fries"
type input "Caramelized BBQ Chicken Fries"
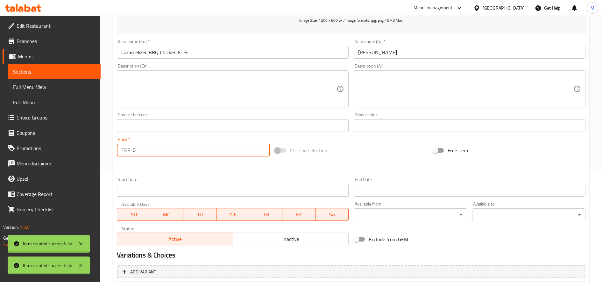
paste input "145"
type input "145"
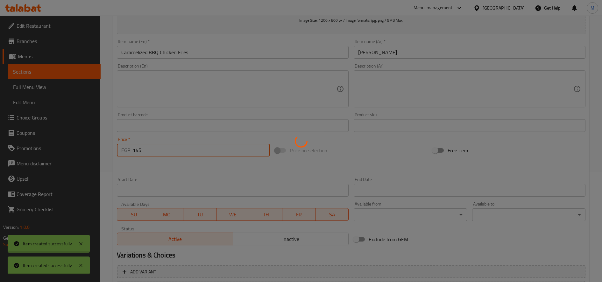
type input "0"
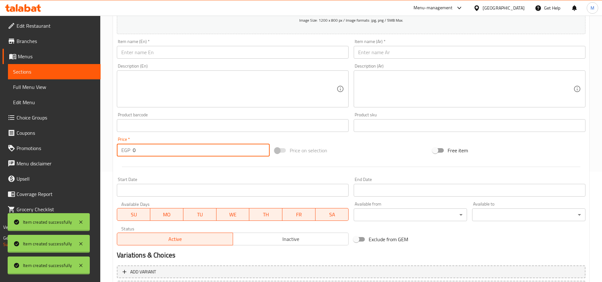
scroll to position [0, 0]
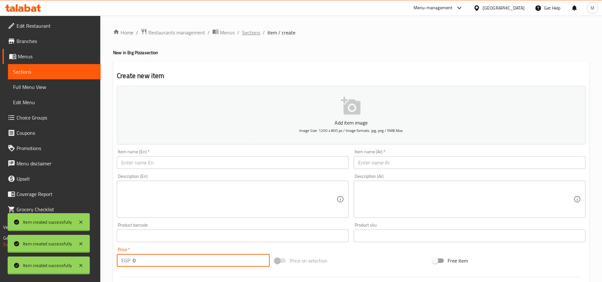
click at [250, 33] on span "Sections" at bounding box center [251, 33] width 18 height 8
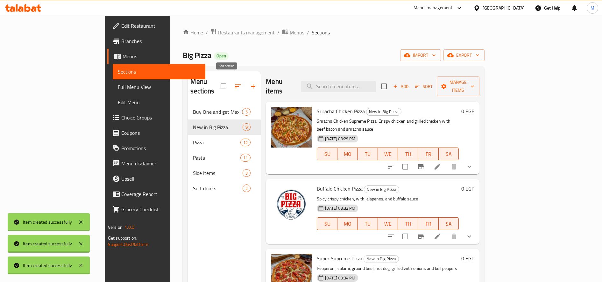
click at [245, 85] on button "button" at bounding box center [252, 86] width 15 height 15
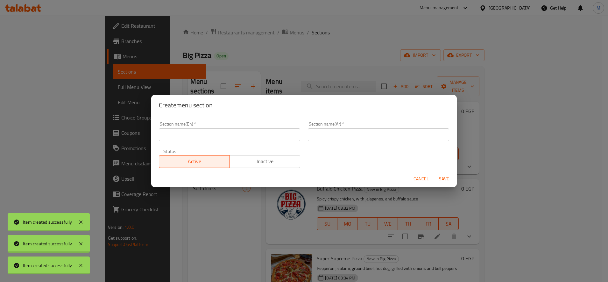
click at [225, 140] on input "text" at bounding box center [229, 134] width 141 height 13
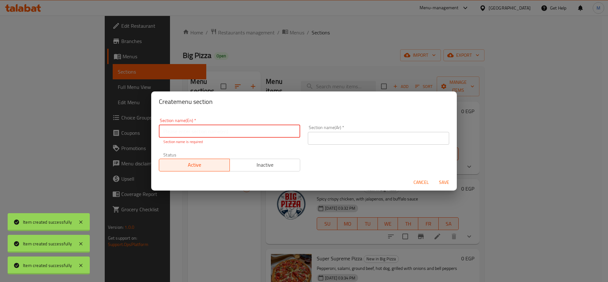
paste input "Chicken Wings"
type input "Chicken Wings"
click at [410, 134] on input "text" at bounding box center [378, 138] width 141 height 13
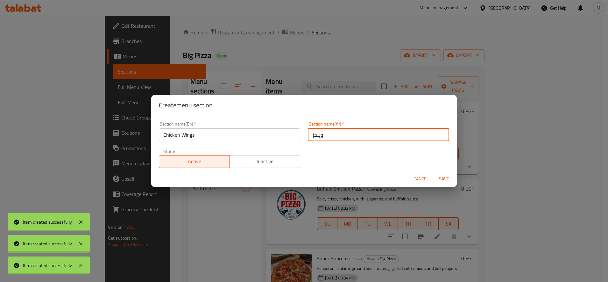
type input "وينجز"
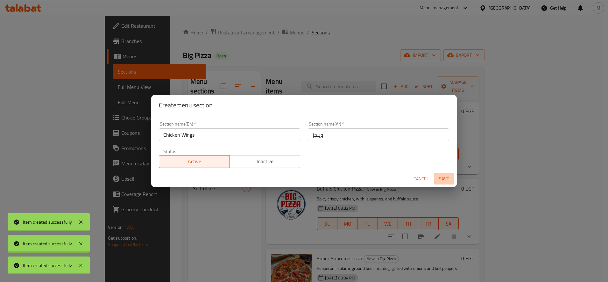
click at [440, 177] on span "Save" at bounding box center [443, 179] width 15 height 8
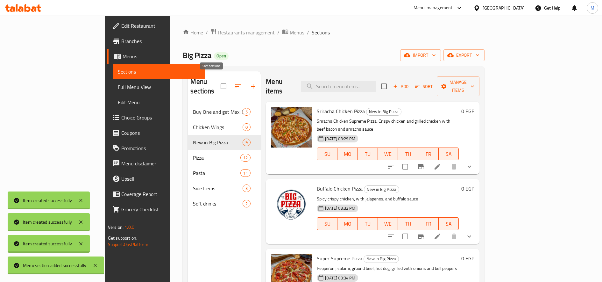
click at [234, 84] on icon "button" at bounding box center [238, 86] width 8 height 8
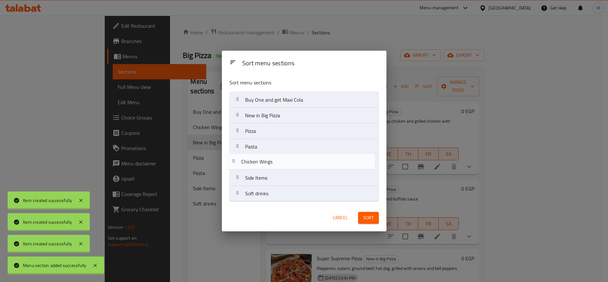
drag, startPoint x: 238, startPoint y: 117, endPoint x: 234, endPoint y: 165, distance: 48.3
click at [234, 165] on nav "Buy One and get Maxi Cola Chicken Wings New in Big Pizza Pizza Pasta Side Items…" at bounding box center [303, 147] width 149 height 110
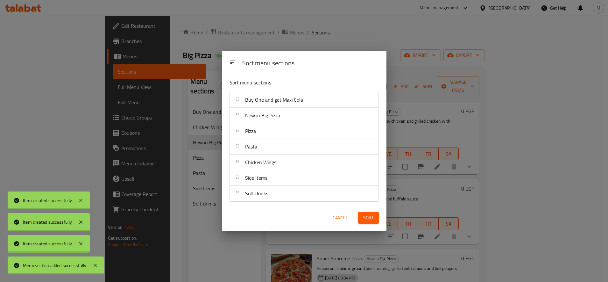
click at [363, 219] on span "Sort" at bounding box center [368, 218] width 11 height 8
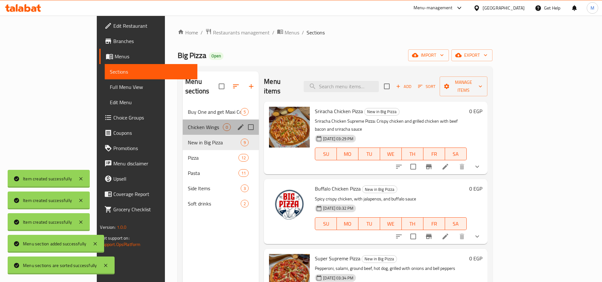
click at [183, 119] on div "Chicken Wings 0" at bounding box center [221, 126] width 76 height 15
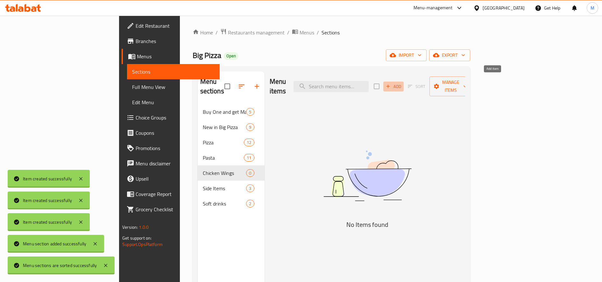
click at [402, 83] on span "Add" at bounding box center [393, 86] width 17 height 7
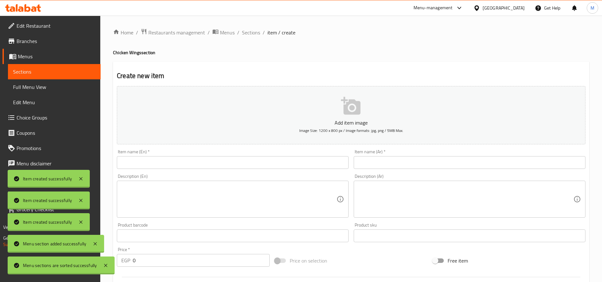
click at [418, 167] on input "text" at bounding box center [470, 162] width 232 height 13
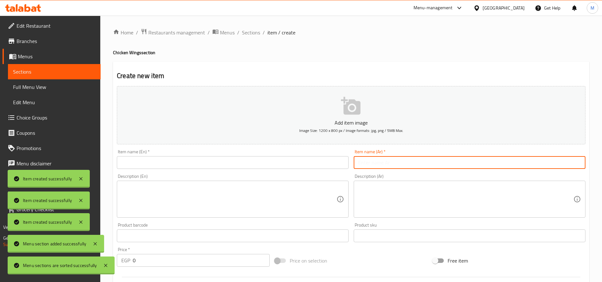
paste input "باربيكيو وينجز"
type input "باربيكيو وينجز"
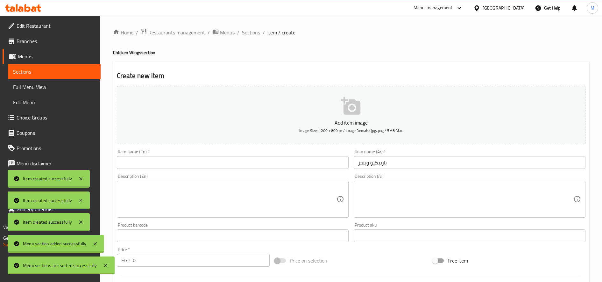
click at [220, 169] on div "Item name (En)   * Item name (En) *" at bounding box center [232, 159] width 237 height 25
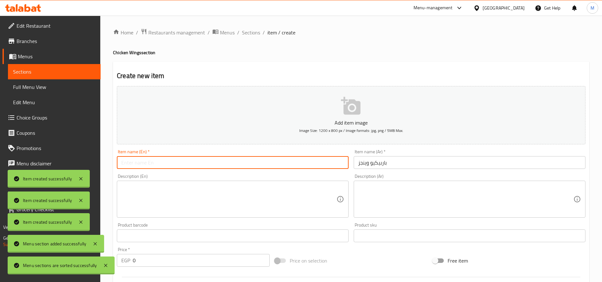
paste input "Barbecue Wings"
click at [229, 162] on input "Barbecue Wings" at bounding box center [233, 162] width 232 height 13
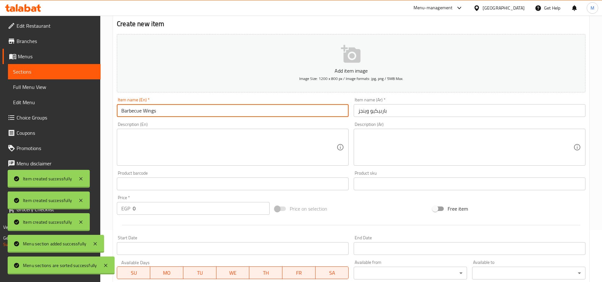
scroll to position [53, 0]
type input "Barbecue Wings"
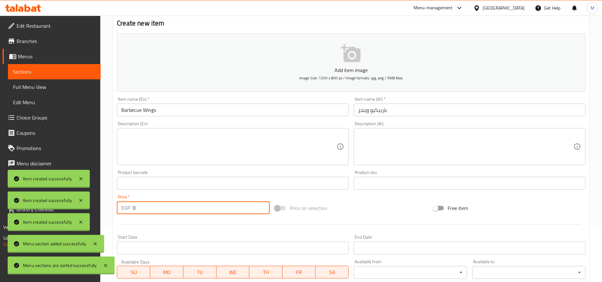
click at [148, 210] on input "0" at bounding box center [201, 207] width 137 height 13
paste input "8"
type input "80"
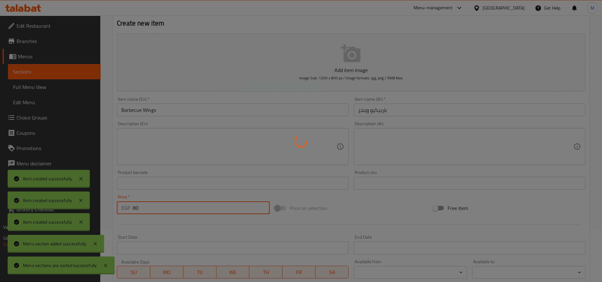
type input "0"
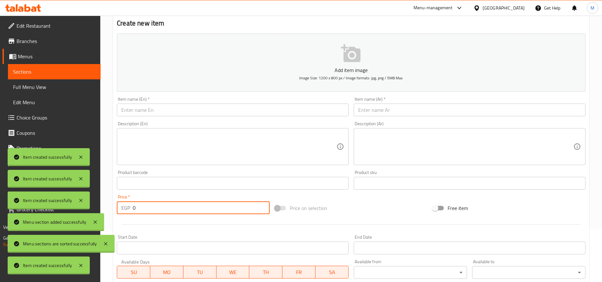
click at [290, 57] on button "Add item image Image Size: 1200 x 800 px / Image formats: jpg, png / 5MB Max." at bounding box center [351, 62] width 469 height 58
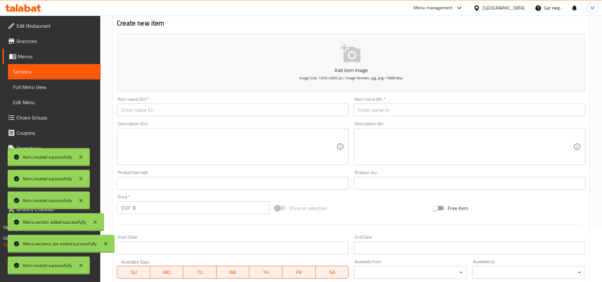
scroll to position [0, 0]
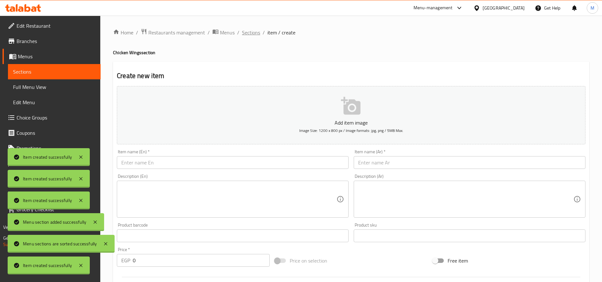
click at [252, 33] on span "Sections" at bounding box center [251, 33] width 18 height 8
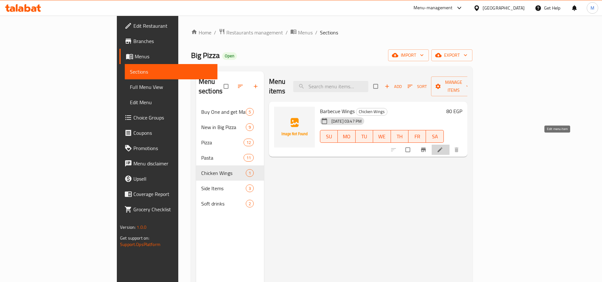
click at [443, 146] on icon at bounding box center [440, 149] width 6 height 6
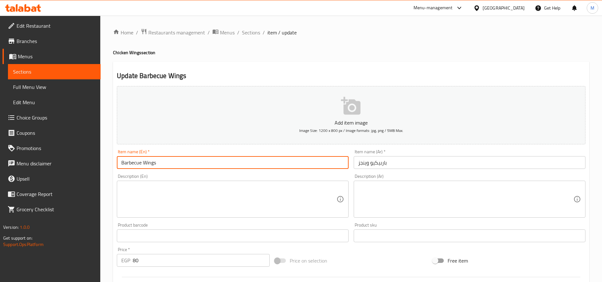
click at [261, 161] on input "Barbecue Wings" at bounding box center [233, 162] width 232 height 13
paste input "Chicken Wings"
click at [261, 161] on input "Barbecue Wings" at bounding box center [233, 162] width 232 height 13
type input "Chicken Wings"
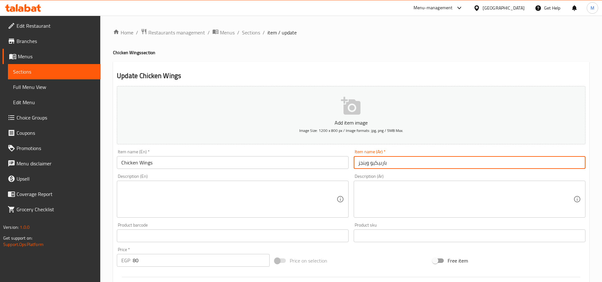
click at [408, 159] on input "باربيكيو وينجز" at bounding box center [470, 162] width 232 height 13
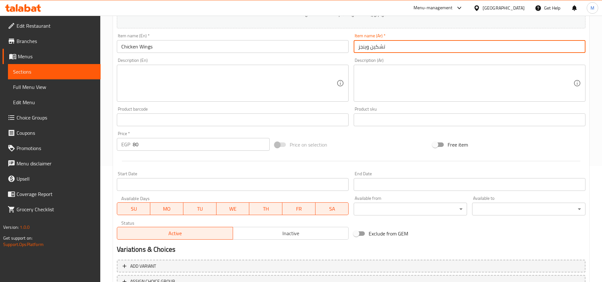
scroll to position [116, 0]
type input "تشكين وينجز"
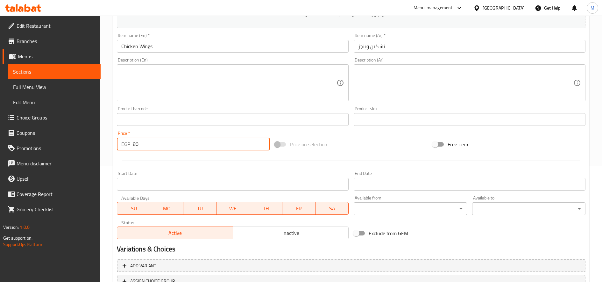
click at [233, 144] on input "80" at bounding box center [201, 144] width 137 height 13
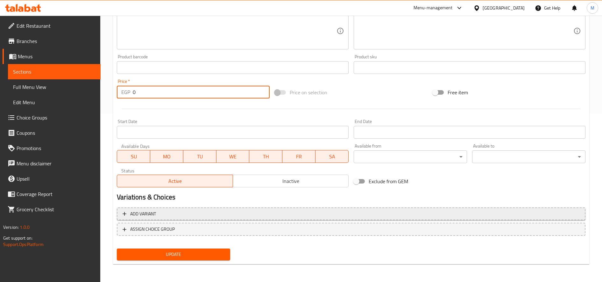
type input "0"
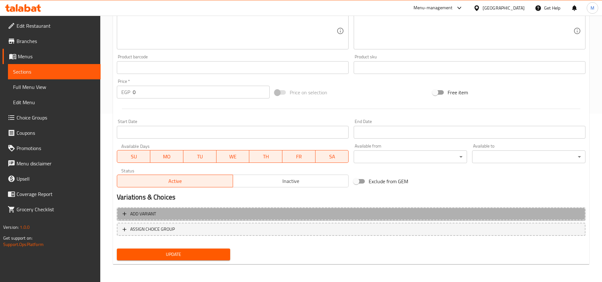
click at [321, 211] on span "Add variant" at bounding box center [351, 214] width 457 height 8
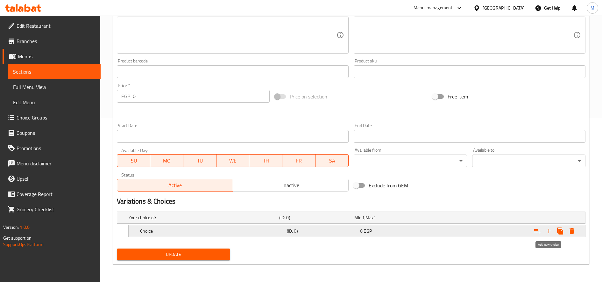
click at [552, 232] on icon "Expand" at bounding box center [549, 231] width 8 height 8
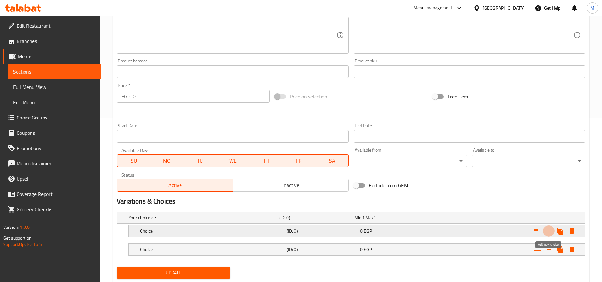
click at [552, 232] on icon "Expand" at bounding box center [549, 231] width 8 height 8
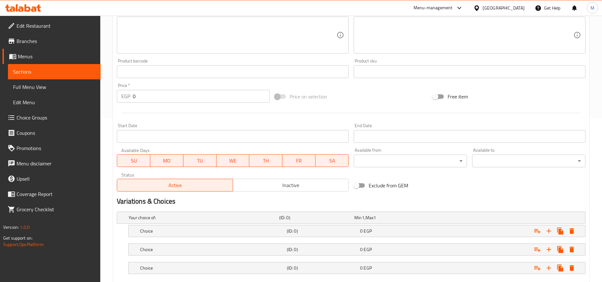
scroll to position [201, 0]
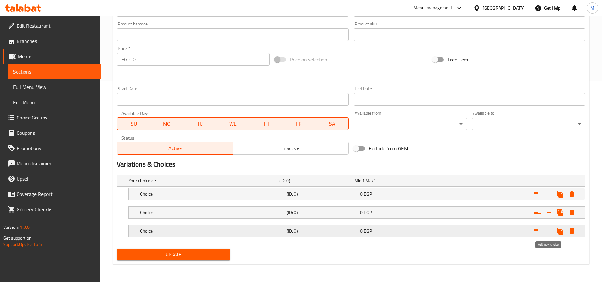
click at [551, 231] on icon "Expand" at bounding box center [549, 231] width 8 height 8
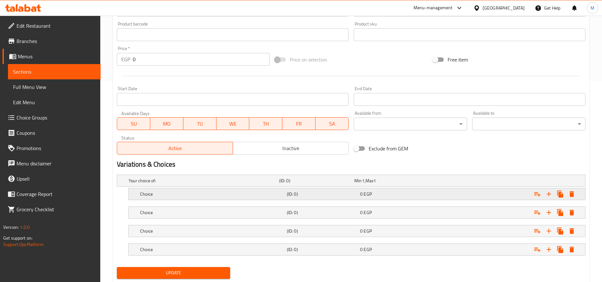
click at [346, 184] on h5 "(ID: 0)" at bounding box center [315, 180] width 73 height 6
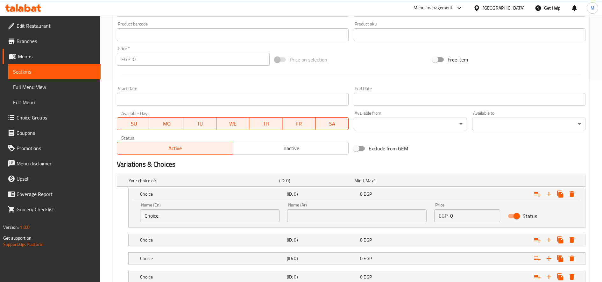
click at [308, 225] on div "Name (Ar) Name (Ar)" at bounding box center [356, 212] width 147 height 27
click at [302, 187] on div "Choice (ID: 0) 0 EGP" at bounding box center [352, 180] width 451 height 14
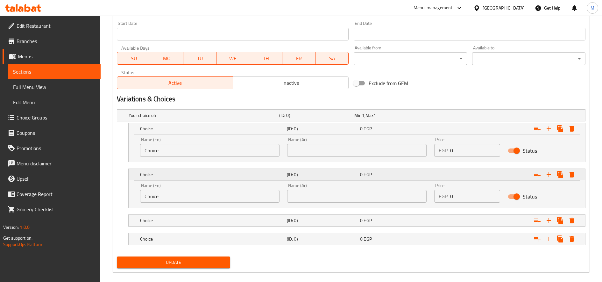
scroll to position [268, 0]
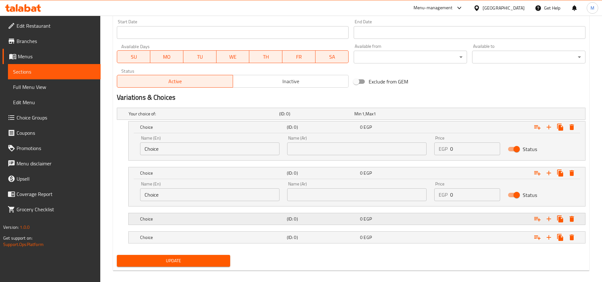
click at [316, 121] on div "Choice (ID: 0) 0 EGP" at bounding box center [352, 114] width 451 height 14
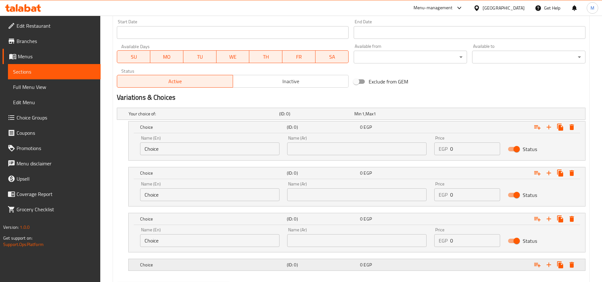
click at [289, 117] on h5 "(ID: 0)" at bounding box center [315, 113] width 73 height 6
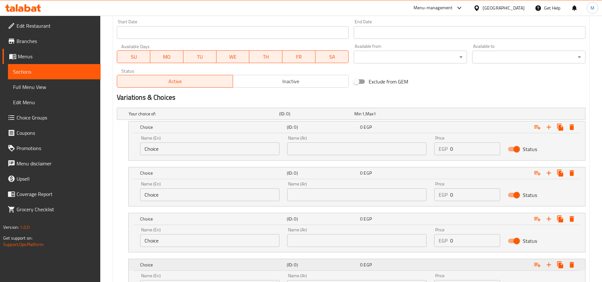
scroll to position [329, 0]
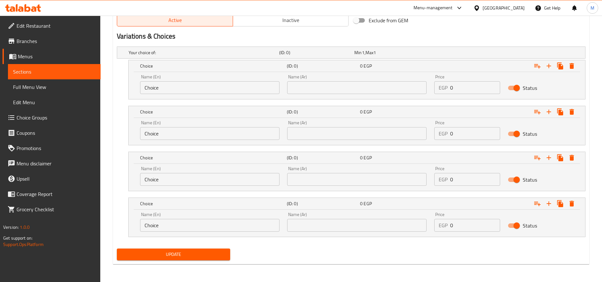
click at [371, 94] on div "Name (Ar) Name (Ar)" at bounding box center [356, 84] width 147 height 27
click at [374, 91] on input "text" at bounding box center [356, 87] width 139 height 13
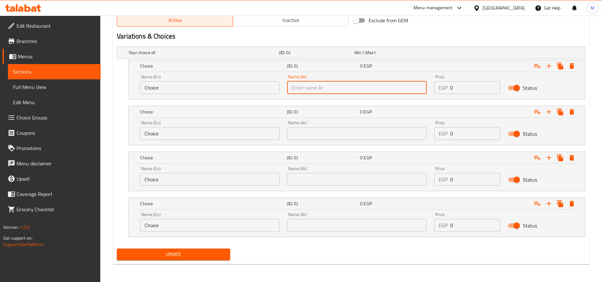
paste input "باربيكيو وينجز"
type input "باربيكيو وينجز"
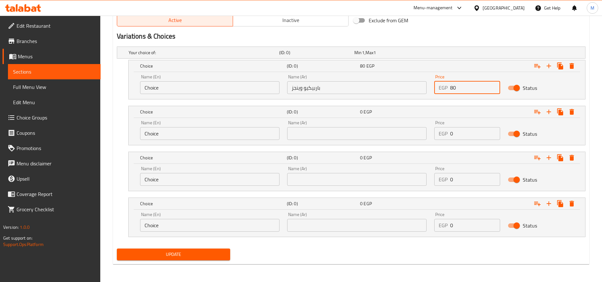
type input "80"
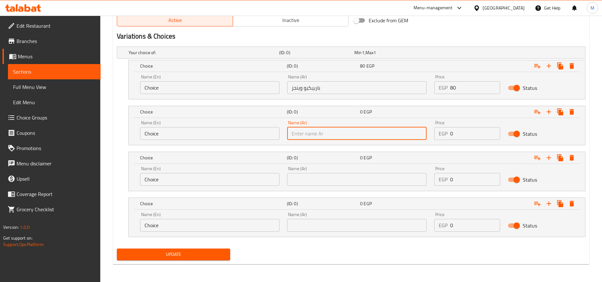
paste input "[PERSON_NAME] وينجز"
click at [374, 134] on input "[PERSON_NAME] وينجز" at bounding box center [356, 133] width 139 height 13
type input "[PERSON_NAME] وينجز"
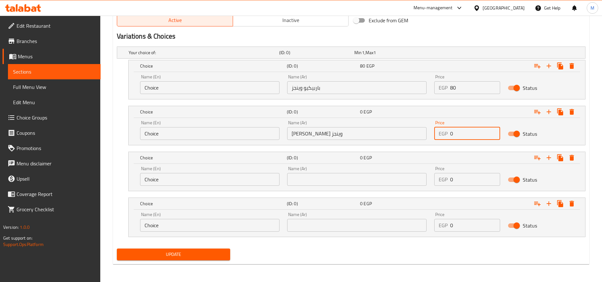
click at [459, 130] on input "0" at bounding box center [475, 133] width 50 height 13
paste input "8"
type input "80"
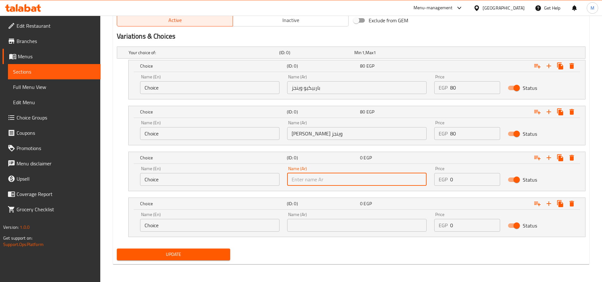
click at [374, 180] on input "text" at bounding box center [356, 179] width 139 height 13
paste input "بافلو وينجز"
type input "بافلو وينجز"
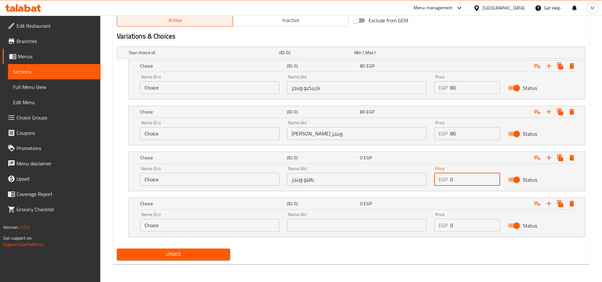
click at [455, 179] on input "0" at bounding box center [475, 179] width 50 height 13
paste input "85"
type input "85"
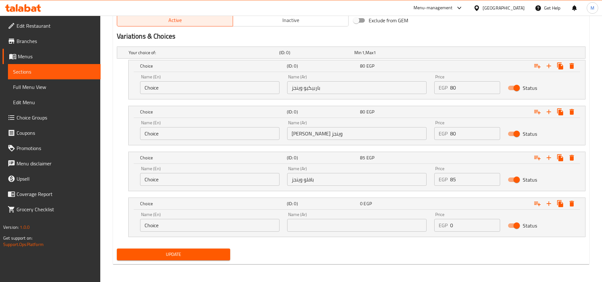
paste input "سيراتشا وينجز"
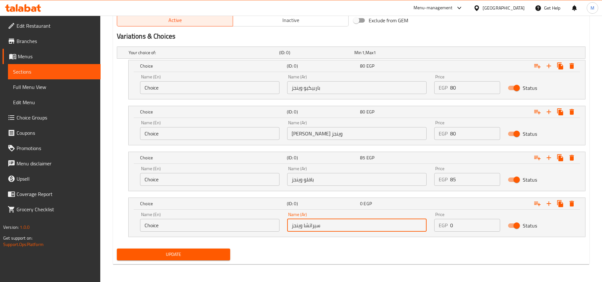
click at [370, 225] on input "سيراتشا وينجز" at bounding box center [356, 225] width 139 height 13
type input "سيراتشا وينجز"
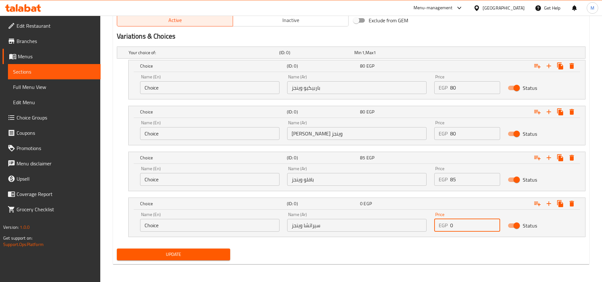
click at [461, 223] on input "0" at bounding box center [475, 225] width 50 height 13
paste input "9"
type input "90"
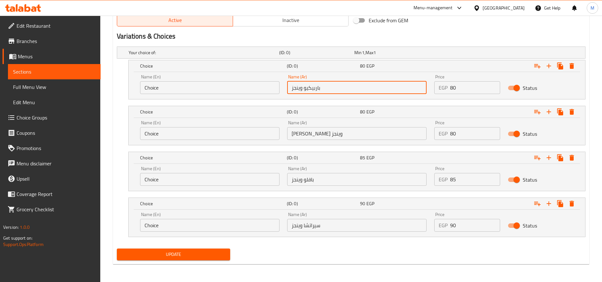
click at [325, 88] on input "باربيكيو وينجز" at bounding box center [356, 87] width 139 height 13
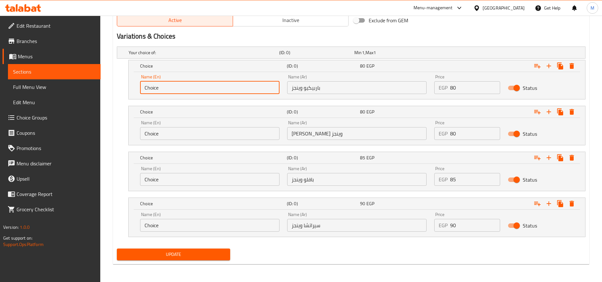
click at [182, 86] on input "Choice" at bounding box center [209, 87] width 139 height 13
paste input "Barbecue Wings"
click at [182, 86] on input "Choice" at bounding box center [209, 87] width 139 height 13
type input "Barbecue Wings"
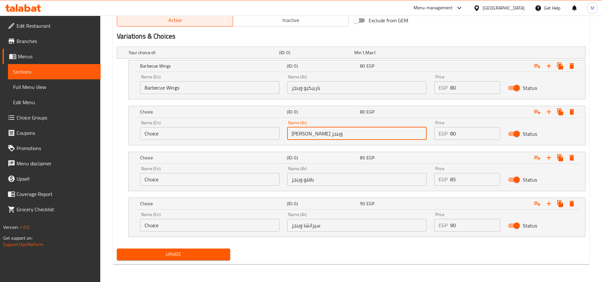
click at [332, 137] on input "[PERSON_NAME] وينجز" at bounding box center [356, 133] width 139 height 13
click at [248, 131] on input "Choice" at bounding box center [209, 133] width 139 height 13
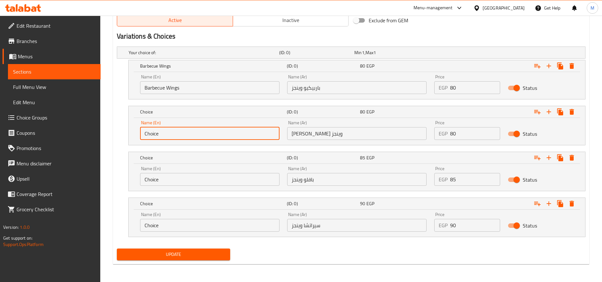
click at [248, 131] on input "Choice" at bounding box center [209, 133] width 139 height 13
paste input "Sweet chili wings"
type input "Sweet chili wings"
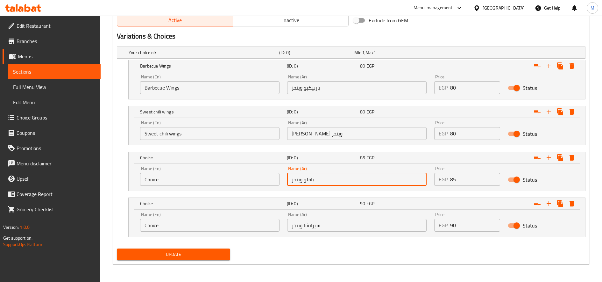
click at [342, 182] on input "بافلو وينجز" at bounding box center [356, 179] width 139 height 13
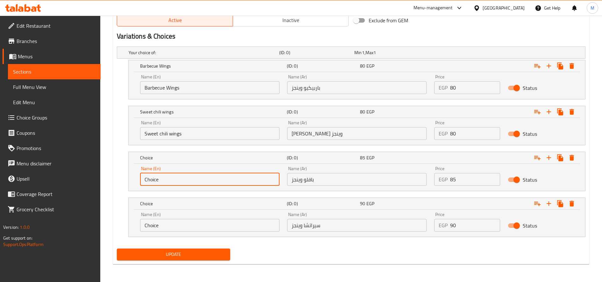
click at [185, 176] on input "Choice" at bounding box center [209, 179] width 139 height 13
paste input "Buffalo Wings"
click at [185, 176] on input "Choice" at bounding box center [209, 179] width 139 height 13
type input "Buffalo Wings"
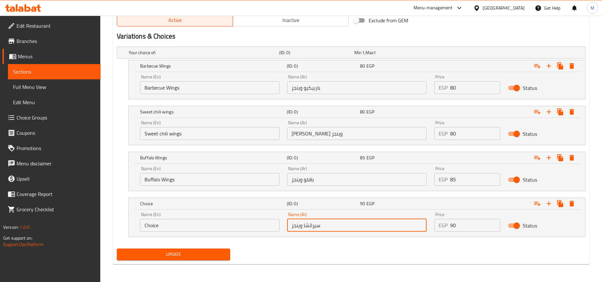
click at [314, 226] on input "سيراتشا وينجز" at bounding box center [356, 225] width 139 height 13
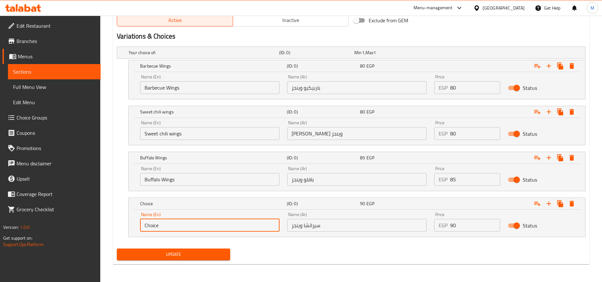
click at [215, 225] on input "Choice" at bounding box center [209, 225] width 139 height 13
paste input "Sriracha Wings"
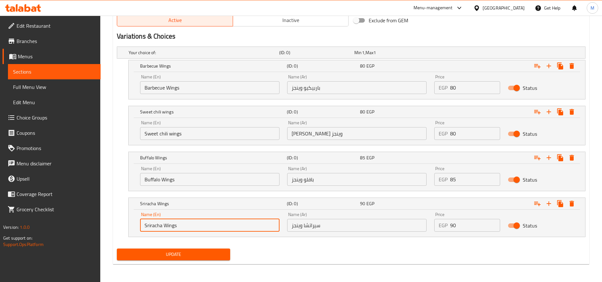
type input "Sriracha Wings"
click at [117, 248] on button "Update" at bounding box center [173, 254] width 113 height 12
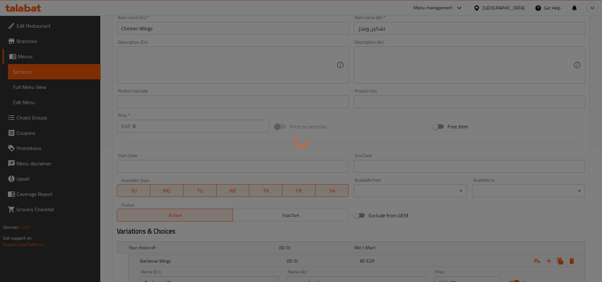
scroll to position [0, 0]
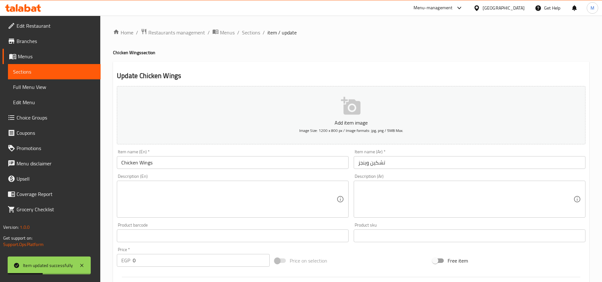
paste textarea "باربيكيو وينجز [PERSON_NAME] وينجز بافلو وينجز سيراتشا وينجز"
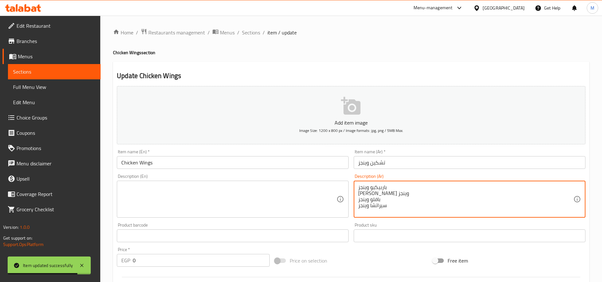
type textarea "باربيكيو وينجز [PERSON_NAME] وينجز بافلو وينجز سيراتشا وينجز"
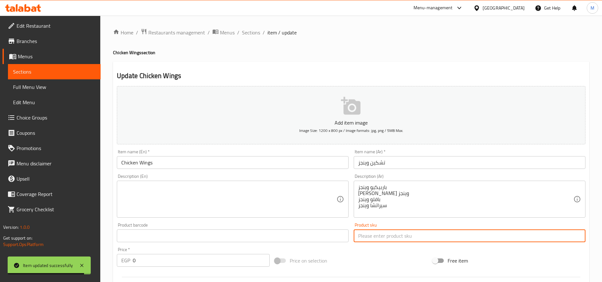
click at [245, 29] on span "Sections" at bounding box center [251, 33] width 18 height 8
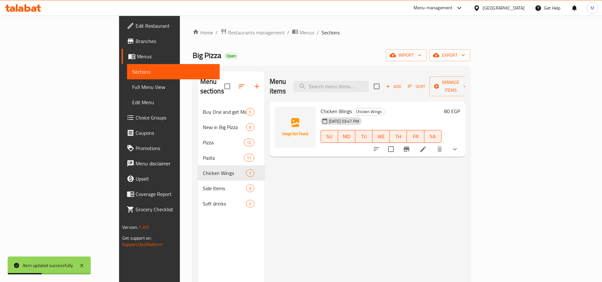
click at [321, 106] on span "Chicken Wings" at bounding box center [336, 111] width 31 height 10
copy h6 "Chicken Wings"
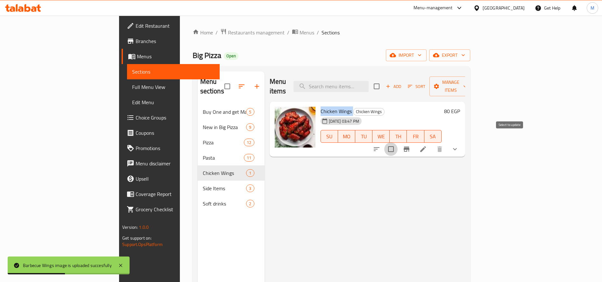
click at [398, 142] on input "checkbox" at bounding box center [390, 148] width 13 height 13
checkbox input "true"
click at [467, 84] on span "Manage items" at bounding box center [450, 86] width 32 height 16
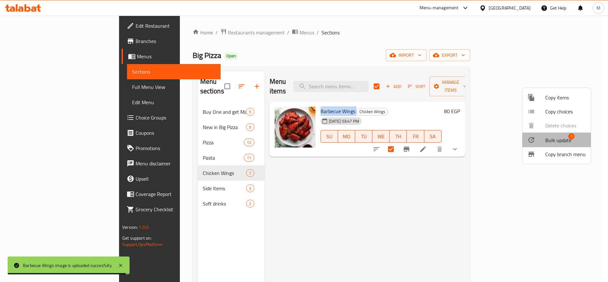
click at [552, 138] on span "Bulk update" at bounding box center [558, 140] width 26 height 8
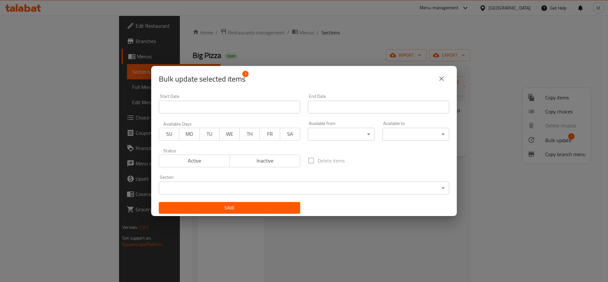
click at [279, 184] on body "​ Menu-management [GEOGRAPHIC_DATA] Get Help M Edit Restaurant Branches Menus S…" at bounding box center [304, 149] width 608 height 266
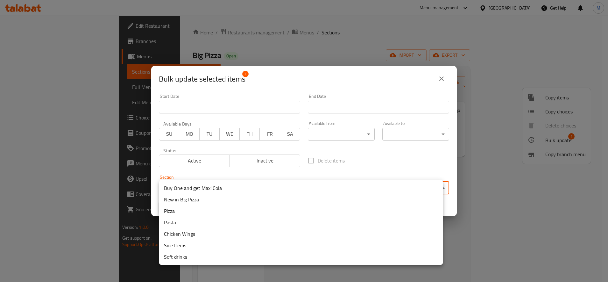
click at [226, 201] on li "New in Big Pizza" at bounding box center [301, 199] width 284 height 11
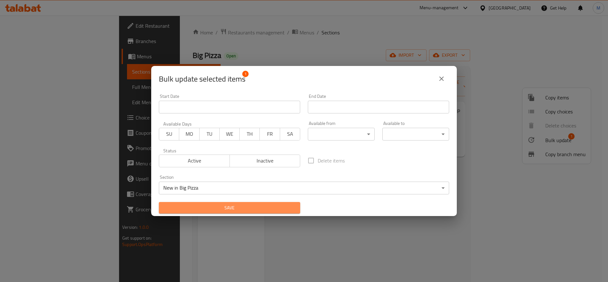
click at [270, 208] on span "Save" at bounding box center [229, 208] width 131 height 8
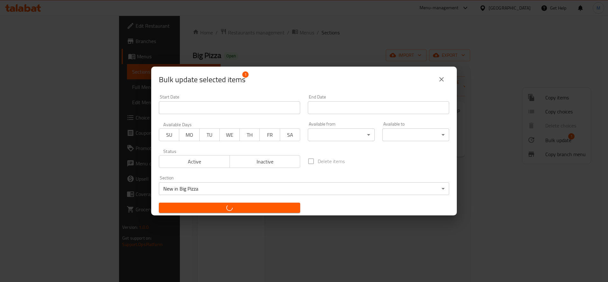
checkbox input "false"
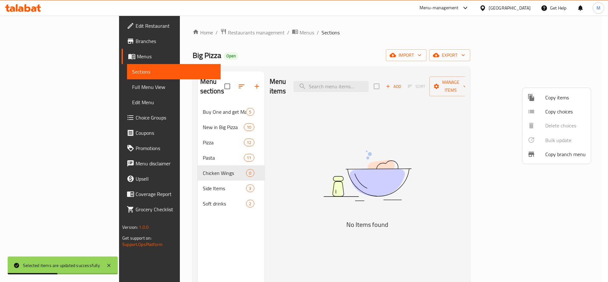
click at [164, 119] on div at bounding box center [304, 141] width 608 height 282
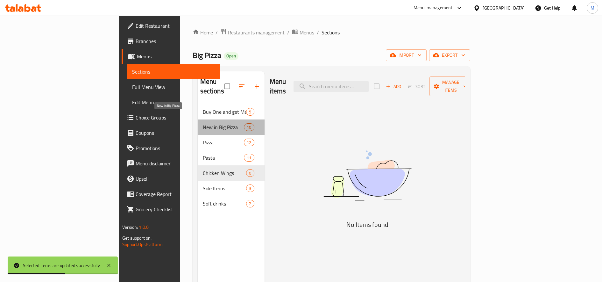
click at [203, 123] on span "New in Big Pizza" at bounding box center [223, 127] width 41 height 8
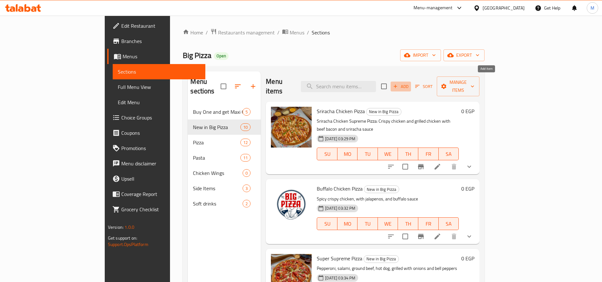
click at [398, 83] on icon "button" at bounding box center [395, 86] width 6 height 6
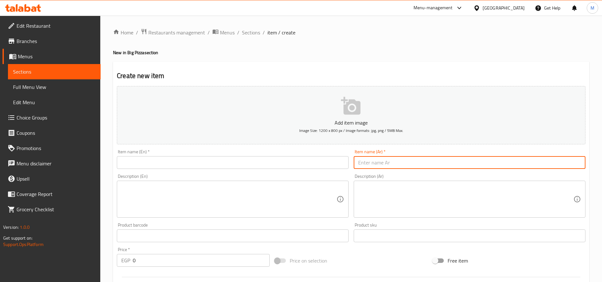
click at [397, 163] on input "text" at bounding box center [470, 162] width 232 height 13
paste input "اسباجتى بولونيز"
type input "اسباجتى بولونيز"
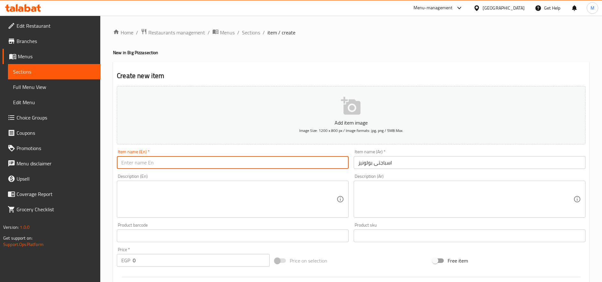
click at [177, 169] on input "text" at bounding box center [233, 162] width 232 height 13
paste input "Spaghetti Bolognese"
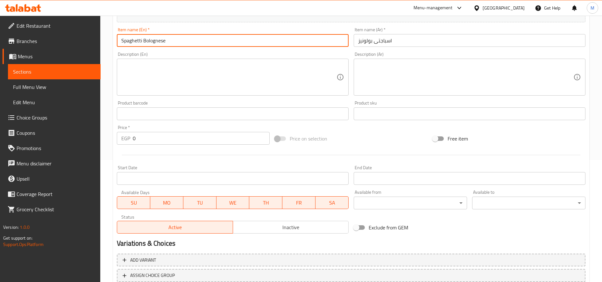
scroll to position [168, 0]
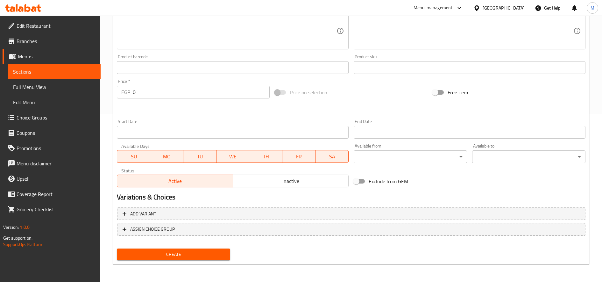
type input "Spaghetti Bolognese"
click at [212, 91] on input "0" at bounding box center [201, 92] width 137 height 13
paste input "17"
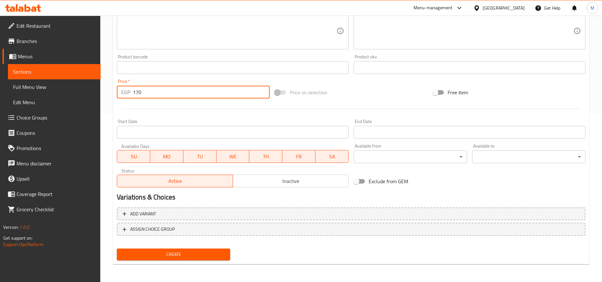
type input "170"
click at [117, 248] on button "Create" at bounding box center [173, 254] width 113 height 12
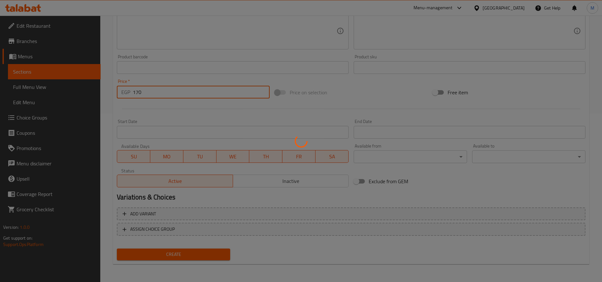
scroll to position [0, 0]
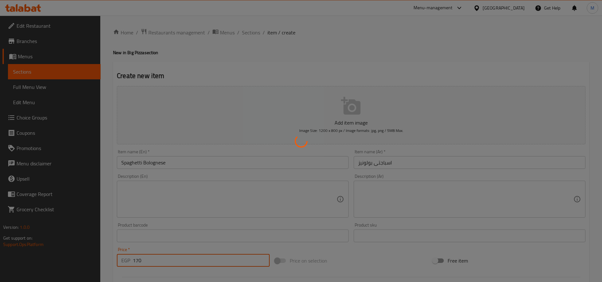
type input "0"
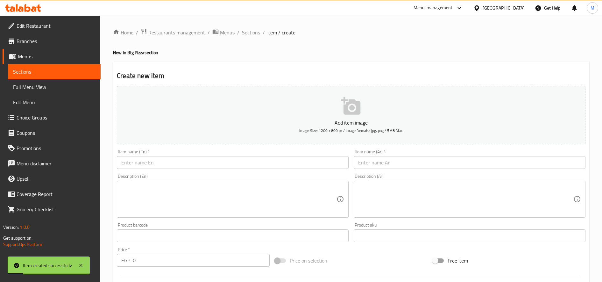
click at [252, 36] on span "Sections" at bounding box center [251, 33] width 18 height 8
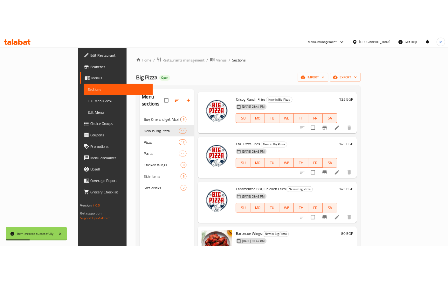
scroll to position [89, 0]
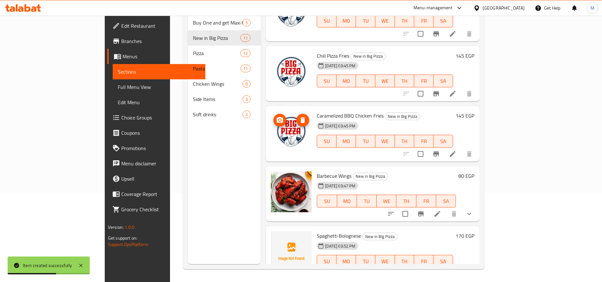
click at [278, 116] on img at bounding box center [291, 131] width 41 height 41
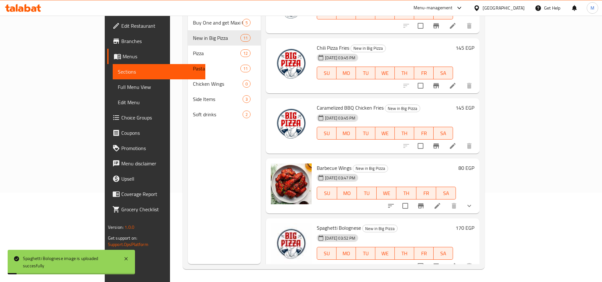
scroll to position [423, 0]
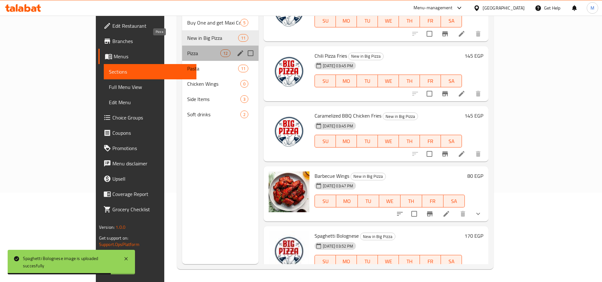
click at [187, 49] on span "Pizza" at bounding box center [203, 53] width 33 height 8
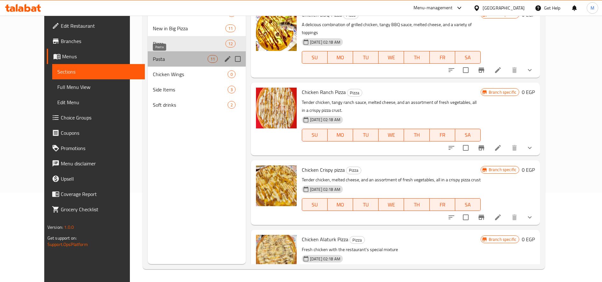
click at [153, 60] on span "Pasta" at bounding box center [180, 59] width 55 height 8
